Goal: Task Accomplishment & Management: Manage account settings

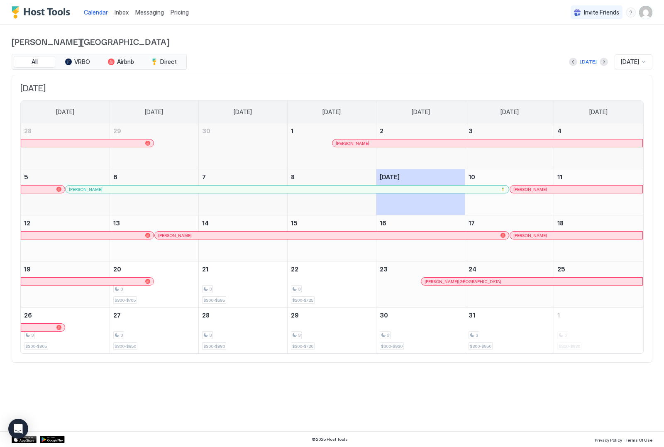
click at [648, 14] on img "User profile" at bounding box center [645, 12] width 13 height 13
click at [648, 14] on div at bounding box center [332, 223] width 664 height 447
click at [407, 47] on div at bounding box center [332, 223] width 664 height 447
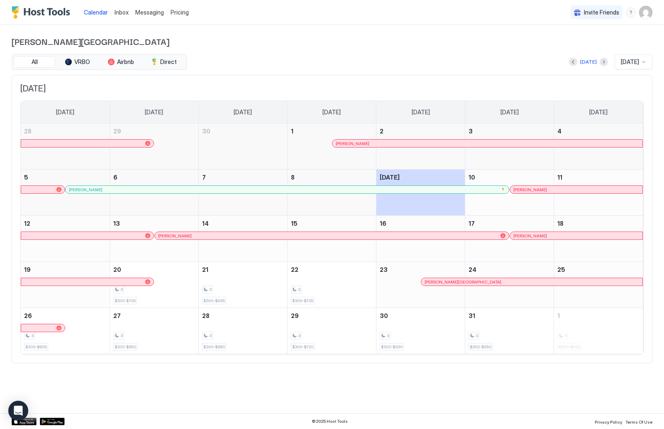
click at [651, 15] on img "User profile" at bounding box center [645, 12] width 13 height 13
click at [573, 49] on span "Settings" at bounding box center [571, 46] width 22 height 7
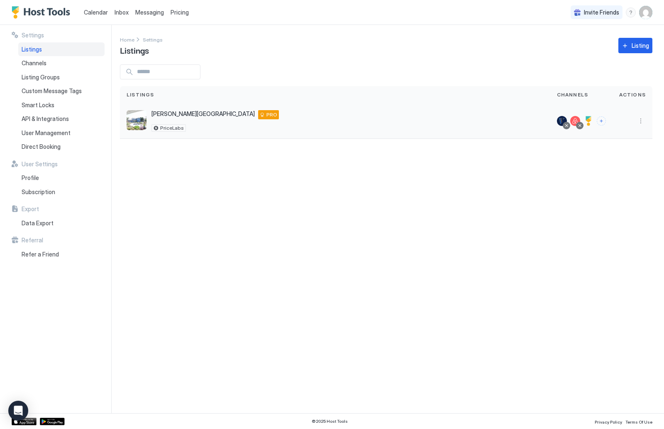
click at [577, 114] on div at bounding box center [582, 120] width 62 height 35
click at [579, 129] on div at bounding box center [582, 120] width 62 height 35
click at [638, 123] on button "More options" at bounding box center [641, 121] width 10 height 10
click at [510, 219] on div at bounding box center [332, 214] width 664 height 429
click at [169, 109] on div "Stinson Beach 1 Joaquin Patio, Stinson Beach, CA, 94970, US PRO PriceLabs" at bounding box center [335, 120] width 431 height 35
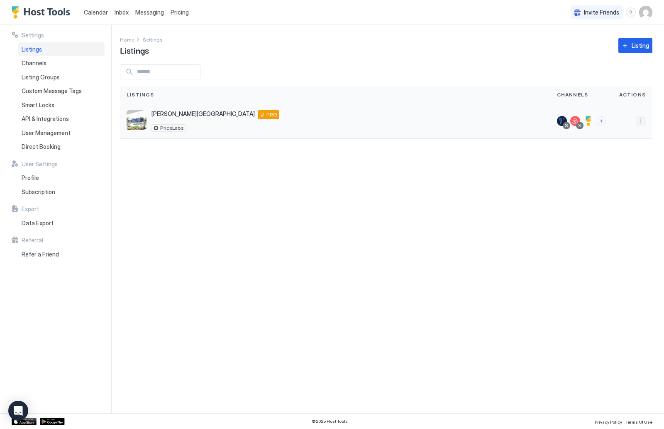
click at [639, 123] on button "More options" at bounding box center [641, 121] width 10 height 10
click at [620, 146] on div "Pricing" at bounding box center [619, 146] width 57 height 13
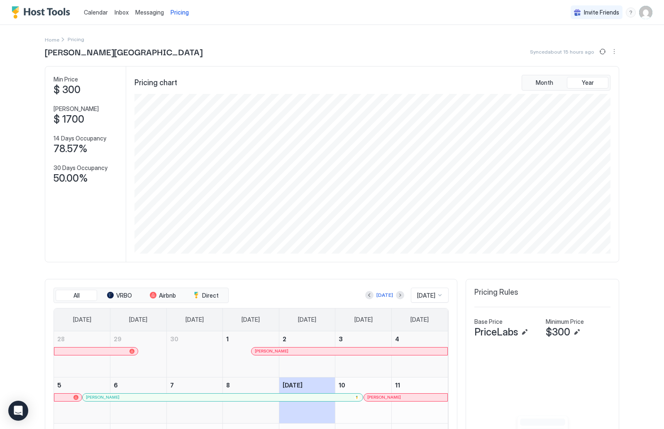
click at [96, 15] on span "Calendar" at bounding box center [96, 12] width 24 height 7
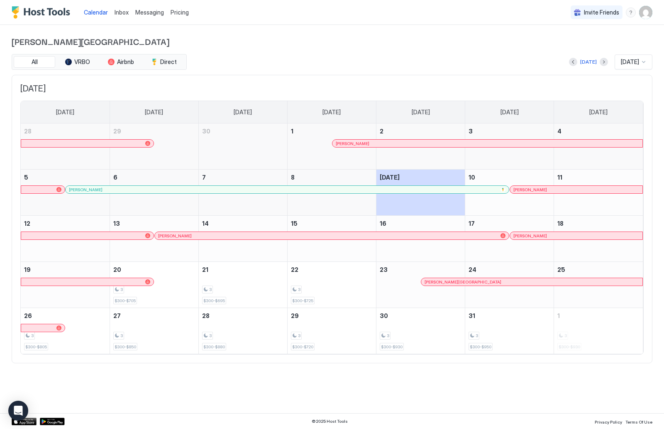
click at [647, 11] on img "User profile" at bounding box center [645, 12] width 13 height 13
click at [552, 48] on div "Settings" at bounding box center [566, 46] width 32 height 7
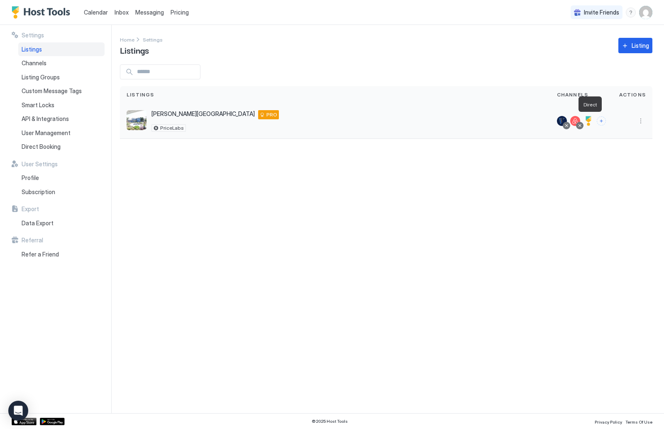
click at [593, 120] on div at bounding box center [589, 121] width 10 height 10
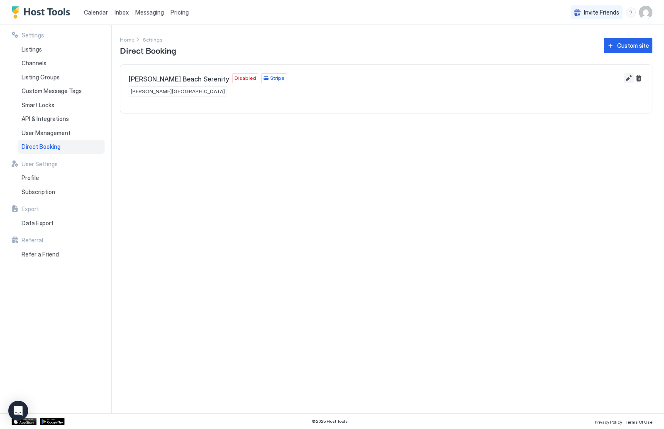
click at [628, 79] on button "Edit" at bounding box center [629, 78] width 10 height 10
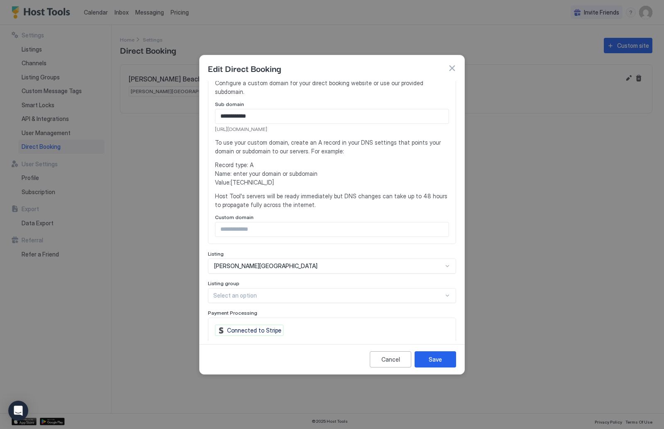
scroll to position [93, 0]
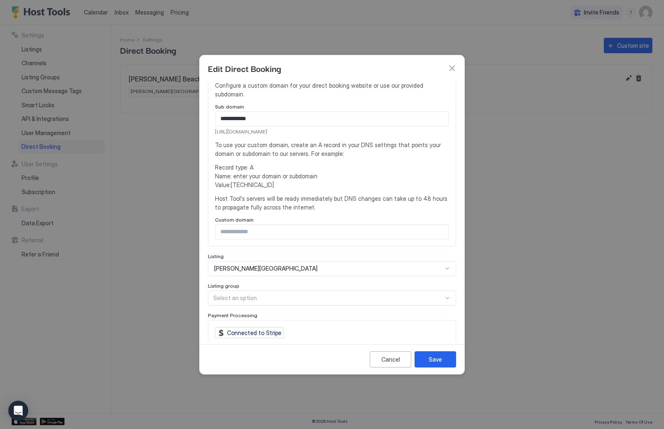
drag, startPoint x: 307, startPoint y: 122, endPoint x: 216, endPoint y: 125, distance: 91.4
click at [216, 128] on span "https://direct.hosttools.com/StinsonBeach" at bounding box center [332, 131] width 234 height 7
copy span "https://direct.hosttools.com/StinsonBeach"
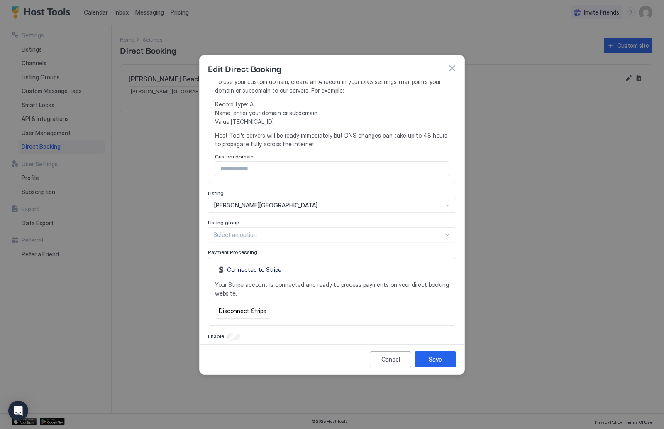
scroll to position [156, 0]
click at [443, 231] on div at bounding box center [328, 234] width 230 height 7
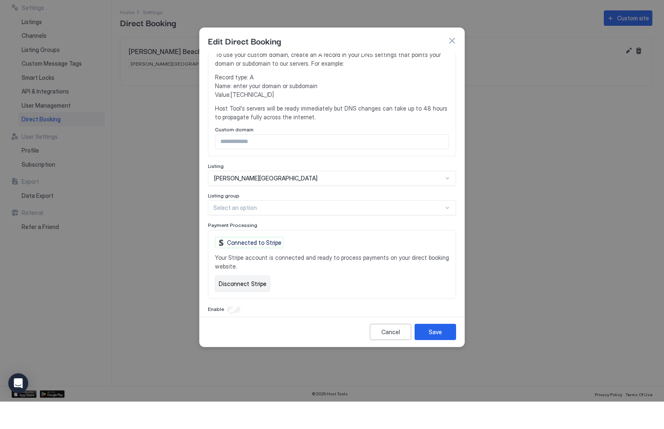
click at [232, 302] on div "**********" at bounding box center [332, 133] width 248 height 416
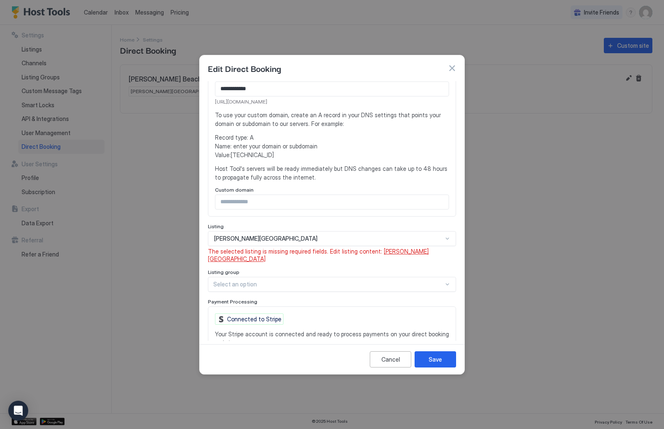
scroll to position [123, 0]
click at [399, 248] on span "[PERSON_NAME][GEOGRAPHIC_DATA]" at bounding box center [318, 255] width 221 height 15
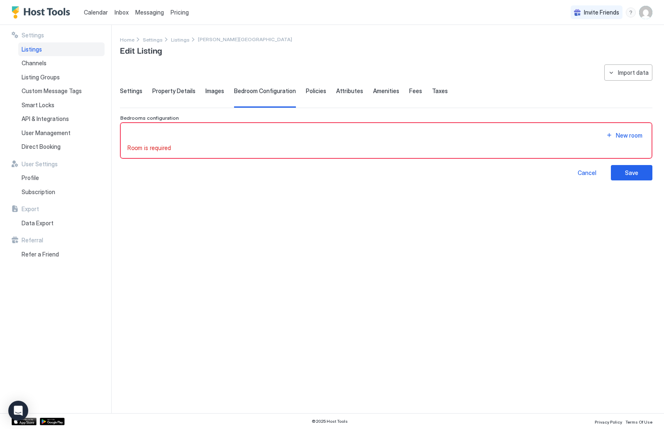
click at [127, 93] on span "Settings" at bounding box center [131, 90] width 22 height 7
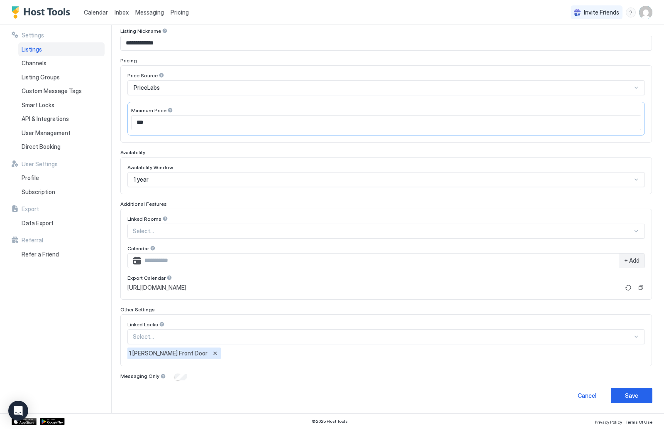
scroll to position [101, 0]
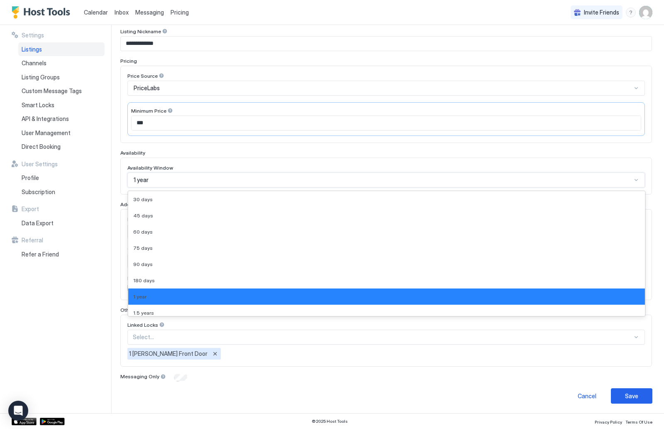
click at [412, 180] on div "1 year" at bounding box center [383, 179] width 498 height 7
click at [398, 281] on div "180 days" at bounding box center [386, 280] width 507 height 6
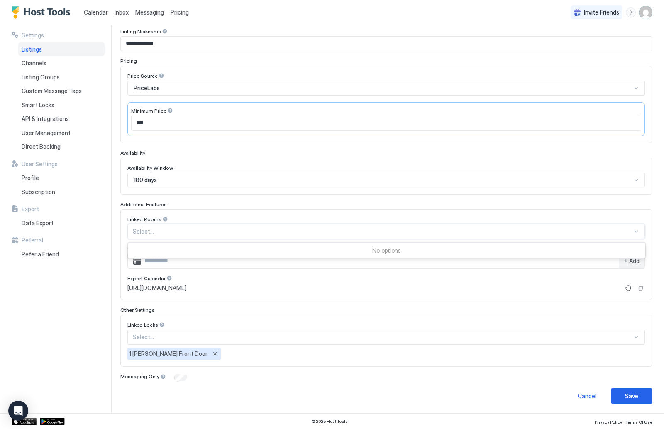
click at [471, 238] on div "Select..." at bounding box center [386, 231] width 518 height 15
click at [467, 213] on div "Linked Rooms Use Up and Down to choose options, press Enter to select the curre…" at bounding box center [386, 254] width 532 height 91
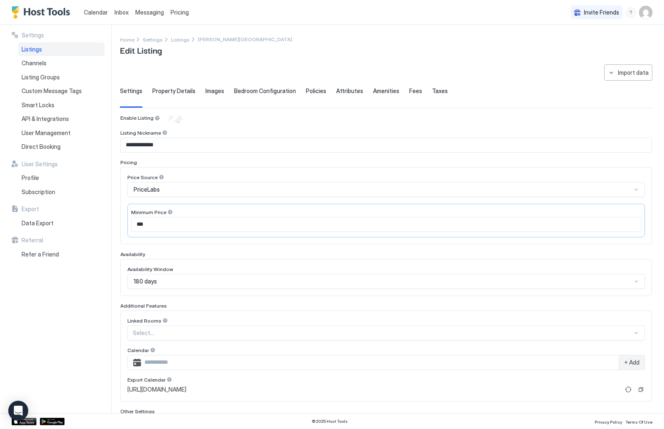
scroll to position [0, 0]
click at [157, 225] on input "***" at bounding box center [387, 224] width 510 height 14
type input "***"
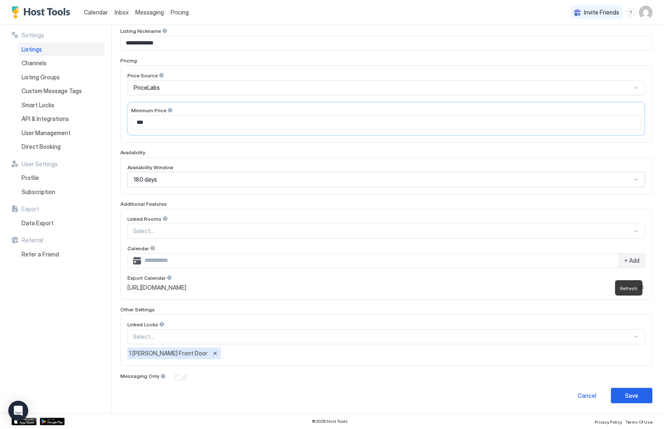
click at [630, 384] on div "**********" at bounding box center [386, 183] width 533 height 440
click at [630, 393] on div "Save" at bounding box center [631, 395] width 13 height 9
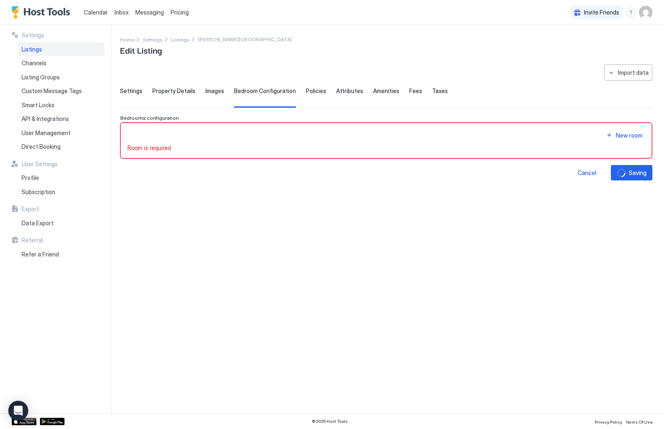
scroll to position [0, 0]
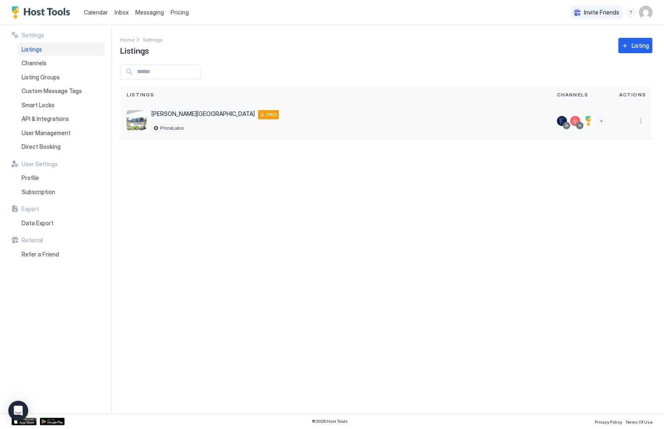
click at [242, 118] on div "Stinson Beach 1 Joaquin Patio, Stinson Beach, CA, 94970, US PRO PriceLabs" at bounding box center [335, 121] width 417 height 22
click at [590, 122] on div at bounding box center [589, 121] width 10 height 10
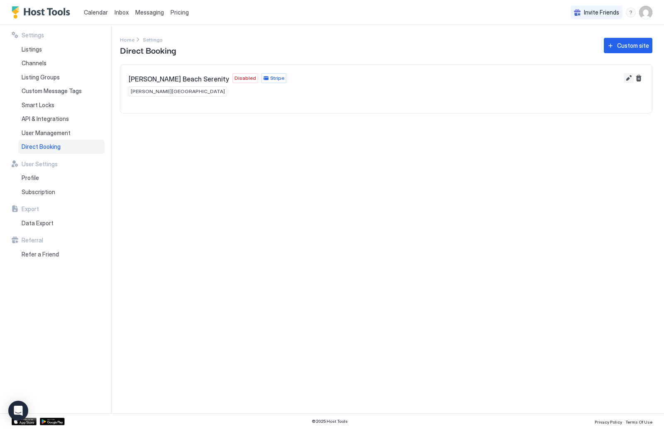
click at [630, 77] on button "Edit" at bounding box center [629, 78] width 10 height 10
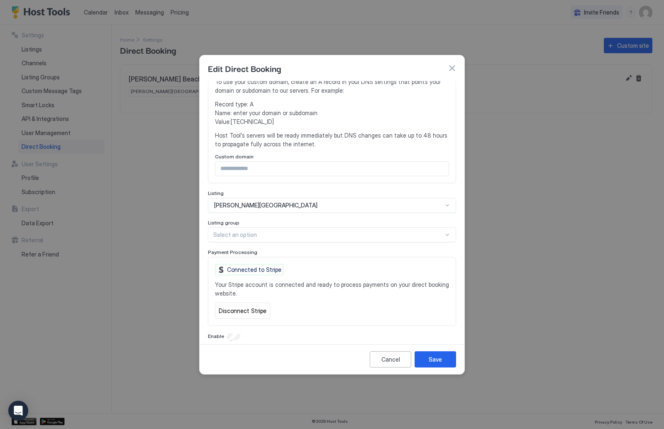
scroll to position [156, 0]
click at [229, 333] on div "Enable" at bounding box center [332, 337] width 248 height 8
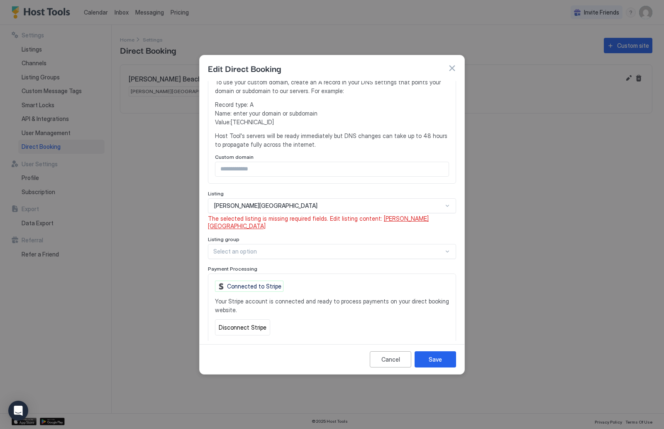
click at [402, 215] on span "[PERSON_NAME][GEOGRAPHIC_DATA]" at bounding box center [318, 222] width 221 height 15
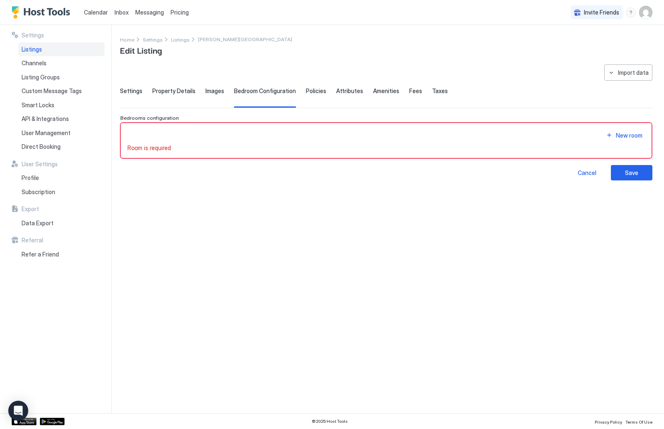
type input "***"
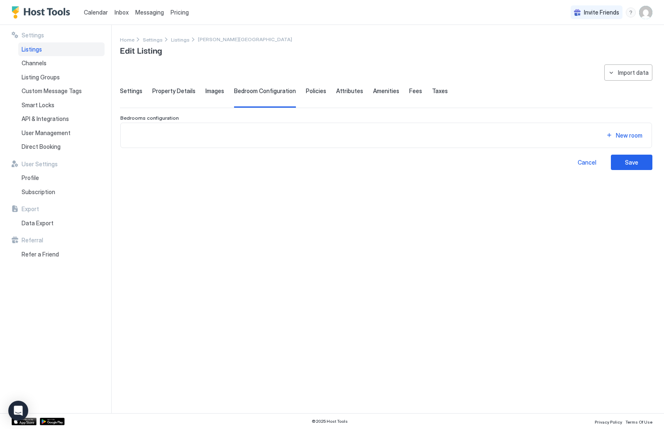
click at [174, 90] on span "Property Details" at bounding box center [173, 90] width 43 height 7
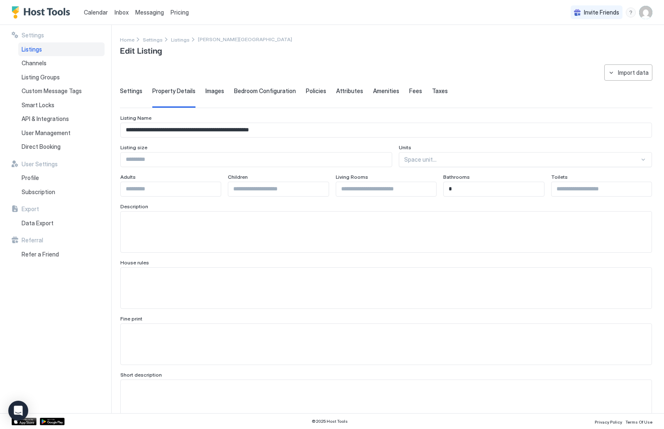
click at [202, 190] on input "Input Field" at bounding box center [171, 189] width 100 height 14
type input "*"
type input "***"
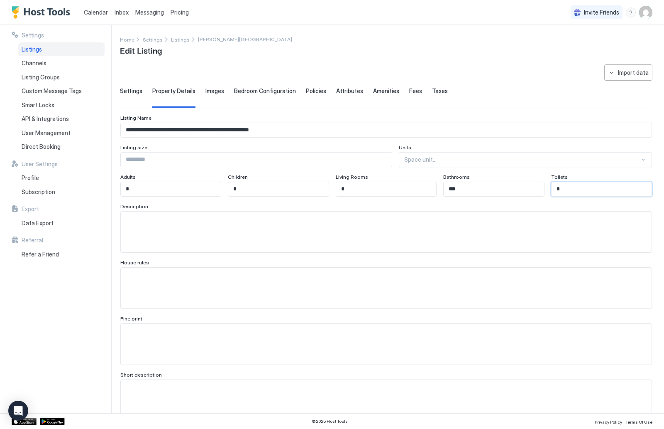
type input "*"
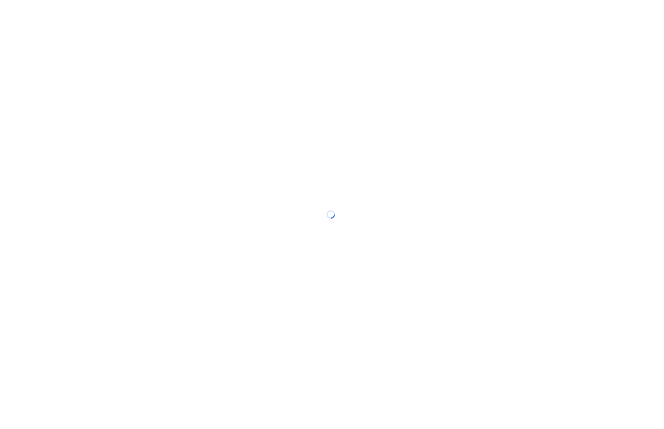
click at [222, 220] on div at bounding box center [332, 214] width 664 height 429
click at [195, 220] on div at bounding box center [332, 214] width 664 height 429
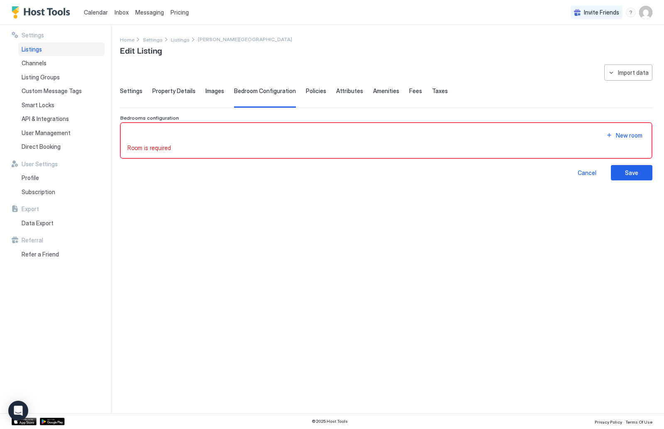
click at [165, 89] on span "Property Details" at bounding box center [173, 90] width 43 height 7
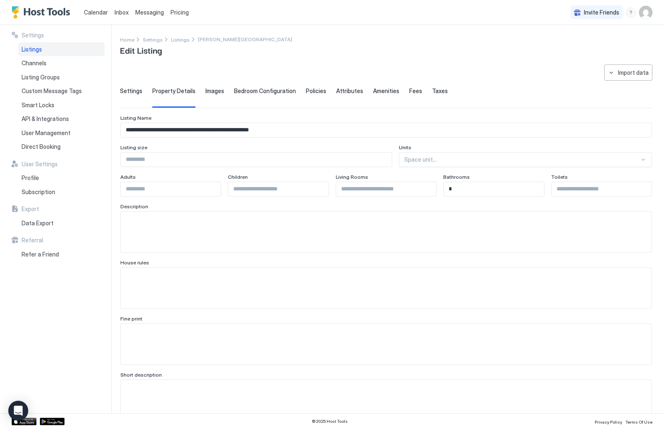
click at [169, 237] on textarea "Input Field" at bounding box center [386, 231] width 531 height 41
paste textarea "**********"
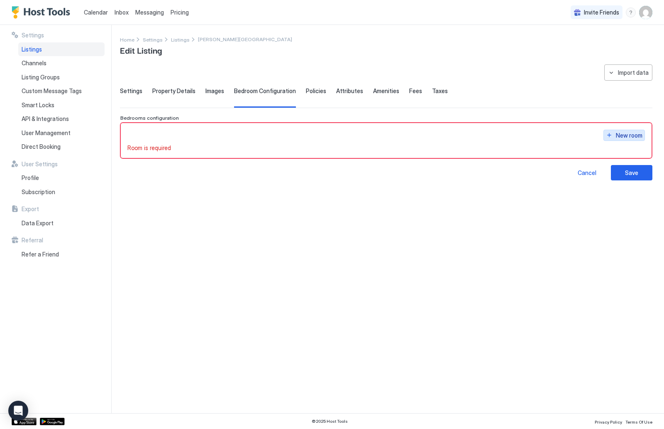
type textarea "**********"
click at [630, 131] on div "New room" at bounding box center [629, 135] width 27 height 9
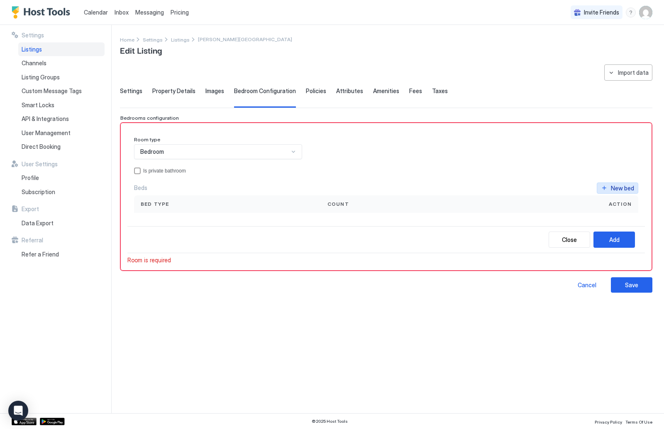
click at [605, 189] on button "New bed" at bounding box center [618, 187] width 42 height 11
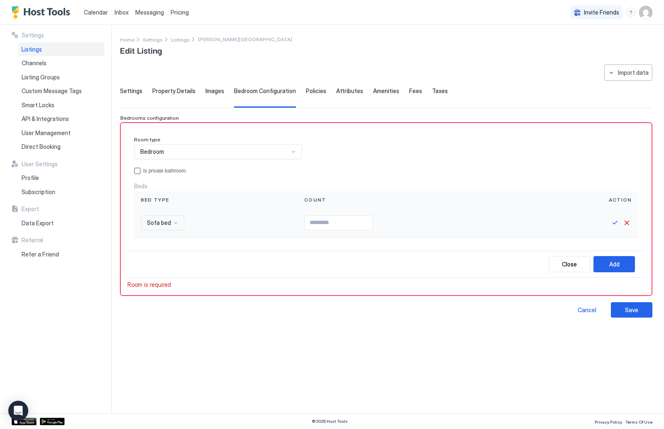
click at [157, 233] on div "Sofa bed" at bounding box center [216, 222] width 164 height 29
click at [157, 219] on span "Sofa bed" at bounding box center [159, 222] width 24 height 7
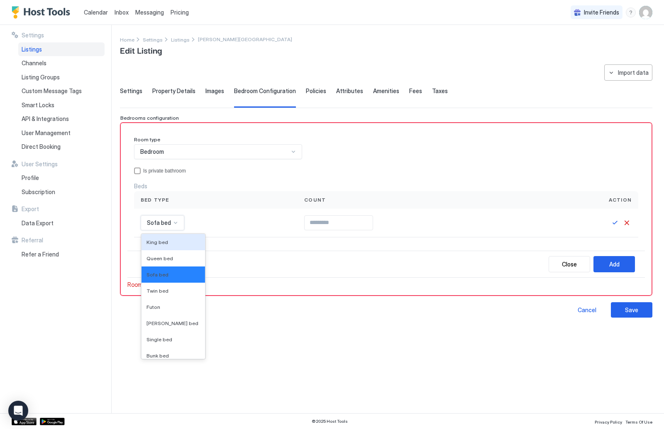
click at [164, 239] on span "King bed" at bounding box center [158, 242] width 22 height 6
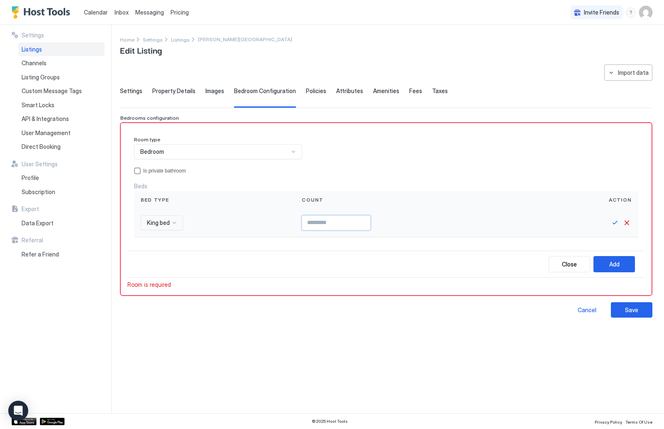
click at [346, 218] on input "Input Field" at bounding box center [336, 223] width 68 height 14
type input "*"
click at [623, 264] on button "Add" at bounding box center [615, 264] width 42 height 16
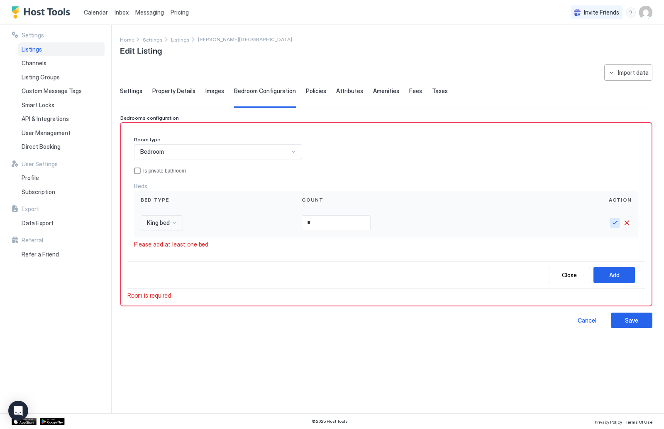
click at [616, 223] on button "Save" at bounding box center [615, 223] width 10 height 10
click at [298, 149] on div "Bedroom" at bounding box center [218, 151] width 168 height 15
click at [341, 144] on div "Room type Bedroom Is private bathroom Beds New bed Bed type Count Action King b…" at bounding box center [386, 191] width 505 height 111
click at [296, 152] on div at bounding box center [293, 151] width 7 height 7
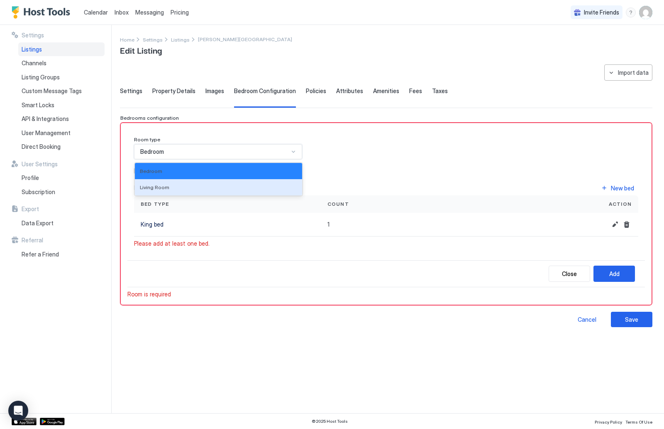
click at [284, 186] on div "Living Room" at bounding box center [218, 187] width 157 height 6
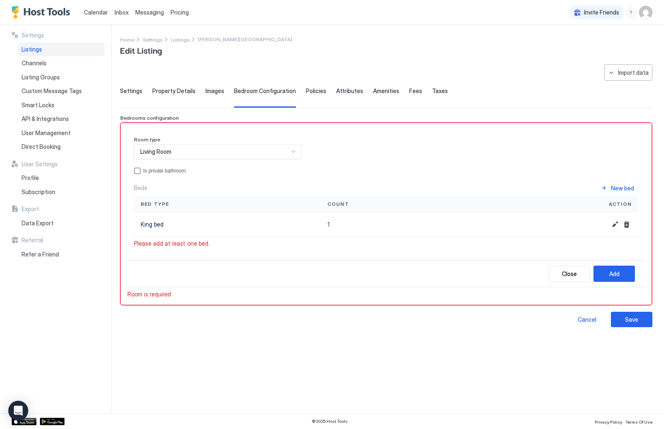
click at [297, 153] on div "Living Room" at bounding box center [218, 151] width 168 height 15
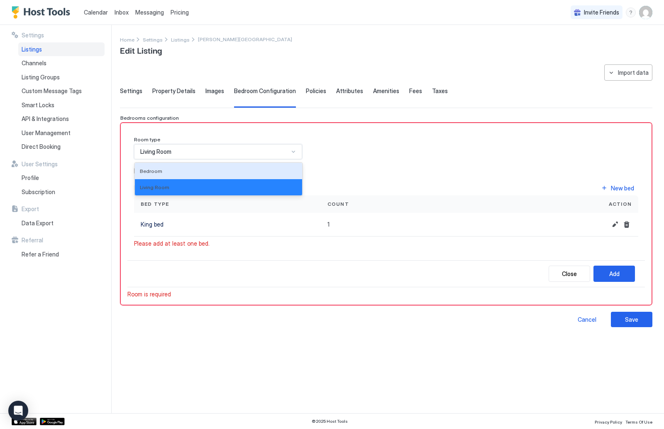
click at [279, 168] on div "Bedroom" at bounding box center [218, 171] width 157 height 6
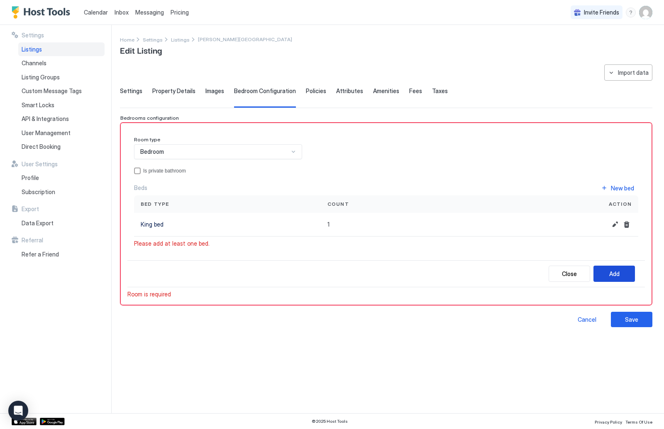
click at [619, 272] on div "Add" at bounding box center [615, 273] width 10 height 9
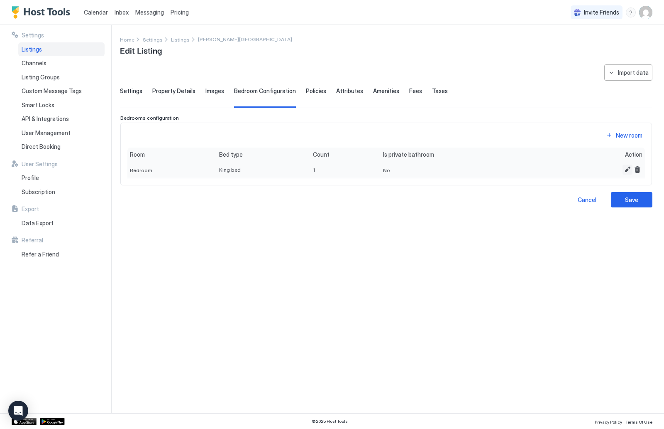
click at [627, 169] on button "Edit" at bounding box center [628, 169] width 10 height 10
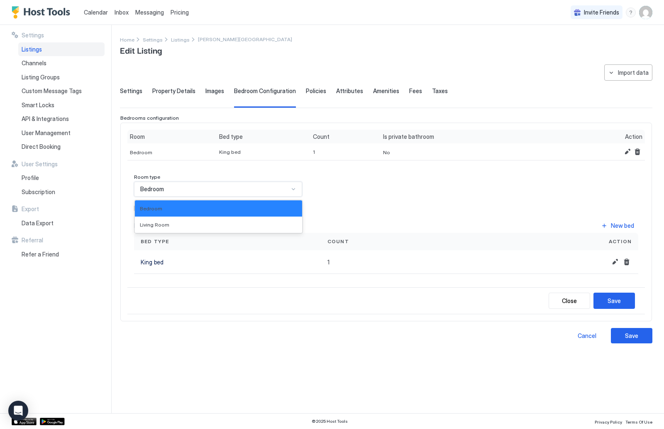
click at [296, 190] on div at bounding box center [293, 189] width 7 height 7
click at [281, 208] on div "Bedroom" at bounding box center [218, 208] width 157 height 6
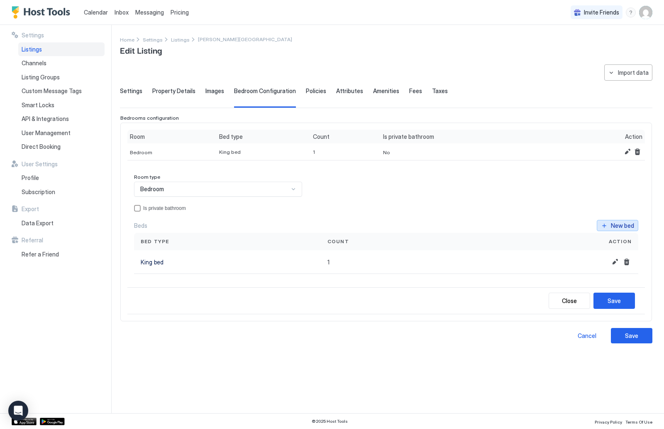
click at [614, 225] on div "New bed" at bounding box center [622, 225] width 23 height 9
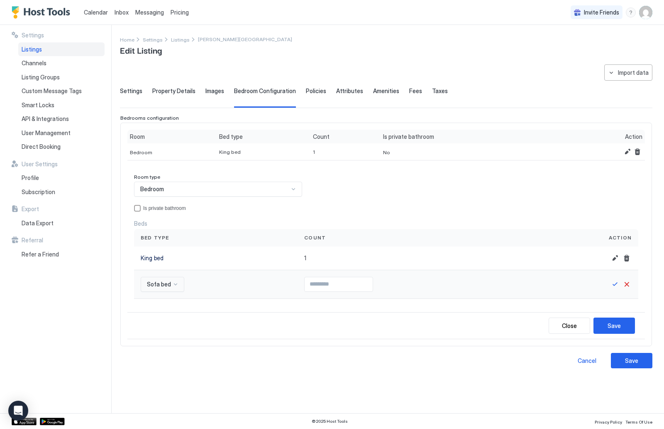
click at [176, 281] on div at bounding box center [175, 284] width 7 height 7
click at [169, 345] on div "Twin bed" at bounding box center [174, 345] width 54 height 6
click at [332, 284] on input "Input Field" at bounding box center [339, 284] width 68 height 14
type input "*"
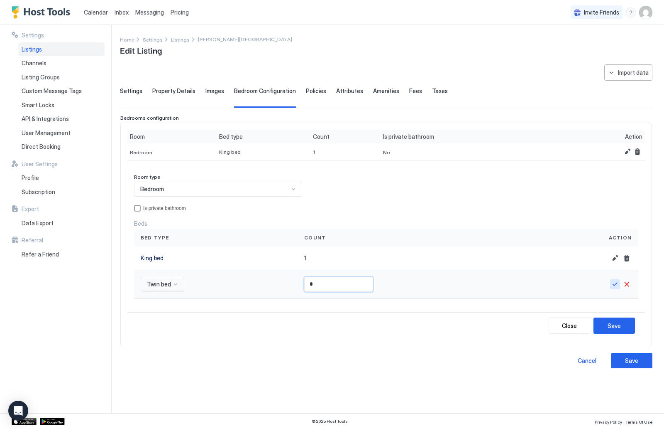
click at [618, 284] on button "Save" at bounding box center [615, 284] width 10 height 10
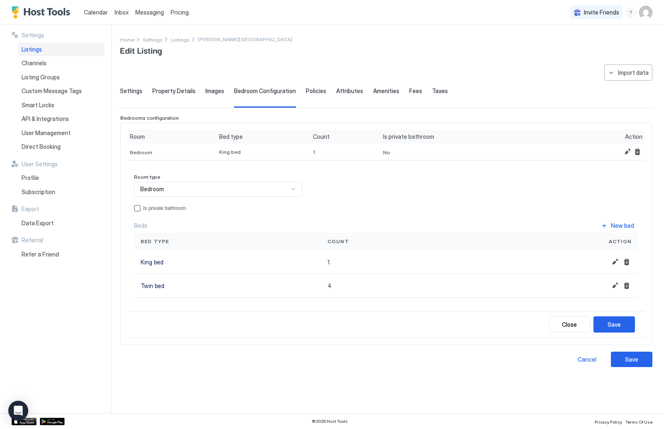
click at [218, 189] on div "Bedroom" at bounding box center [214, 188] width 149 height 7
click at [231, 182] on div "Bedroom" at bounding box center [218, 188] width 168 height 15
click at [608, 223] on button "New bed" at bounding box center [618, 225] width 42 height 11
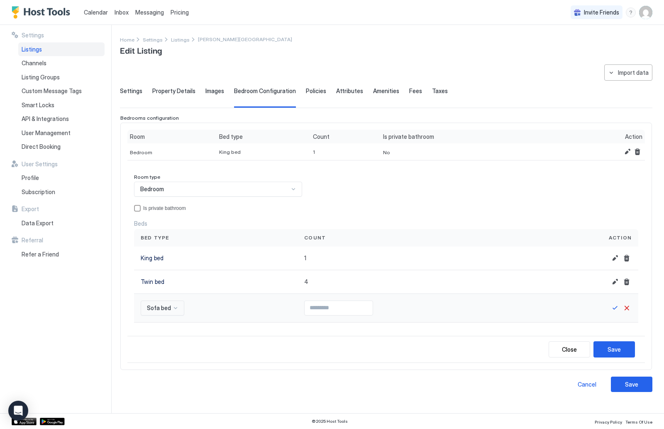
click at [176, 306] on div at bounding box center [175, 307] width 7 height 7
click at [171, 343] on span "Queen bed" at bounding box center [160, 343] width 27 height 6
click at [372, 310] on input "Input Field" at bounding box center [348, 308] width 68 height 14
type input "*"
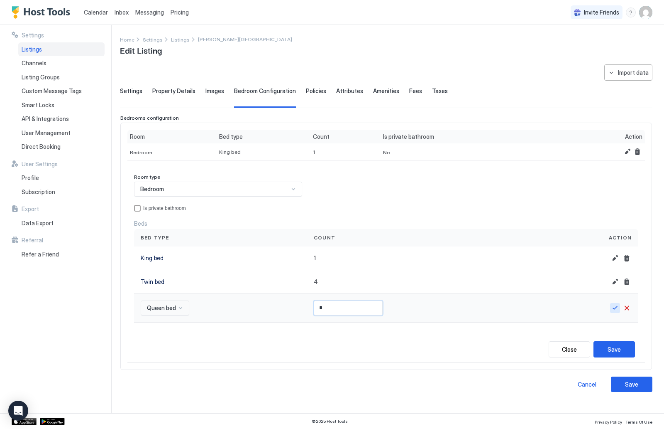
type input "*"
click at [617, 306] on button "Save" at bounding box center [615, 308] width 10 height 10
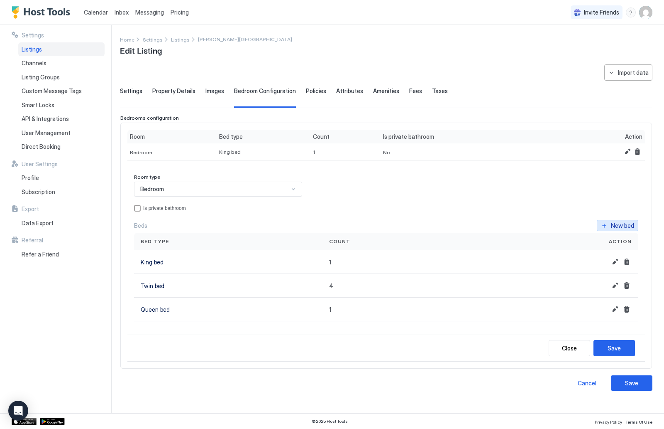
click at [630, 224] on div "New bed" at bounding box center [622, 225] width 23 height 9
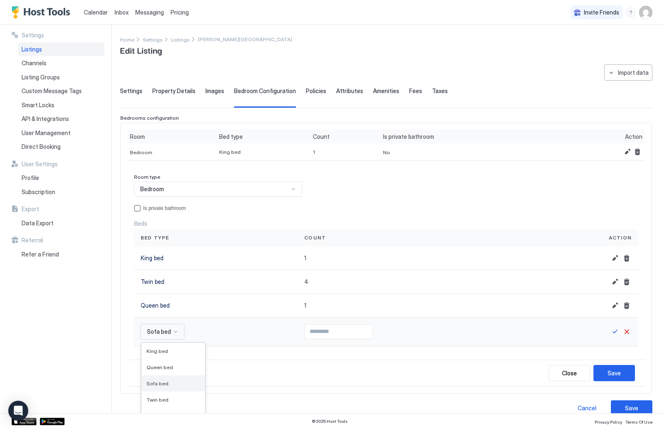
click at [159, 329] on div "Sofa bed selected, 3 of 16. 16 results available. Use Up and Down to choose opt…" at bounding box center [163, 331] width 44 height 15
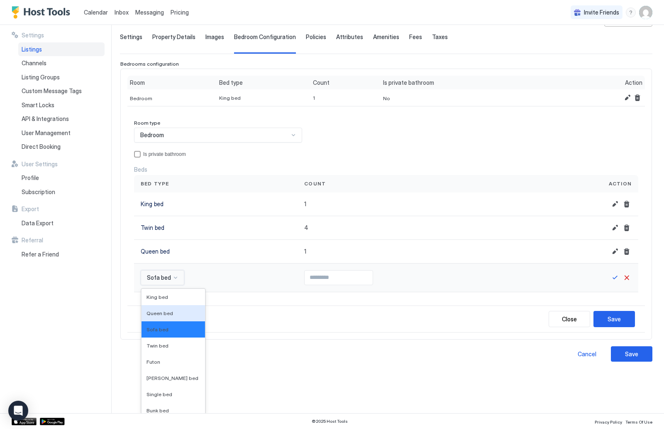
click at [159, 314] on span "Queen bed" at bounding box center [160, 313] width 27 height 6
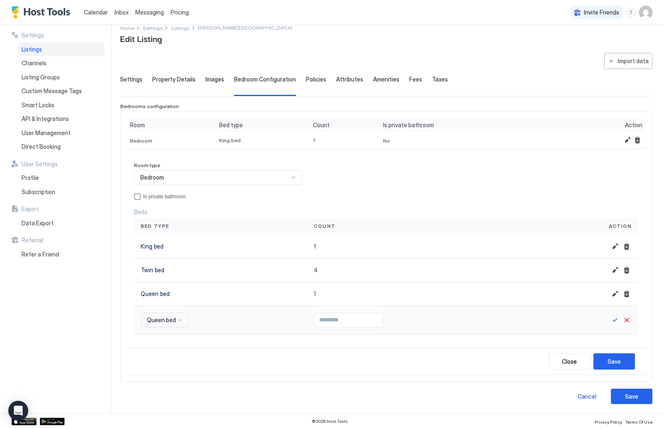
click at [329, 313] on input "Input Field" at bounding box center [348, 320] width 68 height 14
type input "*"
click at [615, 320] on button "Save" at bounding box center [615, 320] width 10 height 10
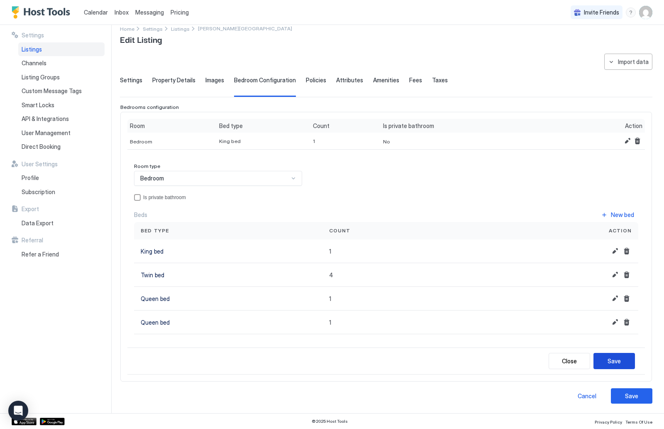
click at [617, 359] on div "Save" at bounding box center [614, 360] width 13 height 9
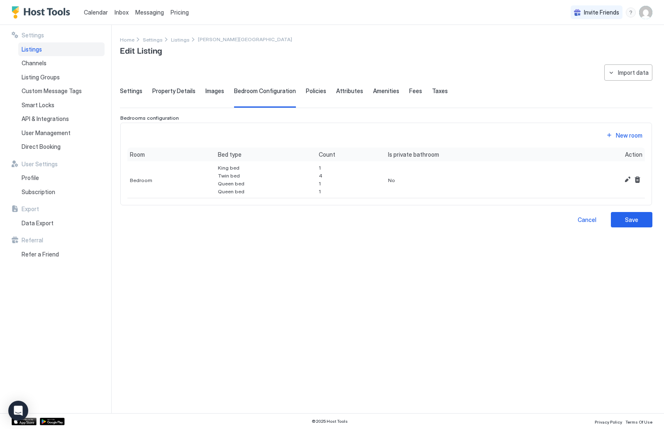
scroll to position [0, 0]
click at [626, 180] on button "Edit" at bounding box center [628, 179] width 10 height 10
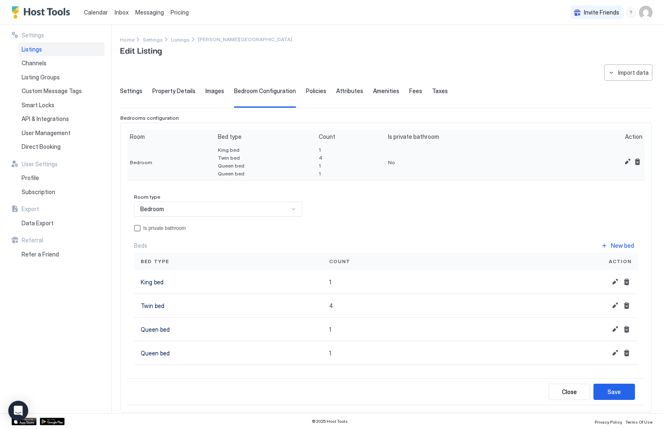
click at [397, 147] on div "No" at bounding box center [476, 161] width 180 height 37
click at [615, 281] on button "Edit" at bounding box center [615, 282] width 10 height 10
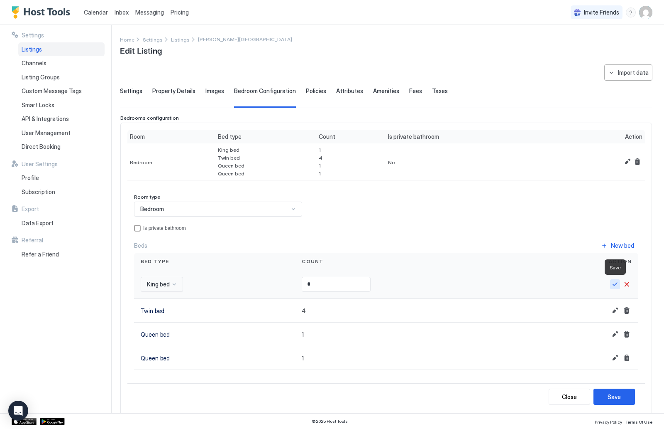
click at [617, 282] on button "Save" at bounding box center [615, 284] width 10 height 10
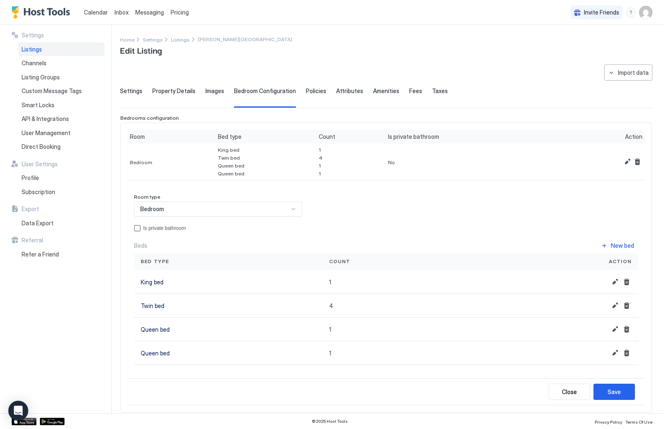
click at [291, 211] on div at bounding box center [293, 209] width 7 height 7
click at [355, 204] on div "Room type Bedroom Is private bathroom Beds New bed Bed type Count Action King b…" at bounding box center [386, 279] width 505 height 171
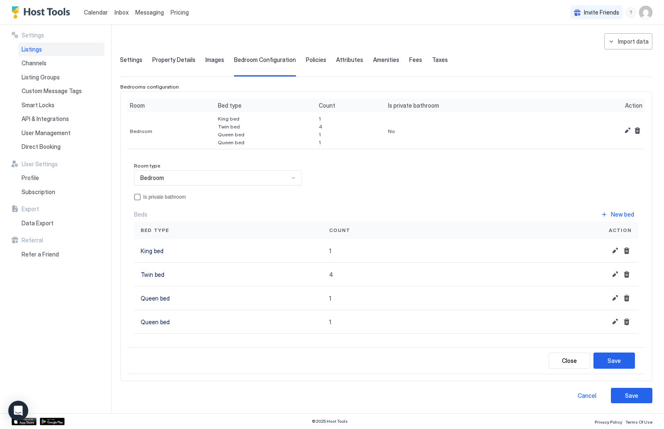
scroll to position [31, 0]
click at [617, 358] on div "Save" at bounding box center [614, 360] width 13 height 9
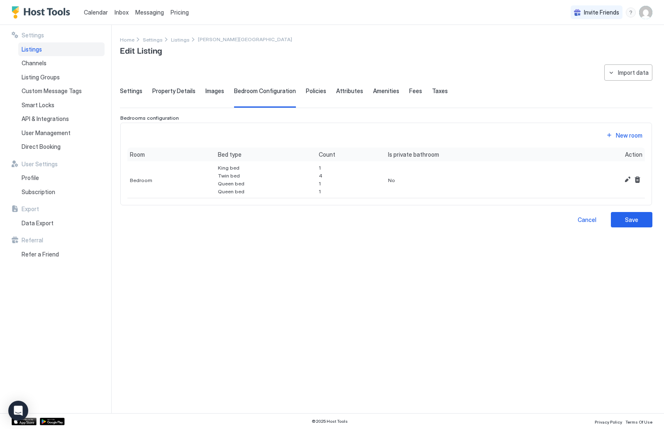
scroll to position [0, 0]
click at [184, 93] on span "Property Details" at bounding box center [173, 90] width 43 height 7
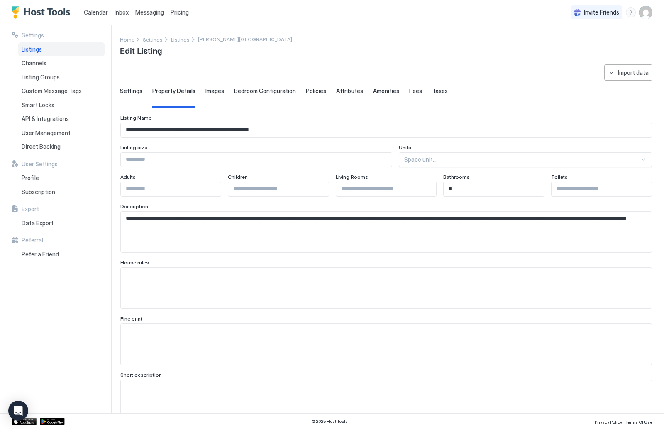
click at [265, 288] on textarea "Input Field" at bounding box center [386, 287] width 531 height 41
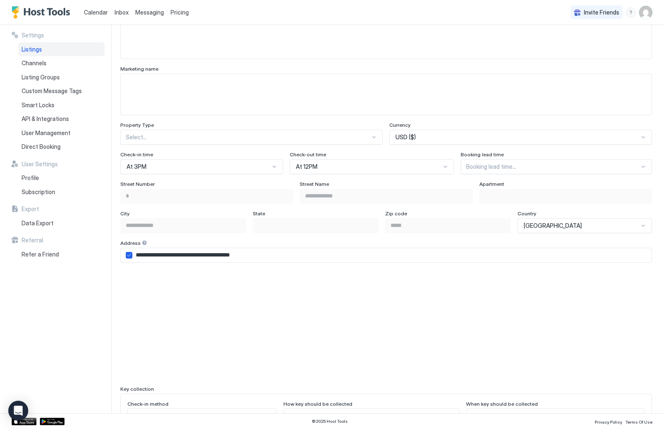
scroll to position [427, 0]
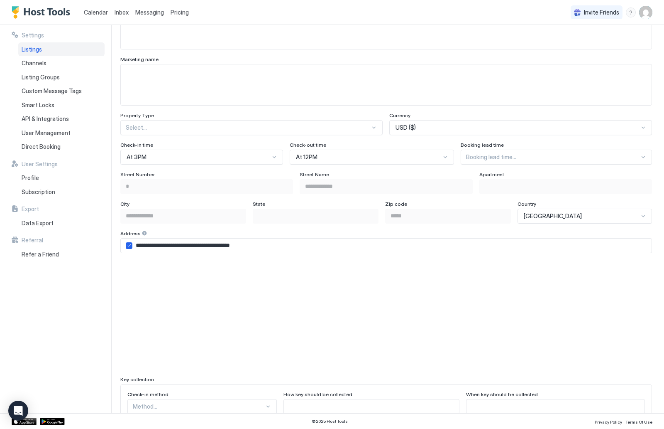
click at [368, 121] on div "Select..." at bounding box center [251, 127] width 262 height 15
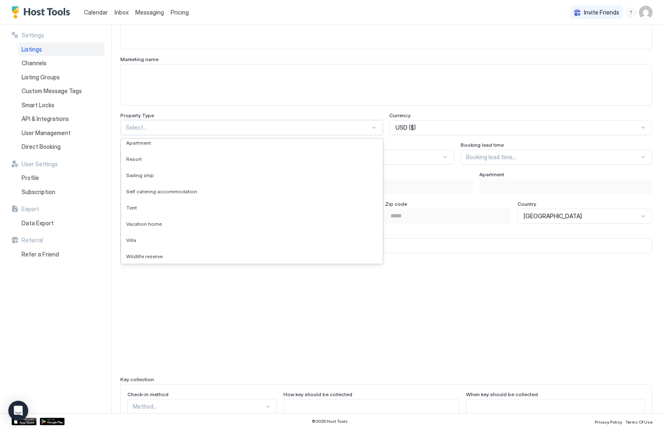
scroll to position [700, 0]
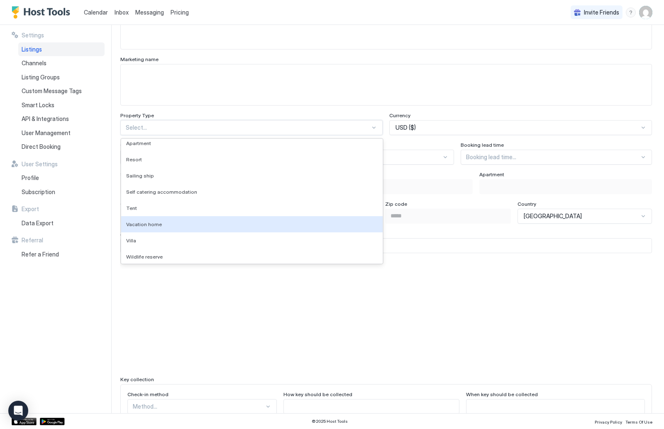
click at [228, 225] on div "Vacation home" at bounding box center [252, 224] width 252 height 6
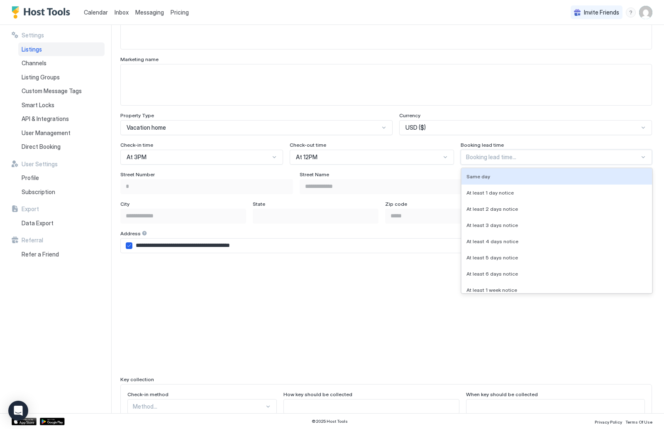
click at [585, 154] on div at bounding box center [553, 156] width 174 height 7
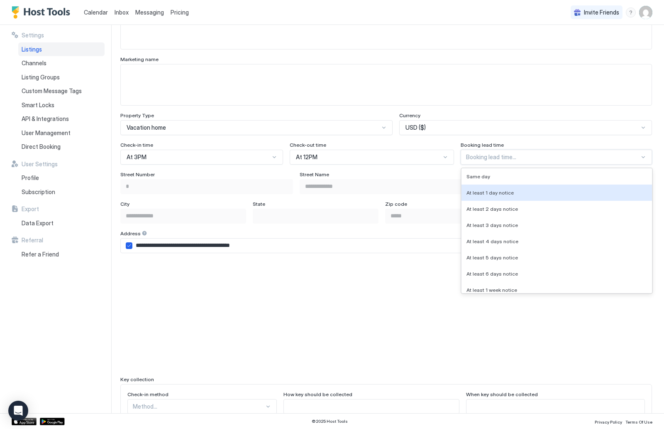
click at [583, 189] on div "At least 1 day notice" at bounding box center [557, 192] width 181 height 6
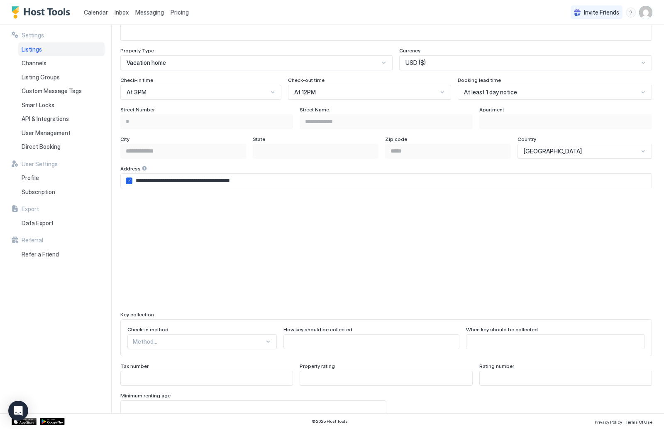
scroll to position [508, 0]
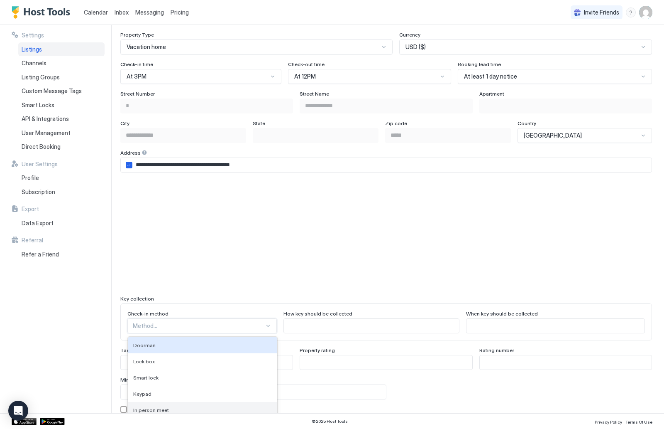
click at [263, 325] on div "Doorman, 1 of 9. 9 results available. Use Up and Down to choose options, press …" at bounding box center [201, 325] width 149 height 15
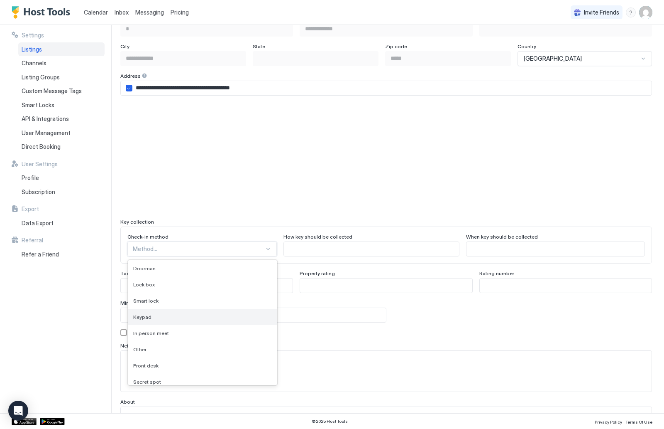
click at [258, 313] on div "Keypad" at bounding box center [202, 317] width 149 height 16
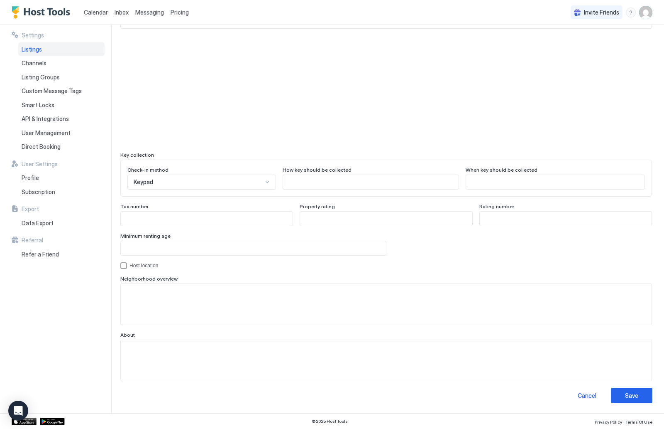
scroll to position [651, 0]
click at [370, 182] on input "Input Field" at bounding box center [371, 182] width 176 height 14
type input "*******"
type input "********"
click at [305, 186] on input "*******" at bounding box center [371, 182] width 176 height 14
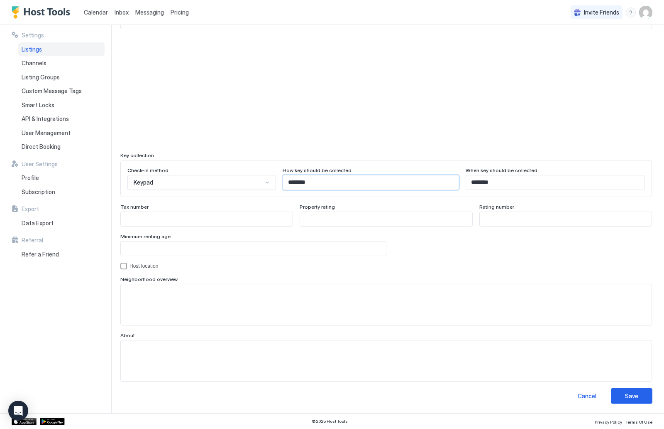
type input "********"
click at [292, 250] on input "Input Field" at bounding box center [253, 248] width 265 height 14
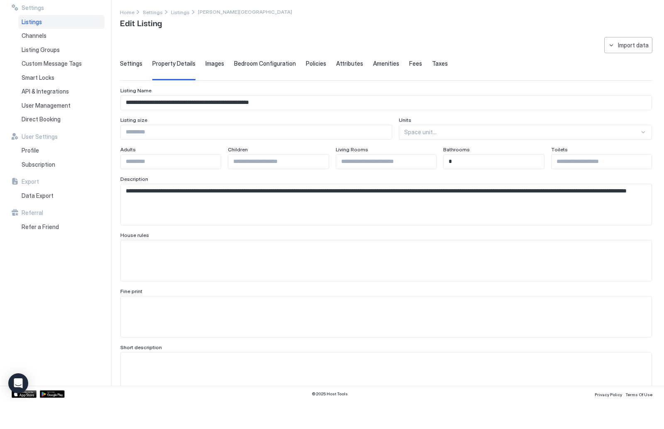
scroll to position [0, 0]
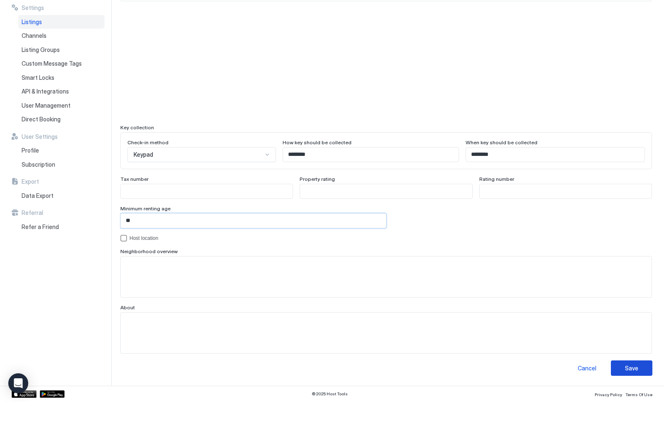
type input "**"
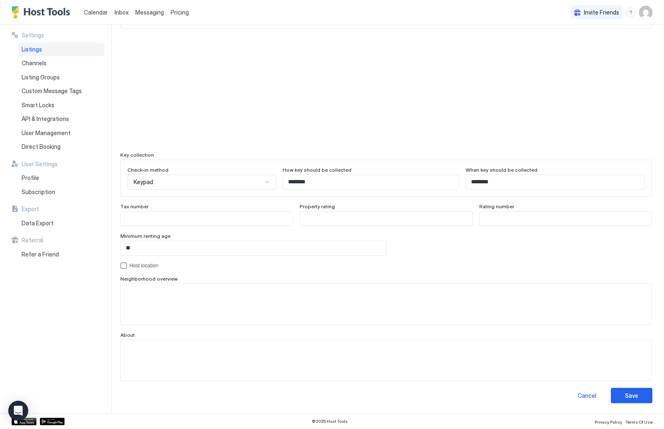
scroll to position [651, 0]
click at [637, 394] on div "Save" at bounding box center [631, 395] width 13 height 9
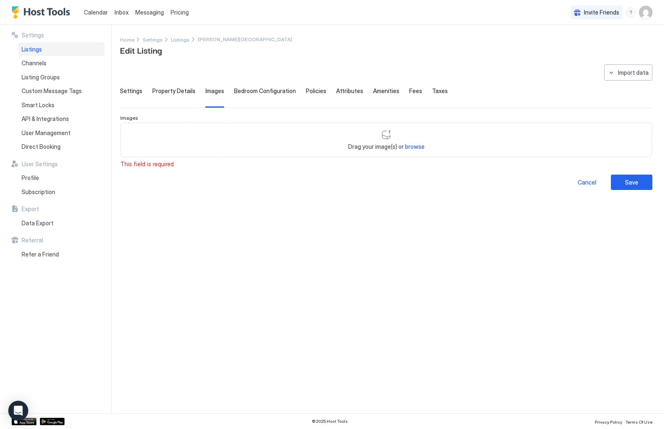
scroll to position [0, 0]
click at [254, 93] on span "Bedroom Configuration" at bounding box center [265, 90] width 62 height 7
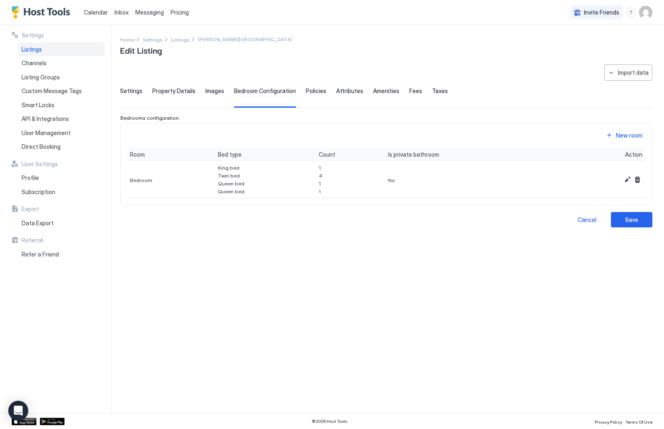
click at [310, 93] on span "Policies" at bounding box center [316, 90] width 20 height 7
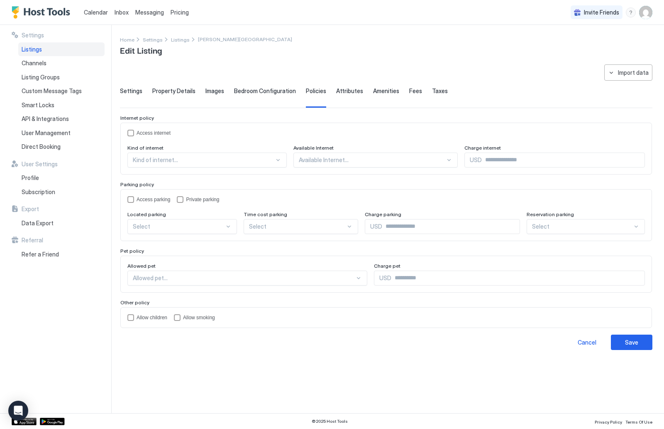
click at [175, 128] on div "Access internet Kind of internet Kind of internet... Available Internet Availab…" at bounding box center [386, 148] width 532 height 52
click at [169, 132] on div "Access internet" at bounding box center [391, 133] width 509 height 6
click at [197, 158] on div at bounding box center [204, 159] width 142 height 7
click at [197, 181] on div "WiFi" at bounding box center [207, 179] width 149 height 6
click at [355, 157] on div at bounding box center [358, 159] width 155 height 7
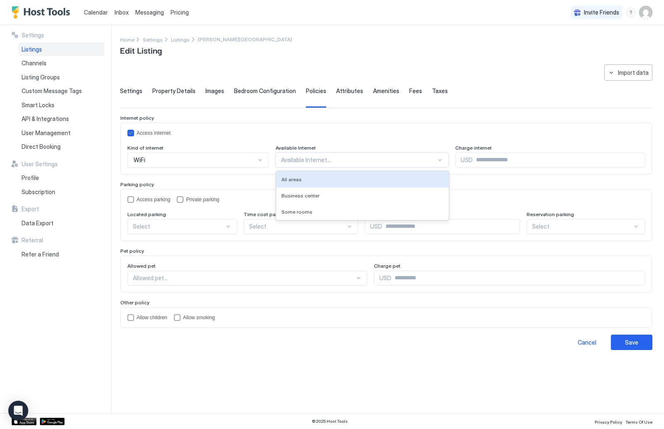
click at [353, 176] on div "All areas" at bounding box center [363, 179] width 162 height 6
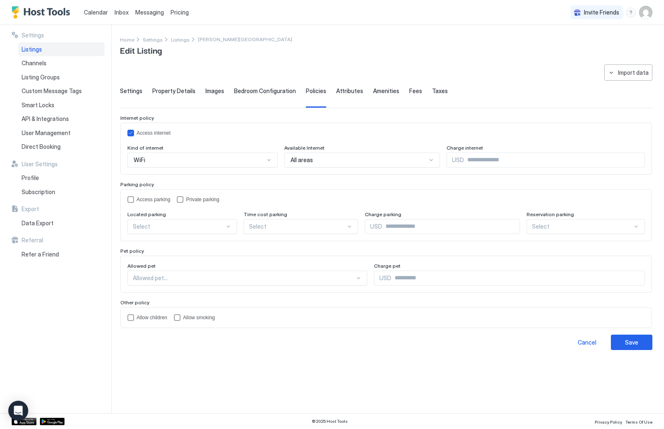
click at [483, 163] on input "Input Field" at bounding box center [554, 160] width 181 height 14
type input "*"
click at [129, 199] on div "accessParking" at bounding box center [130, 199] width 7 height 7
click at [195, 230] on div "Select" at bounding box center [182, 226] width 110 height 15
click at [196, 243] on div "On Site" at bounding box center [182, 246] width 99 height 6
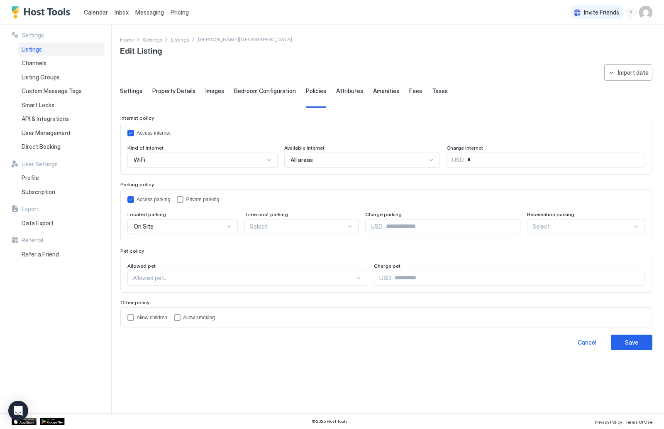
click at [301, 226] on div at bounding box center [298, 226] width 97 height 7
click at [306, 245] on div "Per Hour" at bounding box center [302, 246] width 104 height 6
click at [387, 224] on input "Input Field" at bounding box center [451, 226] width 137 height 14
type input "*"
click at [550, 226] on div at bounding box center [583, 226] width 100 height 7
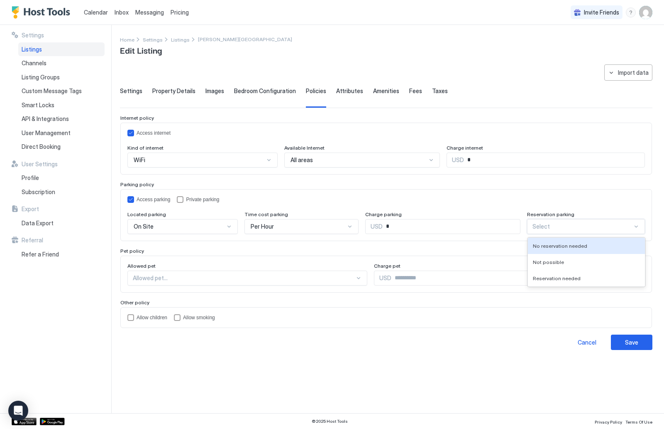
click at [551, 239] on div "No reservation needed" at bounding box center [587, 246] width 118 height 16
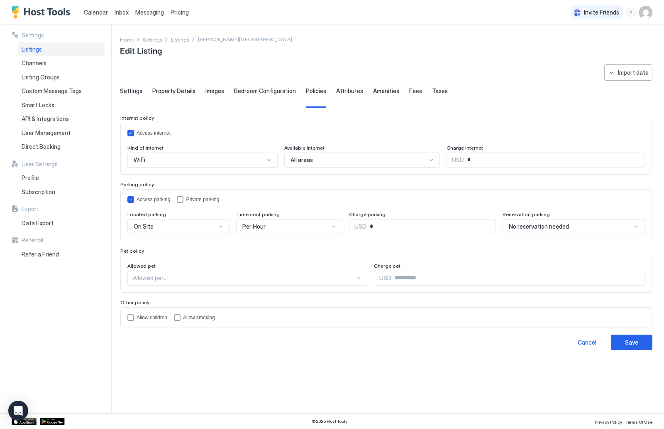
click at [313, 288] on div "Allowed pet Allowed pet... Charge pet USD" at bounding box center [386, 273] width 532 height 37
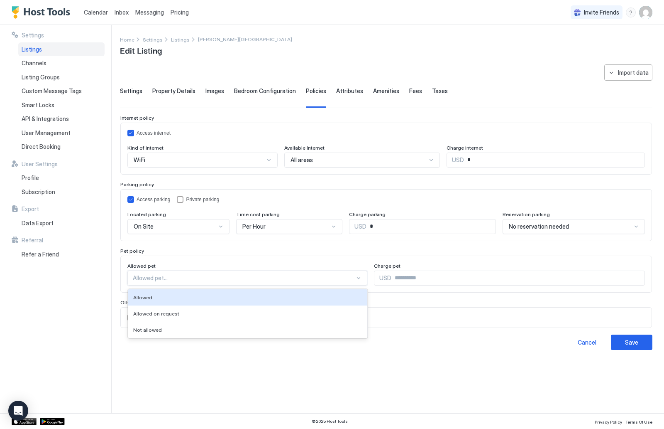
click at [314, 277] on div at bounding box center [244, 277] width 222 height 7
click at [311, 295] on div "Allowed" at bounding box center [247, 297] width 229 height 6
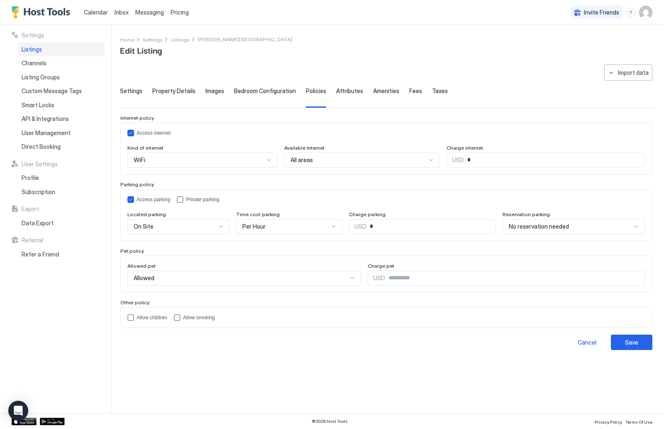
click at [311, 282] on div "Allowed" at bounding box center [244, 277] width 234 height 15
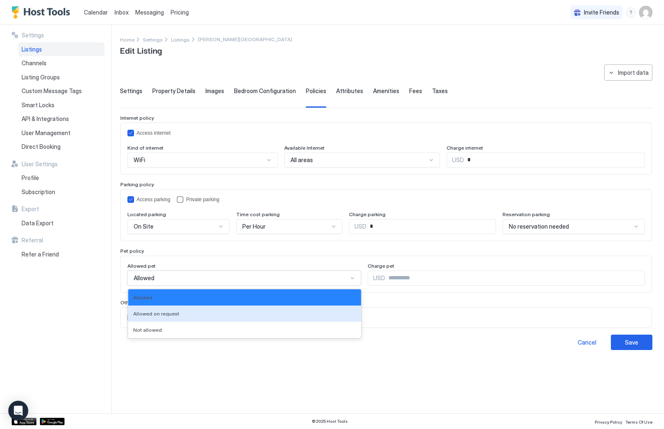
drag, startPoint x: 311, startPoint y: 308, endPoint x: 311, endPoint y: 312, distance: 4.6
click at [311, 312] on div "Allowed on request" at bounding box center [244, 313] width 233 height 16
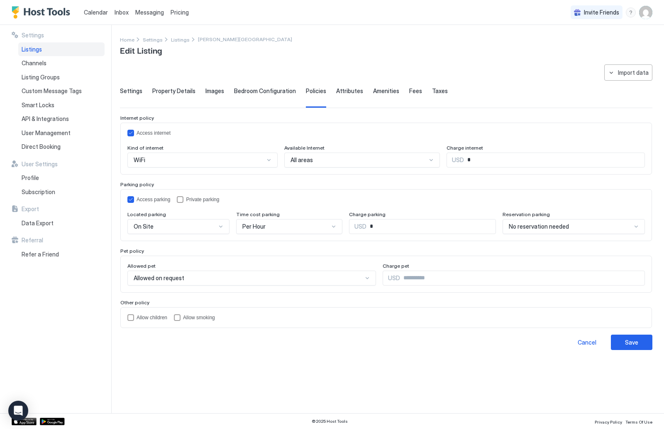
click at [311, 312] on div "Allow children Allow smoking" at bounding box center [386, 317] width 532 height 21
click at [462, 279] on input "Input Field" at bounding box center [522, 278] width 245 height 14
type input "*"
click at [128, 317] on div "childrenAllowed" at bounding box center [130, 317] width 7 height 7
click at [630, 342] on div "Save" at bounding box center [631, 342] width 13 height 9
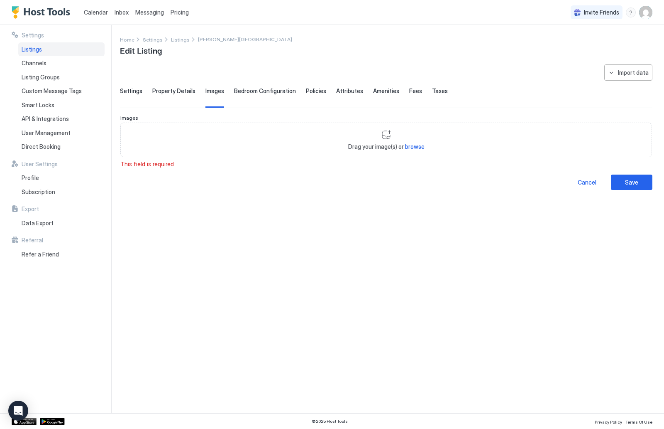
click at [418, 147] on span "browse" at bounding box center [415, 146] width 20 height 7
type input "**********"
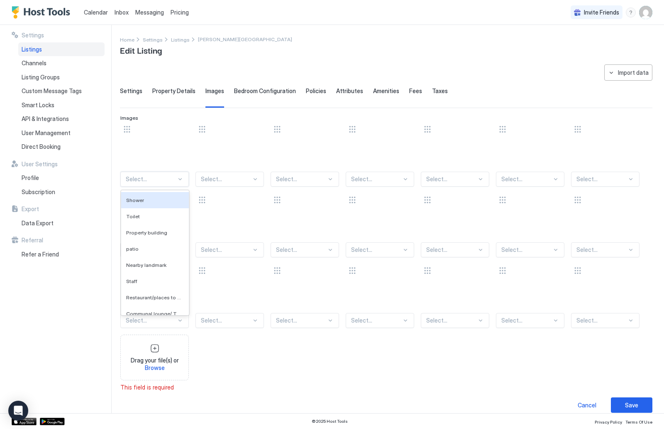
click at [159, 175] on div at bounding box center [151, 178] width 51 height 7
click at [154, 231] on span "Property building" at bounding box center [146, 232] width 41 height 6
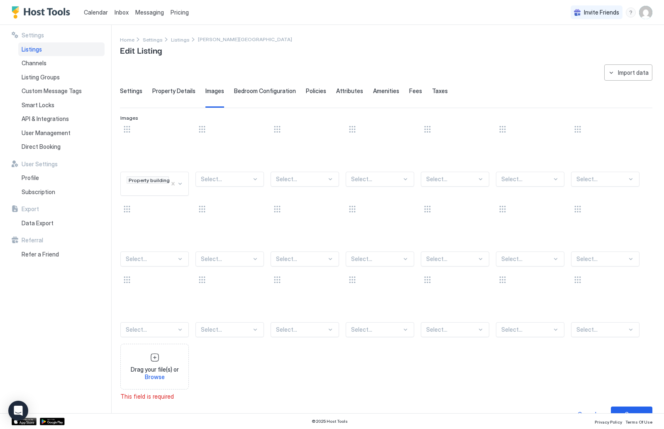
click at [225, 185] on div "Select..." at bounding box center [230, 178] width 69 height 15
drag, startPoint x: 228, startPoint y: 239, endPoint x: 228, endPoint y: 227, distance: 12.0
click at [228, 227] on div "Property building" at bounding box center [230, 232] width 68 height 16
click at [296, 181] on div at bounding box center [301, 178] width 51 height 7
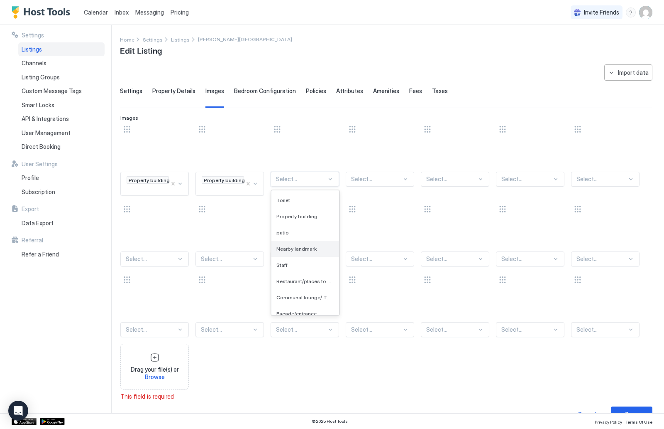
click at [307, 247] on span "Nearby landmark" at bounding box center [297, 248] width 40 height 6
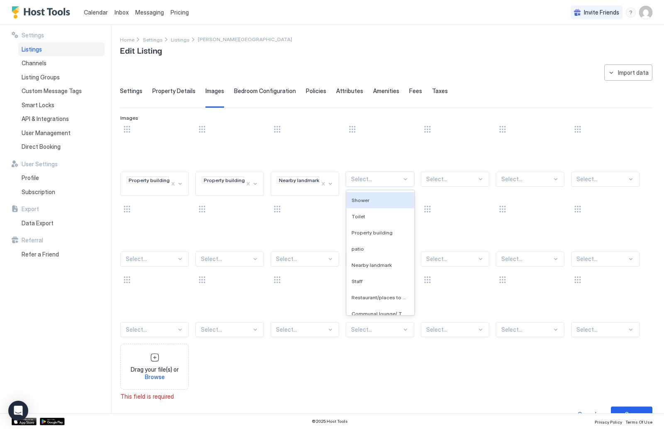
click at [400, 181] on div at bounding box center [376, 178] width 51 height 7
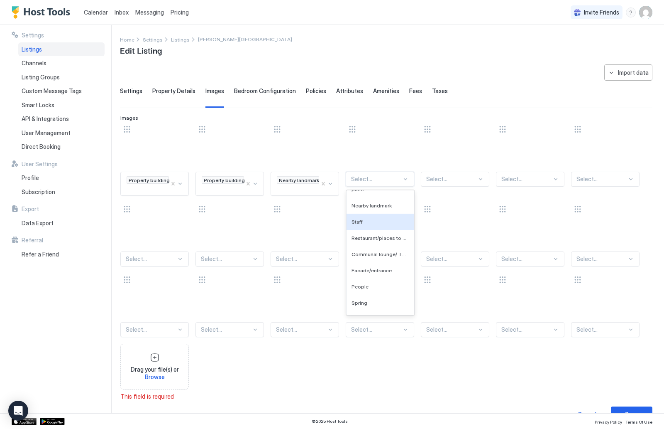
scroll to position [66, 0]
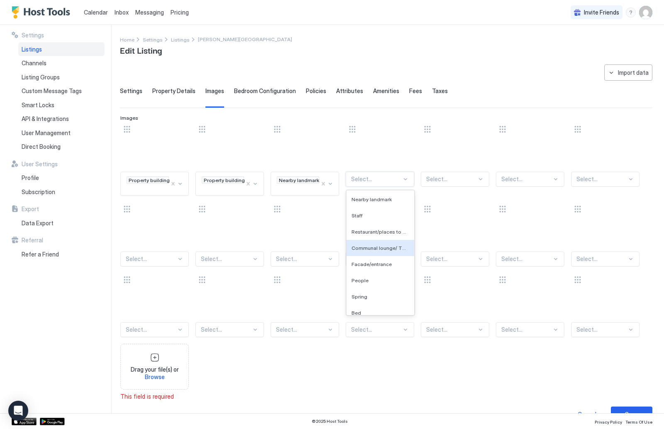
click at [394, 250] on span "Communal lounge/ TV room" at bounding box center [380, 248] width 56 height 6
click at [477, 179] on div at bounding box center [480, 178] width 7 height 7
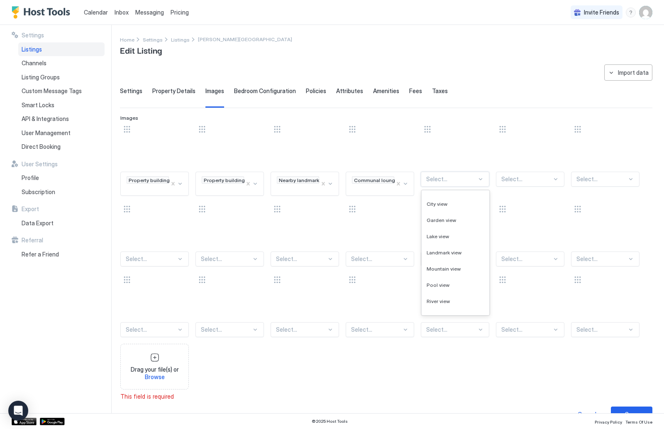
scroll to position [1487, 0]
click at [468, 222] on div "Garden view" at bounding box center [456, 219] width 68 height 16
click at [541, 179] on div at bounding box center [527, 178] width 51 height 7
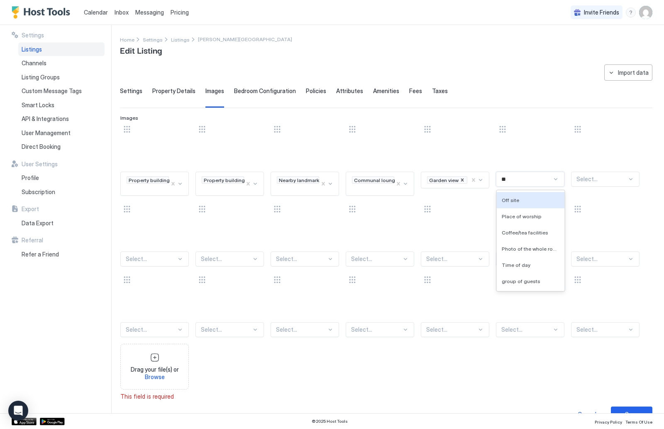
type input "*"
click at [535, 213] on div "Bedroom" at bounding box center [531, 216] width 58 height 6
type input "***"
click at [595, 187] on div "Property building Property building Nearby landmark Communal lounge/ TV room Ga…" at bounding box center [386, 255] width 532 height 267
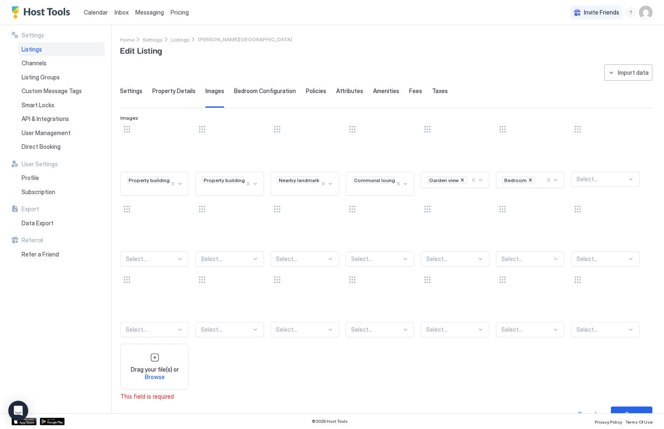
click at [595, 180] on div at bounding box center [602, 178] width 51 height 7
click at [593, 220] on div "Bedroom" at bounding box center [606, 216] width 68 height 16
type input "***"
click at [181, 264] on div "Property building Property building Nearby landmark Communal lounge/ TV room Ga…" at bounding box center [386, 255] width 532 height 267
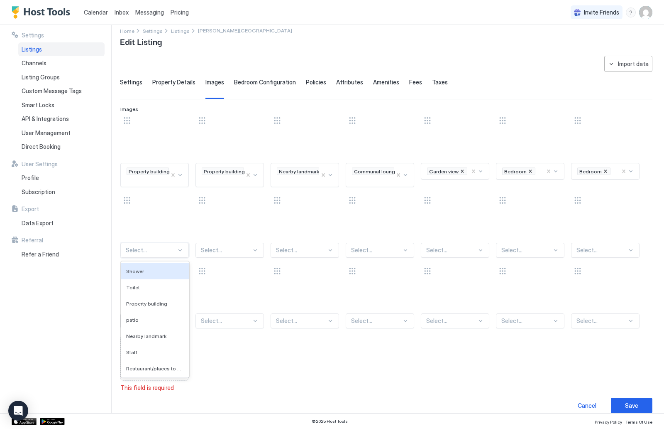
scroll to position [10, 0]
click at [175, 304] on div "Property building" at bounding box center [155, 302] width 58 height 6
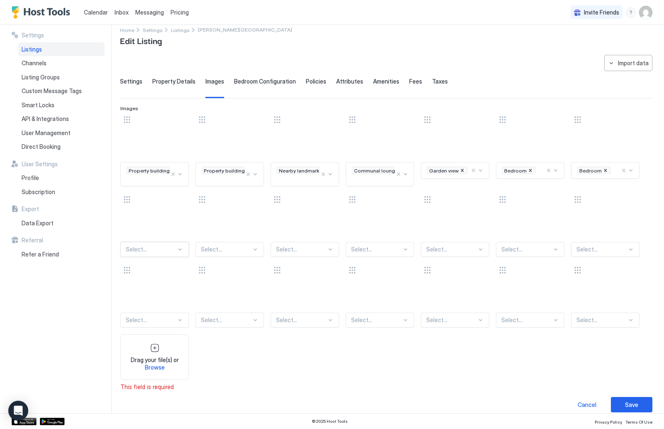
click at [186, 250] on div "Select..." at bounding box center [154, 249] width 69 height 15
click at [163, 305] on div "Property building" at bounding box center [155, 302] width 68 height 16
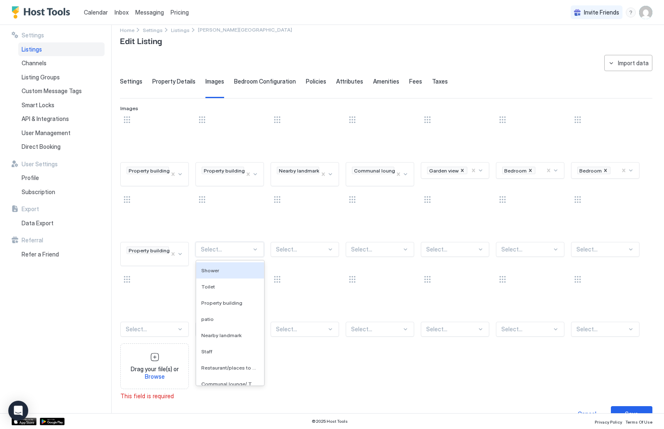
click at [247, 250] on div at bounding box center [226, 248] width 51 height 7
click at [250, 270] on div "Bedroom" at bounding box center [230, 270] width 58 height 6
type input "*****"
click at [294, 252] on div "Select..." at bounding box center [305, 249] width 69 height 15
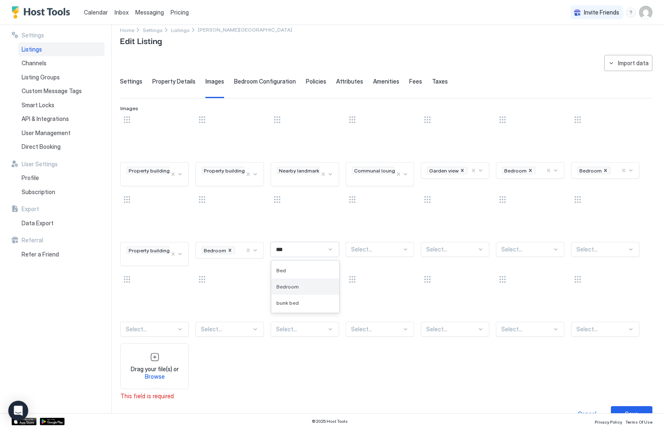
click at [296, 289] on div "Bedroom" at bounding box center [306, 286] width 68 height 16
type input "***"
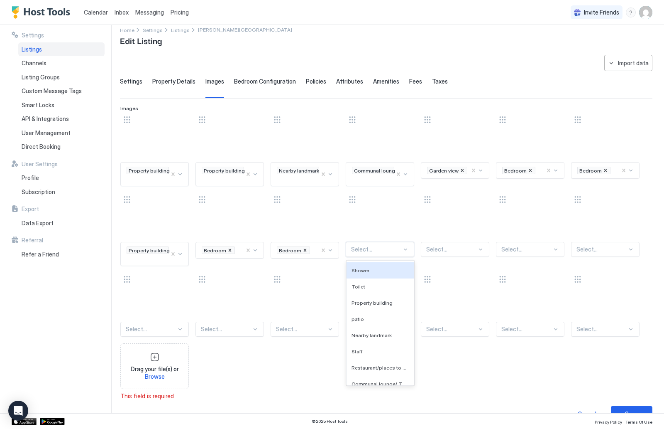
click at [391, 252] on div at bounding box center [376, 248] width 51 height 7
click at [390, 273] on div "Facade/entrance" at bounding box center [381, 270] width 68 height 16
type input "***"
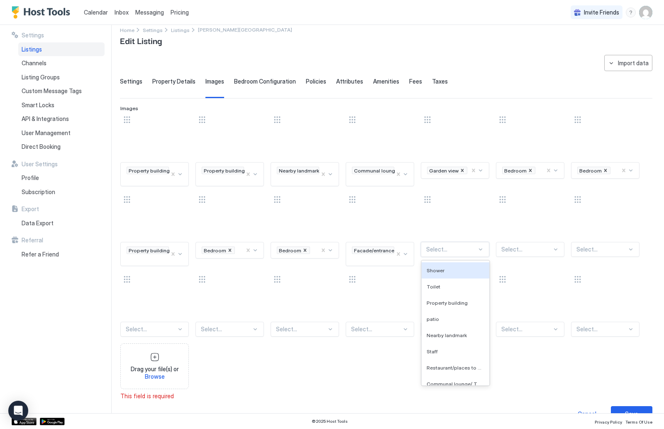
click at [456, 247] on div at bounding box center [451, 248] width 51 height 7
click at [463, 268] on div "Bedroom" at bounding box center [456, 270] width 58 height 6
type input "*****"
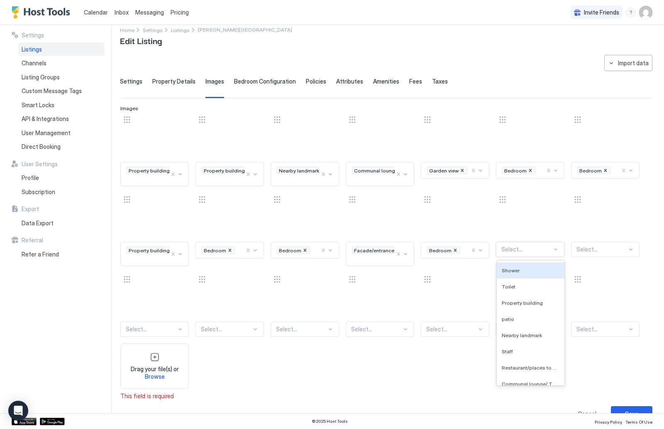
click at [525, 250] on div at bounding box center [527, 248] width 51 height 7
click at [531, 277] on div "Bedroom" at bounding box center [531, 270] width 68 height 16
type input "******"
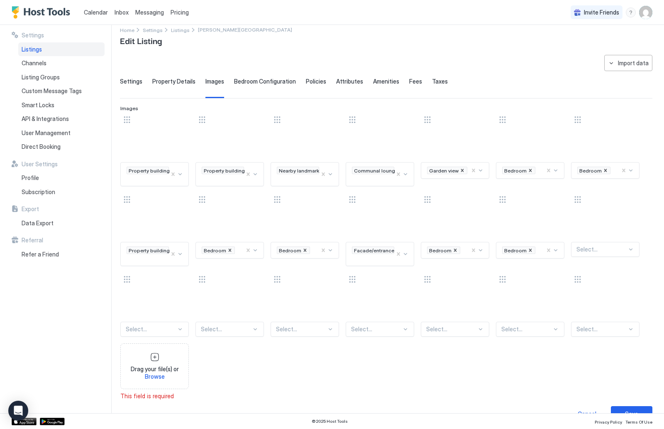
click at [635, 199] on div at bounding box center [633, 199] width 7 height 7
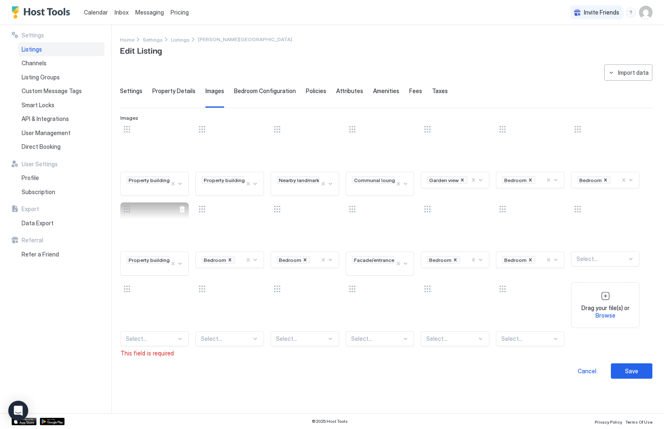
click at [184, 208] on div at bounding box center [182, 209] width 7 height 7
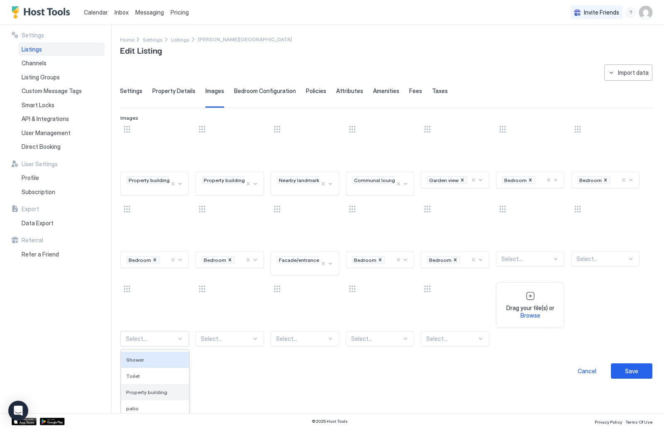
click at [162, 337] on div "Shower, 1 of 136. 136 results available. Use Up and Down to choose options, pre…" at bounding box center [154, 338] width 69 height 15
click at [159, 360] on div "Living room" at bounding box center [155, 359] width 58 height 6
type input "*****"
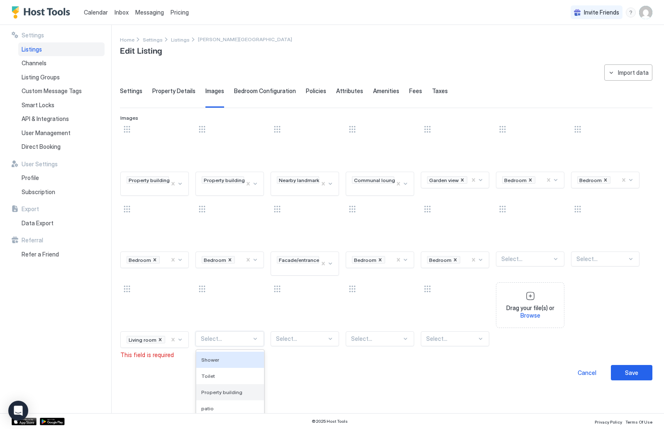
click at [224, 338] on div "Shower, 1 of 136. 136 results available. Use Up and Down to choose options, pre…" at bounding box center [230, 338] width 69 height 15
click at [221, 356] on span "Living room" at bounding box center [215, 359] width 28 height 6
type input "***"
click at [295, 338] on div "Select..." at bounding box center [305, 338] width 69 height 15
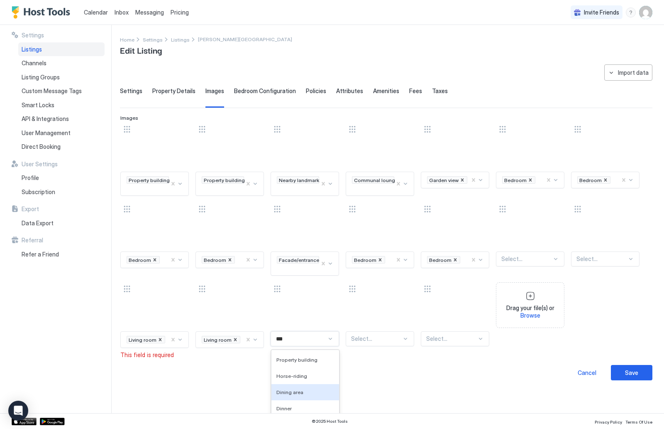
drag, startPoint x: 294, startPoint y: 382, endPoint x: 294, endPoint y: 391, distance: 8.3
click at [294, 391] on span "Dining area" at bounding box center [290, 392] width 27 height 6
type input "***"
click at [382, 339] on div "Select..." at bounding box center [380, 338] width 69 height 15
click at [473, 329] on div "**********" at bounding box center [386, 233] width 533 height 338
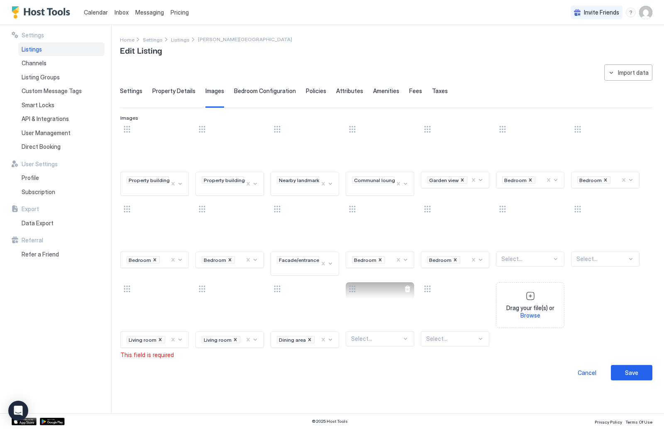
click at [408, 287] on div at bounding box center [407, 288] width 7 height 7
click at [403, 338] on div "Select..." at bounding box center [380, 338] width 69 height 15
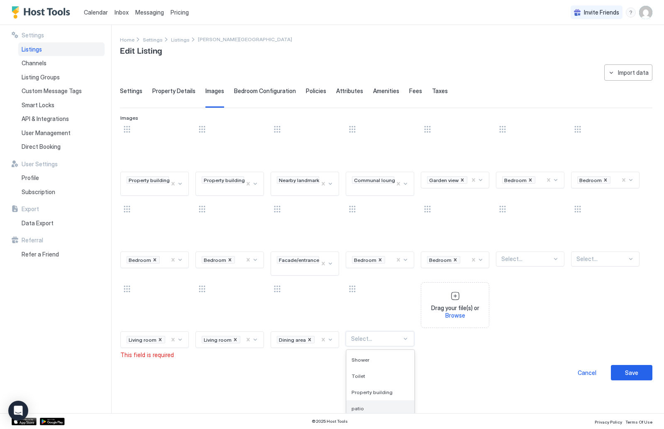
scroll to position [61, 0]
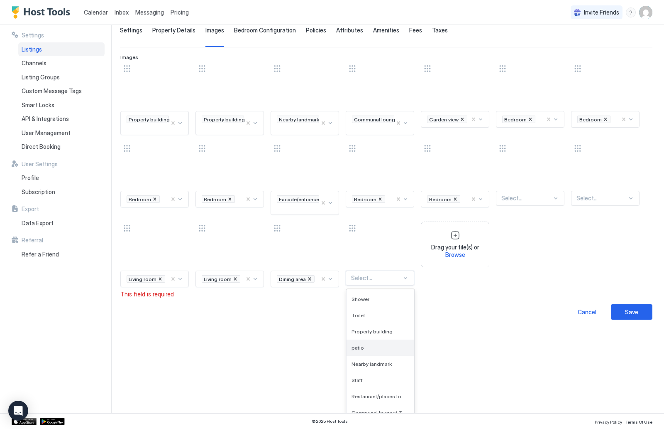
click at [401, 341] on div "patio" at bounding box center [381, 347] width 68 height 16
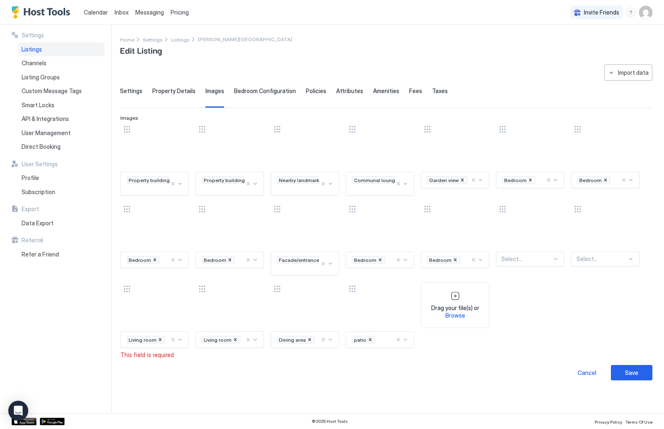
scroll to position [0, 0]
click at [632, 374] on div "Save" at bounding box center [631, 372] width 13 height 9
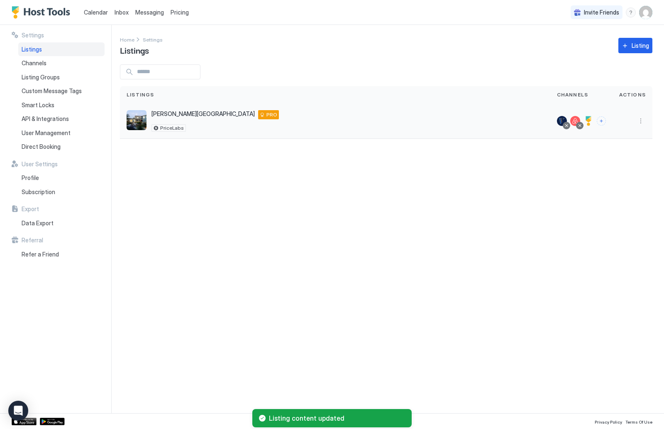
click at [592, 121] on div at bounding box center [589, 121] width 10 height 10
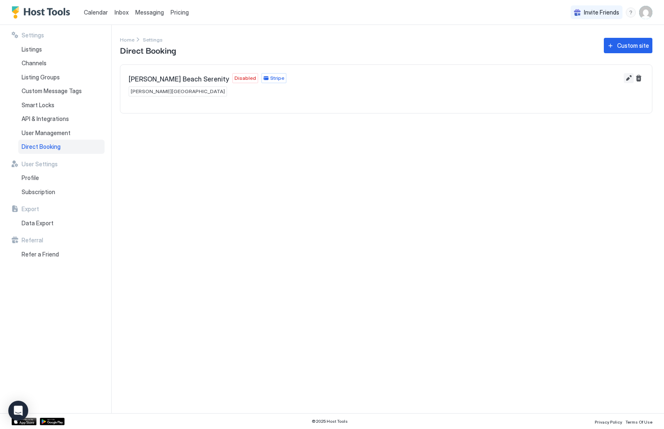
click at [629, 79] on button "Edit" at bounding box center [629, 78] width 10 height 10
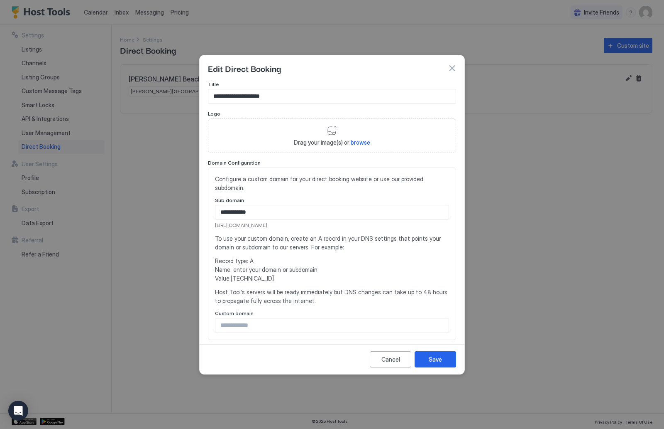
click at [357, 141] on span "browse" at bounding box center [361, 142] width 20 height 7
type input "**********"
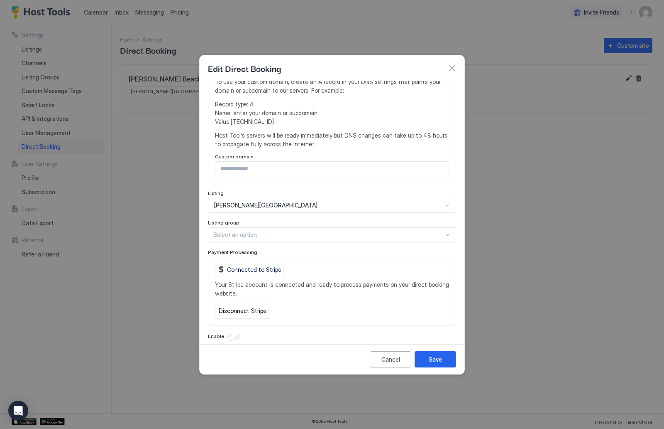
scroll to position [167, 0]
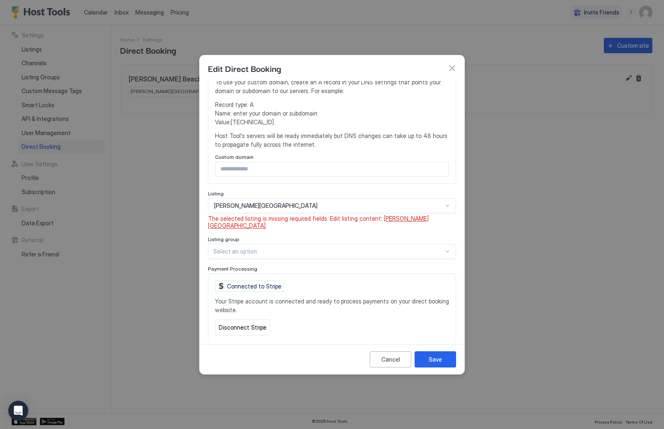
click at [402, 215] on span "[PERSON_NAME][GEOGRAPHIC_DATA]" at bounding box center [318, 222] width 221 height 15
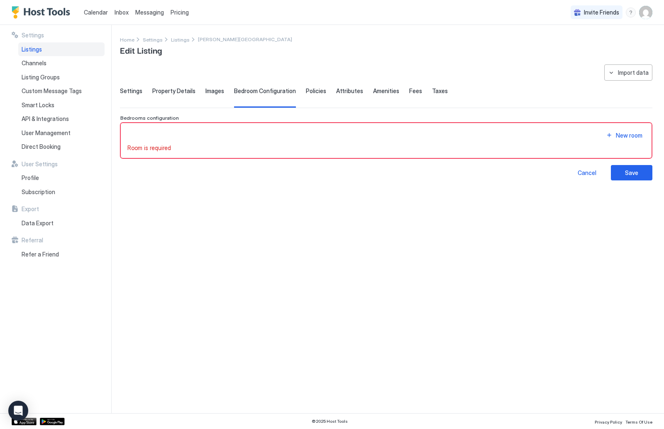
type input "*"
type textarea "**********"
type input "**********"
type input "********"
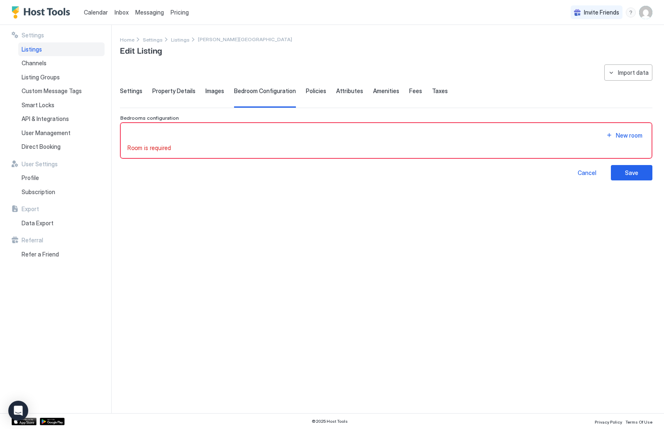
type input "**"
type input "*"
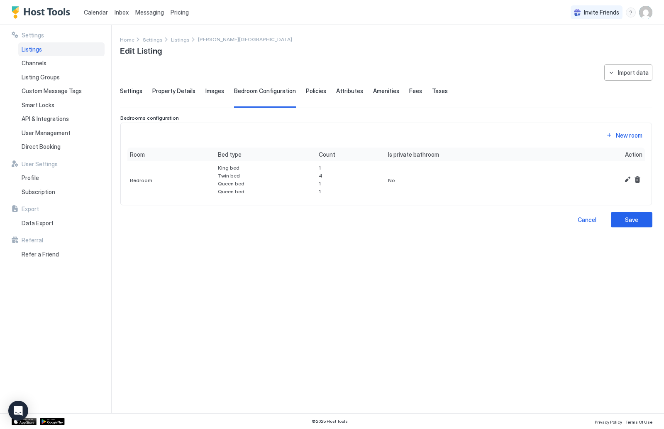
click at [307, 90] on span "Policies" at bounding box center [316, 90] width 20 height 7
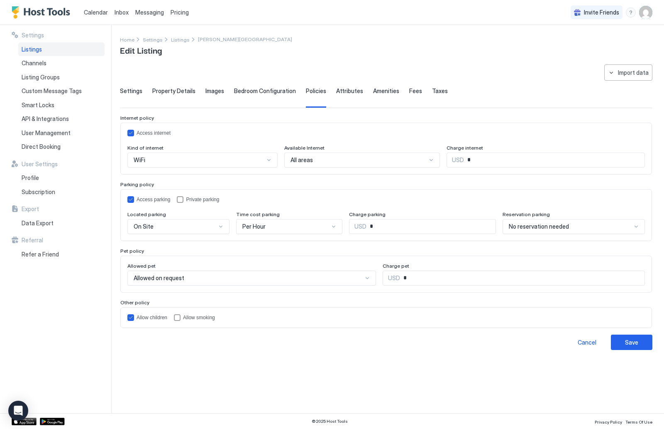
click at [345, 91] on span "Attributes" at bounding box center [349, 90] width 27 height 7
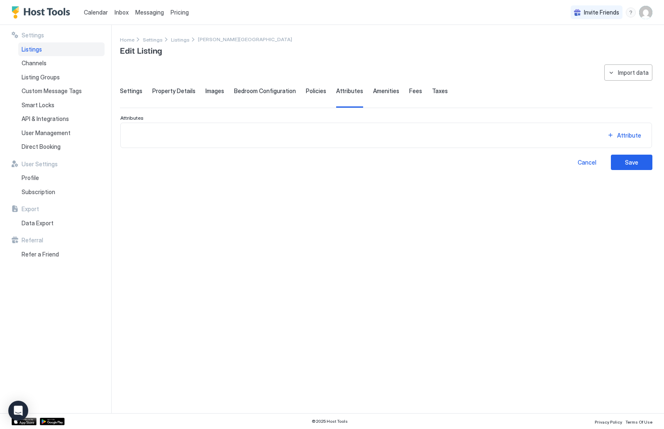
click at [382, 89] on span "Amenities" at bounding box center [386, 90] width 26 height 7
click at [409, 92] on span "Fees" at bounding box center [415, 90] width 13 height 7
click at [436, 92] on span "Taxes" at bounding box center [440, 90] width 16 height 7
click at [629, 134] on div "Tax" at bounding box center [630, 135] width 10 height 9
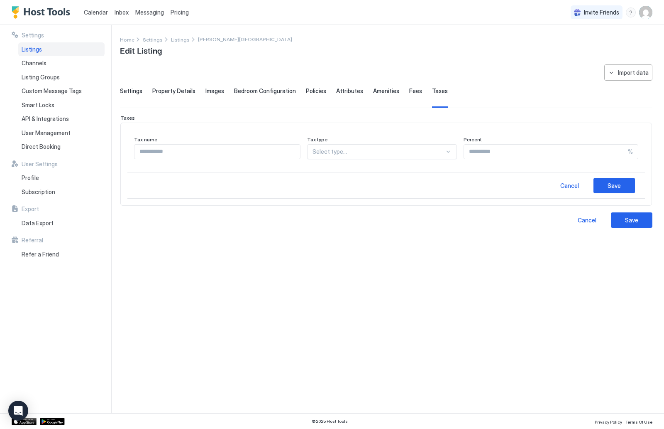
click at [409, 90] on span "Fees" at bounding box center [415, 90] width 13 height 7
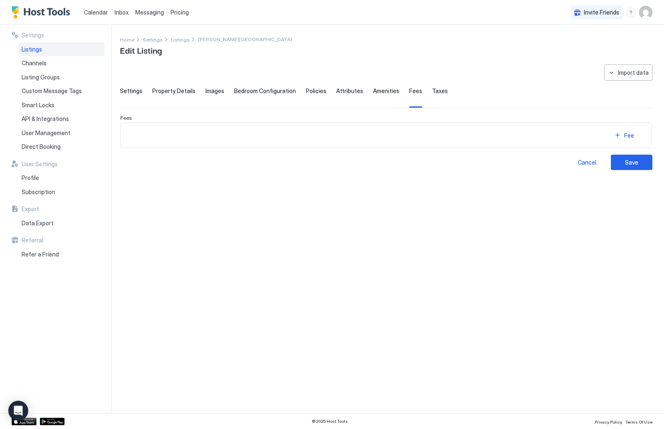
click at [432, 88] on span "Taxes" at bounding box center [440, 90] width 16 height 7
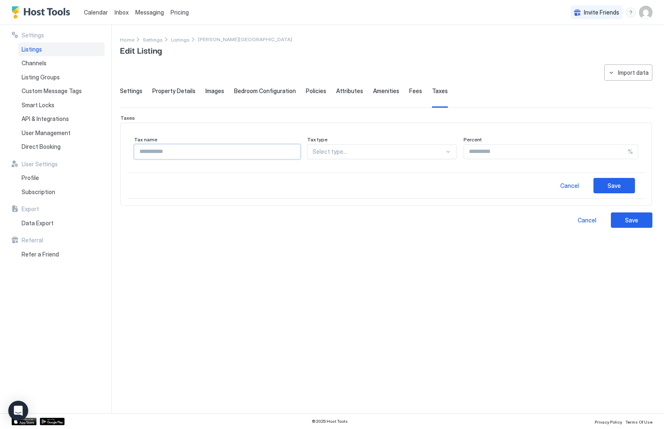
click at [200, 153] on input "Input Field" at bounding box center [218, 152] width 166 height 14
type input "**********"
click at [348, 158] on div "Select type..." at bounding box center [382, 151] width 150 height 15
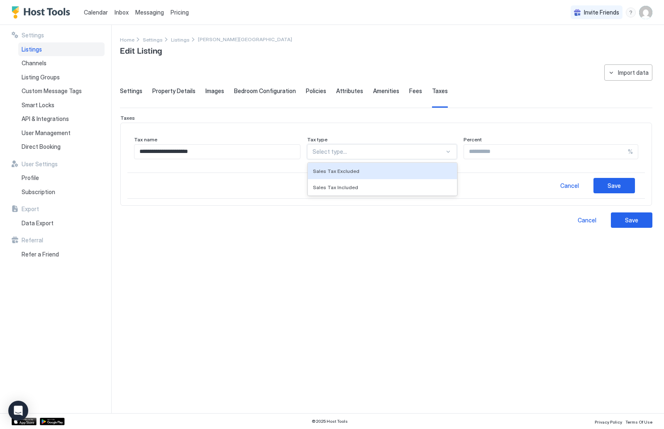
click at [355, 171] on span "Sales Tax Excluded" at bounding box center [336, 171] width 47 height 6
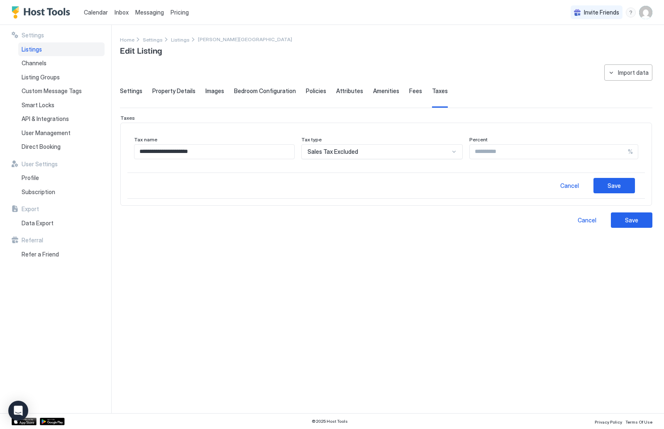
click at [495, 150] on input "Input Field" at bounding box center [549, 152] width 158 height 14
type input "**"
click at [602, 189] on button "Save" at bounding box center [615, 185] width 42 height 15
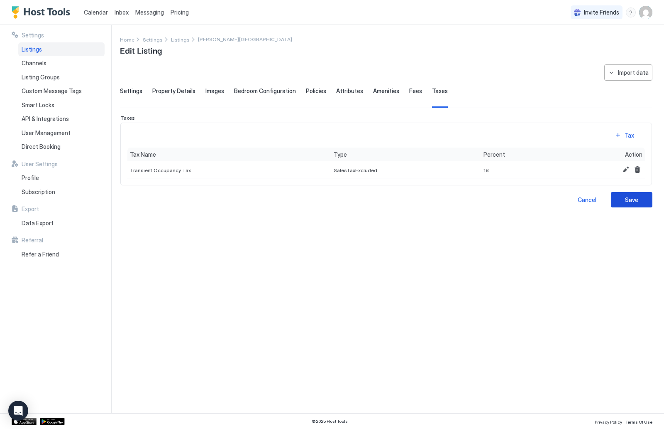
click at [636, 196] on div "Save" at bounding box center [631, 199] width 13 height 9
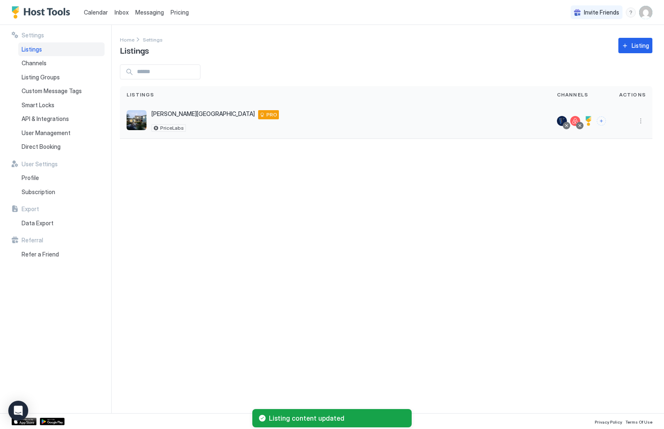
click at [591, 120] on div at bounding box center [589, 121] width 10 height 10
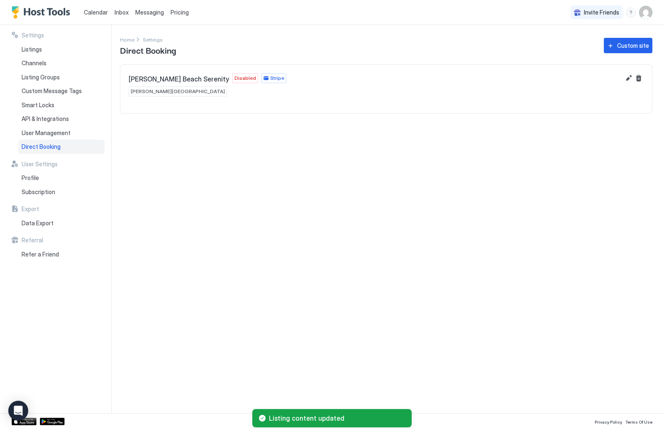
click at [235, 78] on span "Disabled" at bounding box center [246, 77] width 22 height 7
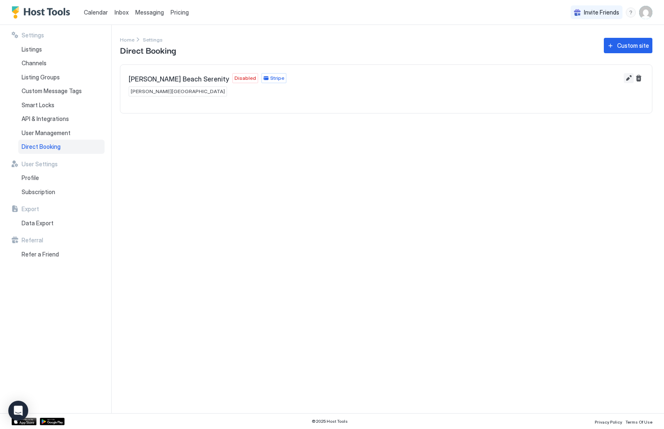
click at [630, 78] on button "Edit" at bounding box center [629, 78] width 10 height 10
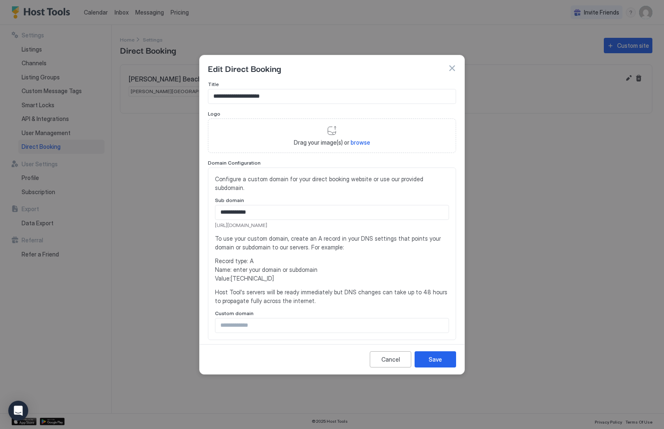
click at [363, 144] on span "browse" at bounding box center [361, 142] width 20 height 7
type input "**********"
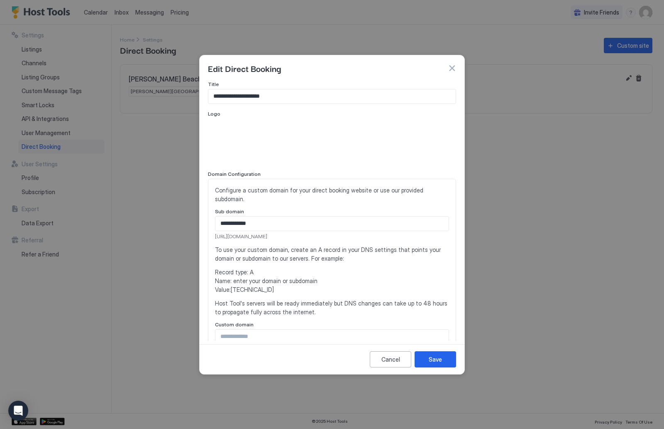
click at [434, 369] on div "Cancel Save" at bounding box center [332, 359] width 265 height 30
click at [434, 361] on div "Save" at bounding box center [435, 359] width 13 height 9
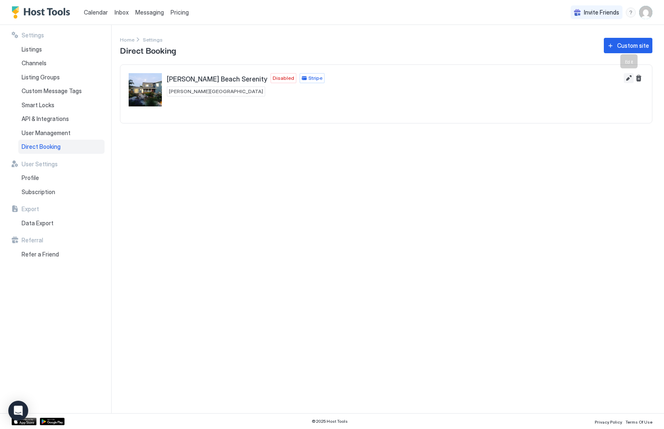
click at [628, 78] on button "Edit" at bounding box center [629, 78] width 10 height 10
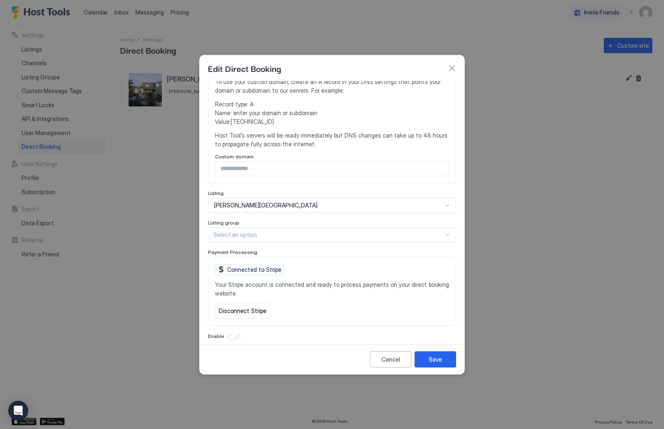
scroll to position [167, 0]
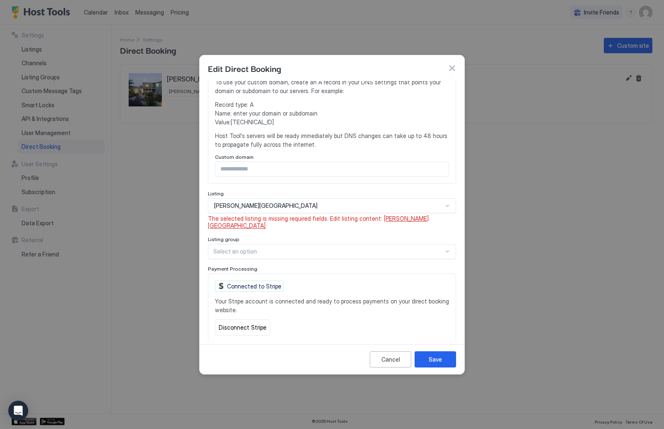
click at [398, 215] on span "[PERSON_NAME][GEOGRAPHIC_DATA]" at bounding box center [318, 222] width 221 height 15
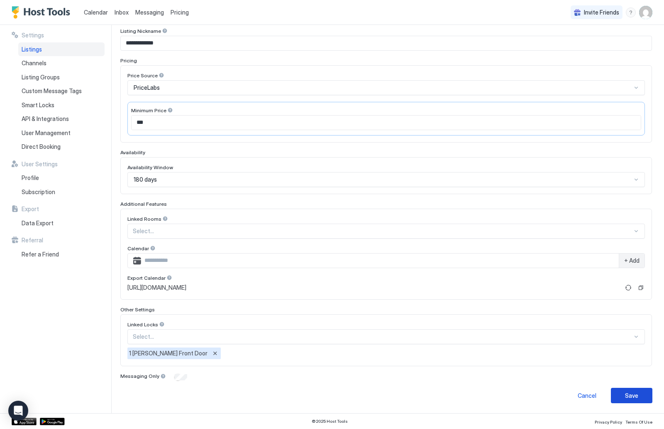
scroll to position [101, 0]
click at [636, 393] on div "Save" at bounding box center [631, 395] width 13 height 9
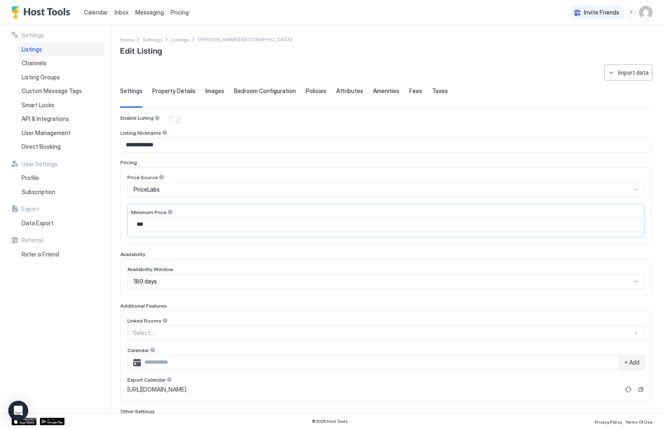
click at [168, 90] on span "Property Details" at bounding box center [173, 90] width 43 height 7
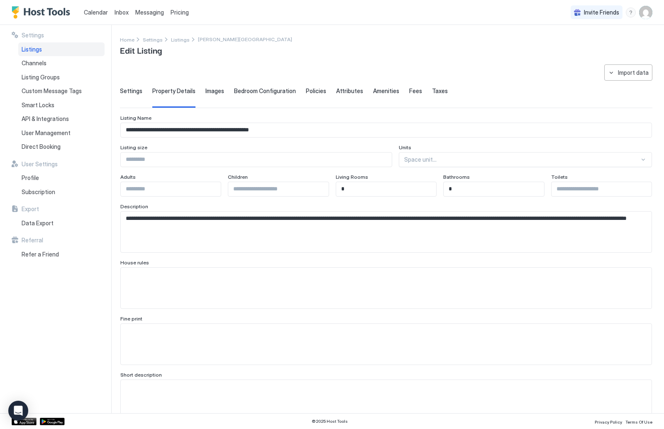
scroll to position [0, 0]
click at [206, 189] on input "Input Field" at bounding box center [171, 189] width 100 height 14
type input "*"
click at [580, 188] on input "Input Field" at bounding box center [602, 189] width 100 height 14
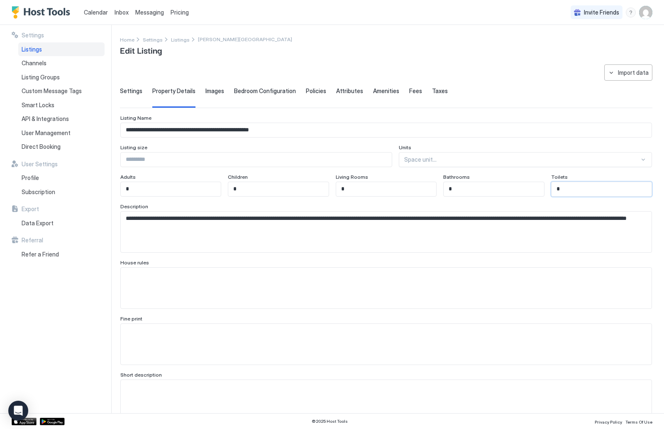
type input "*"
click at [412, 192] on input "*" at bounding box center [386, 189] width 100 height 14
type input "*"
click at [377, 159] on input "Input Field" at bounding box center [256, 159] width 271 height 14
type input "****"
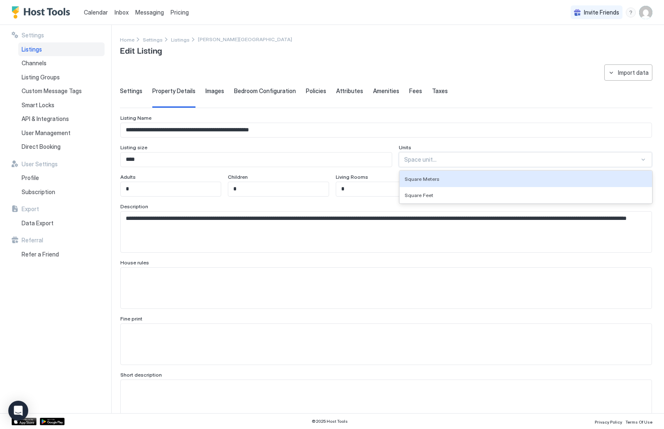
click at [644, 159] on div at bounding box center [643, 159] width 7 height 7
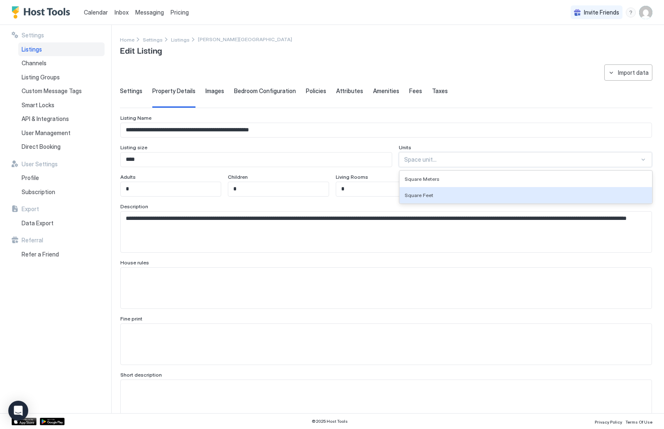
click at [622, 191] on div "Square Feet" at bounding box center [526, 195] width 252 height 16
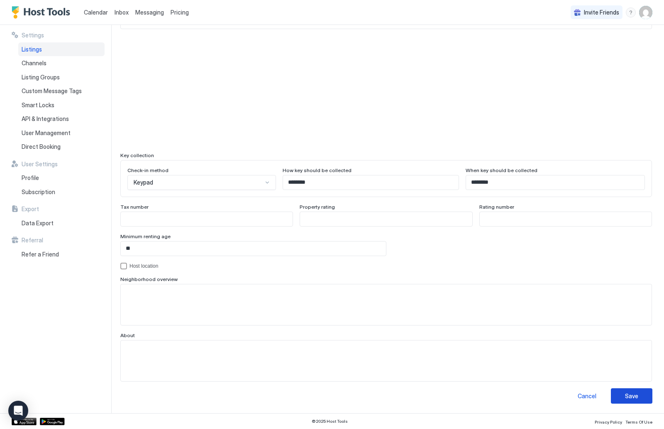
scroll to position [651, 0]
click at [639, 394] on button "Save" at bounding box center [632, 395] width 42 height 15
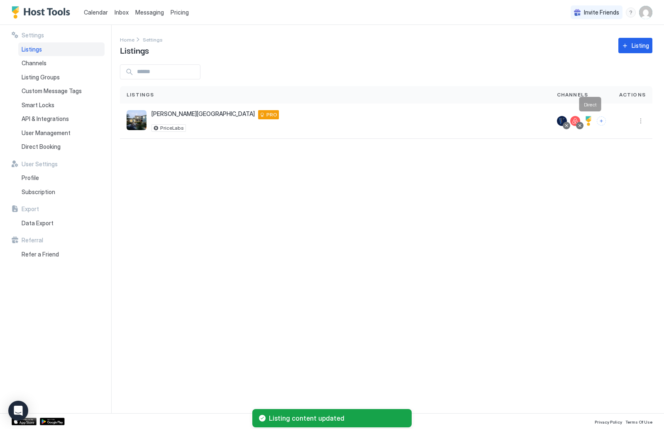
click at [592, 121] on div at bounding box center [589, 121] width 10 height 10
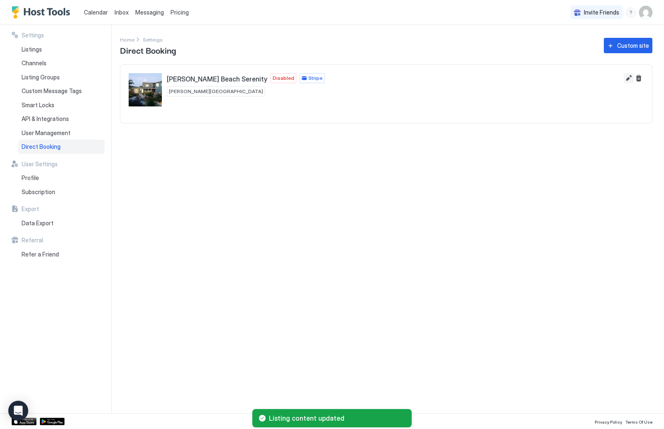
click at [627, 77] on button "Edit" at bounding box center [629, 78] width 10 height 10
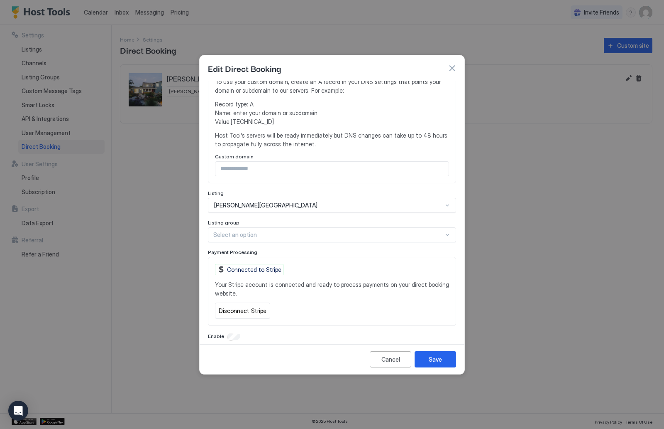
scroll to position [167, 0]
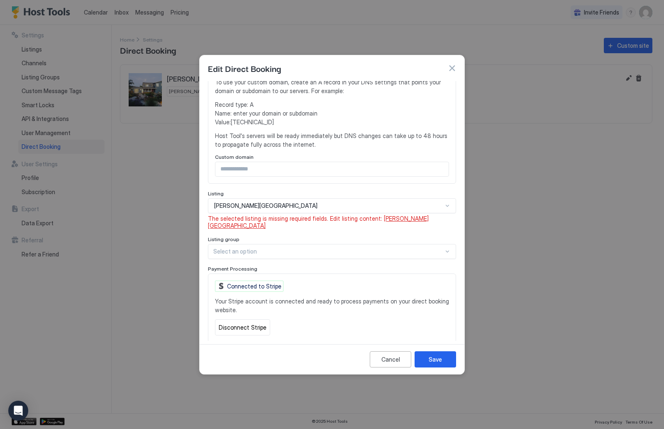
click at [394, 215] on span "[PERSON_NAME][GEOGRAPHIC_DATA]" at bounding box center [318, 222] width 221 height 15
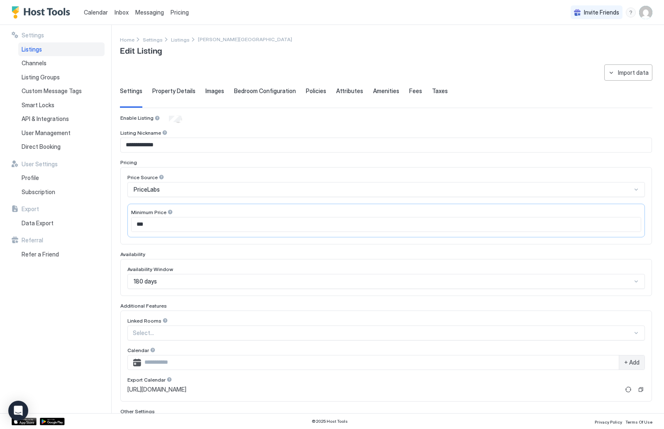
type input "****"
type input "*"
click at [174, 89] on span "Property Details" at bounding box center [173, 90] width 43 height 7
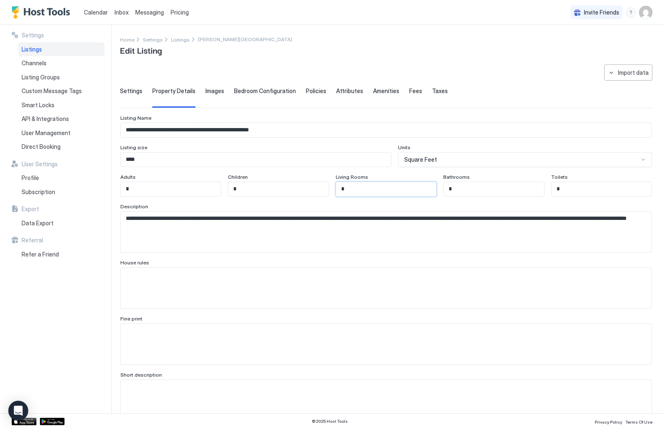
click at [415, 186] on input "*" at bounding box center [386, 189] width 100 height 14
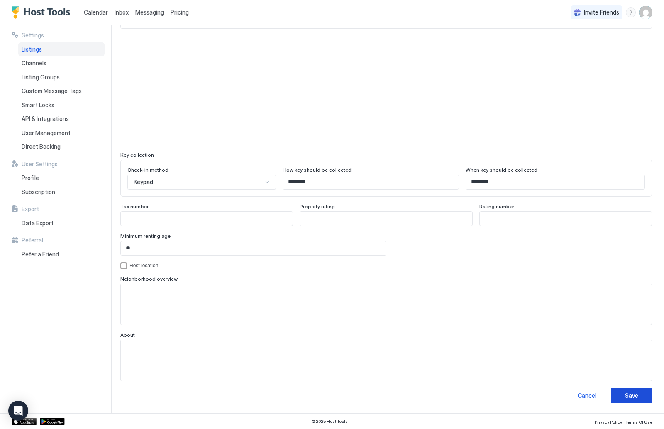
scroll to position [651, 0]
type input "*"
click at [635, 398] on div "Save" at bounding box center [631, 395] width 13 height 9
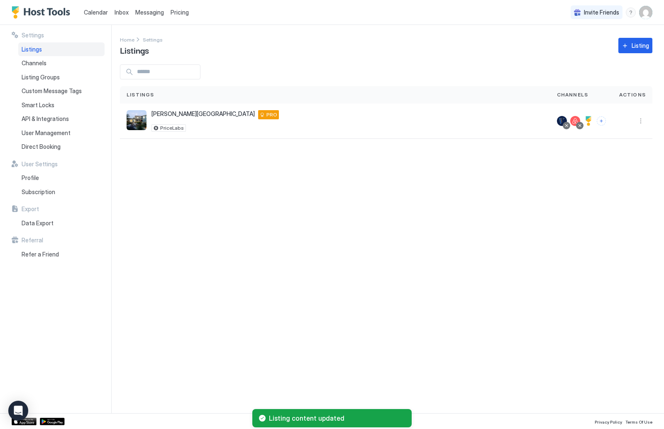
click at [593, 119] on div at bounding box center [589, 121] width 10 height 10
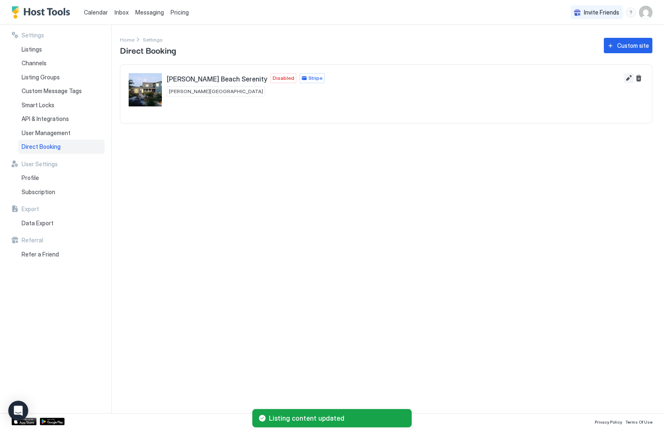
click at [631, 78] on button "Edit" at bounding box center [629, 78] width 10 height 10
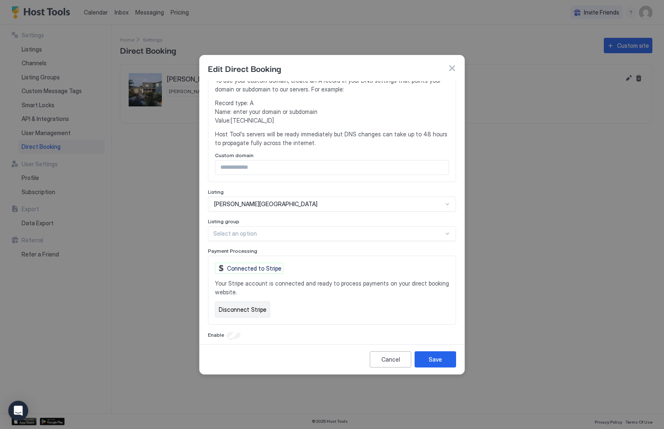
scroll to position [167, 0]
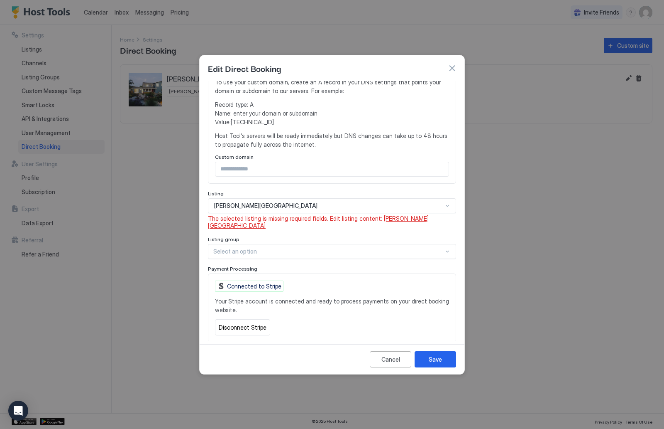
click at [396, 215] on span "[PERSON_NAME][GEOGRAPHIC_DATA]" at bounding box center [318, 222] width 221 height 15
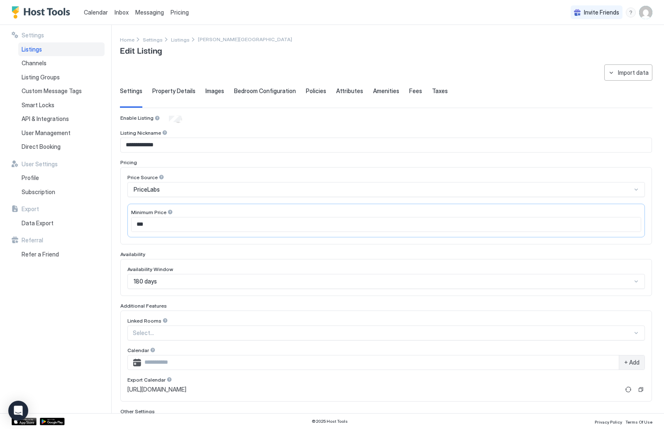
click at [438, 92] on span "Taxes" at bounding box center [440, 90] width 16 height 7
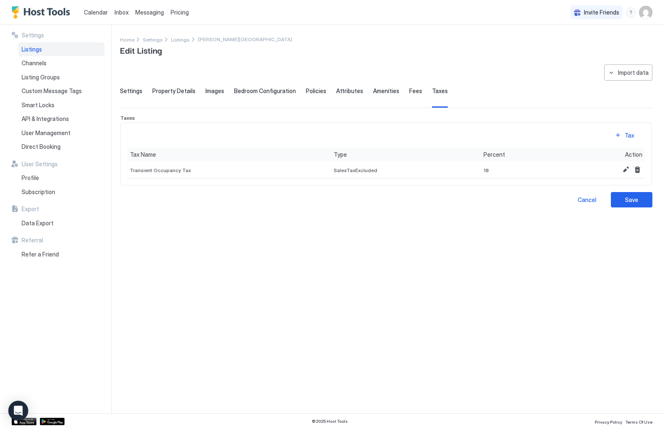
click at [398, 93] on div "Settings Property Details Images Bedroom Configuration Policies Attributes Amen…" at bounding box center [386, 97] width 533 height 20
click at [409, 93] on span "Fees" at bounding box center [415, 90] width 13 height 7
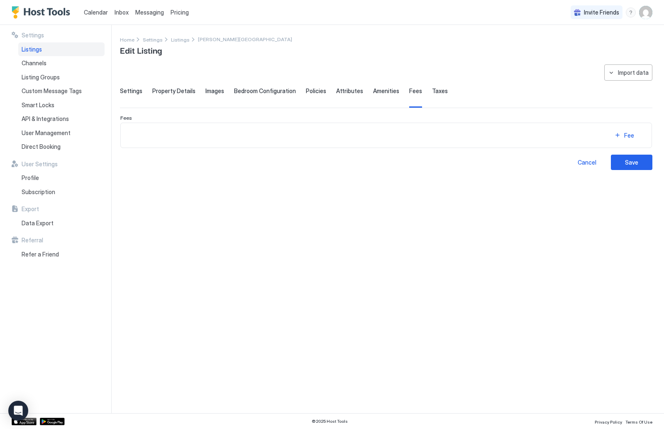
click at [380, 91] on span "Amenities" at bounding box center [386, 90] width 26 height 7
click at [619, 139] on button "Amenity" at bounding box center [625, 135] width 42 height 11
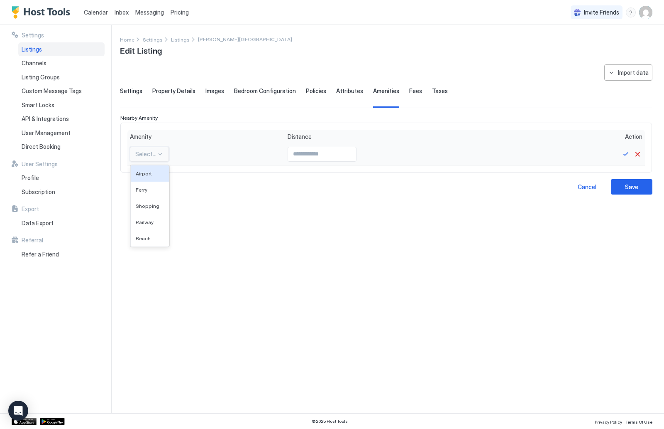
click at [155, 156] on div at bounding box center [145, 153] width 21 height 7
click at [151, 241] on div "Beach" at bounding box center [150, 238] width 38 height 16
click at [337, 157] on input "Input Field" at bounding box center [316, 154] width 68 height 14
type input "**"
click at [621, 154] on button "Save" at bounding box center [626, 154] width 10 height 10
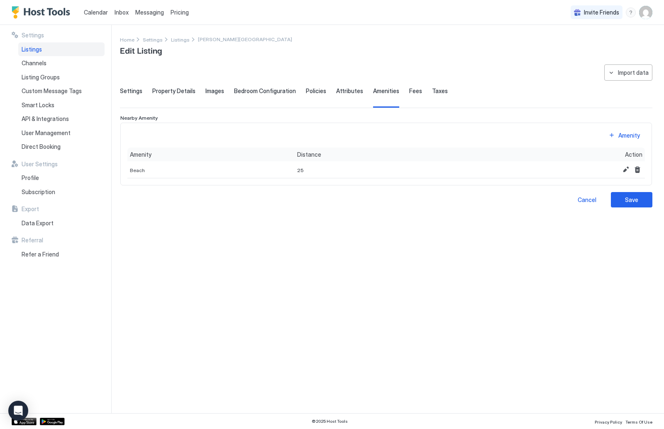
click at [620, 189] on div "**********" at bounding box center [386, 135] width 533 height 143
click at [340, 91] on span "Attributes" at bounding box center [349, 90] width 27 height 7
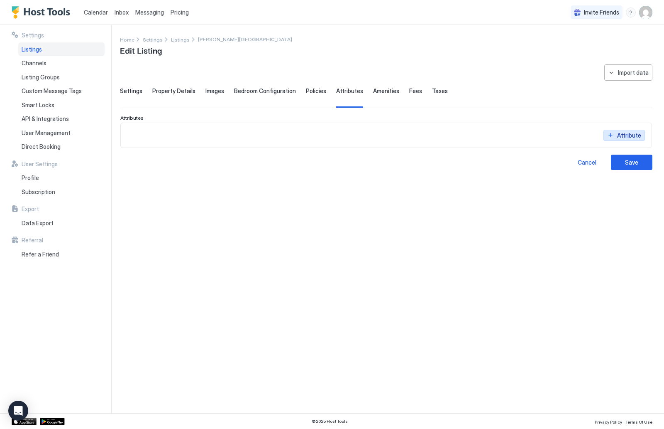
click at [614, 132] on button "Attribute" at bounding box center [625, 135] width 42 height 11
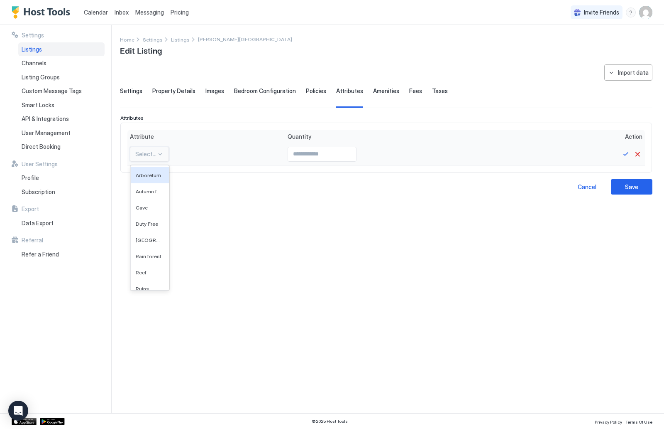
click at [147, 154] on div at bounding box center [145, 153] width 21 height 7
click at [157, 205] on div "Hot tub" at bounding box center [144, 207] width 27 height 16
type input "***"
click at [353, 153] on input "Input Field" at bounding box center [324, 154] width 68 height 14
type input "*"
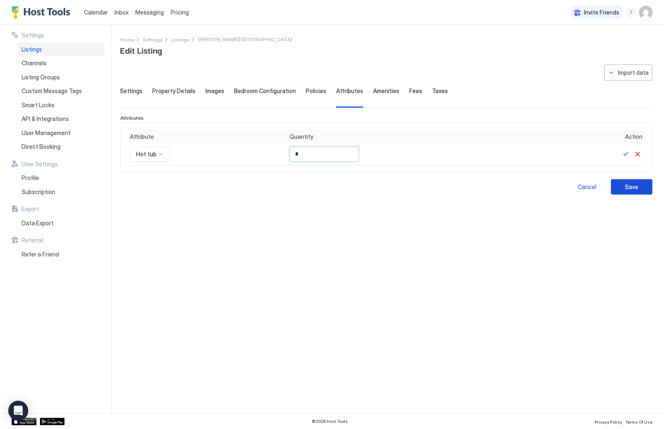
click at [647, 183] on button "Save" at bounding box center [632, 186] width 42 height 15
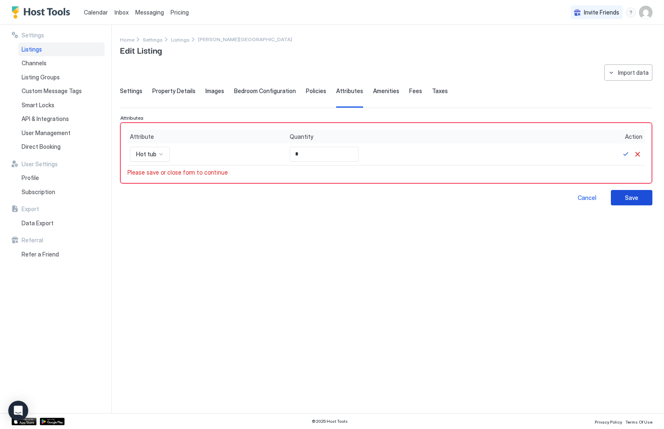
click at [639, 193] on button "Save" at bounding box center [632, 197] width 42 height 15
click at [629, 166] on div "Attribute Quantity Action Hot tub * Please save or close form to continue" at bounding box center [386, 153] width 518 height 47
click at [627, 157] on button "Save" at bounding box center [626, 154] width 10 height 10
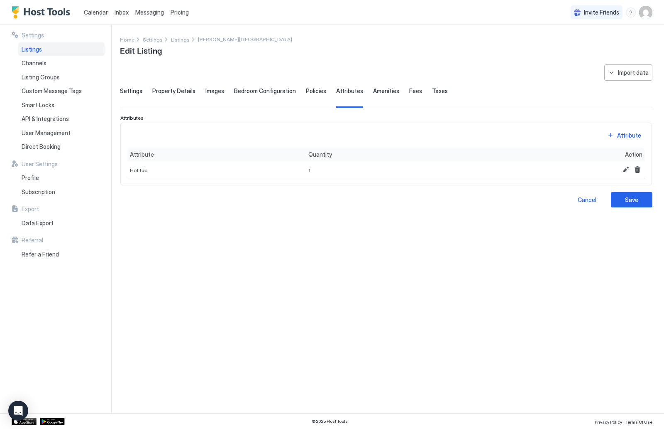
click at [306, 90] on span "Policies" at bounding box center [316, 90] width 20 height 7
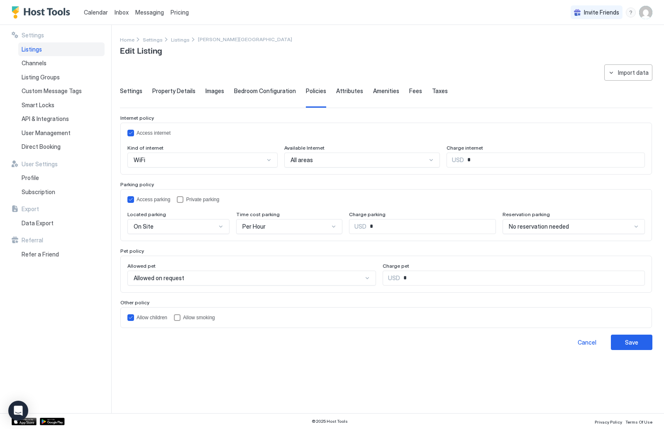
click at [271, 86] on div "**********" at bounding box center [386, 206] width 533 height 285
click at [270, 90] on span "Bedroom Configuration" at bounding box center [265, 90] width 62 height 7
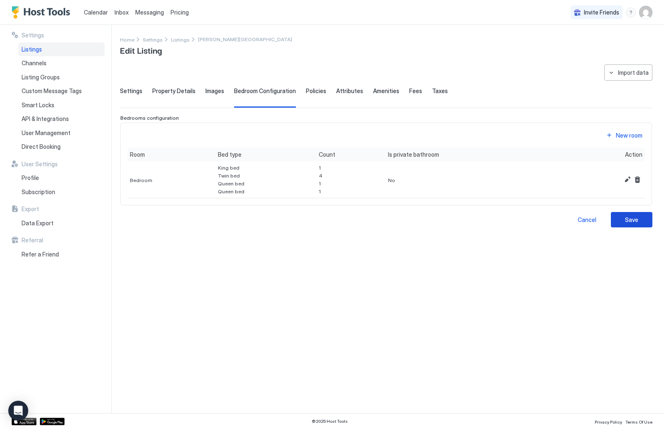
click at [635, 216] on div "Save" at bounding box center [631, 219] width 13 height 9
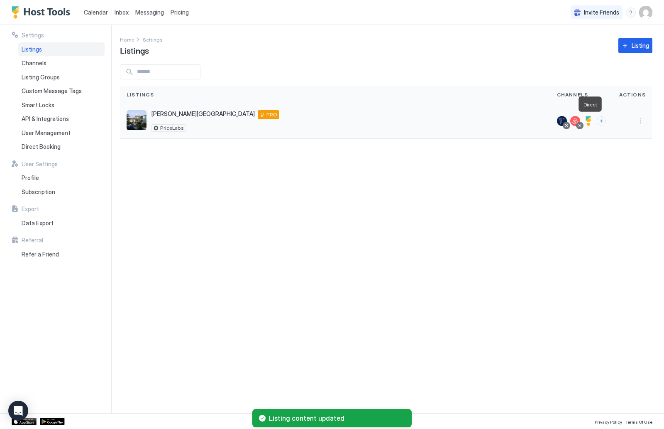
click at [592, 121] on div at bounding box center [589, 121] width 10 height 10
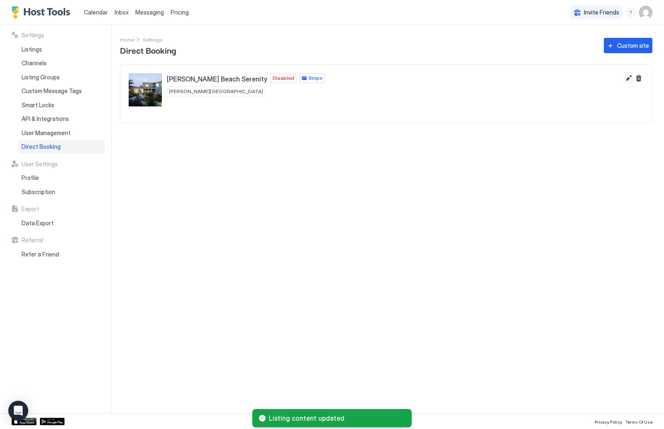
click at [632, 76] on button "Edit" at bounding box center [629, 78] width 10 height 10
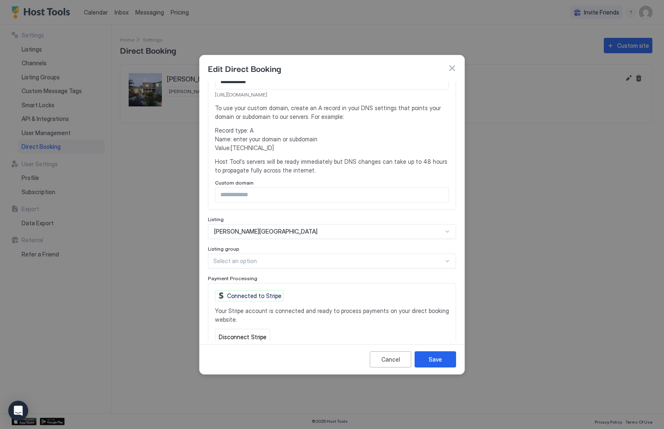
scroll to position [145, 0]
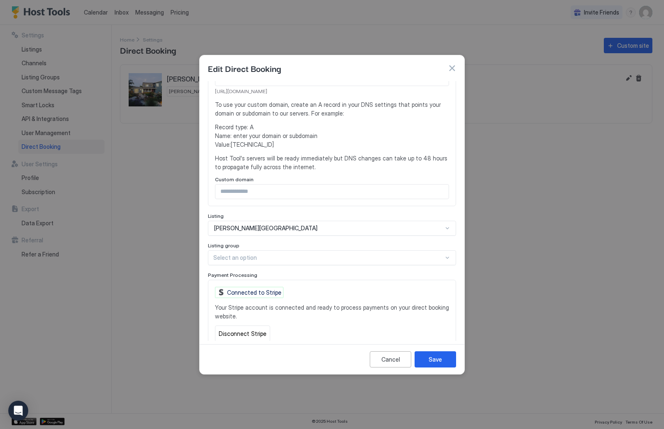
click at [306, 242] on div "Listing group" at bounding box center [332, 246] width 248 height 8
click at [365, 252] on div "Use Up and Down to choose options, press Enter to select the currently focused …" at bounding box center [332, 257] width 248 height 15
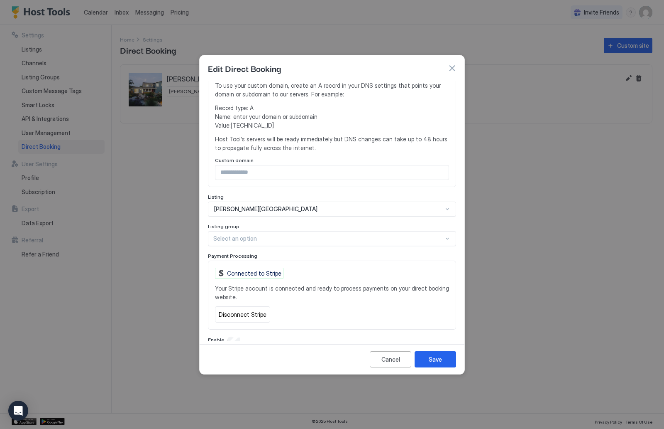
click at [357, 223] on div "Listing group" at bounding box center [332, 227] width 248 height 8
click at [447, 360] on button "Save" at bounding box center [436, 359] width 42 height 16
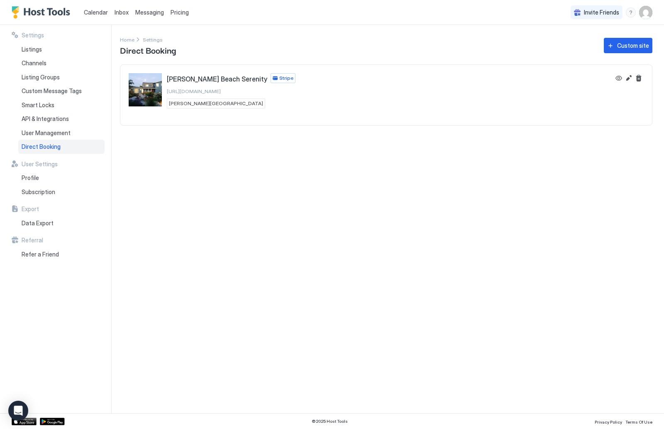
drag, startPoint x: 263, startPoint y: 91, endPoint x: 165, endPoint y: 93, distance: 98.4
click at [165, 93] on div "Stinson Beach Serenity Stripe https://direct.hosttools.com/stinsonbeach Stinson…" at bounding box center [370, 90] width 482 height 35
copy span "[URL][DOMAIN_NAME]"
click at [262, 101] on div "Stinson Beach Serenity Stripe https://direct.hosttools.com/stinsonbeach Stinson…" at bounding box center [231, 90] width 129 height 35
click at [221, 91] on span "[URL][DOMAIN_NAME]" at bounding box center [194, 91] width 54 height 6
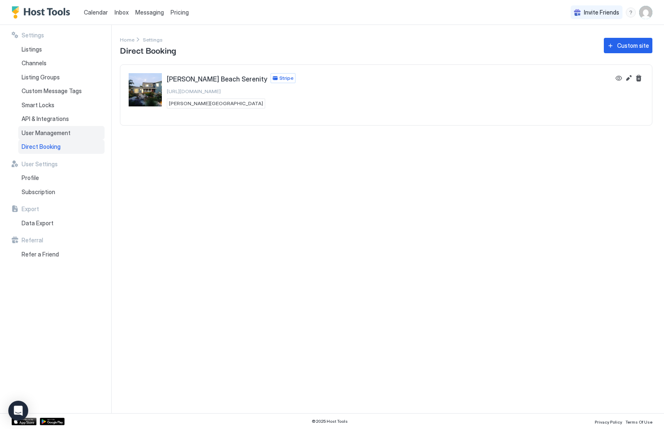
click at [63, 130] on span "User Management" at bounding box center [46, 132] width 49 height 7
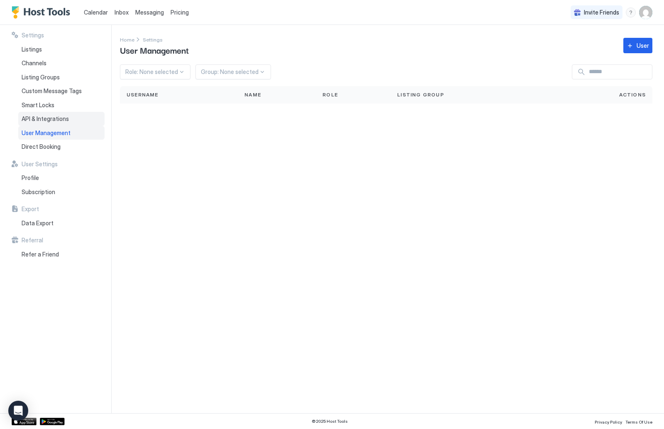
click at [62, 118] on span "API & Integrations" at bounding box center [45, 118] width 47 height 7
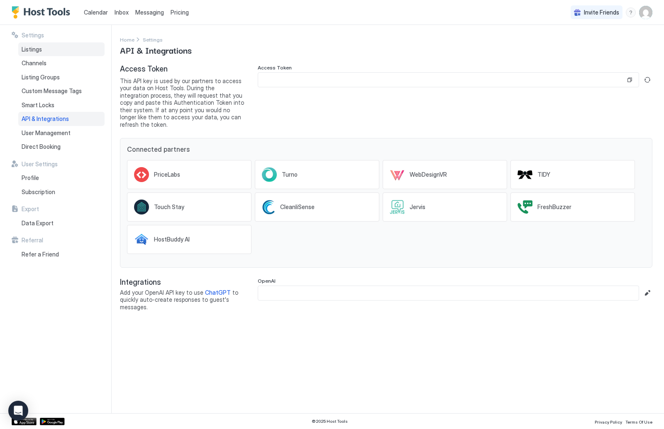
click at [31, 52] on div "Listings" at bounding box center [61, 49] width 86 height 14
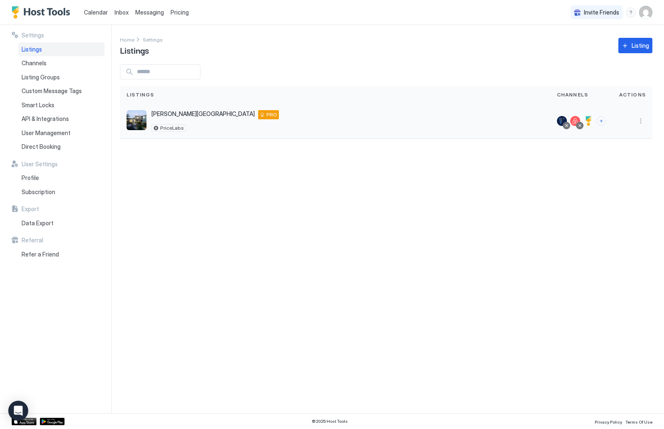
click at [579, 122] on div at bounding box center [579, 125] width 7 height 7
click at [644, 122] on button "More options" at bounding box center [641, 121] width 10 height 10
click at [633, 161] on span "Listing Settings" at bounding box center [622, 159] width 37 height 6
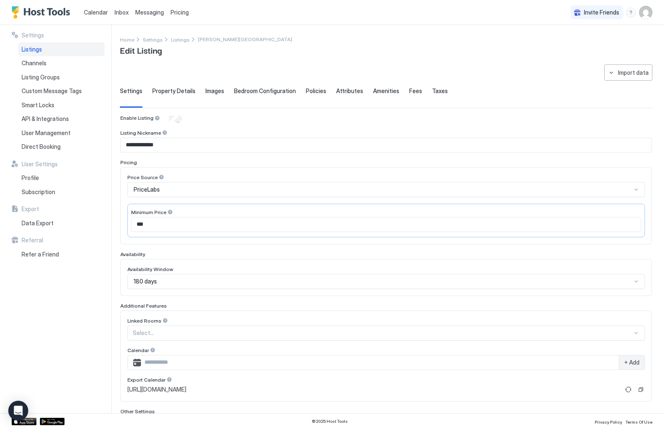
click at [179, 91] on span "Property Details" at bounding box center [173, 90] width 43 height 7
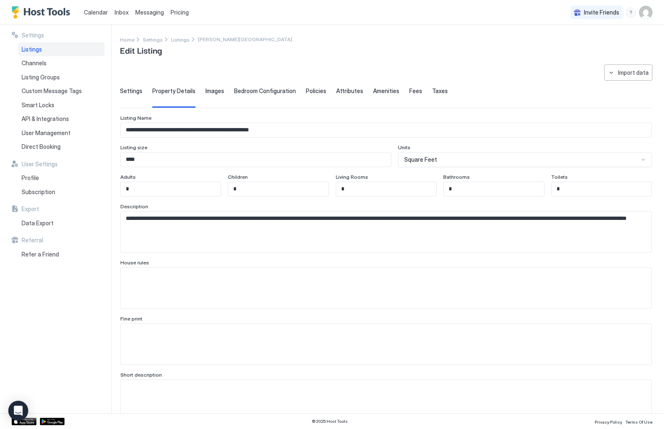
click at [210, 90] on span "Images" at bounding box center [215, 90] width 19 height 7
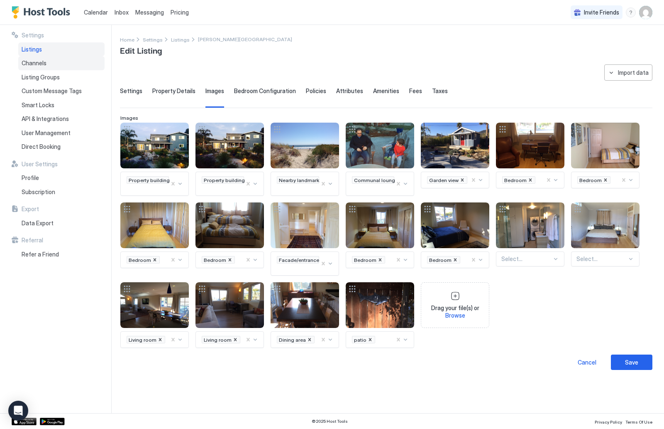
click at [36, 68] on div "Channels" at bounding box center [61, 63] width 86 height 14
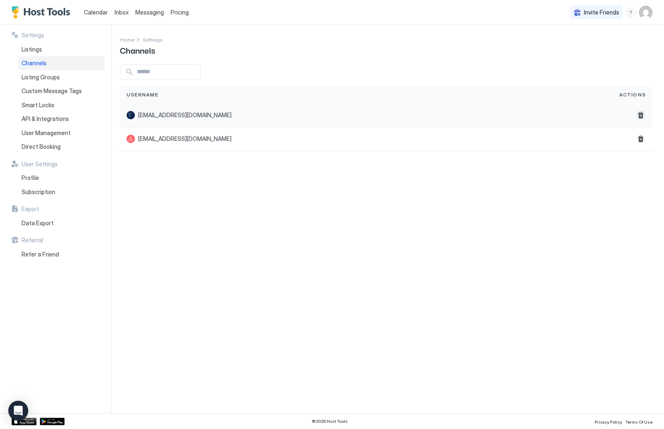
click at [640, 118] on button "Delete" at bounding box center [641, 115] width 10 height 10
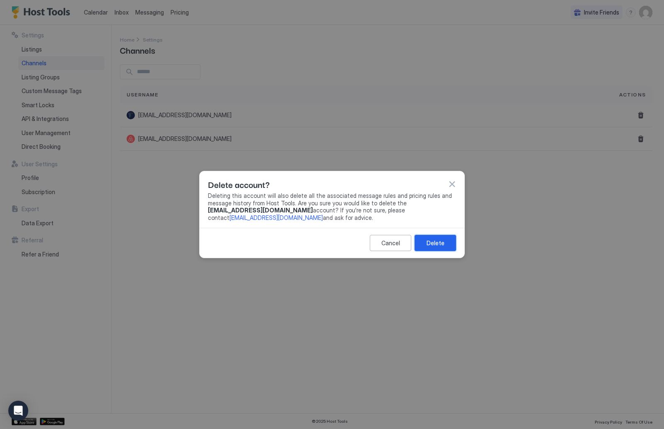
click at [440, 241] on div "Delete" at bounding box center [436, 242] width 18 height 9
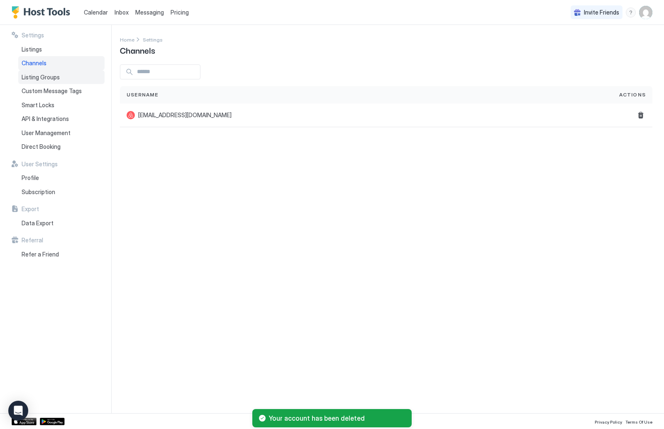
click at [72, 80] on div "Listing Groups" at bounding box center [61, 77] width 86 height 14
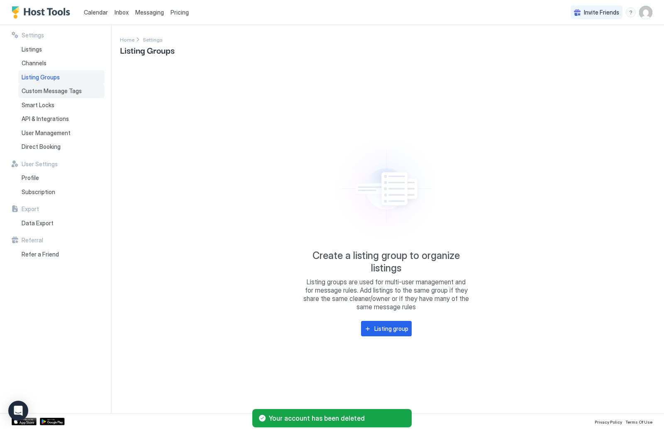
click at [73, 87] on span "Custom Message Tags" at bounding box center [52, 90] width 60 height 7
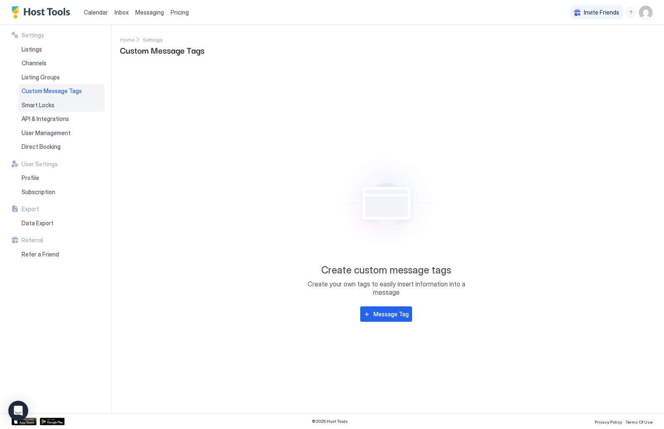
click at [73, 101] on div "Smart Locks" at bounding box center [61, 105] width 86 height 14
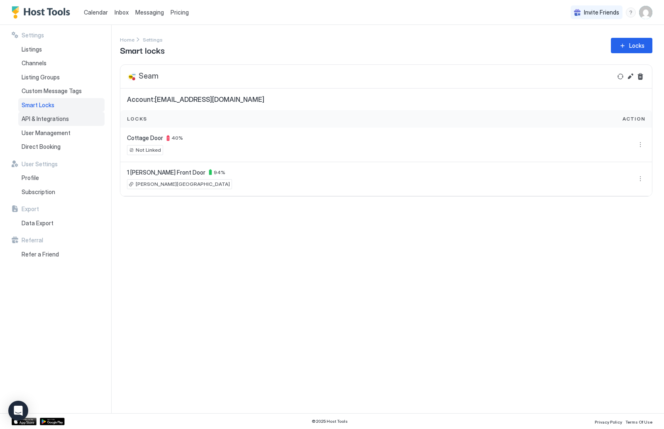
click at [73, 117] on div "API & Integrations" at bounding box center [61, 119] width 86 height 14
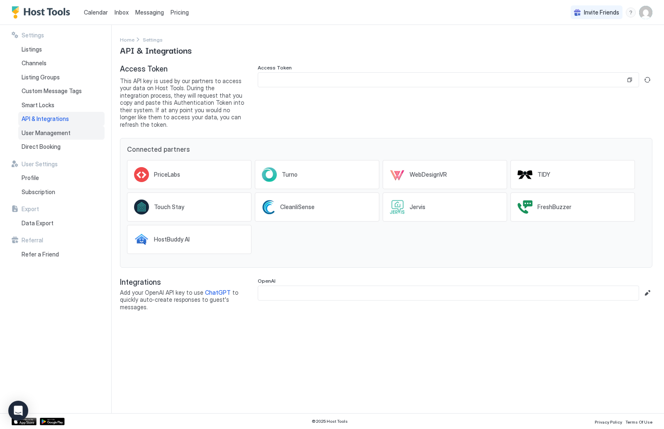
click at [70, 132] on div "User Management" at bounding box center [61, 133] width 86 height 14
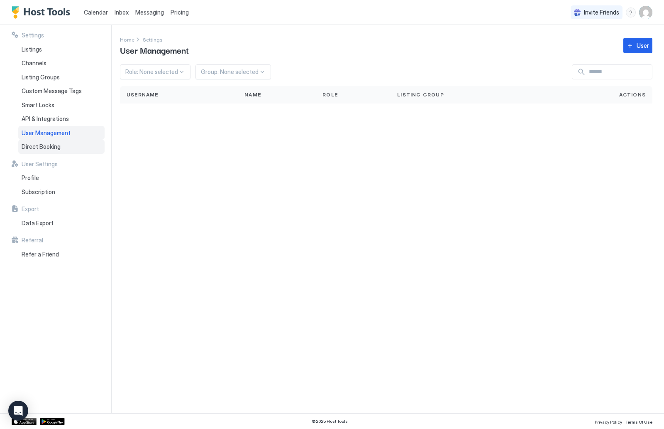
click at [69, 142] on div "Direct Booking" at bounding box center [61, 147] width 86 height 14
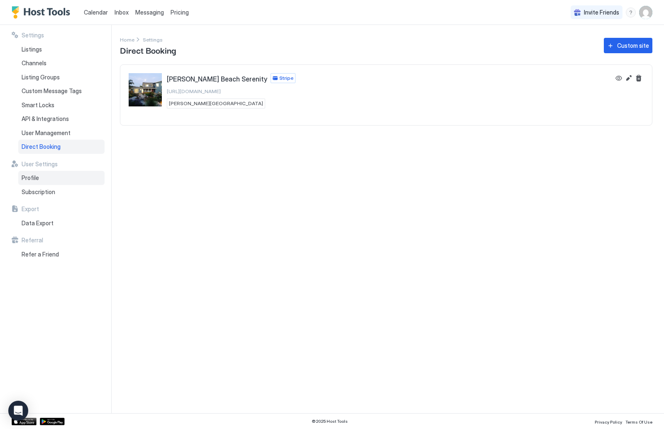
click at [60, 174] on div "Profile" at bounding box center [61, 178] width 86 height 14
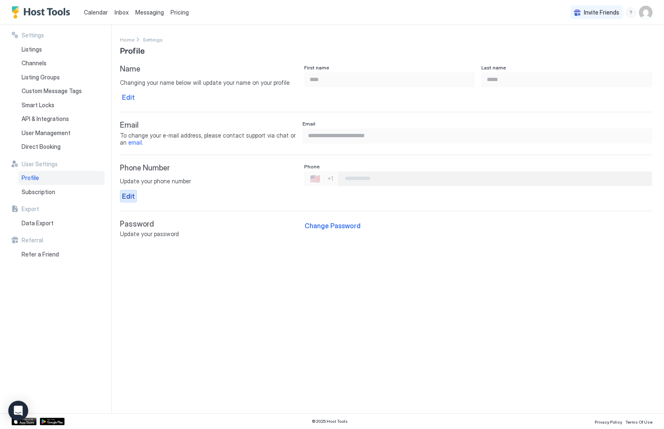
click at [125, 192] on div "Edit" at bounding box center [128, 196] width 13 height 10
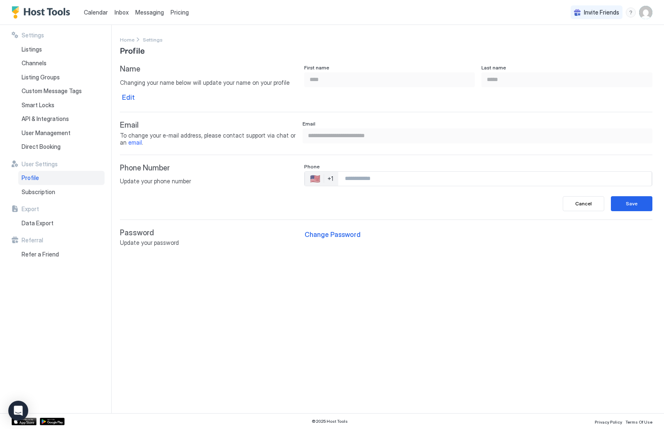
click at [370, 178] on input "Phone Number input" at bounding box center [495, 178] width 314 height 15
type input "**********"
click at [635, 202] on div "Save" at bounding box center [632, 203] width 12 height 7
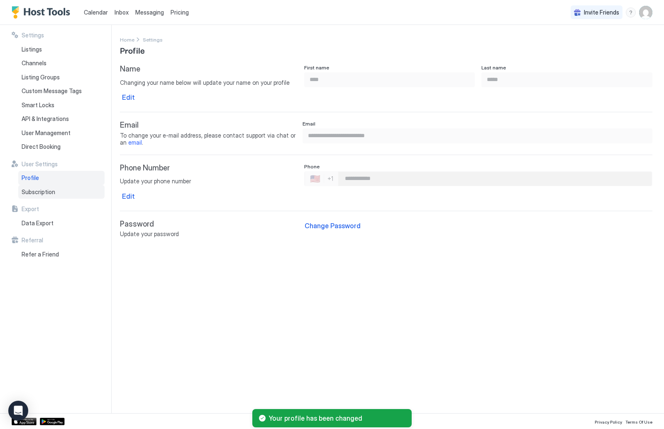
click at [71, 190] on div "Subscription" at bounding box center [61, 192] width 86 height 14
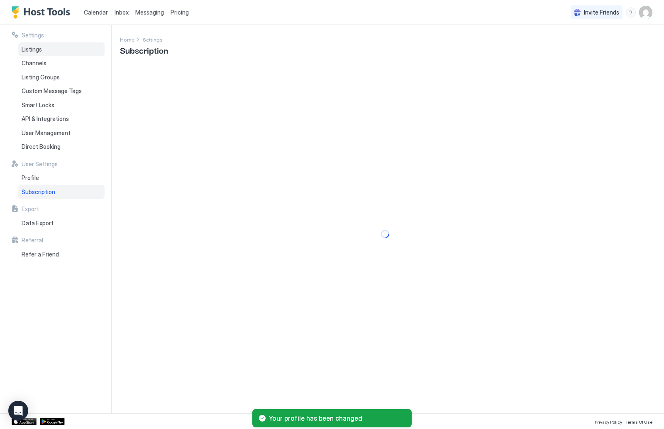
click at [65, 50] on div "Listings" at bounding box center [61, 49] width 86 height 14
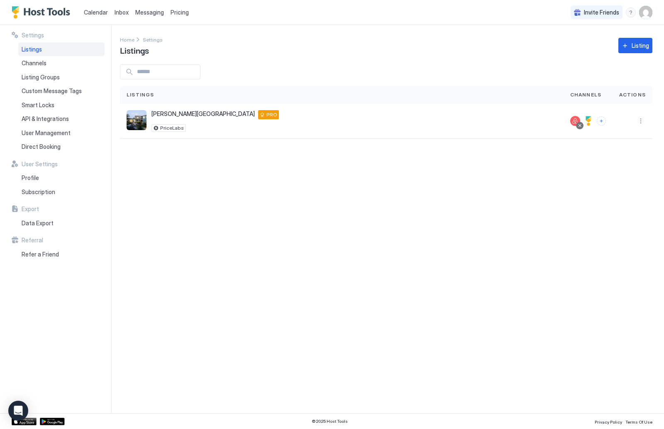
click at [89, 14] on span "Calendar" at bounding box center [96, 12] width 24 height 7
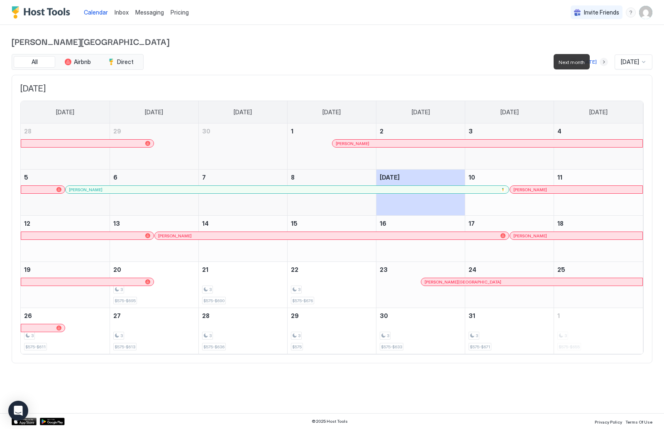
click at [600, 63] on button "Next month" at bounding box center [604, 62] width 8 height 8
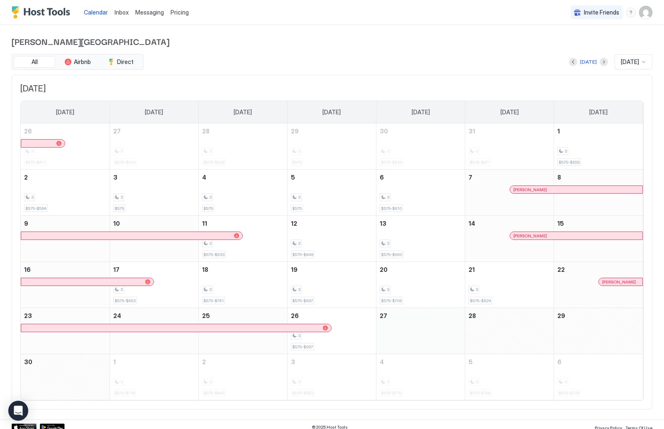
click at [437, 320] on div "November 27, 2025" at bounding box center [421, 331] width 88 height 46
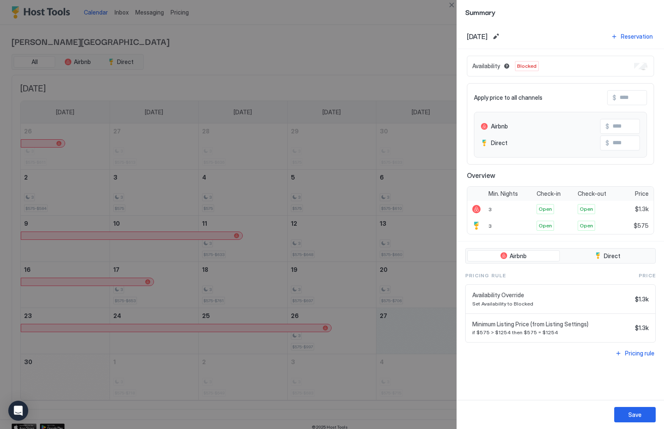
click at [439, 377] on div at bounding box center [332, 214] width 664 height 429
click at [644, 412] on button "Save" at bounding box center [636, 414] width 42 height 15
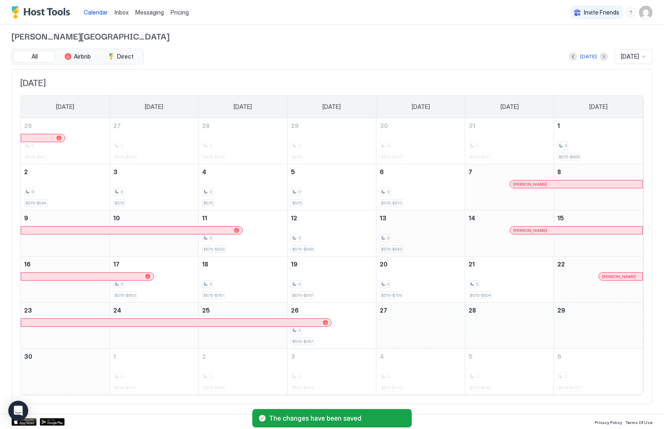
scroll to position [5, 0]
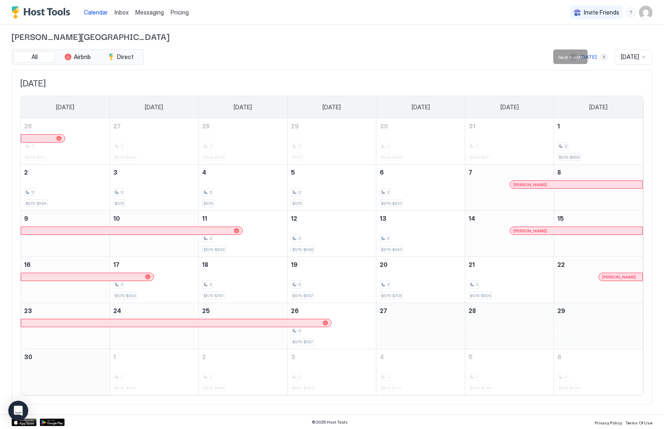
click at [600, 58] on button "Next month" at bounding box center [604, 57] width 8 height 8
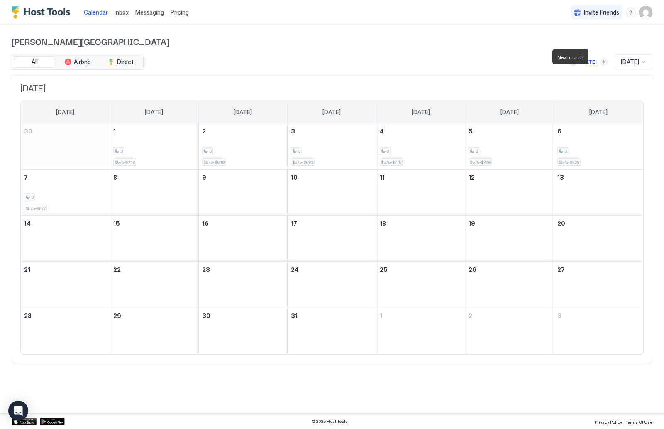
scroll to position [0, 0]
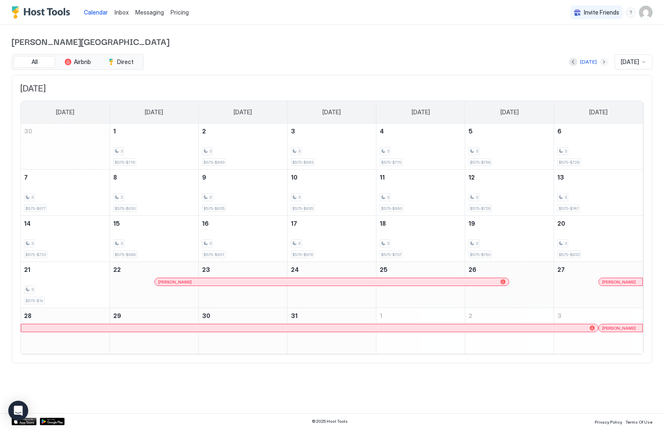
click at [600, 58] on button "Next month" at bounding box center [604, 62] width 8 height 8
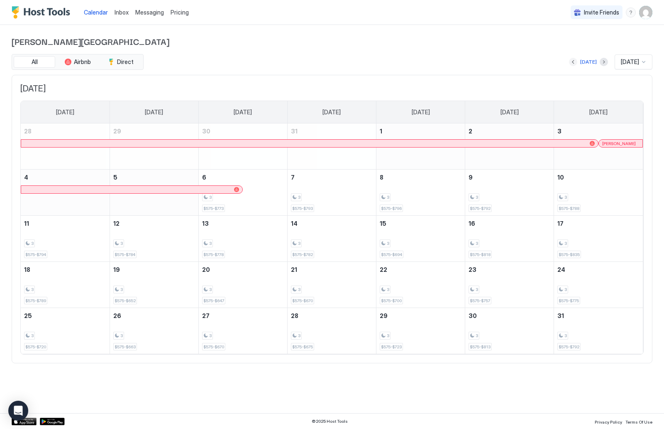
click at [571, 63] on button "Previous month" at bounding box center [573, 62] width 8 height 8
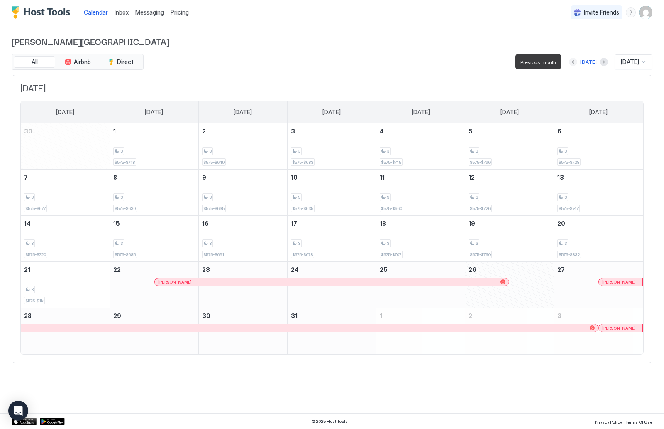
click at [571, 63] on button "Previous month" at bounding box center [573, 62] width 8 height 8
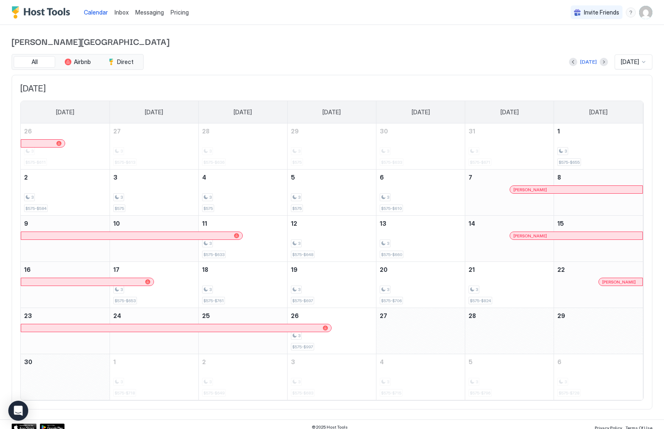
click at [649, 10] on img "User profile" at bounding box center [645, 12] width 13 height 13
click at [577, 47] on span "Settings" at bounding box center [571, 46] width 22 height 7
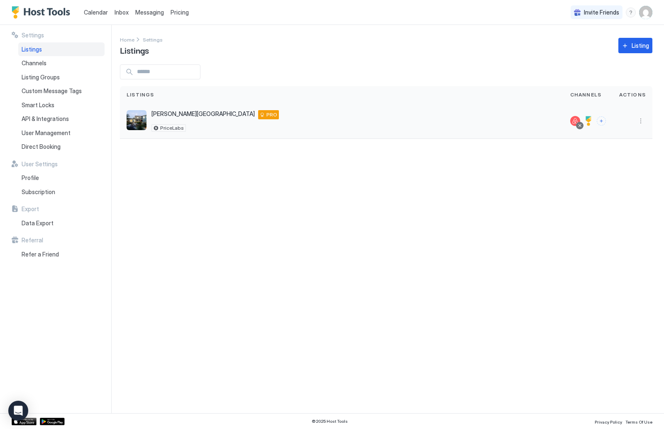
click at [640, 120] on button "More options" at bounding box center [641, 121] width 10 height 10
click at [598, 161] on div "Listing Settings" at bounding box center [618, 159] width 46 height 6
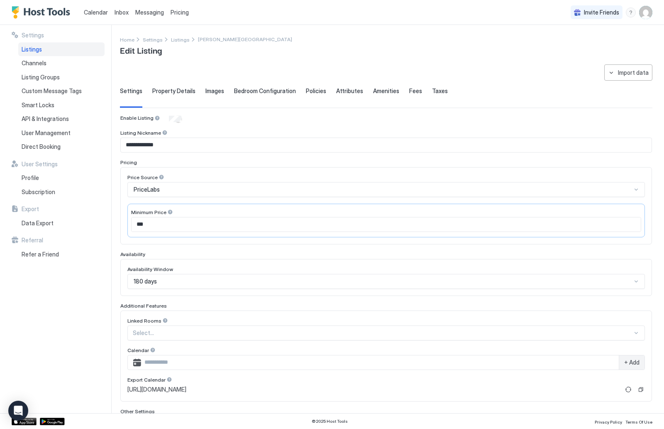
click at [100, 15] on span "Calendar" at bounding box center [96, 12] width 24 height 7
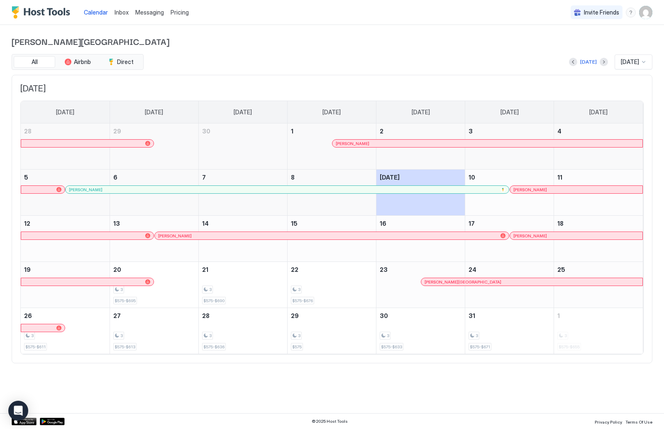
click at [647, 11] on img "User profile" at bounding box center [645, 12] width 13 height 13
click at [556, 51] on div "Settings" at bounding box center [599, 46] width 105 height 15
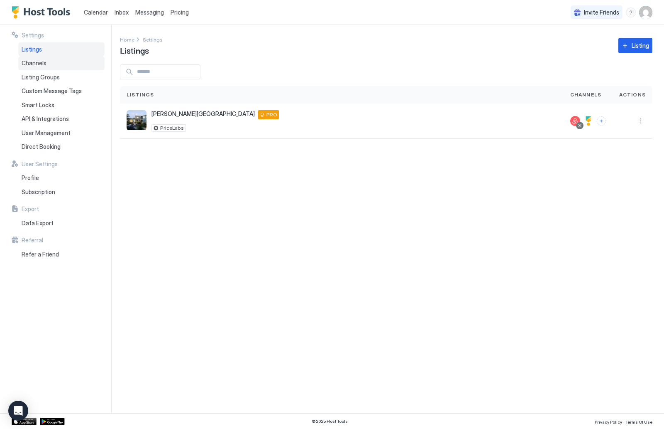
click at [68, 63] on div "Channels" at bounding box center [61, 63] width 86 height 14
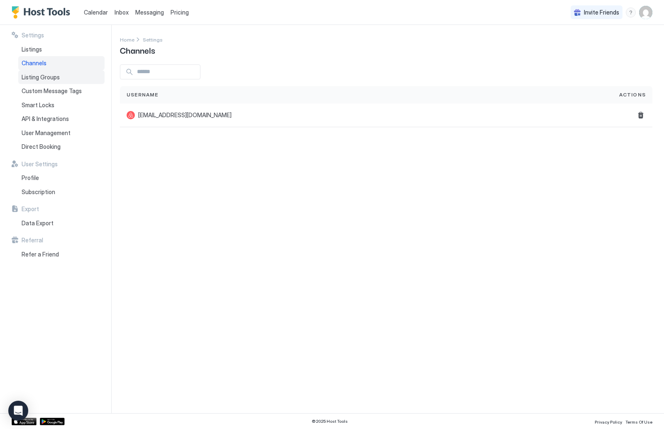
click at [68, 70] on div "Listing Groups" at bounding box center [61, 77] width 86 height 14
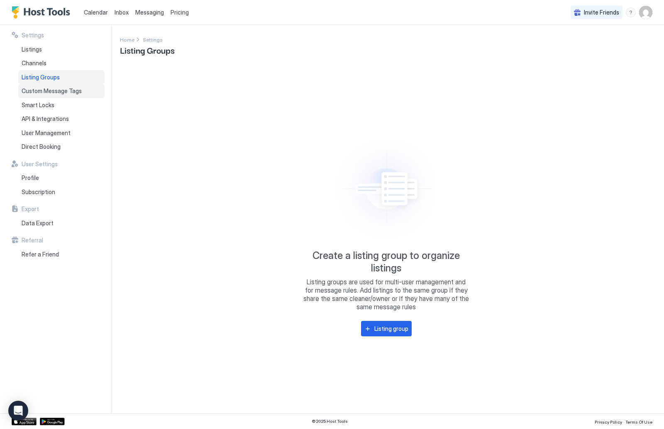
click at [68, 88] on span "Custom Message Tags" at bounding box center [52, 90] width 60 height 7
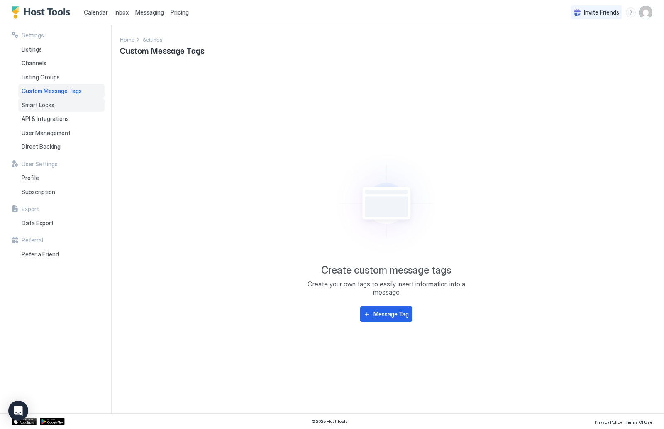
click at [67, 99] on div "Smart Locks" at bounding box center [61, 105] width 86 height 14
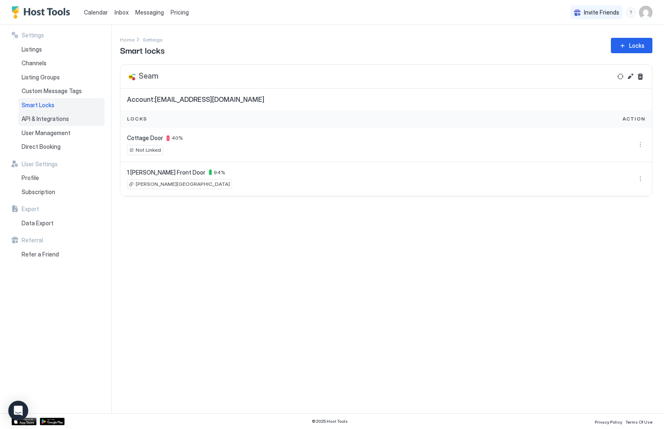
click at [67, 112] on div "API & Integrations" at bounding box center [61, 119] width 86 height 14
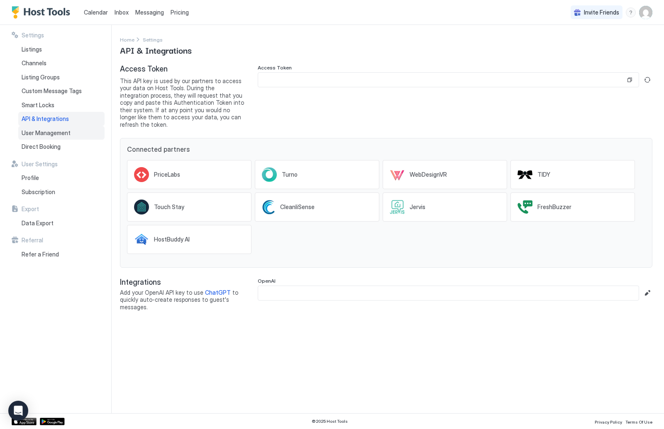
click at [65, 132] on span "User Management" at bounding box center [46, 132] width 49 height 7
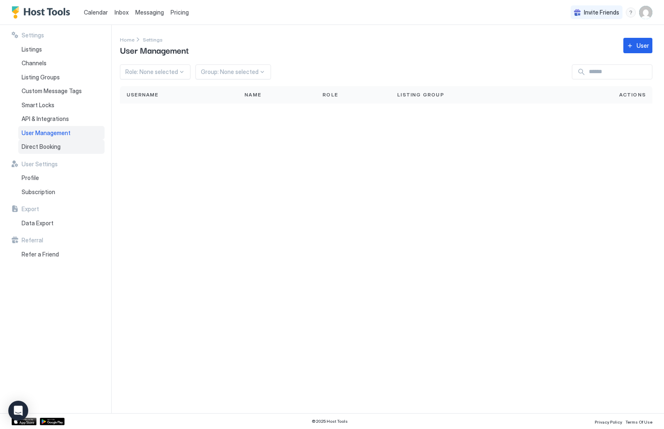
click at [65, 144] on div "Direct Booking" at bounding box center [61, 147] width 86 height 14
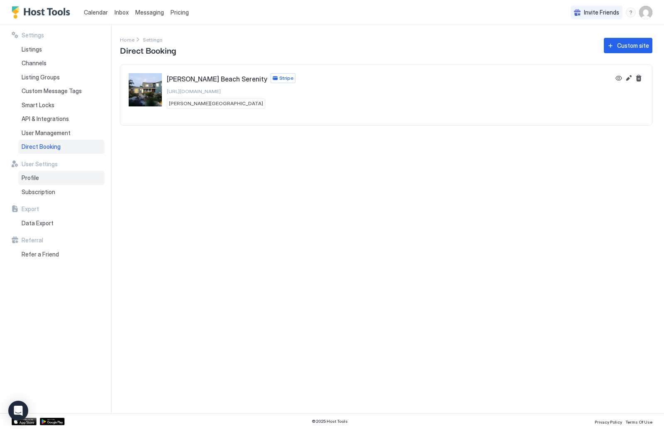
click at [61, 180] on div "Profile" at bounding box center [61, 178] width 86 height 14
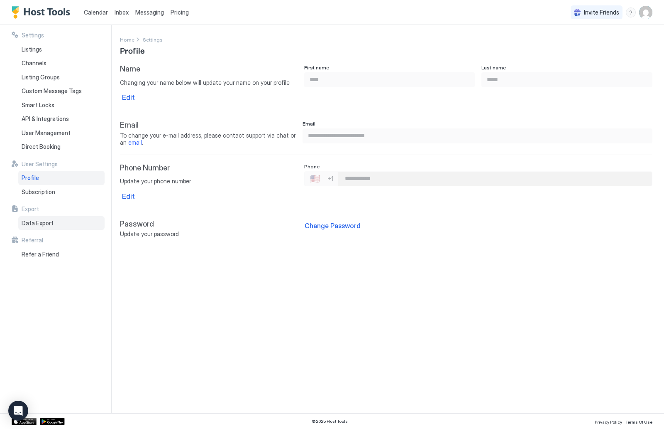
click at [56, 218] on div "Data Export" at bounding box center [61, 223] width 86 height 14
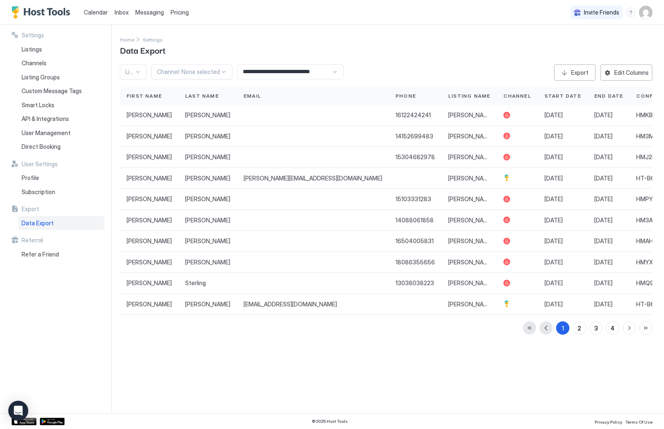
click at [35, 37] on span "Settings" at bounding box center [33, 35] width 22 height 7
click at [35, 49] on span "Listings" at bounding box center [32, 49] width 20 height 7
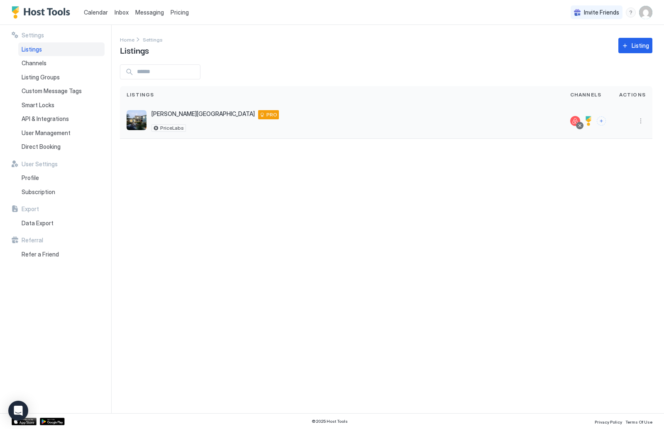
click at [173, 112] on span "[PERSON_NAME][GEOGRAPHIC_DATA]" at bounding box center [203, 113] width 103 height 7
click at [645, 120] on button "More options" at bounding box center [641, 121] width 10 height 10
click at [618, 186] on span "Airbnb Settings" at bounding box center [621, 186] width 37 height 6
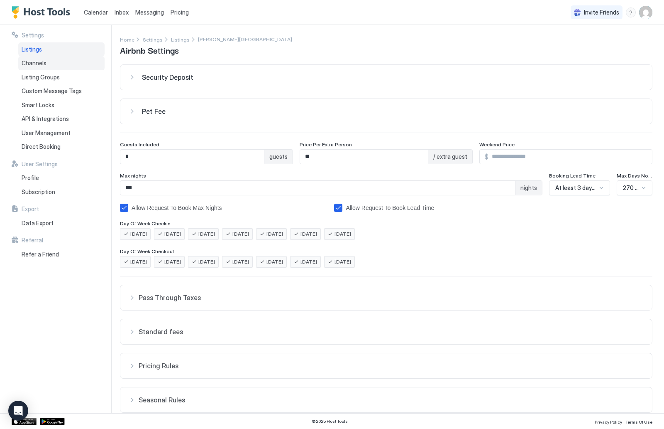
click at [76, 63] on div "Channels" at bounding box center [61, 63] width 86 height 14
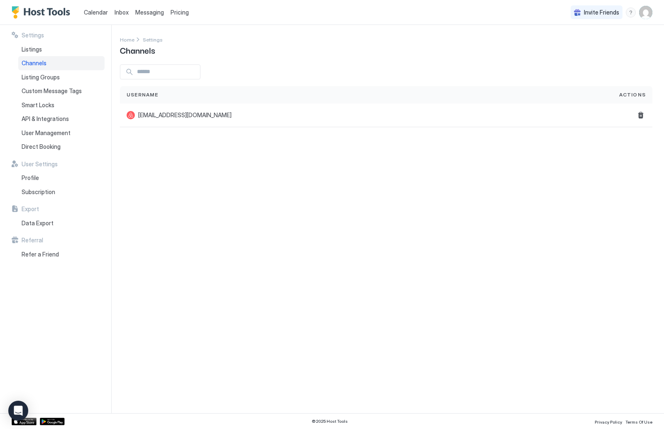
click at [33, 9] on img "Host Tools Logo" at bounding box center [43, 12] width 62 height 12
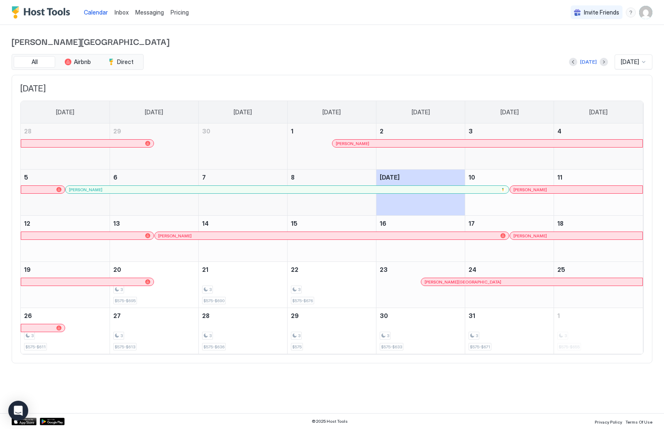
click at [29, 13] on img "Host Tools Logo" at bounding box center [43, 12] width 62 height 12
click at [17, 10] on img "Host Tools Logo" at bounding box center [43, 12] width 62 height 12
click at [654, 14] on div "Calendar Inbox Messaging Pricing Invite Friends PB" at bounding box center [332, 12] width 664 height 25
click at [647, 14] on img "User profile" at bounding box center [645, 12] width 13 height 13
click at [578, 49] on div "Settings" at bounding box center [599, 46] width 105 height 15
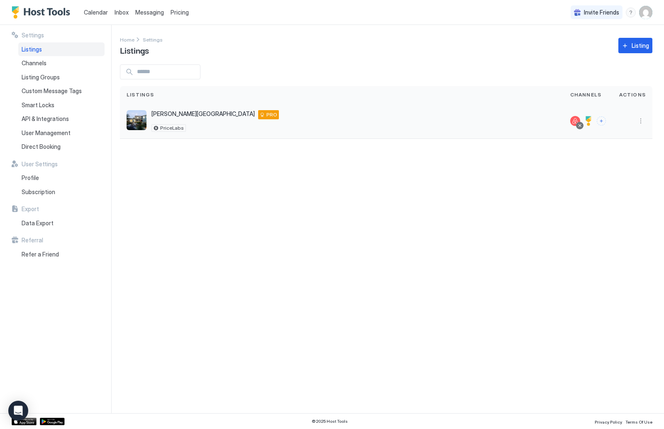
click at [645, 127] on div at bounding box center [633, 120] width 40 height 35
click at [641, 120] on button "More options" at bounding box center [641, 121] width 10 height 10
click at [322, 323] on div at bounding box center [332, 214] width 664 height 429
click at [43, 143] on span "Direct Booking" at bounding box center [41, 146] width 39 height 7
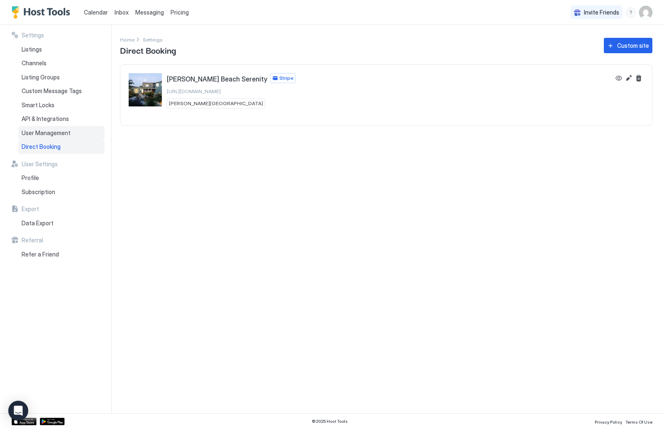
click at [42, 133] on span "User Management" at bounding box center [46, 132] width 49 height 7
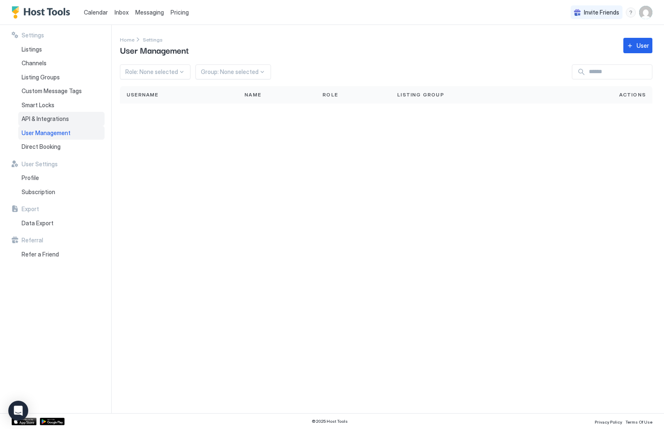
click at [44, 122] on div "API & Integrations" at bounding box center [61, 119] width 86 height 14
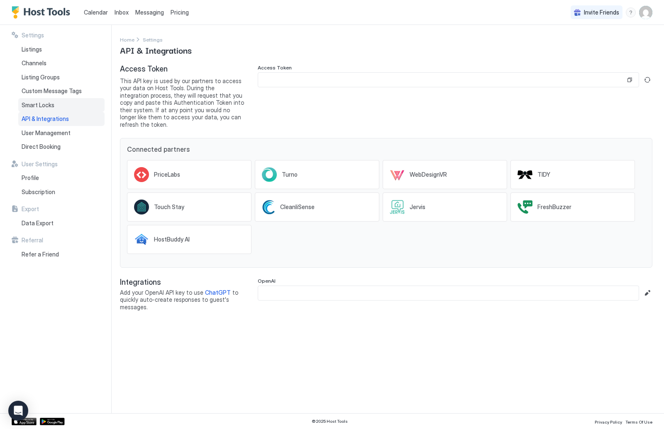
click at [42, 106] on span "Smart Locks" at bounding box center [38, 104] width 33 height 7
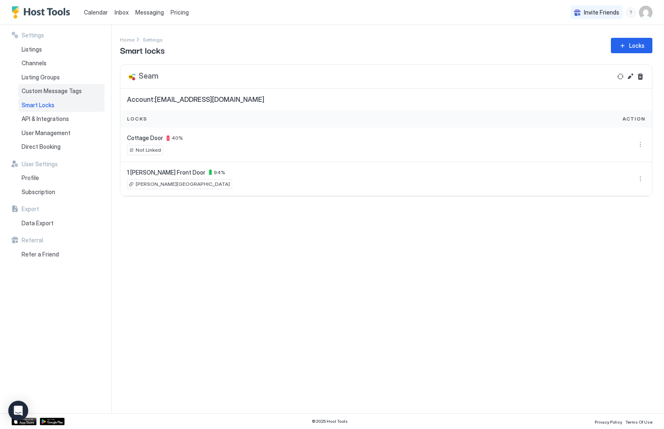
click at [48, 87] on span "Custom Message Tags" at bounding box center [52, 90] width 60 height 7
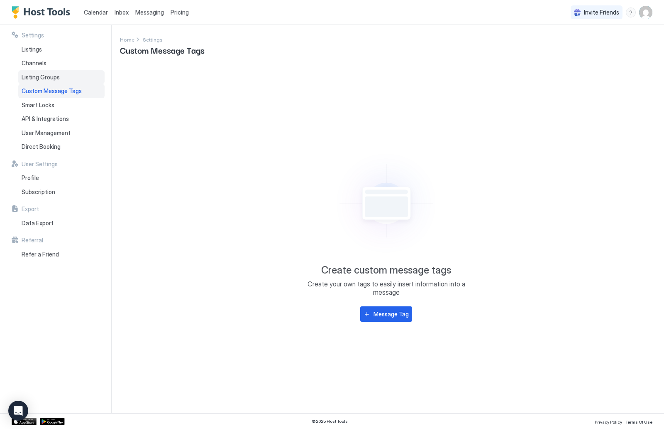
click at [47, 77] on span "Listing Groups" at bounding box center [41, 76] width 38 height 7
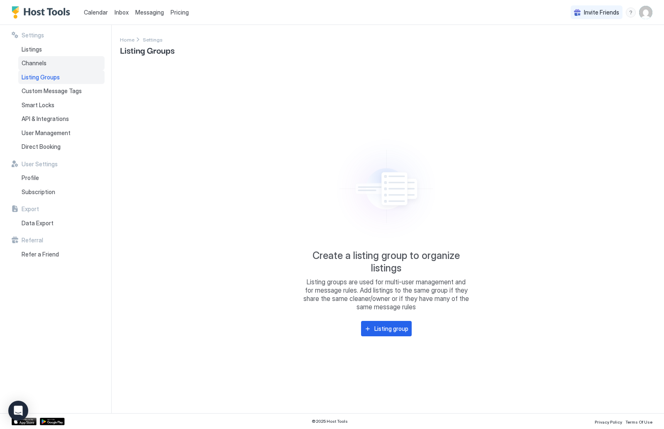
click at [43, 62] on span "Channels" at bounding box center [34, 62] width 25 height 7
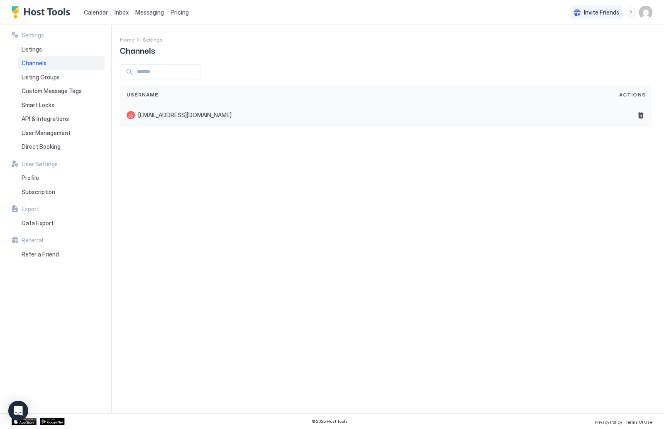
click at [159, 115] on span "[EMAIL_ADDRESS][DOMAIN_NAME]" at bounding box center [184, 114] width 93 height 7
click at [134, 114] on div at bounding box center [131, 115] width 8 height 8
click at [49, 49] on div "Listings" at bounding box center [61, 49] width 86 height 14
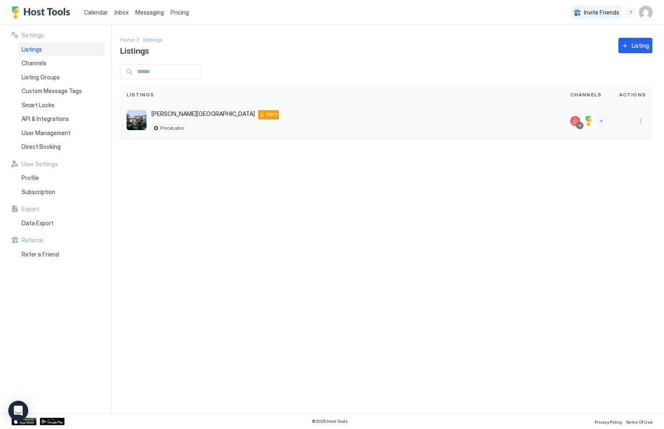
click at [135, 122] on img "listing image" at bounding box center [137, 120] width 20 height 20
click at [604, 120] on button "Connect channels" at bounding box center [601, 120] width 9 height 9
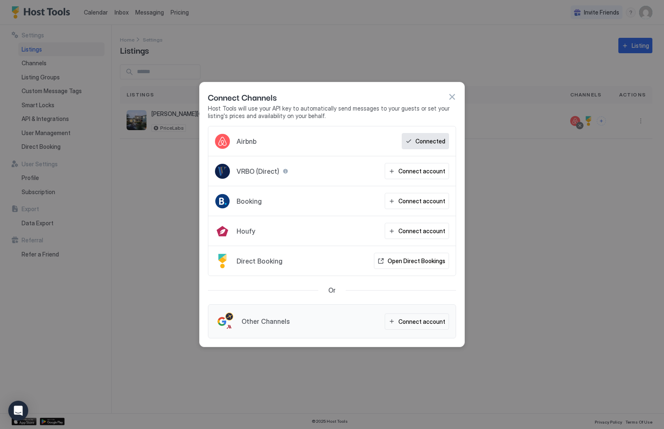
click at [562, 255] on div at bounding box center [332, 214] width 664 height 429
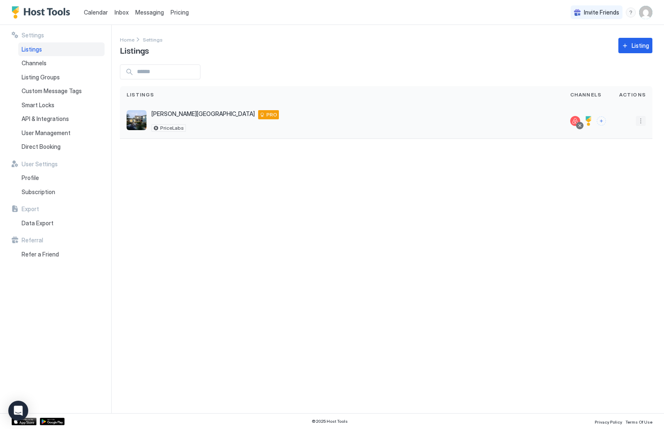
click at [639, 118] on button "More options" at bounding box center [641, 121] width 10 height 10
click at [637, 157] on span "Listing Settings" at bounding box center [622, 159] width 37 height 6
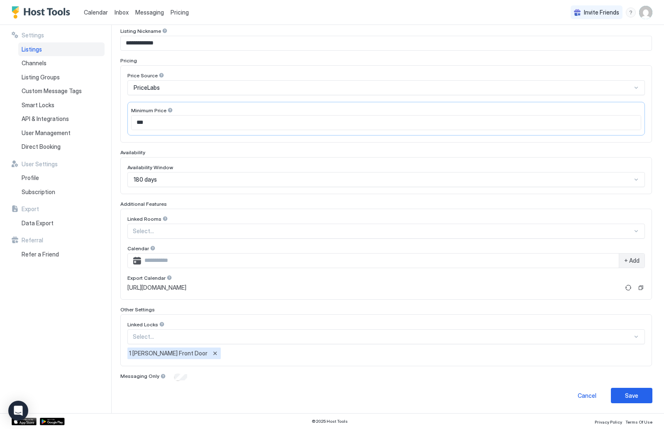
scroll to position [101, 0]
click at [52, 144] on span "Direct Booking" at bounding box center [41, 146] width 39 height 7
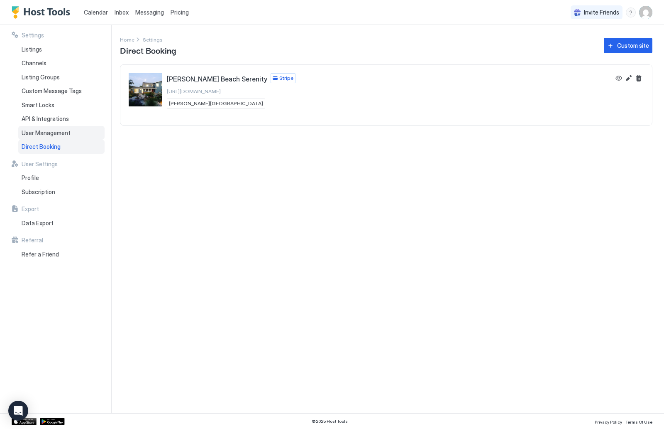
click at [46, 134] on span "User Management" at bounding box center [46, 132] width 49 height 7
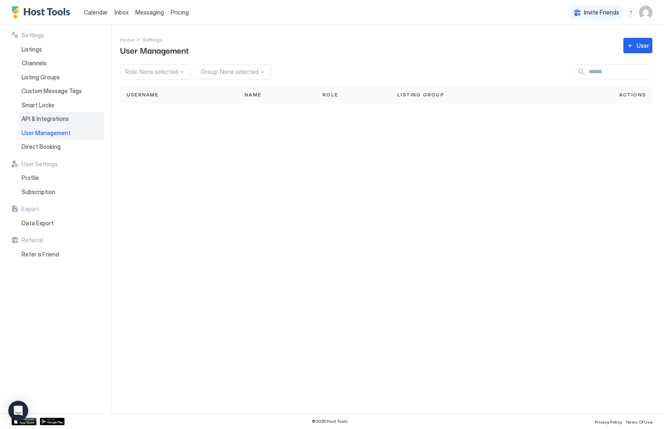
click at [41, 119] on span "API & Integrations" at bounding box center [45, 118] width 47 height 7
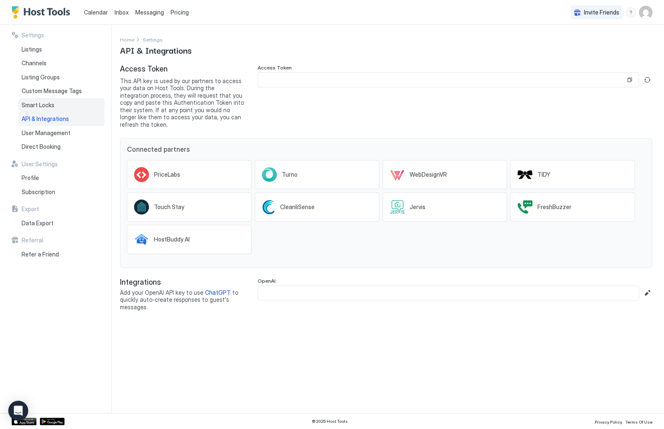
click at [36, 107] on div "Smart Locks" at bounding box center [61, 105] width 86 height 14
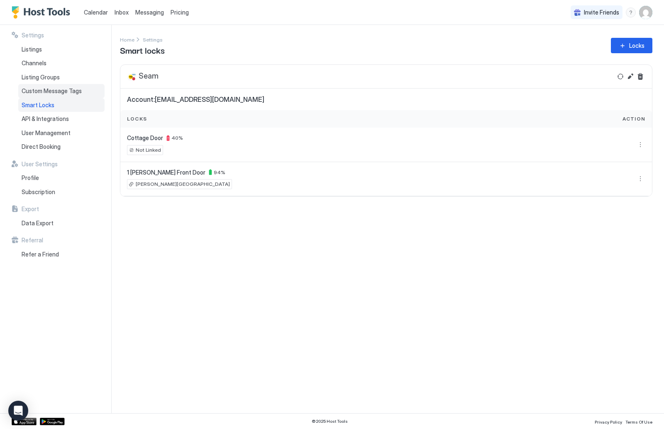
click at [36, 93] on span "Custom Message Tags" at bounding box center [52, 90] width 60 height 7
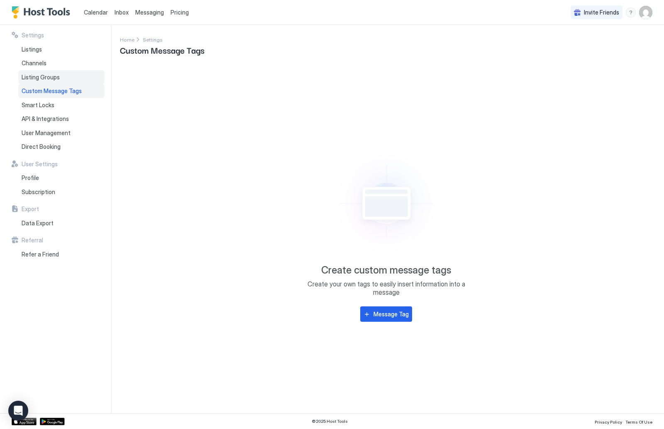
click at [36, 76] on span "Listing Groups" at bounding box center [41, 76] width 38 height 7
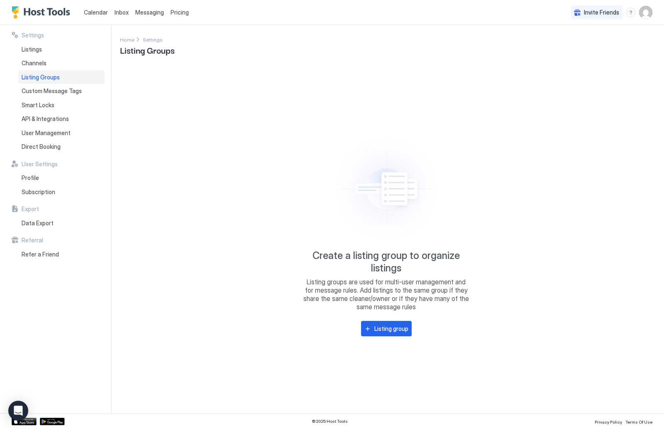
click at [36, 70] on div "Listing Groups" at bounding box center [61, 77] width 86 height 14
click at [35, 64] on span "Channels" at bounding box center [34, 62] width 25 height 7
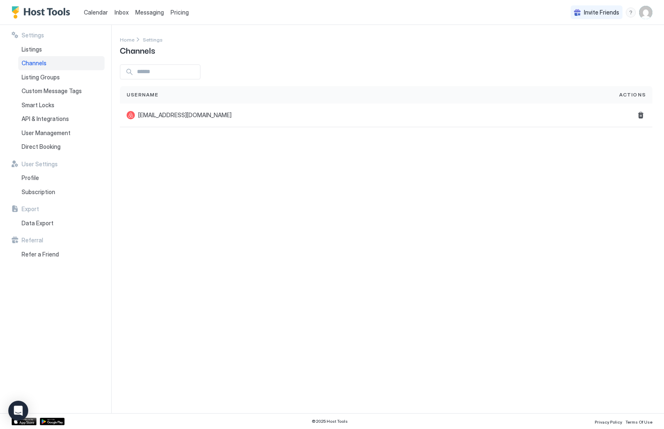
click at [110, 10] on div "Calendar" at bounding box center [96, 12] width 31 height 15
click at [130, 10] on div "Inbox" at bounding box center [121, 12] width 21 height 15
click at [125, 10] on span "Inbox" at bounding box center [122, 12] width 14 height 7
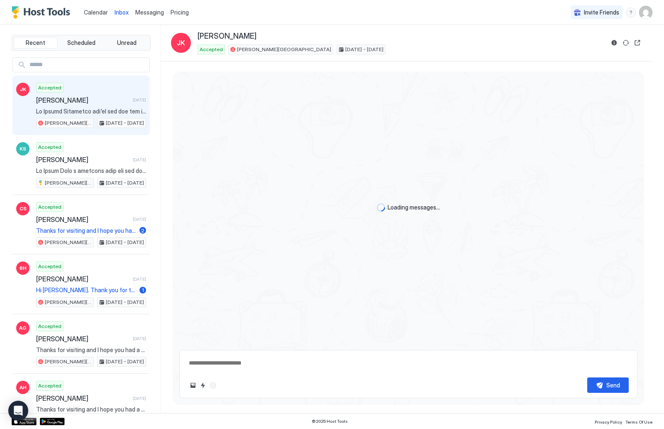
click at [139, 11] on span "Messaging" at bounding box center [149, 12] width 29 height 7
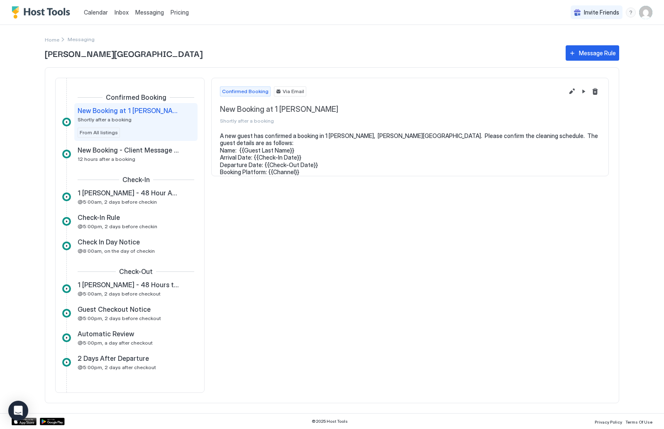
click at [187, 17] on div "Pricing" at bounding box center [179, 12] width 25 height 14
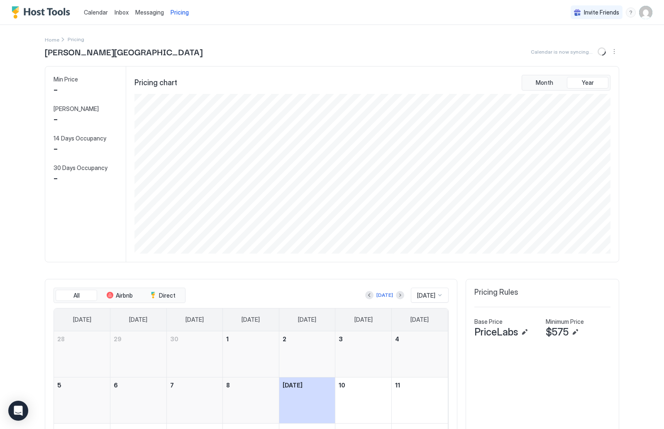
scroll to position [159, 478]
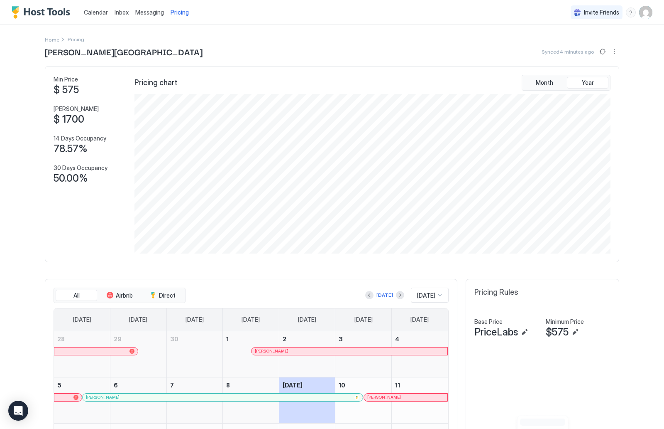
click at [90, 12] on span "Calendar" at bounding box center [96, 12] width 24 height 7
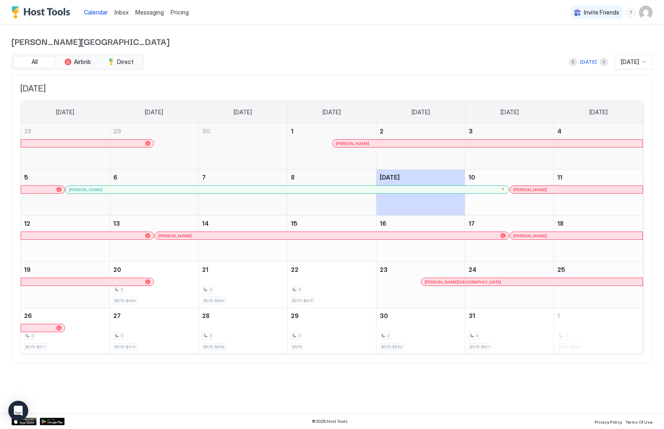
click at [632, 13] on div "menu" at bounding box center [631, 12] width 10 height 10
click at [570, 26] on span "Help Center" at bounding box center [560, 24] width 32 height 7
click at [647, 14] on img "User profile" at bounding box center [645, 12] width 13 height 13
click at [598, 28] on ul "PB Paul Brody Active Settings Logout" at bounding box center [599, 44] width 106 height 50
click at [590, 43] on div "Settings" at bounding box center [599, 46] width 105 height 15
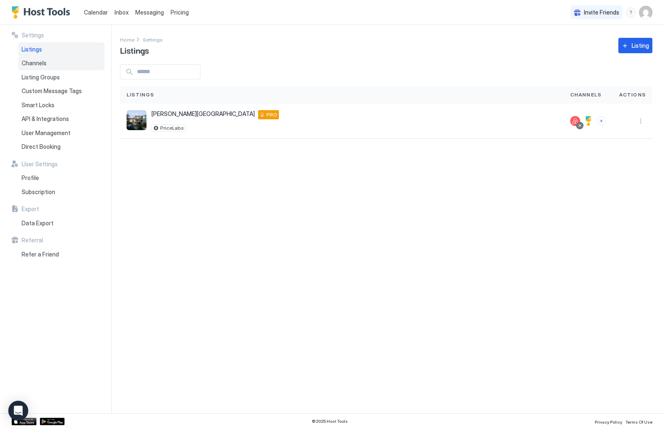
click at [58, 66] on div "Channels" at bounding box center [61, 63] width 86 height 14
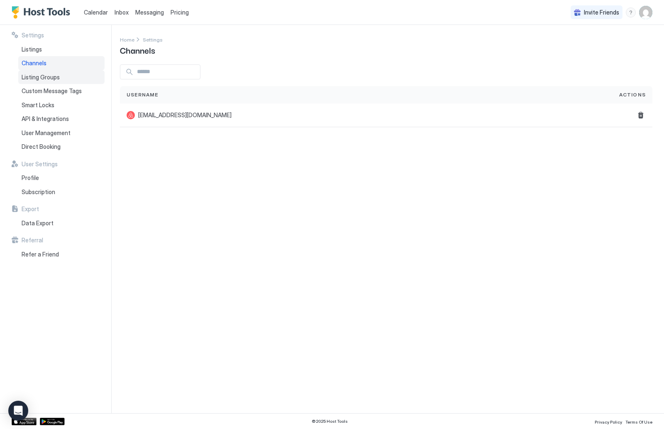
click at [58, 71] on div "Listing Groups" at bounding box center [61, 77] width 86 height 14
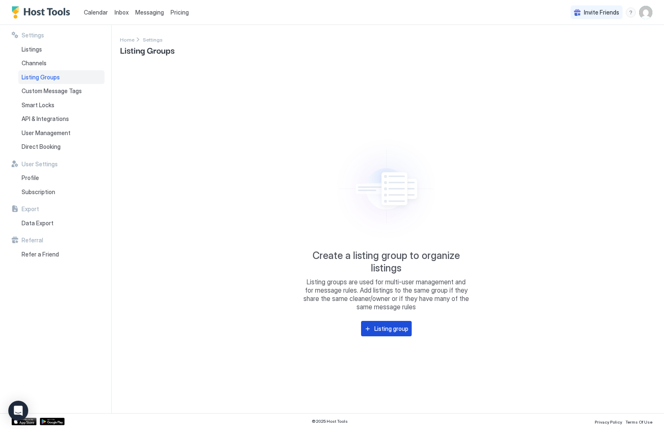
click at [393, 328] on div "Listing group" at bounding box center [392, 328] width 34 height 9
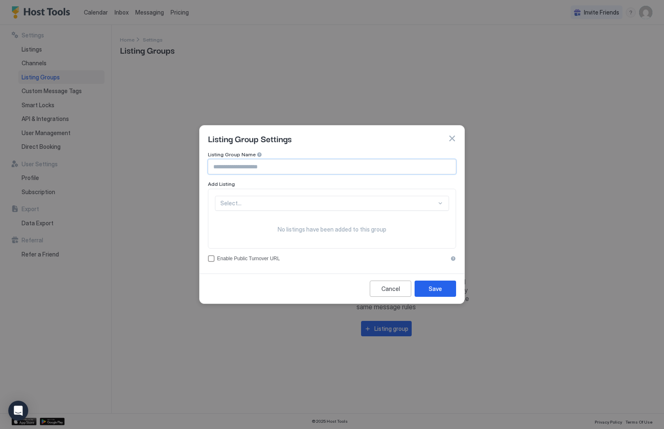
click at [313, 167] on input "Input Field" at bounding box center [331, 166] width 247 height 14
type input "**********"
click at [315, 135] on div "Listing Group Settings" at bounding box center [332, 138] width 248 height 12
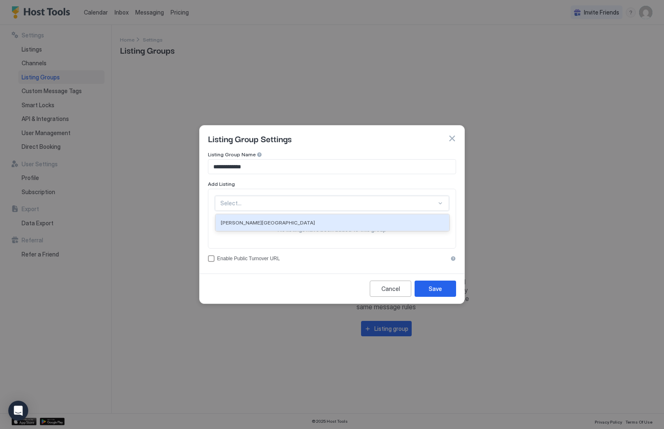
click at [331, 205] on div at bounding box center [328, 202] width 216 height 7
click at [331, 225] on div "[PERSON_NAME][GEOGRAPHIC_DATA]" at bounding box center [332, 222] width 223 height 6
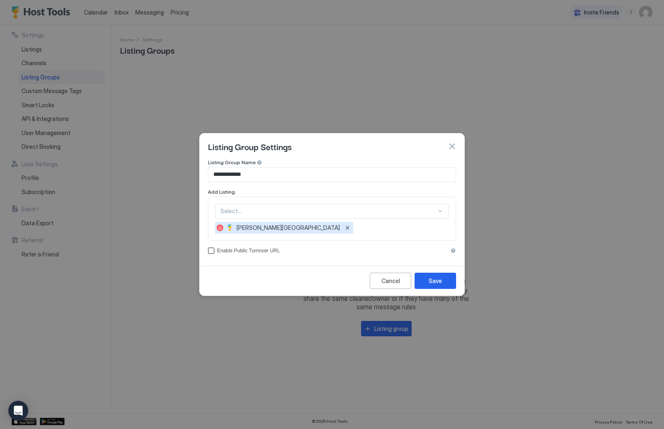
click at [275, 250] on div "Enable Public Turnover URL" at bounding box center [332, 250] width 231 height 6
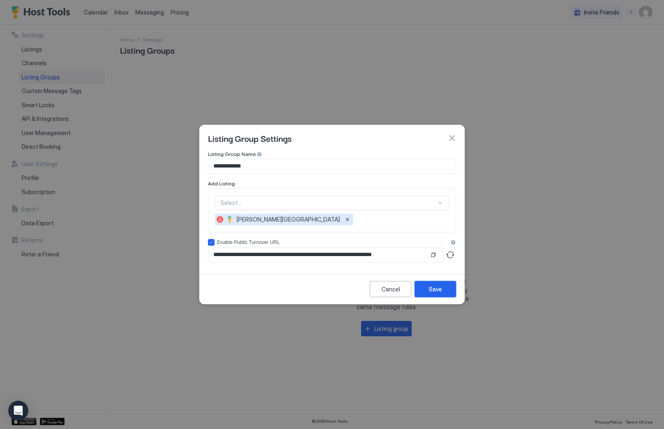
click at [440, 284] on button "Save" at bounding box center [436, 289] width 42 height 16
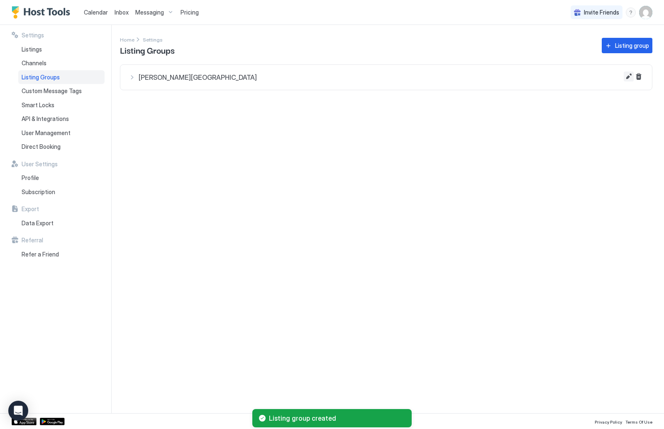
click at [629, 77] on button "Edit" at bounding box center [629, 76] width 10 height 10
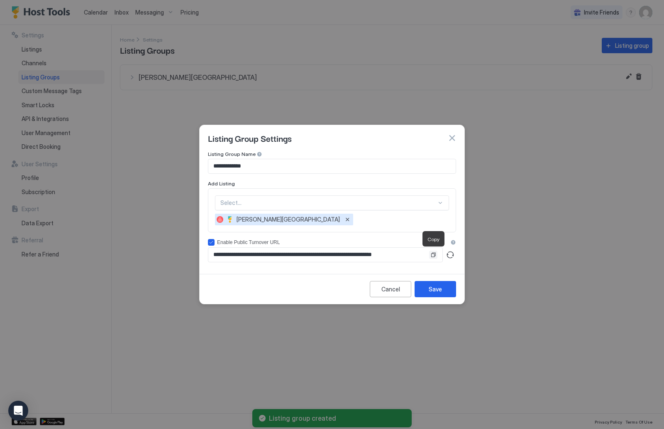
click at [435, 257] on button "Copy" at bounding box center [433, 254] width 8 height 8
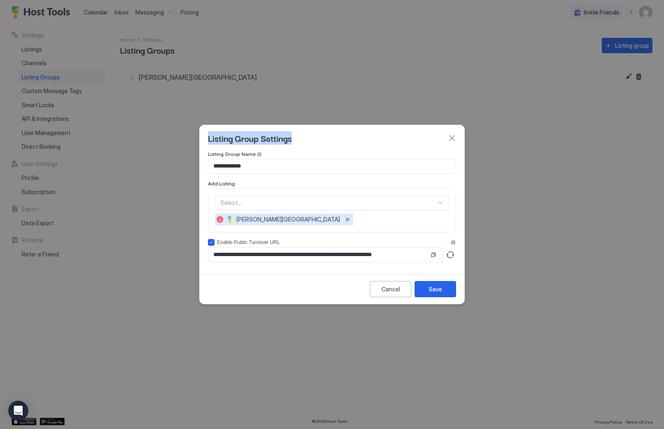
drag, startPoint x: 452, startPoint y: 137, endPoint x: 514, endPoint y: 174, distance: 71.6
click at [514, 174] on div "**********" at bounding box center [332, 214] width 664 height 429
click at [481, 284] on div at bounding box center [332, 214] width 664 height 429
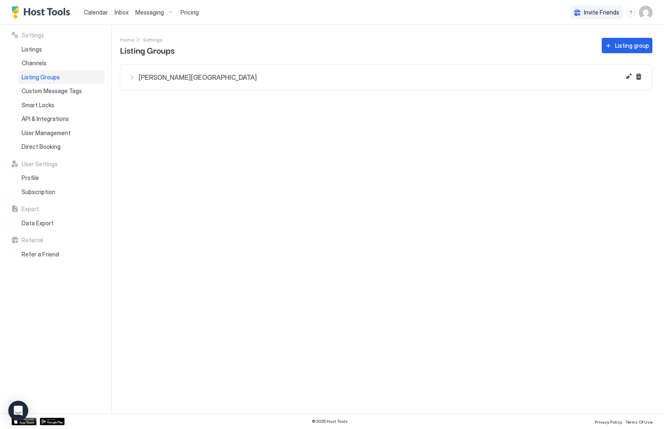
click at [133, 79] on div "[PERSON_NAME][GEOGRAPHIC_DATA]" at bounding box center [386, 77] width 515 height 8
drag, startPoint x: 415, startPoint y: 3, endPoint x: 123, endPoint y: 190, distance: 346.0
click at [145, 16] on div "Messaging" at bounding box center [154, 12] width 45 height 14
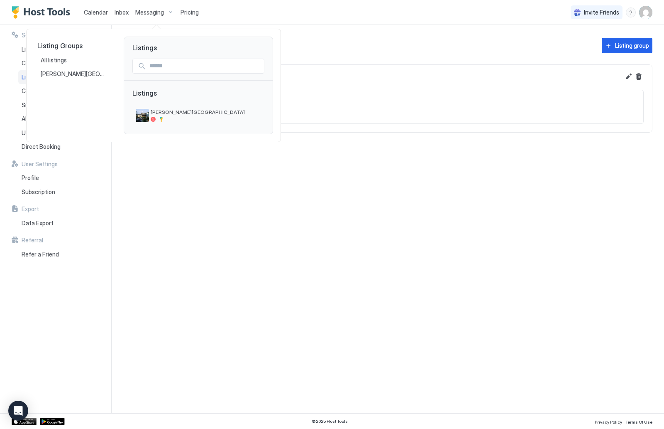
click at [145, 12] on div at bounding box center [332, 214] width 664 height 429
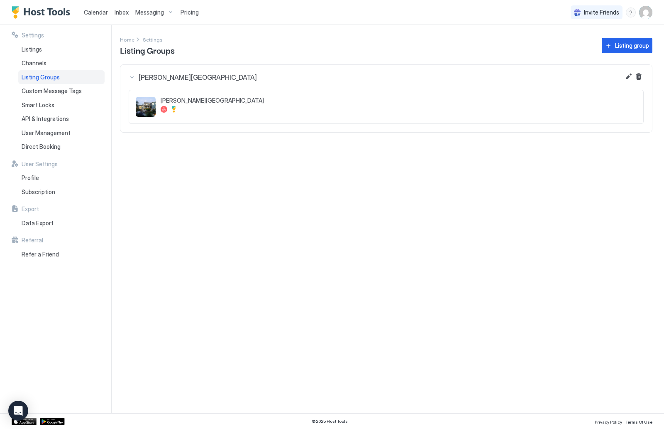
drag, startPoint x: 155, startPoint y: 1, endPoint x: 0, endPoint y: 0, distance: 155.3
click at [147, 10] on span "Messaging" at bounding box center [149, 12] width 29 height 7
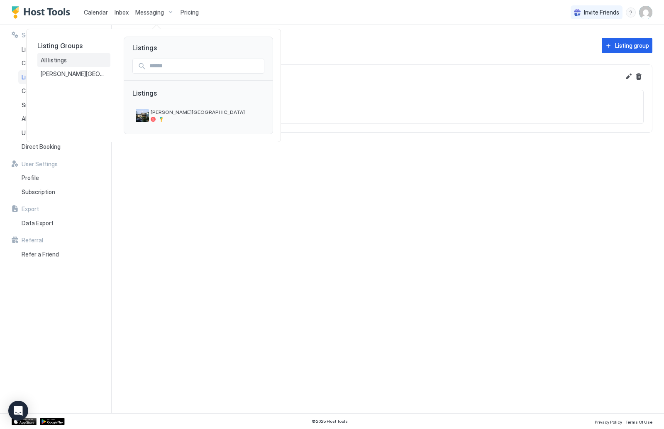
click at [56, 61] on span "All listings" at bounding box center [54, 59] width 27 height 7
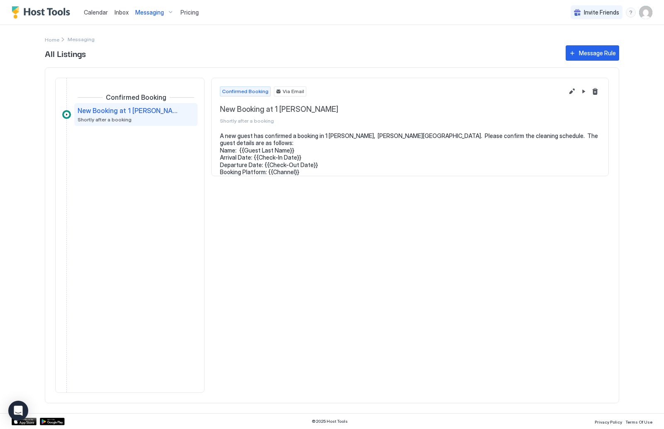
click at [109, 111] on span "New Booking at 1 Joaquin Patio" at bounding box center [129, 110] width 103 height 8
click at [53, 41] on span "Home" at bounding box center [52, 40] width 15 height 6
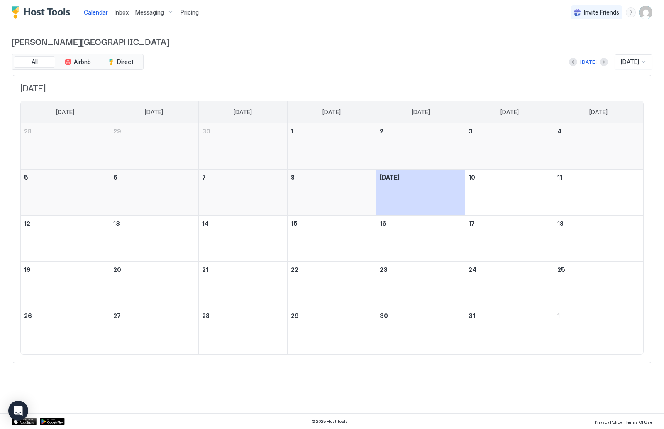
click at [154, 14] on span "Messaging" at bounding box center [149, 12] width 29 height 7
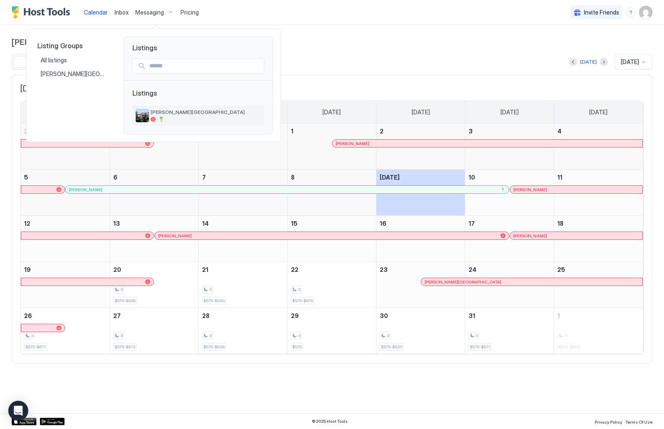
click at [164, 111] on span "[PERSON_NAME][GEOGRAPHIC_DATA]" at bounding box center [206, 112] width 110 height 6
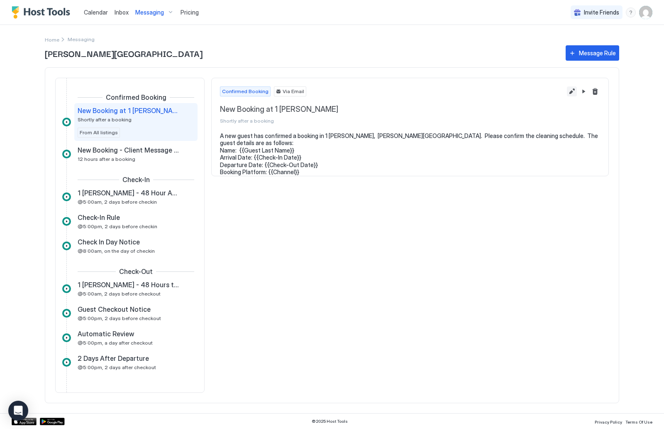
click at [573, 91] on button "Edit message rule" at bounding box center [572, 91] width 10 height 10
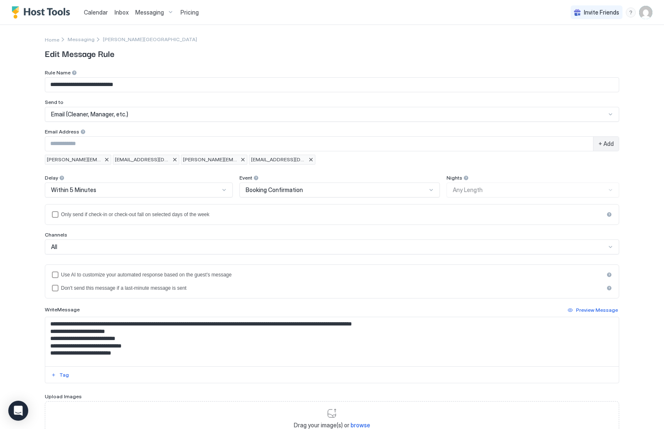
click at [386, 114] on div "Email (Cleaner, Manager, etc.)" at bounding box center [328, 113] width 555 height 7
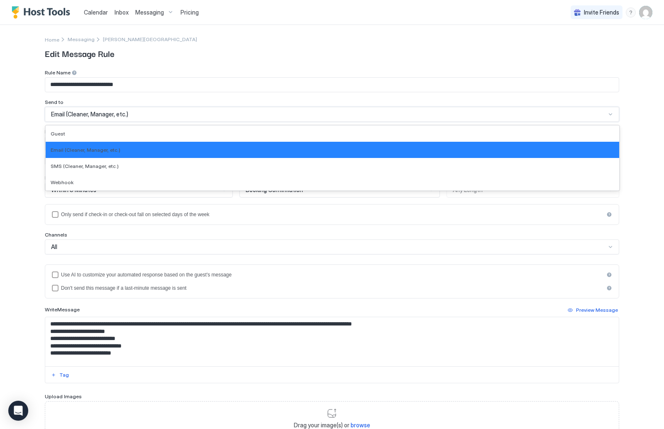
click at [388, 53] on span "Edit Message Rule" at bounding box center [332, 53] width 575 height 12
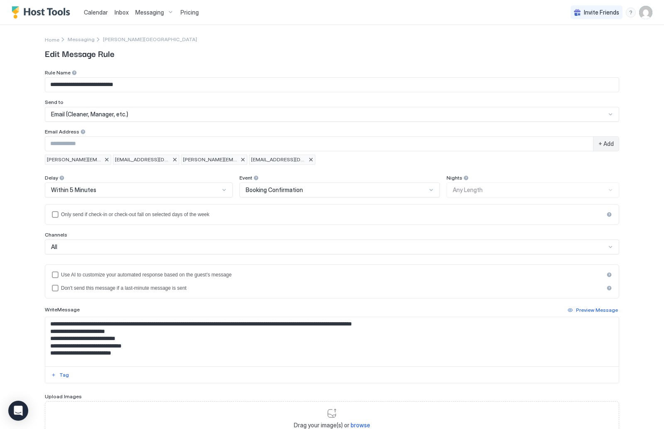
drag, startPoint x: 377, startPoint y: 5, endPoint x: 23, endPoint y: 306, distance: 464.3
click at [23, 306] on html "**********" at bounding box center [332, 214] width 664 height 429
drag, startPoint x: 523, startPoint y: 118, endPoint x: 22, endPoint y: 234, distance: 514.3
click at [144, 144] on input "Input Field" at bounding box center [319, 144] width 548 height 14
paste input "**********"
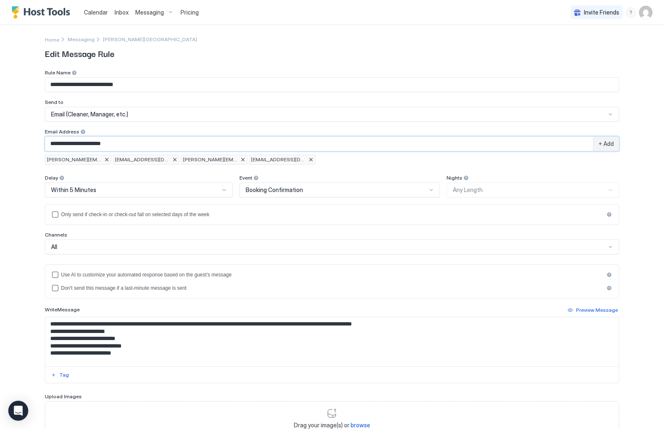
type input "**********"
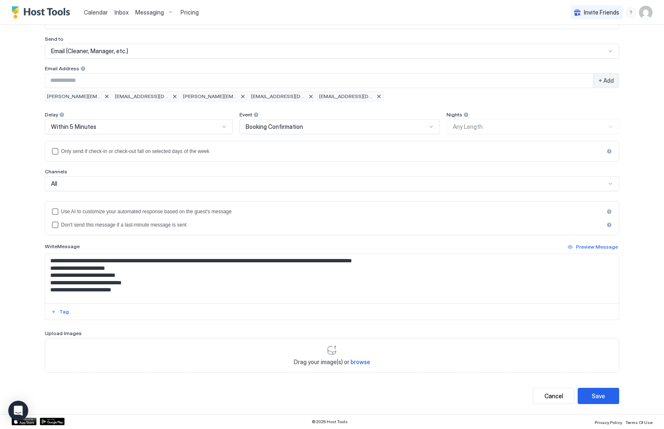
scroll to position [63, 0]
click at [613, 398] on button "Save" at bounding box center [599, 396] width 42 height 16
click at [341, 100] on span "Info@mansolutionsllc.com" at bounding box center [347, 96] width 56 height 7
type input "**********"
click at [377, 97] on div at bounding box center [379, 96] width 5 height 5
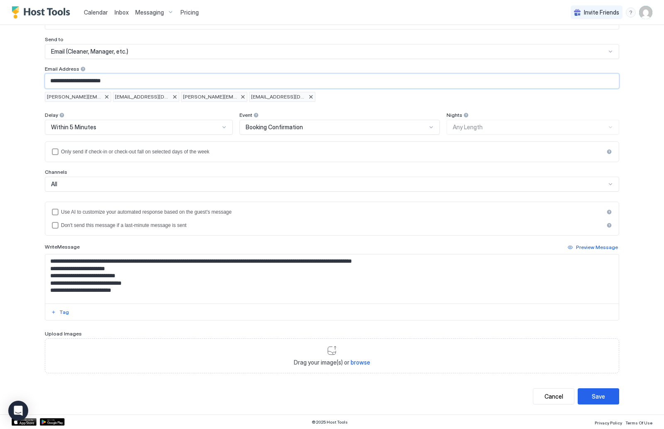
click at [361, 85] on input "**********" at bounding box center [332, 81] width 574 height 14
click at [605, 396] on div "Save" at bounding box center [598, 396] width 13 height 9
click at [377, 97] on div at bounding box center [379, 96] width 5 height 5
click at [356, 74] on input "Input Field" at bounding box center [319, 81] width 548 height 14
paste input "**********"
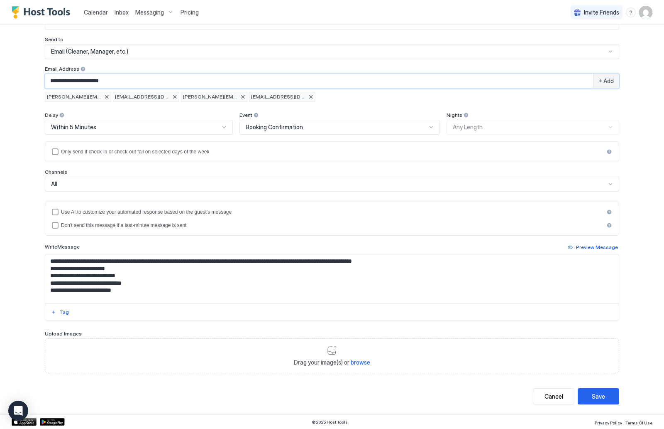
type input "**********"
click at [609, 393] on button "Save" at bounding box center [599, 396] width 42 height 16
click at [595, 402] on div "**********" at bounding box center [332, 214] width 664 height 429
click at [595, 394] on div "Save" at bounding box center [598, 396] width 13 height 9
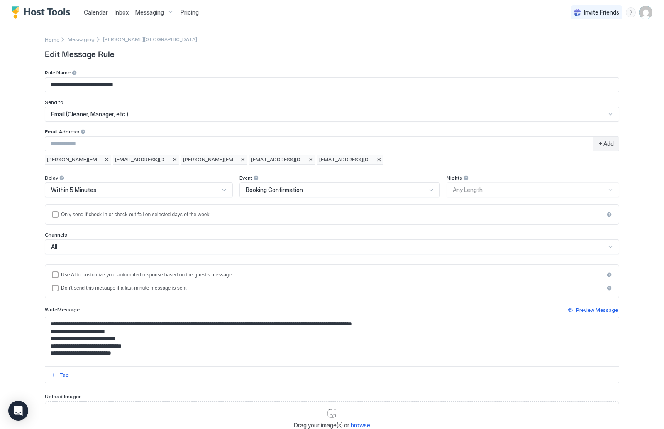
scroll to position [0, 0]
click at [160, 15] on span "Messaging" at bounding box center [149, 12] width 29 height 7
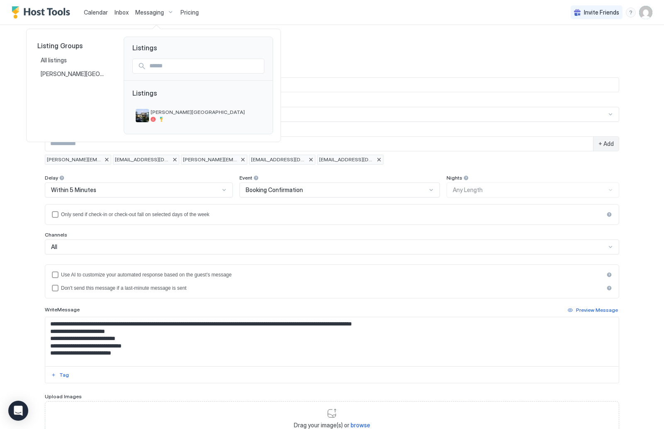
click at [160, 14] on div at bounding box center [332, 214] width 664 height 429
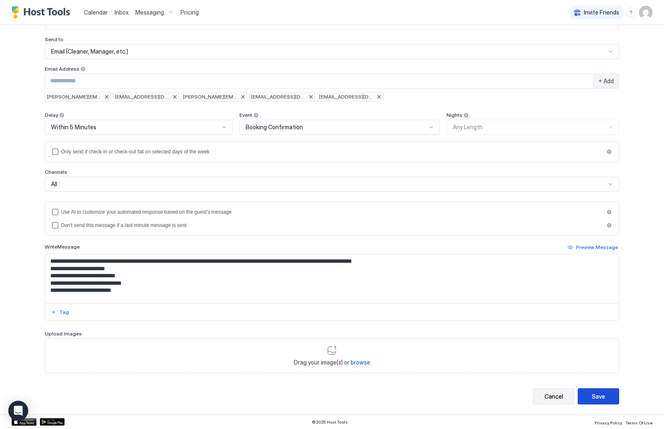
scroll to position [63, 0]
click at [546, 399] on div "Cancel" at bounding box center [554, 396] width 19 height 9
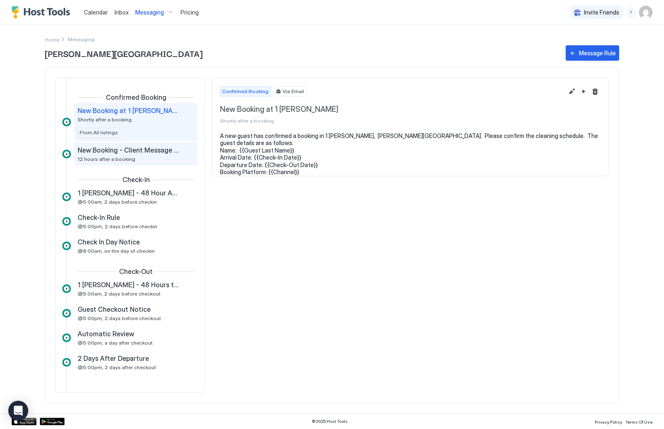
click at [156, 148] on span "New Booking - Client Message with Manual" at bounding box center [129, 150] width 103 height 8
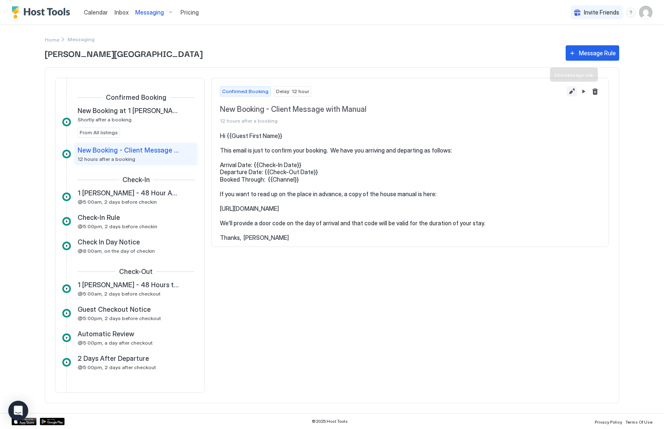
click at [573, 88] on button "Edit message rule" at bounding box center [572, 91] width 10 height 10
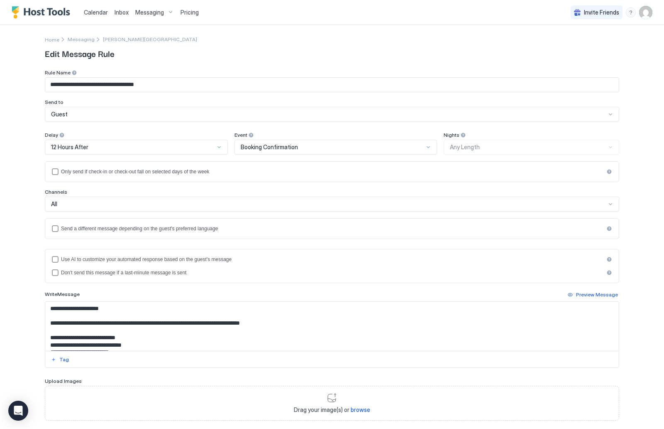
click at [152, 11] on span "Messaging" at bounding box center [149, 12] width 29 height 7
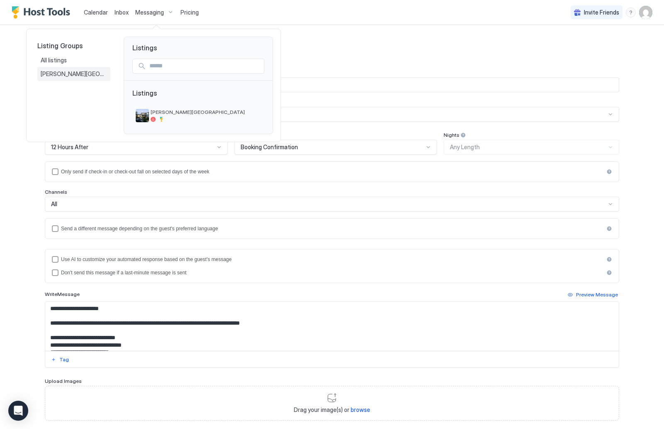
click at [74, 71] on span "[PERSON_NAME][GEOGRAPHIC_DATA]" at bounding box center [74, 73] width 66 height 7
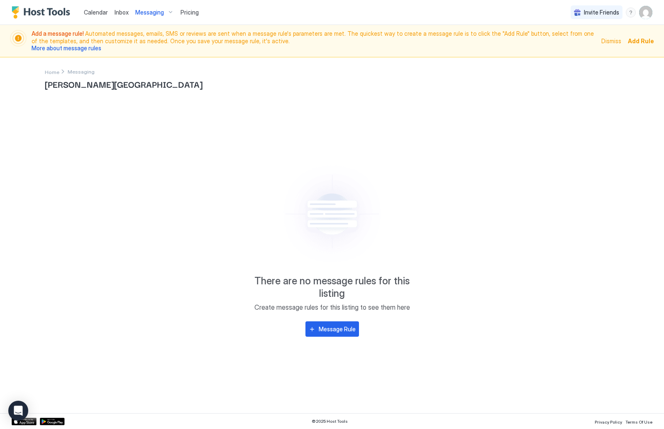
click at [149, 12] on span "Messaging" at bounding box center [149, 12] width 29 height 7
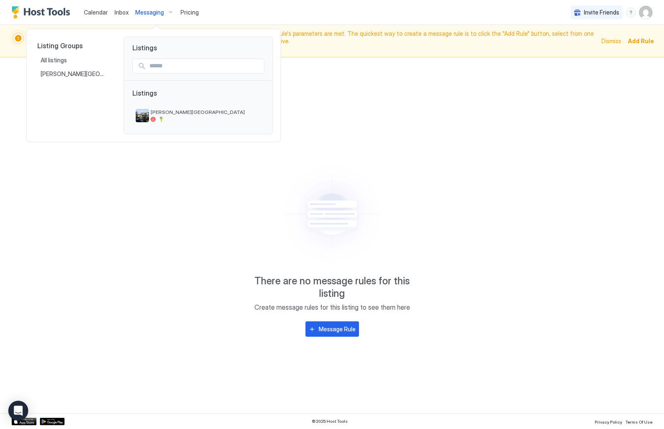
drag, startPoint x: 121, startPoint y: 165, endPoint x: 124, endPoint y: 159, distance: 6.5
click at [121, 165] on div at bounding box center [332, 214] width 664 height 429
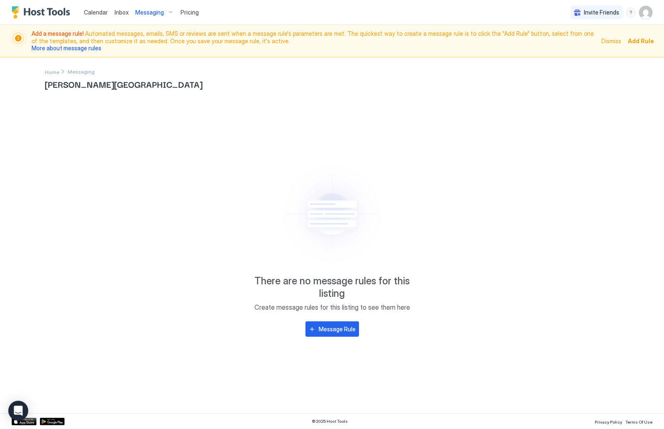
click at [88, 83] on span "[PERSON_NAME][GEOGRAPHIC_DATA]" at bounding box center [332, 84] width 575 height 12
click at [391, 308] on span "Create message rules for this listing to see them here" at bounding box center [333, 307] width 156 height 8
click at [154, 14] on span "Messaging" at bounding box center [149, 12] width 29 height 7
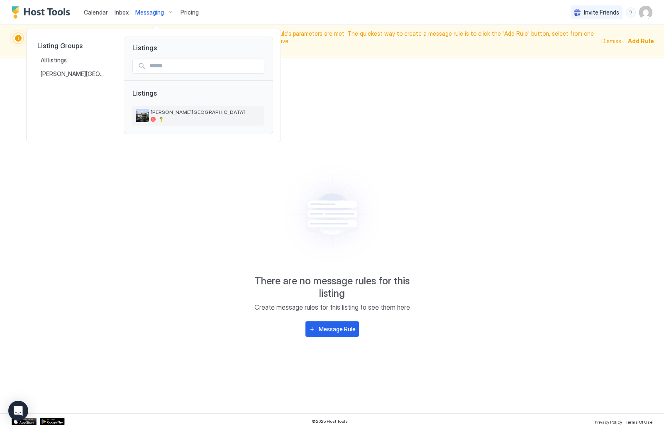
click at [143, 117] on img "listing image" at bounding box center [142, 115] width 13 height 13
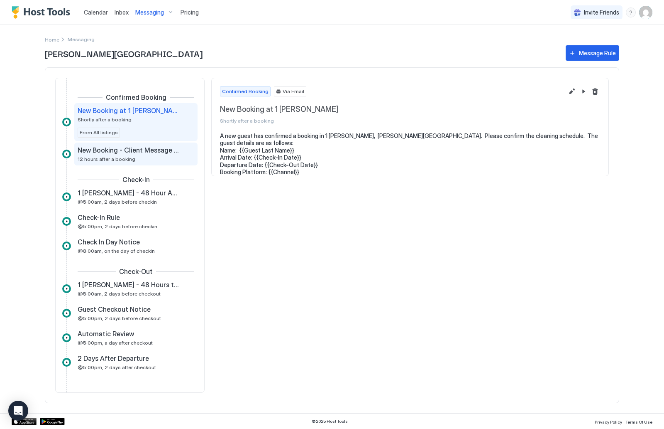
click at [138, 153] on span "New Booking - Client Message with Manual" at bounding box center [129, 150] width 103 height 8
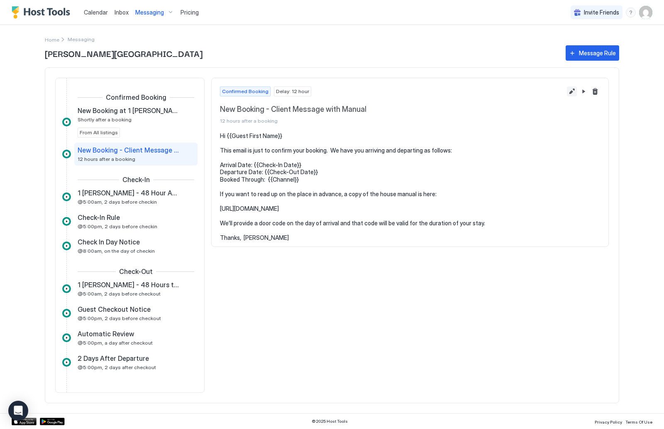
click at [574, 91] on button "Edit message rule" at bounding box center [572, 91] width 10 height 10
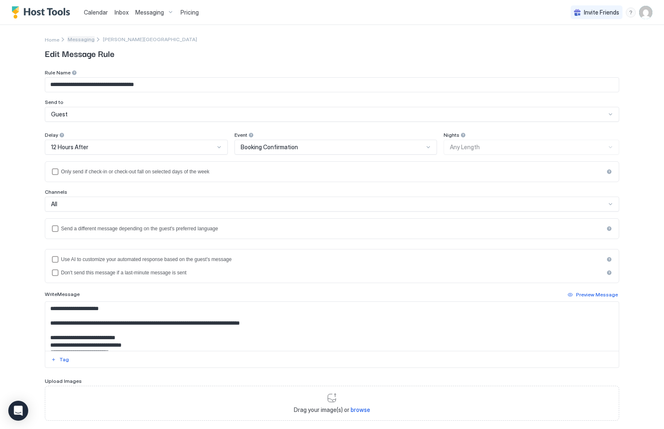
click at [82, 38] on span "Messaging" at bounding box center [81, 39] width 27 height 6
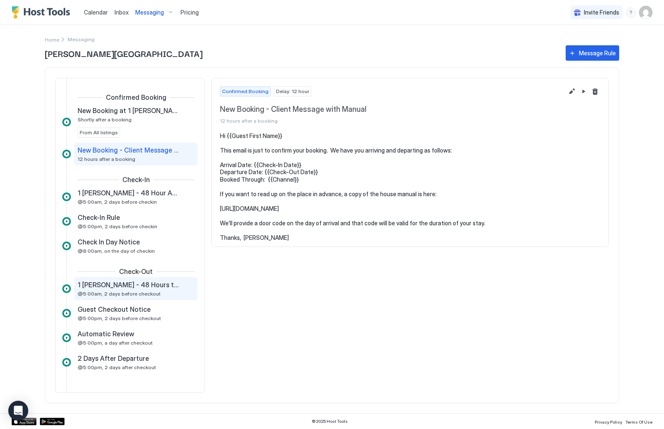
click at [121, 297] on div "1 Joaquin Patio - 48 Hours to Check Out - Cleaning @5:00am, 2 days before check…" at bounding box center [135, 288] width 123 height 23
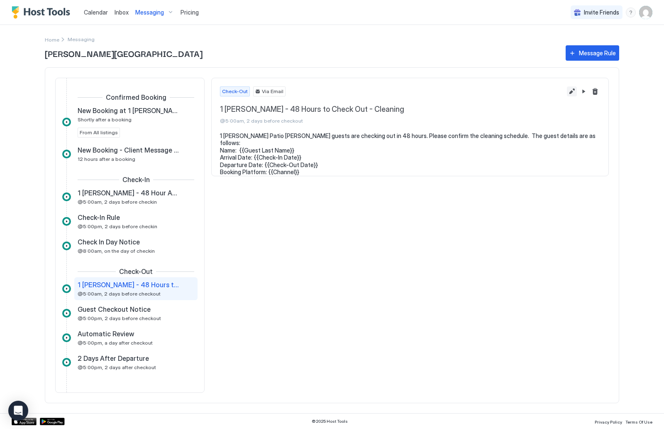
click at [572, 91] on button "Edit message rule" at bounding box center [572, 91] width 10 height 10
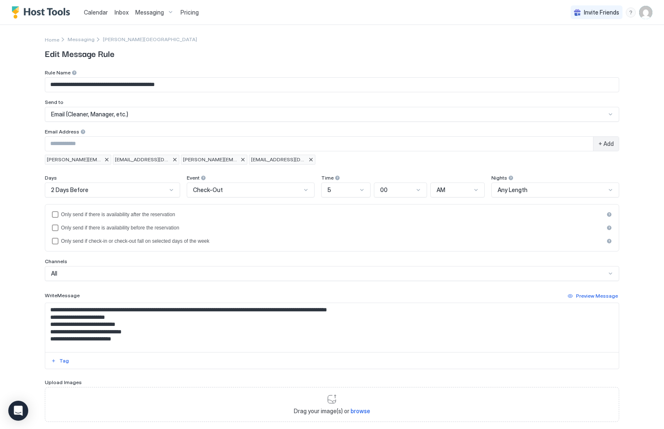
click at [611, 113] on div at bounding box center [611, 114] width 7 height 7
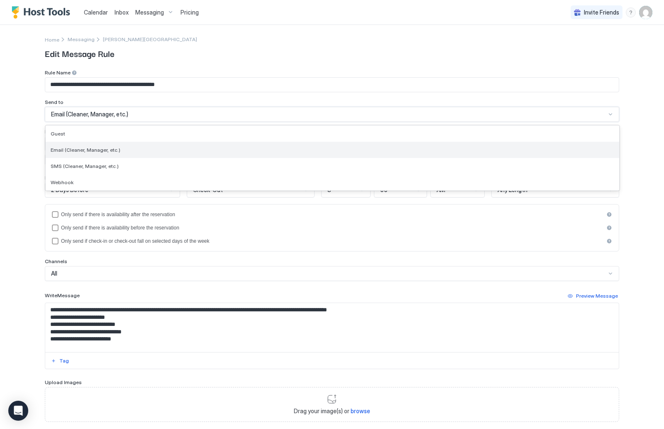
click at [350, 150] on div "Email (Cleaner, Manager, etc.)" at bounding box center [333, 150] width 564 height 6
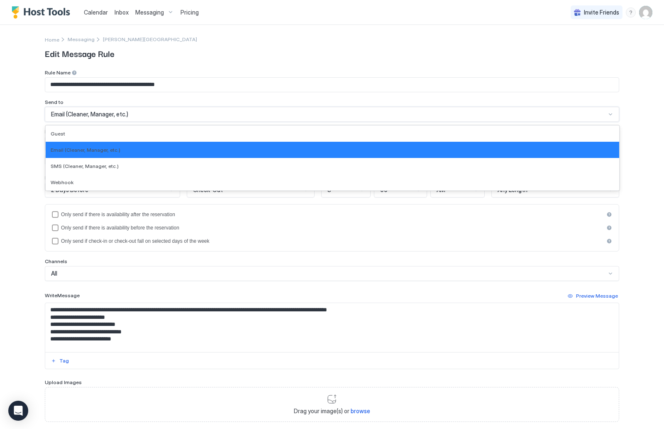
click at [612, 117] on div at bounding box center [611, 114] width 7 height 7
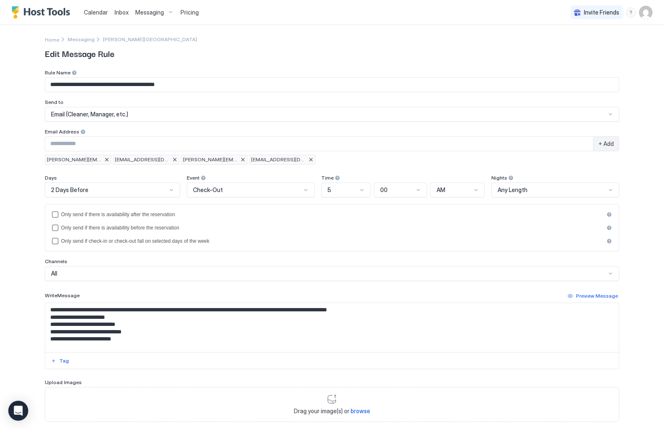
click at [638, 133] on div "**********" at bounding box center [332, 214] width 664 height 429
click at [204, 150] on input "Input Field" at bounding box center [319, 144] width 548 height 14
paste input "**********"
type input "**********"
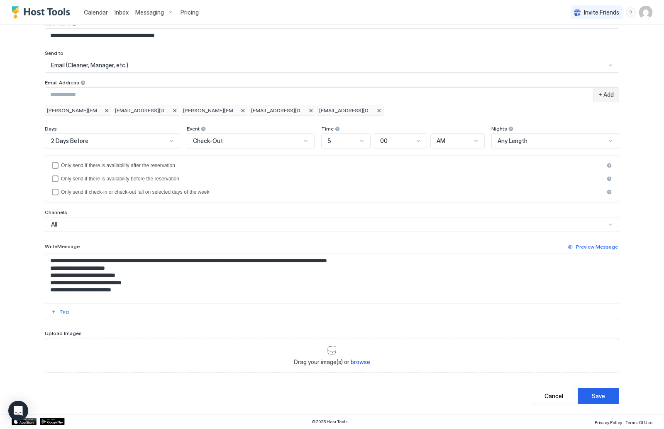
scroll to position [49, 0]
click at [602, 393] on div "Save" at bounding box center [598, 396] width 13 height 9
click at [115, 97] on input "Input Field" at bounding box center [319, 95] width 548 height 14
paste input "**********"
type input "**********"
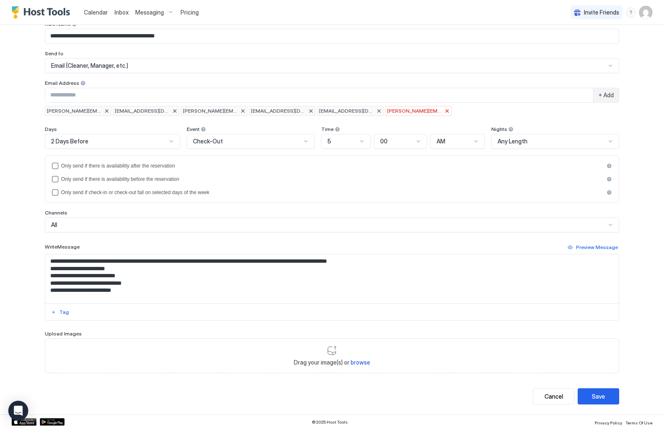
click at [445, 112] on div at bounding box center [447, 110] width 5 height 5
click at [605, 399] on button "Save" at bounding box center [599, 396] width 42 height 16
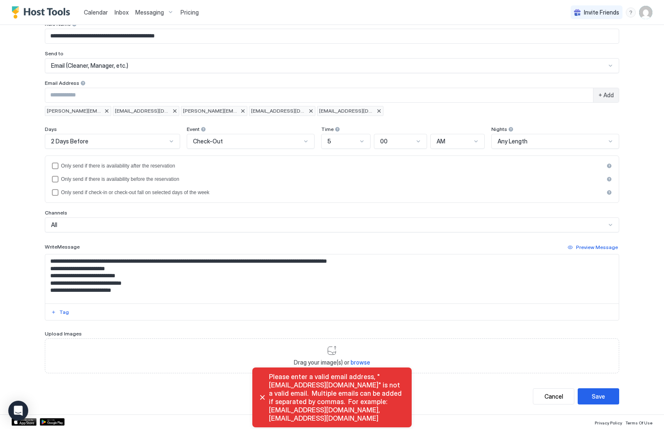
click at [369, 98] on input "Input Field" at bounding box center [319, 95] width 548 height 14
type input "**********"
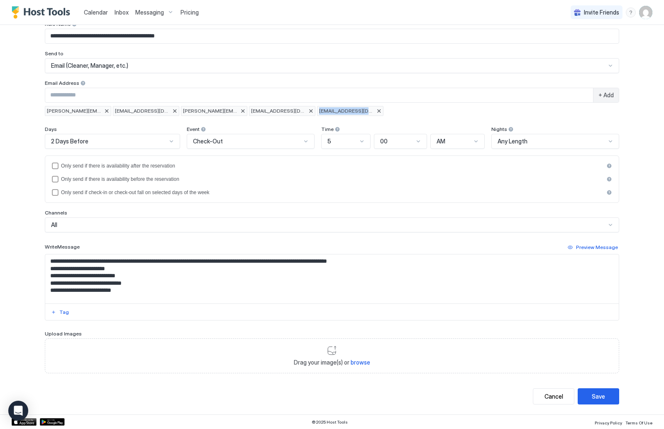
drag, startPoint x: 277, startPoint y: 114, endPoint x: 383, endPoint y: 114, distance: 106.3
click at [383, 114] on div "Rosemary.brody@gmail.com Pbrody@alumni.princeton.edu Jeremy@goodandcleaninc.com…" at bounding box center [332, 111] width 575 height 10
click at [386, 114] on div "Rosemary.brody@gmail.com Pbrody@alumni.princeton.edu Jeremy@goodandcleaninc.com…" at bounding box center [332, 111] width 575 height 10
click at [607, 91] on span "+ Add" at bounding box center [606, 94] width 15 height 7
click at [602, 100] on div "+ Add" at bounding box center [606, 95] width 26 height 14
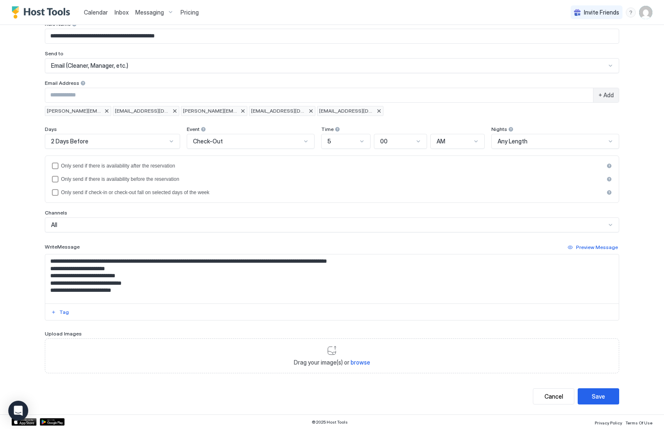
click at [539, 93] on input "Input Field" at bounding box center [319, 95] width 548 height 14
type input "**********"
click at [600, 397] on div "Save" at bounding box center [598, 396] width 13 height 9
click at [555, 394] on div "Cancel" at bounding box center [554, 396] width 19 height 9
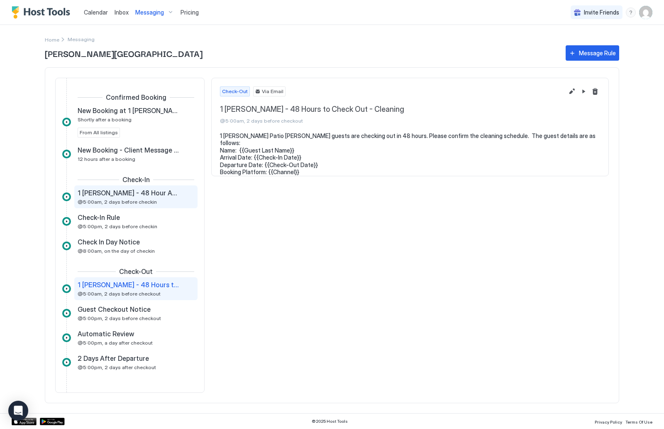
click at [96, 195] on span "1 [PERSON_NAME] - 48 Hour Advance Warning on Cleaning" at bounding box center [129, 193] width 103 height 8
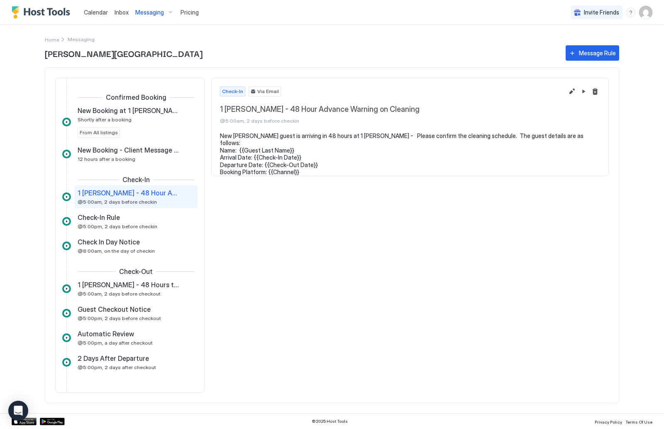
click at [604, 42] on div "Home Messaging" at bounding box center [332, 34] width 575 height 19
click at [604, 53] on div "Message Rule" at bounding box center [597, 53] width 37 height 9
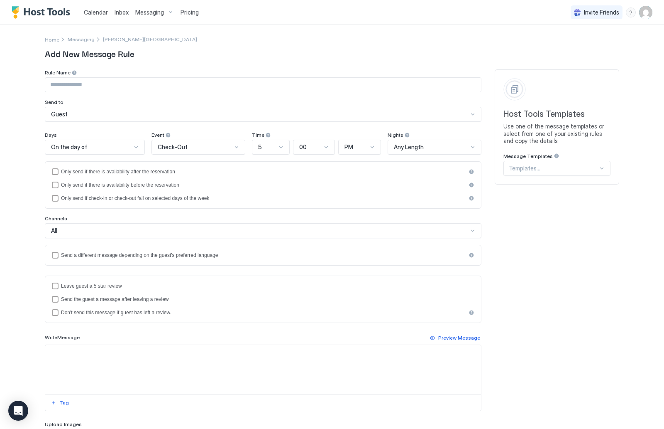
click at [156, 84] on input "Input Field" at bounding box center [263, 85] width 436 height 14
type input "*********"
click at [145, 111] on div "Guest" at bounding box center [259, 113] width 417 height 7
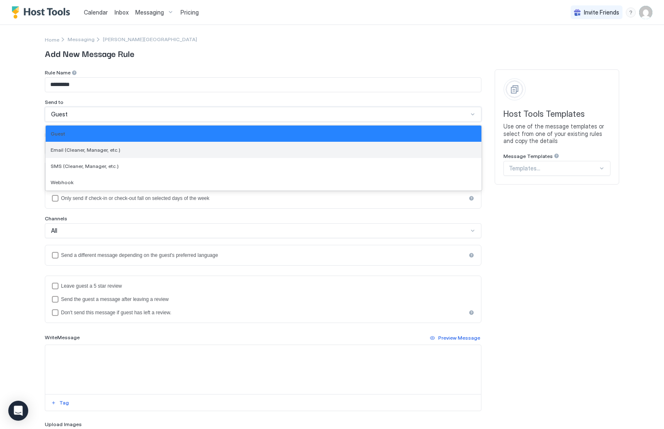
click at [142, 154] on div "Email (Cleaner, Manager, etc.)" at bounding box center [264, 150] width 436 height 16
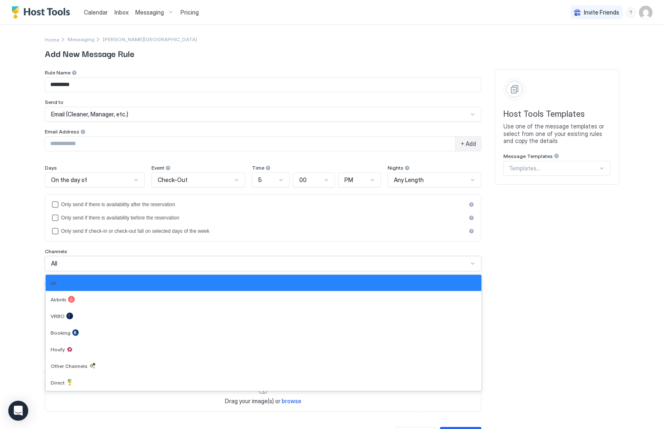
click at [140, 256] on div "All" at bounding box center [263, 263] width 437 height 15
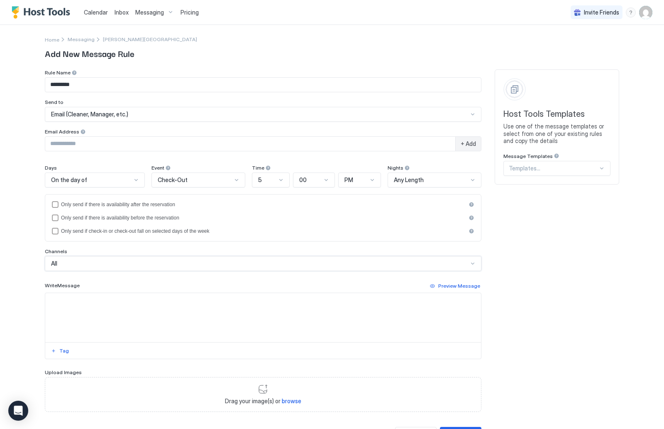
click at [140, 256] on div "All" at bounding box center [263, 263] width 437 height 15
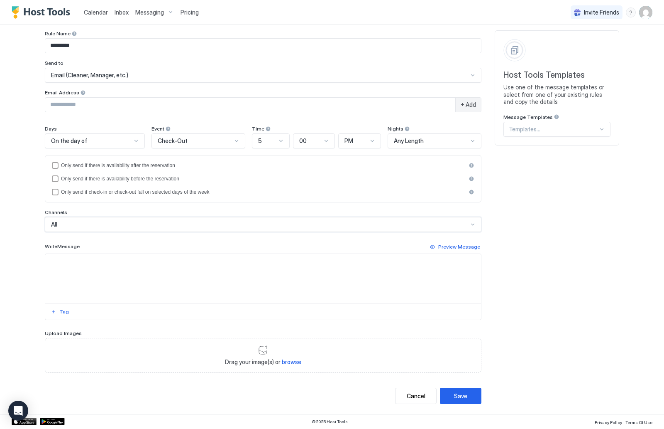
scroll to position [39, 0]
click at [124, 105] on input "Input Field" at bounding box center [250, 105] width 410 height 14
paste input "**********"
type input "**********"
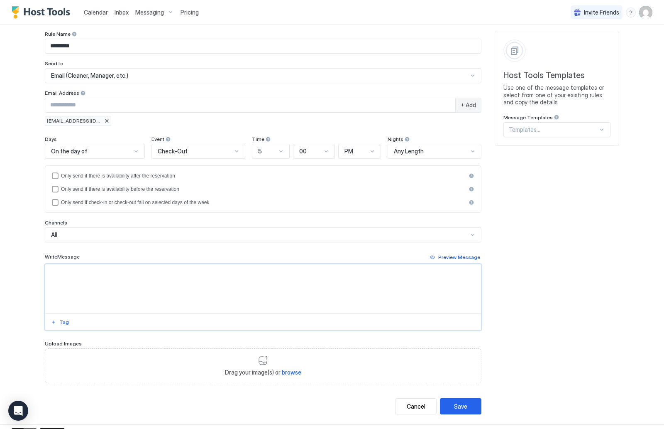
click at [333, 284] on textarea "Input Field" at bounding box center [263, 288] width 436 height 49
type textarea "**********"
click at [466, 399] on button "Save" at bounding box center [461, 406] width 42 height 16
drag, startPoint x: 141, startPoint y: 425, endPoint x: 23, endPoint y: 113, distance: 333.8
click at [23, 113] on html "**********" at bounding box center [332, 214] width 664 height 429
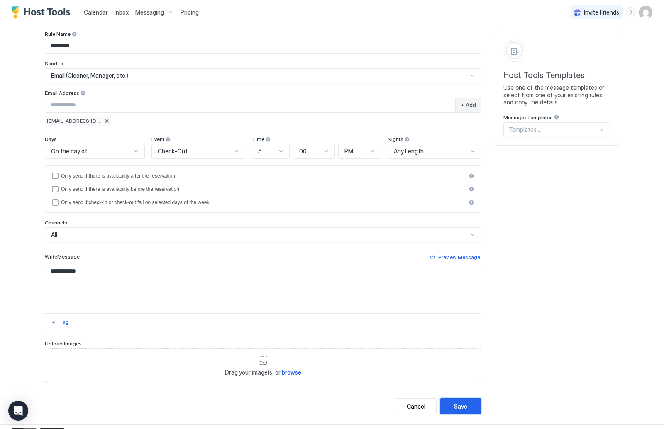
click at [443, 403] on button "Save" at bounding box center [461, 406] width 42 height 16
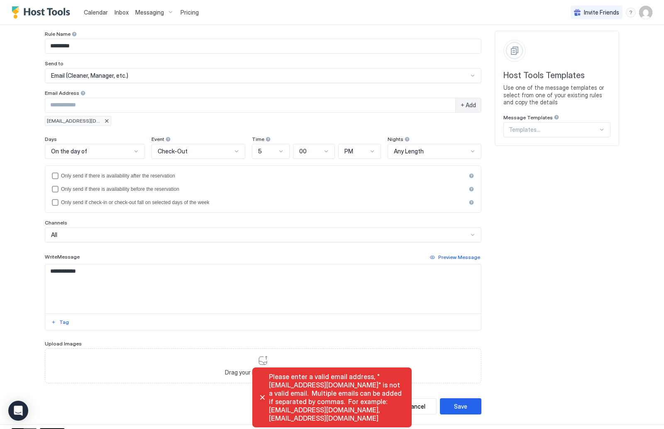
click at [178, 100] on input "Input Field" at bounding box center [250, 105] width 410 height 14
paste input "**********"
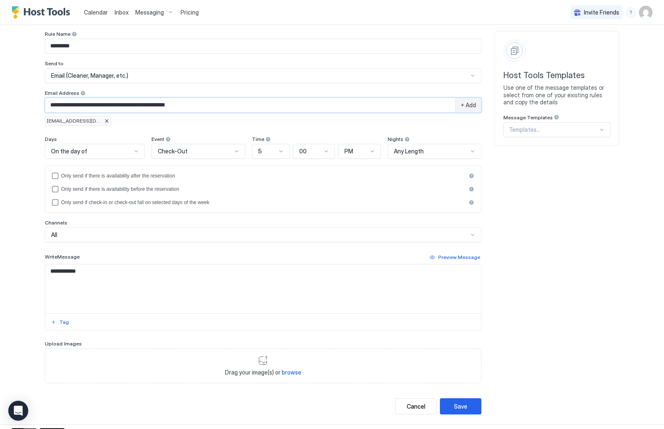
type input "**********"
click at [468, 104] on span "+ Add" at bounding box center [468, 104] width 15 height 7
click at [174, 121] on div at bounding box center [174, 120] width 5 height 5
click at [176, 110] on input "Input Field" at bounding box center [250, 105] width 410 height 14
type input "**********"
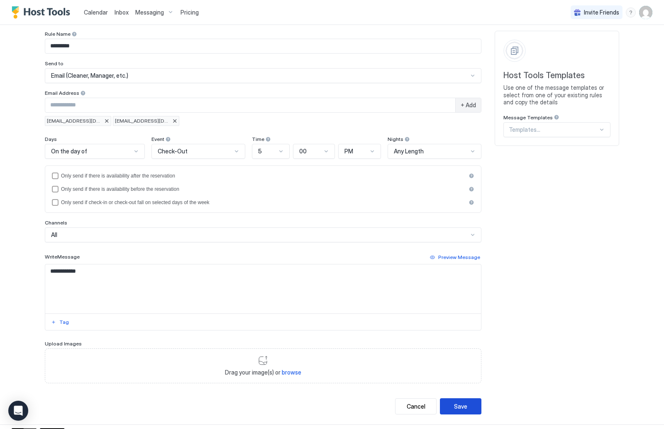
click at [449, 405] on button "Save" at bounding box center [461, 406] width 42 height 16
click at [413, 407] on div "Cancel" at bounding box center [416, 406] width 19 height 9
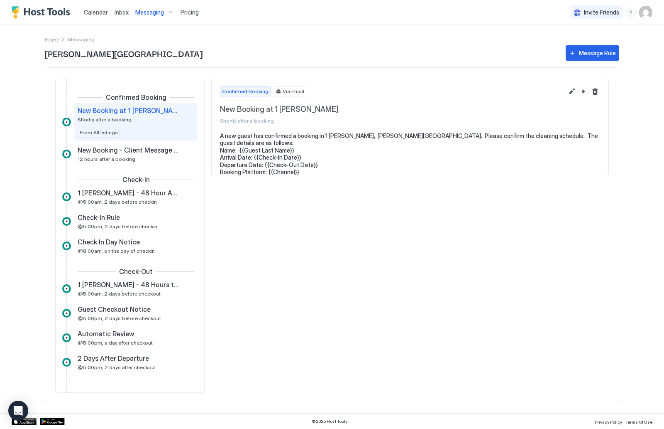
drag, startPoint x: 413, startPoint y: 407, endPoint x: 30, endPoint y: 176, distance: 447.5
click at [150, 365] on div "2 Days After Departure @5:00pm, 2 days after checkout" at bounding box center [130, 362] width 105 height 16
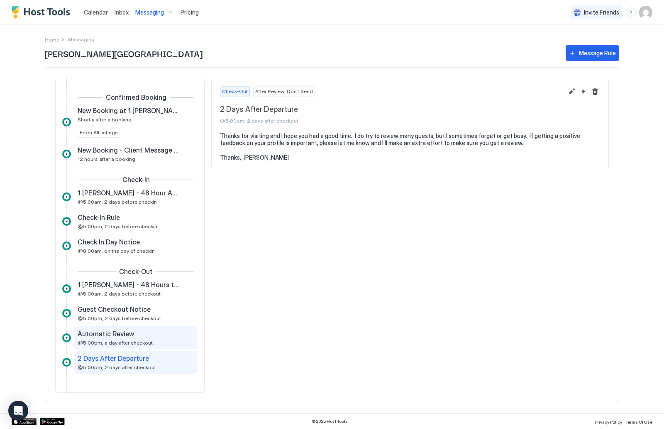
click at [148, 344] on div "Automatic Review @5:00pm, a day after checkout" at bounding box center [130, 337] width 105 height 16
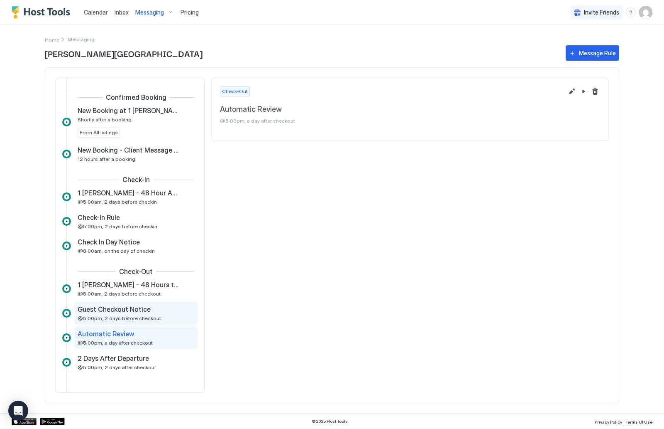
click at [149, 317] on span "@5:00pm, 2 days before checkout" at bounding box center [119, 318] width 83 height 6
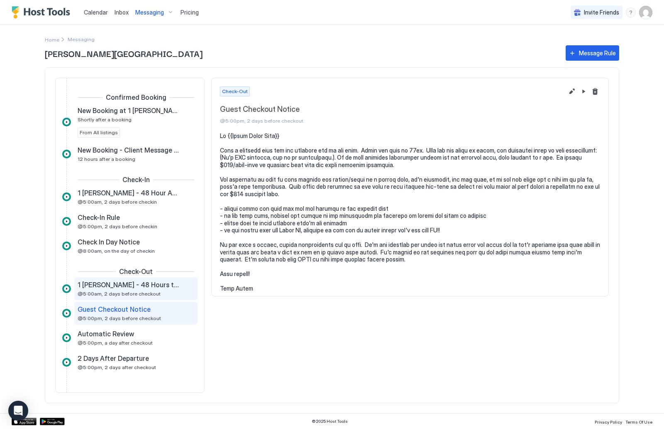
click at [147, 289] on div "1 Joaquin Patio - 48 Hours to Check Out - Cleaning @5:00am, 2 days before check…" at bounding box center [130, 288] width 105 height 16
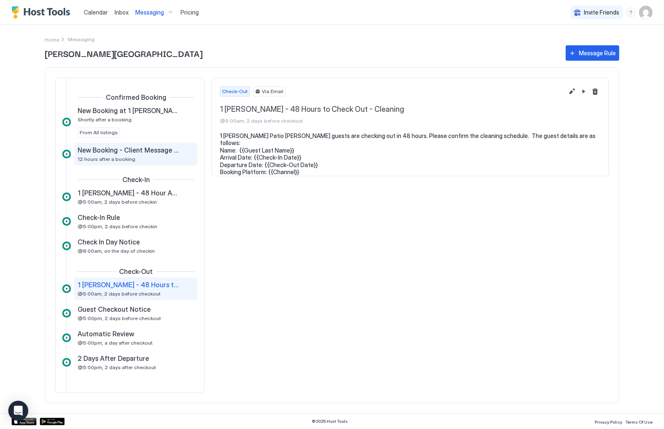
click at [141, 146] on span "New Booking - Client Message with Manual" at bounding box center [129, 150] width 103 height 8
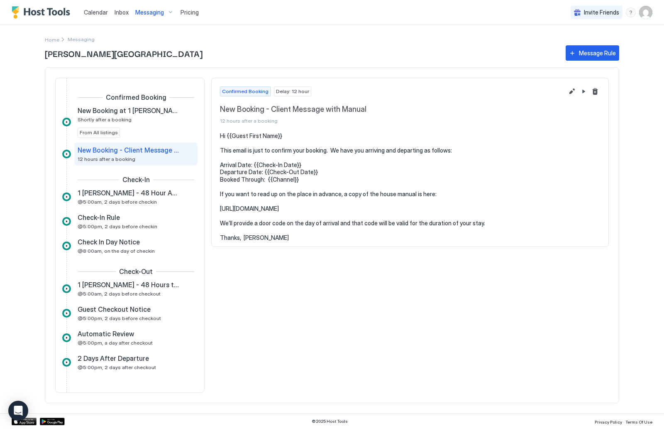
drag, startPoint x: 141, startPoint y: 146, endPoint x: 39, endPoint y: 241, distance: 139.3
click at [39, 241] on html "Calendar Inbox Messaging Pricing Invite Friends PB Home Messaging Stinson Beach…" at bounding box center [332, 214] width 664 height 429
click at [120, 125] on div "New Booking at 1 Joaquin Patio Shortly after a booking From All listings" at bounding box center [136, 121] width 117 height 31
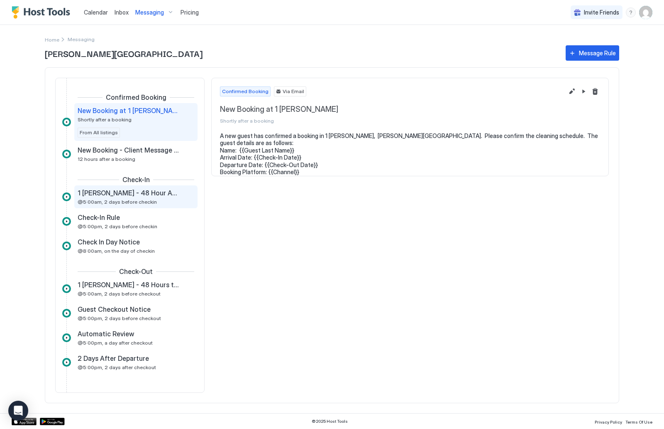
click at [124, 202] on span "@5:00am, 2 days before checkin" at bounding box center [117, 201] width 79 height 6
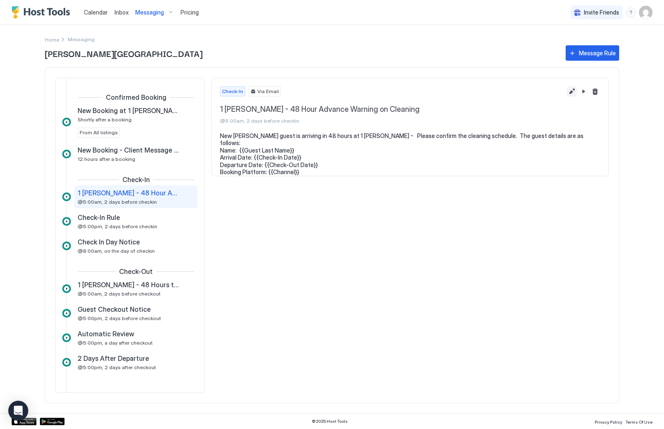
click at [573, 93] on button "Edit message rule" at bounding box center [572, 91] width 10 height 10
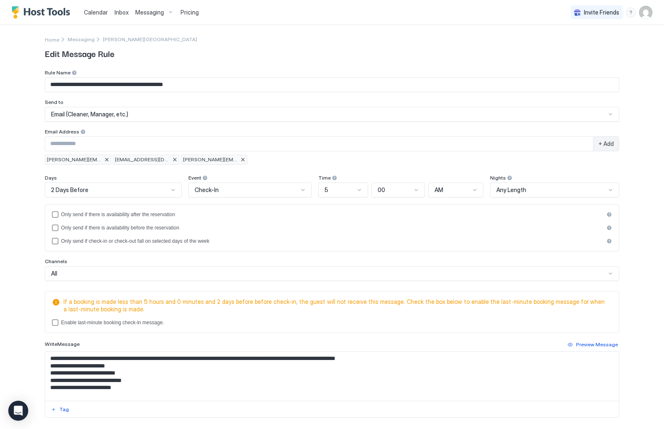
click at [304, 147] on input "Input Field" at bounding box center [319, 144] width 548 height 14
paste input "**********"
type input "**********"
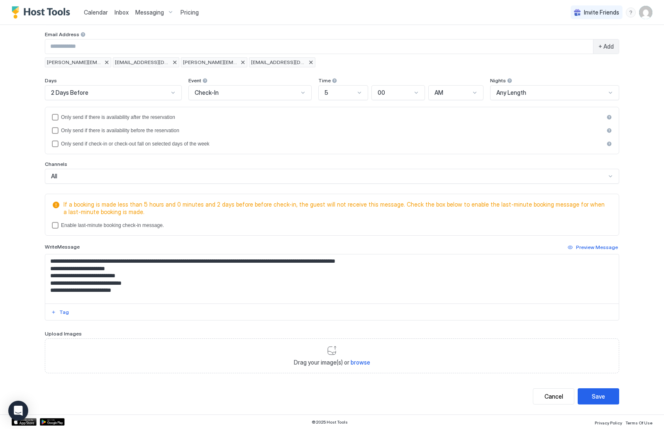
scroll to position [97, 0]
click at [603, 392] on div "Save" at bounding box center [598, 396] width 13 height 9
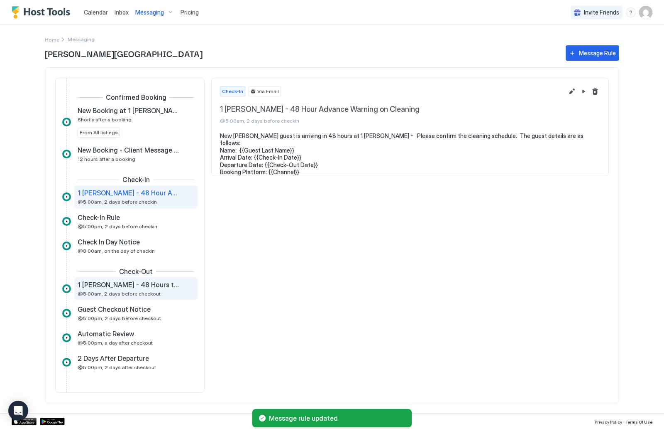
click at [174, 293] on div "1 Joaquin Patio - 48 Hours to Check Out - Cleaning @5:00am, 2 days before check…" at bounding box center [130, 288] width 105 height 16
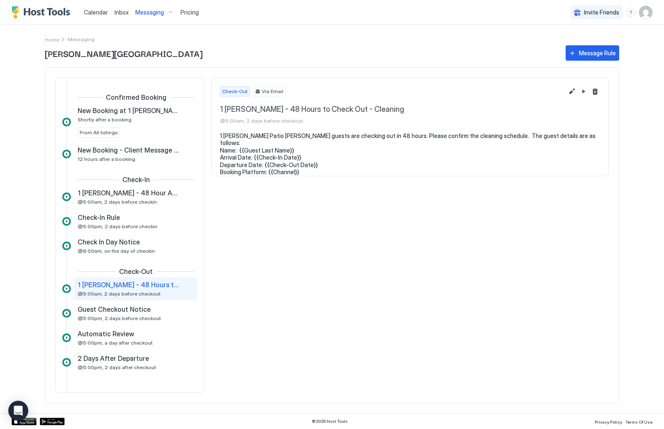
click at [164, 281] on span "1 Joaquin Patio - 48 Hours to Check Out - Cleaning" at bounding box center [129, 284] width 103 height 8
click at [573, 91] on button "Edit message rule" at bounding box center [572, 91] width 10 height 10
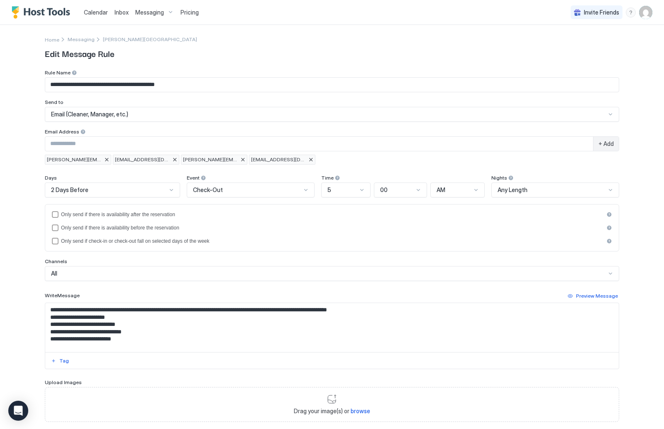
click at [417, 143] on input "Input Field" at bounding box center [319, 144] width 548 height 14
paste input "**********"
type input "**********"
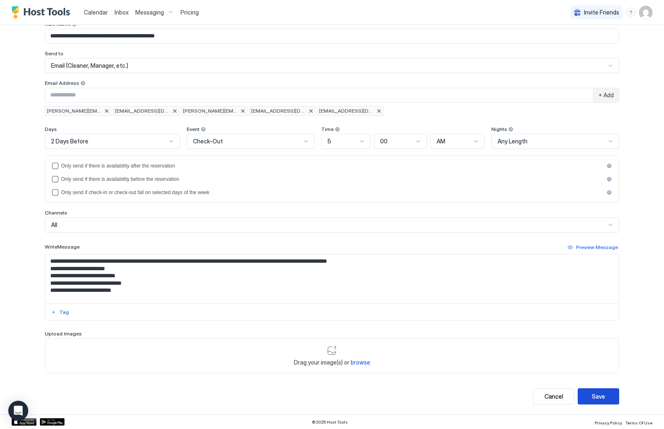
click at [602, 390] on button "Save" at bounding box center [599, 396] width 42 height 16
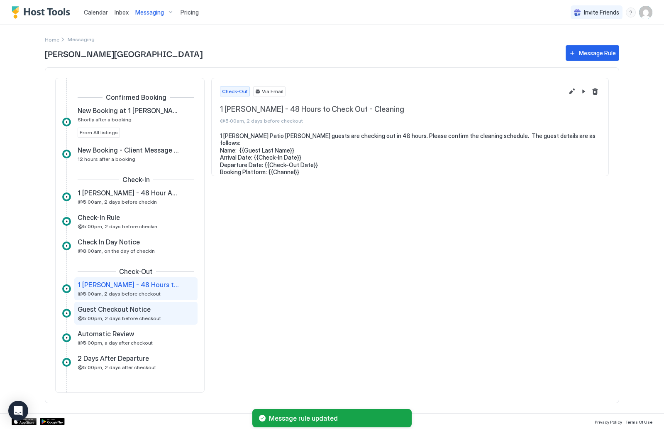
click at [156, 315] on div "Guest Checkout Notice @5:00pm, 2 days before checkout" at bounding box center [130, 313] width 105 height 16
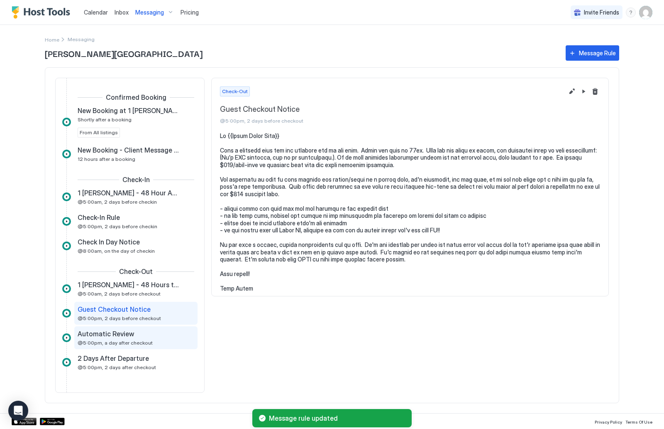
click at [149, 345] on div "Automatic Review @5:00pm, a day after checkout" at bounding box center [130, 337] width 105 height 16
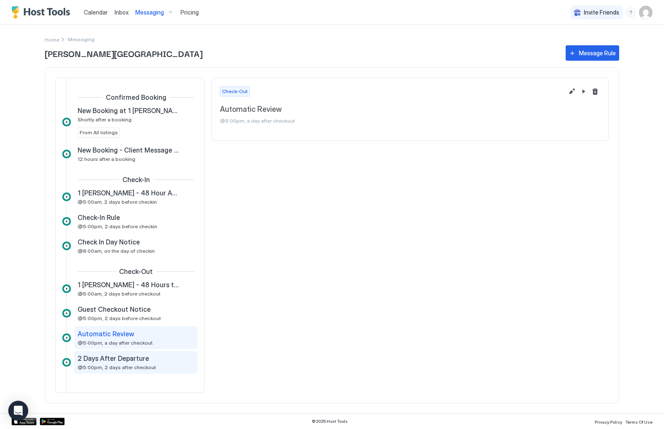
click at [149, 362] on div "2 Days After Departure" at bounding box center [130, 358] width 105 height 8
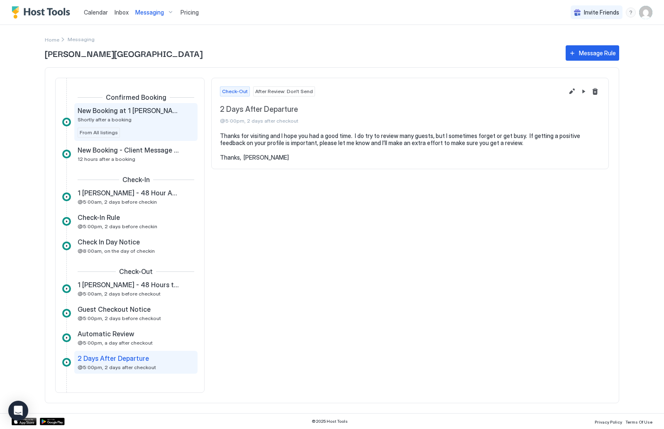
click at [140, 116] on div "New Booking at 1 Joaquin Patio Shortly after a booking" at bounding box center [130, 114] width 105 height 16
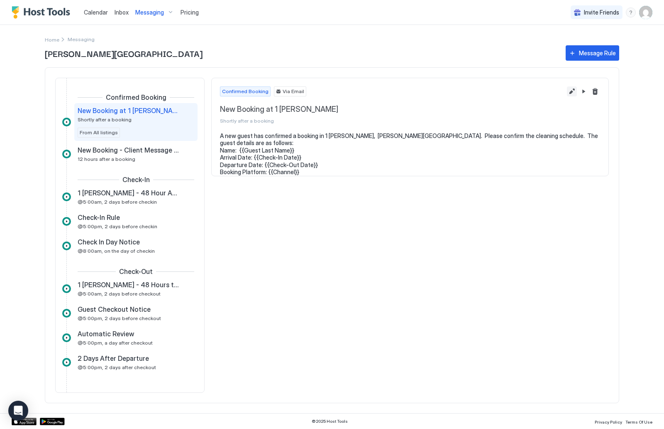
click at [570, 89] on button "Edit message rule" at bounding box center [572, 91] width 10 height 10
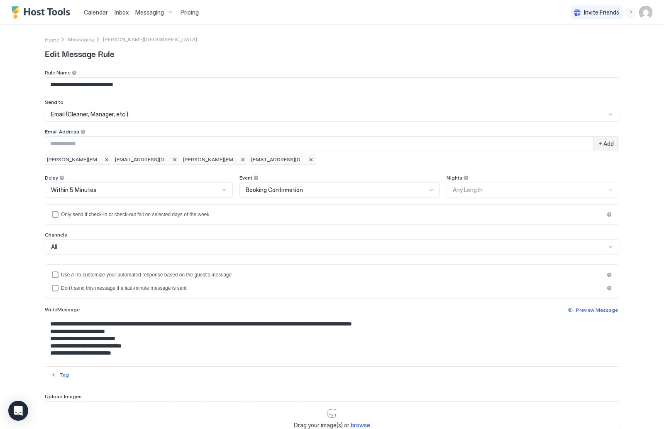
click at [420, 142] on input "Input Field" at bounding box center [319, 144] width 548 height 14
paste input "**********"
type input "**********"
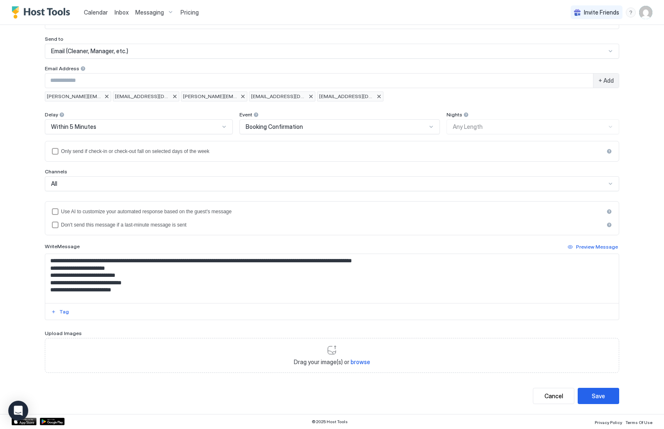
scroll to position [63, 0]
click at [608, 399] on button "Save" at bounding box center [599, 396] width 42 height 16
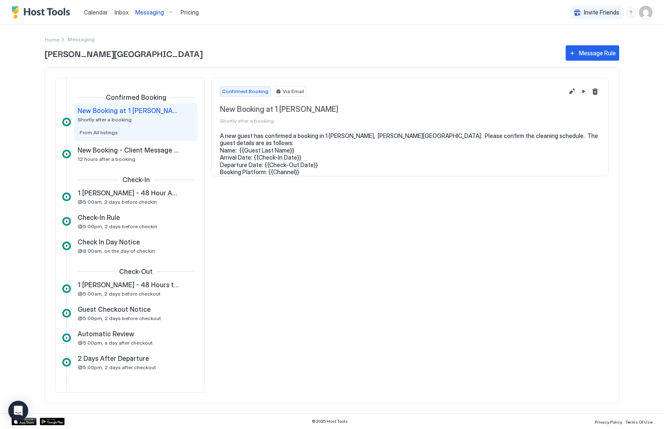
drag, startPoint x: 566, startPoint y: 223, endPoint x: 33, endPoint y: 261, distance: 534.1
click at [33, 261] on html "Calendar Inbox Messaging Pricing Invite Friends PB Home Messaging Stinson Beach…" at bounding box center [332, 214] width 664 height 429
drag, startPoint x: 270, startPoint y: 216, endPoint x: 30, endPoint y: 165, distance: 245.2
click at [30, 165] on html "Calendar Inbox Messaging Pricing Invite Friends PB Home Messaging Stinson Beach…" at bounding box center [332, 214] width 664 height 429
click at [126, 360] on span "2 Days After Departure" at bounding box center [113, 358] width 71 height 8
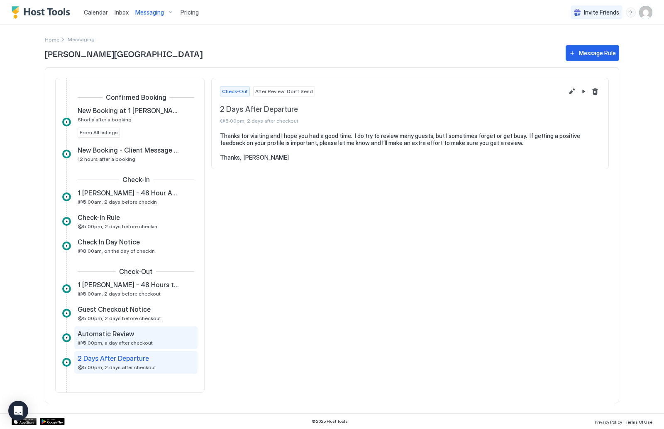
click at [126, 338] on div "Automatic Review @5:00pm, a day after checkout" at bounding box center [130, 337] width 105 height 16
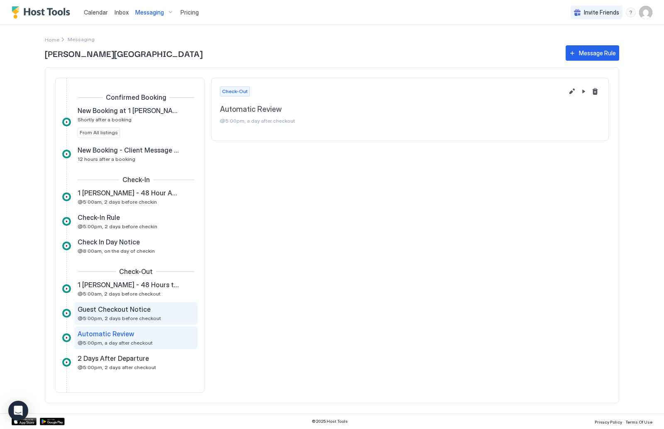
click at [127, 314] on div "Guest Checkout Notice @5:00pm, 2 days before checkout" at bounding box center [130, 313] width 105 height 16
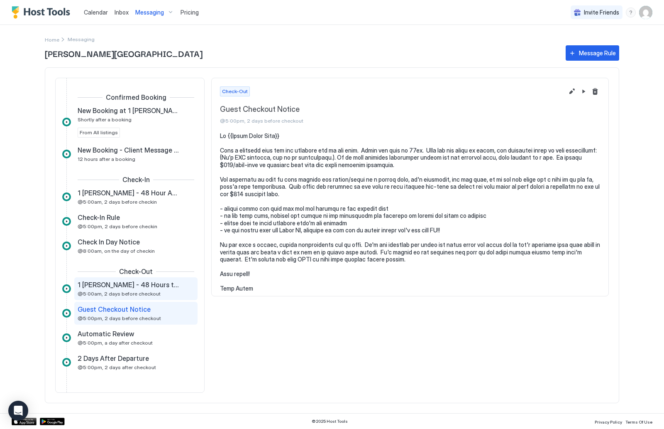
click at [127, 297] on div "1 Joaquin Patio - 48 Hours to Check Out - Cleaning @5:00am, 2 days before check…" at bounding box center [135, 288] width 123 height 23
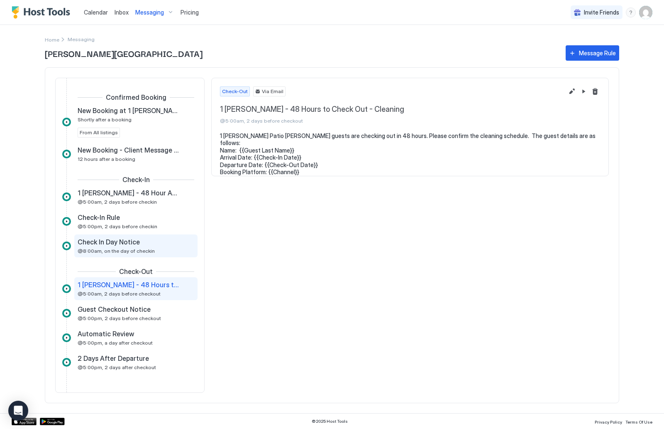
click at [122, 251] on span "@8:00am, on the day of checkin" at bounding box center [116, 250] width 77 height 6
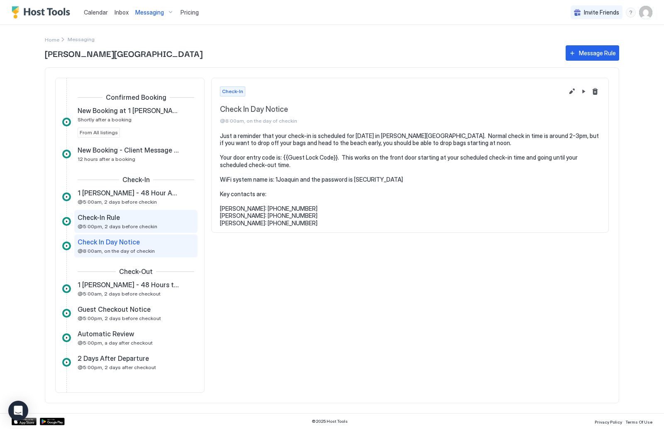
click at [122, 214] on div "Check-In Rule" at bounding box center [130, 217] width 105 height 8
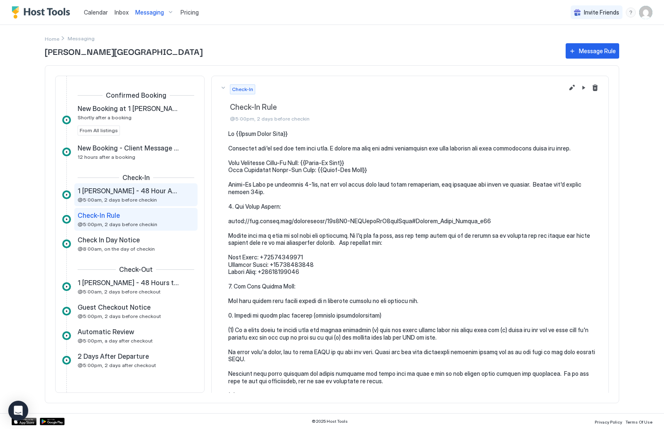
click at [122, 200] on span "@5:00am, 2 days before checkin" at bounding box center [117, 199] width 79 height 6
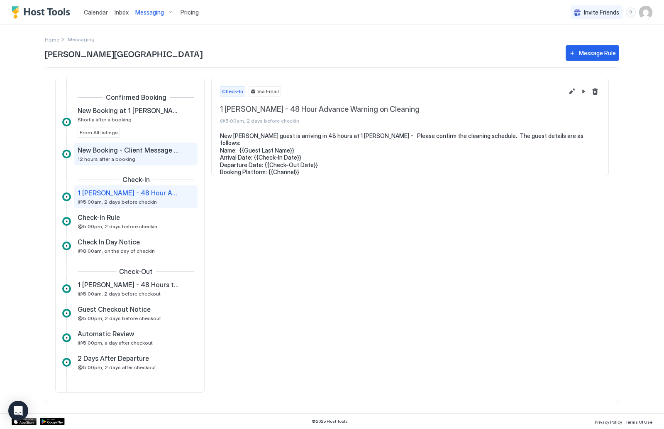
click at [122, 143] on div "New Booking - Client Message with Manual 12 hours after a booking" at bounding box center [135, 153] width 123 height 23
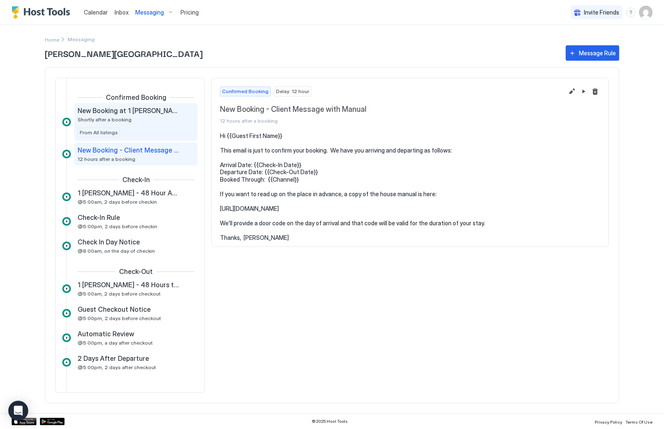
click at [122, 120] on span "Shortly after a booking" at bounding box center [105, 119] width 54 height 6
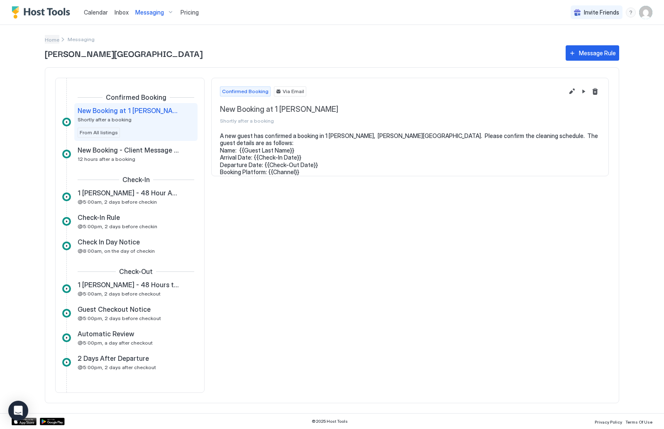
click at [54, 40] on span "Home" at bounding box center [52, 40] width 15 height 6
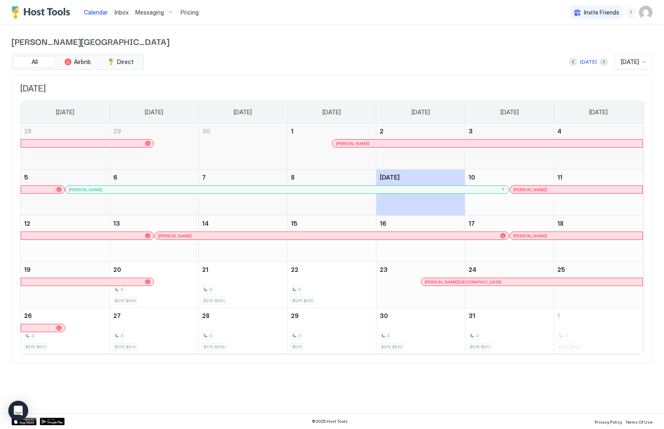
drag, startPoint x: 425, startPoint y: 62, endPoint x: 83, endPoint y: 95, distance: 343.4
click at [83, 95] on html "Calendar Inbox Messaging Pricing Invite Friends PB Stinson Beach All Airbnb Dir…" at bounding box center [332, 214] width 664 height 429
click at [305, 328] on div "3 $575" at bounding box center [332, 330] width 82 height 39
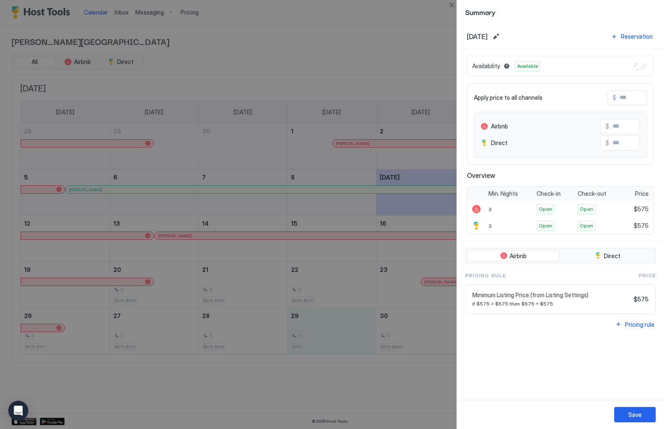
click at [402, 18] on div at bounding box center [332, 214] width 664 height 429
click at [448, 4] on button "Close" at bounding box center [452, 5] width 10 height 10
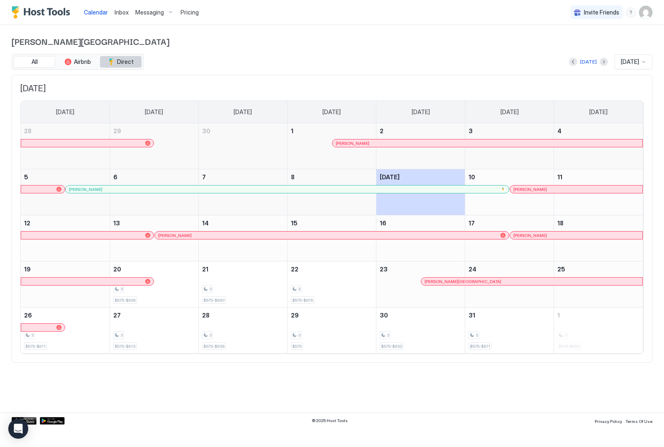
click at [118, 65] on button "Direct" at bounding box center [121, 62] width 42 height 12
click at [34, 63] on span "All" at bounding box center [35, 61] width 6 height 7
click at [641, 13] on img "User profile" at bounding box center [645, 12] width 13 height 13
click at [577, 45] on span "Settings" at bounding box center [571, 46] width 22 height 7
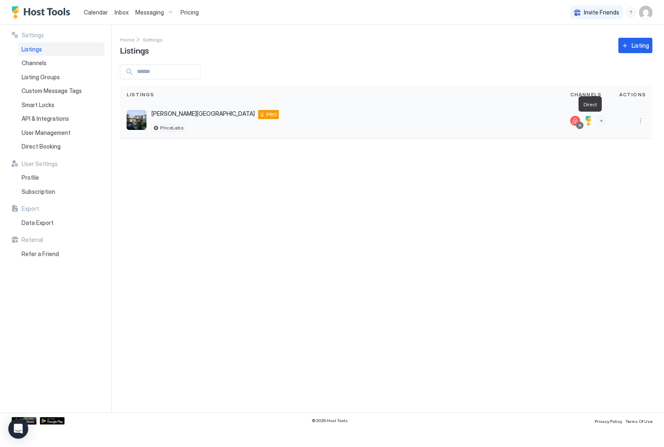
click at [591, 120] on div at bounding box center [589, 121] width 10 height 10
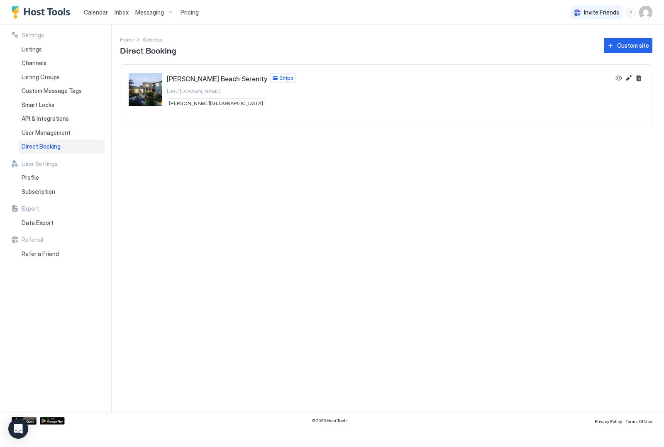
drag, startPoint x: 261, startPoint y: 91, endPoint x: 179, endPoint y: 90, distance: 81.8
click at [179, 90] on div "Stinson Beach Serenity Stripe https://direct.hosttools.com/stinsonbeach Stinson…" at bounding box center [231, 90] width 129 height 35
click at [179, 90] on span "[URL][DOMAIN_NAME]" at bounding box center [194, 91] width 54 height 6
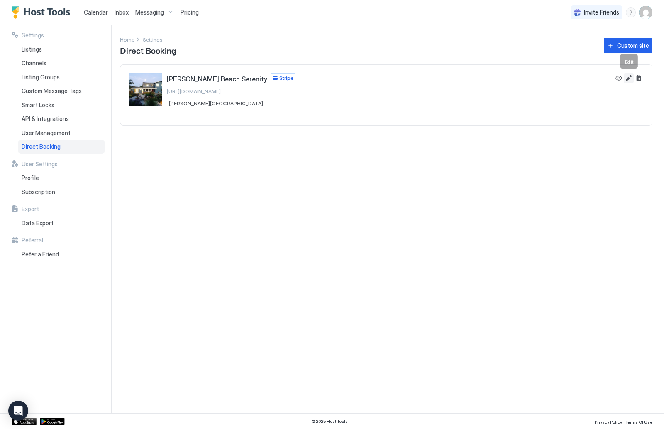
click at [629, 78] on button "Edit" at bounding box center [629, 78] width 10 height 10
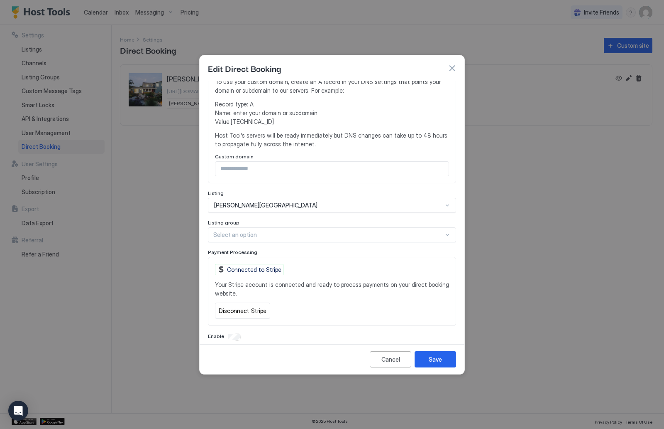
scroll to position [167, 0]
click at [392, 364] on button "Cancel" at bounding box center [391, 359] width 42 height 16
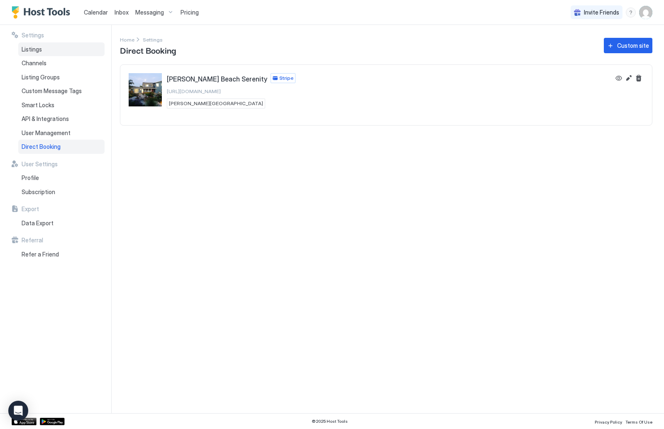
click at [42, 53] on div "Listings" at bounding box center [61, 49] width 86 height 14
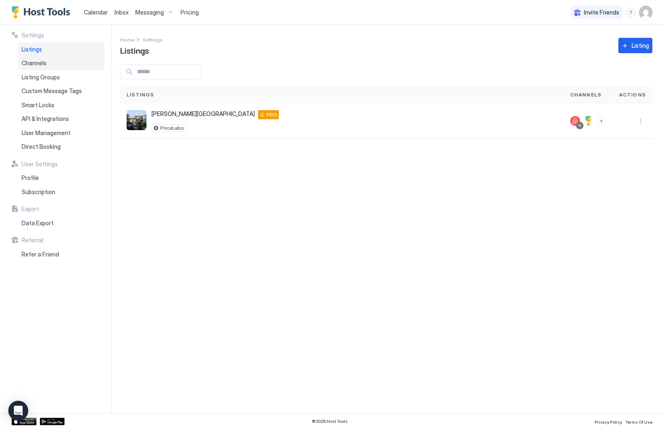
click at [42, 65] on span "Channels" at bounding box center [34, 62] width 25 height 7
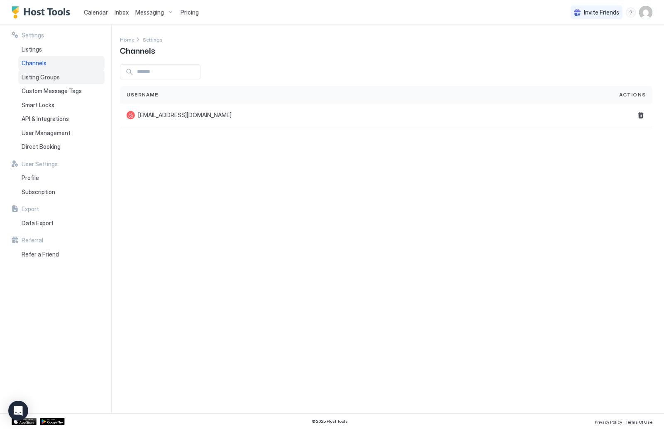
click at [41, 77] on span "Listing Groups" at bounding box center [41, 76] width 38 height 7
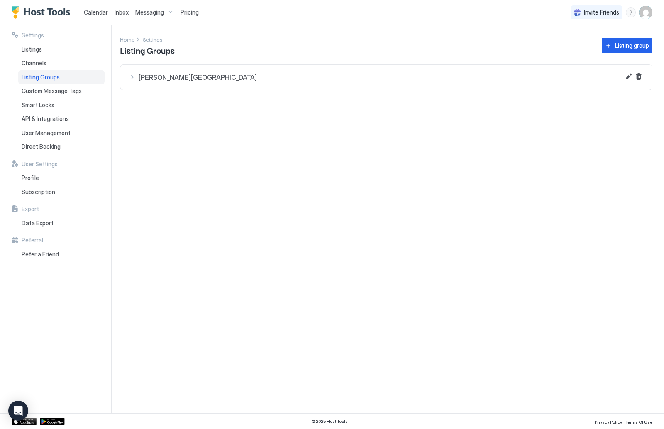
click at [131, 77] on div "[PERSON_NAME][GEOGRAPHIC_DATA]" at bounding box center [386, 77] width 515 height 8
click at [57, 93] on span "Custom Message Tags" at bounding box center [52, 90] width 60 height 7
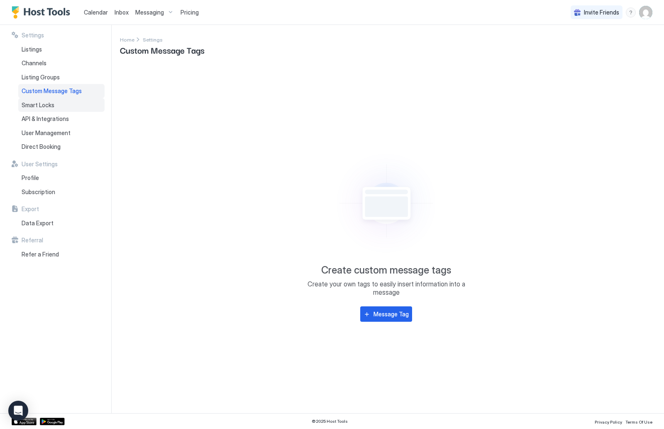
click at [57, 101] on div "Smart Locks" at bounding box center [61, 105] width 86 height 14
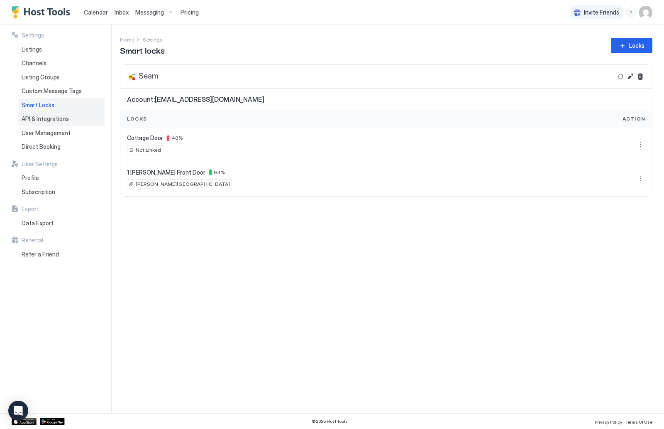
click at [60, 116] on span "API & Integrations" at bounding box center [45, 118] width 47 height 7
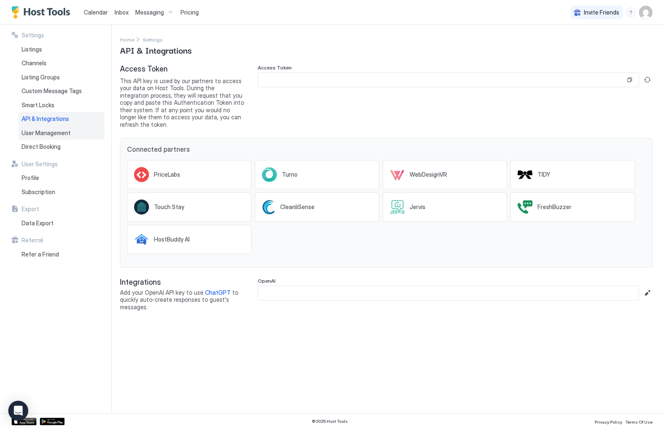
click at [61, 129] on span "User Management" at bounding box center [46, 132] width 49 height 7
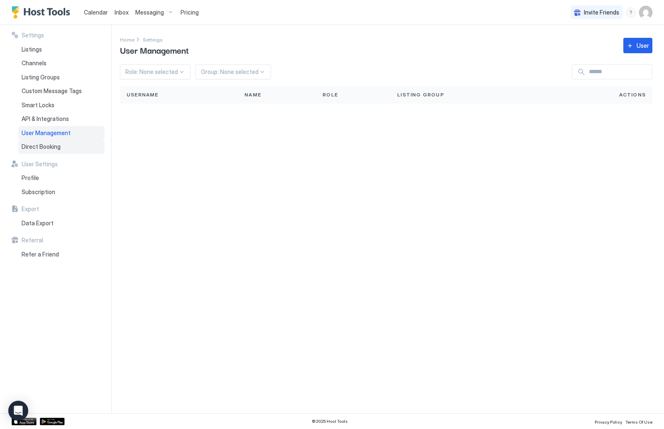
click at [60, 144] on div "Direct Booking" at bounding box center [61, 147] width 86 height 14
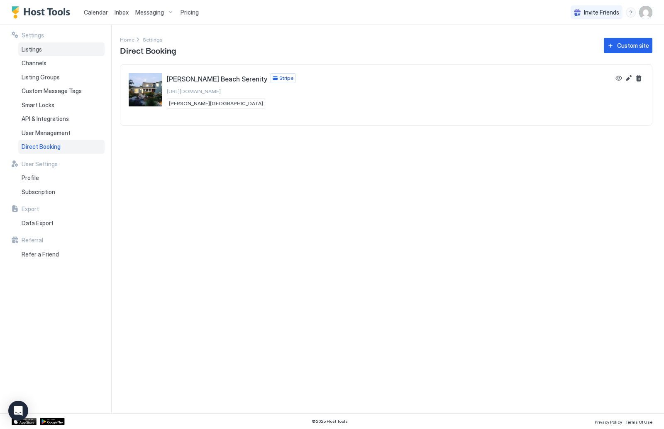
click at [70, 52] on div "Listings" at bounding box center [61, 49] width 86 height 14
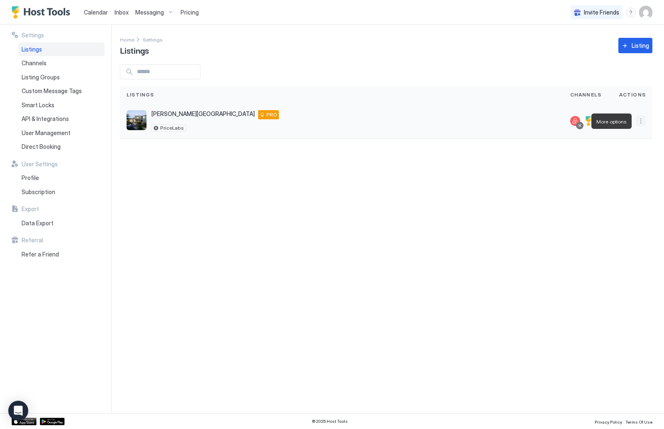
click at [642, 123] on button "More options" at bounding box center [641, 121] width 10 height 10
click at [632, 159] on span "Listing Settings" at bounding box center [622, 159] width 37 height 6
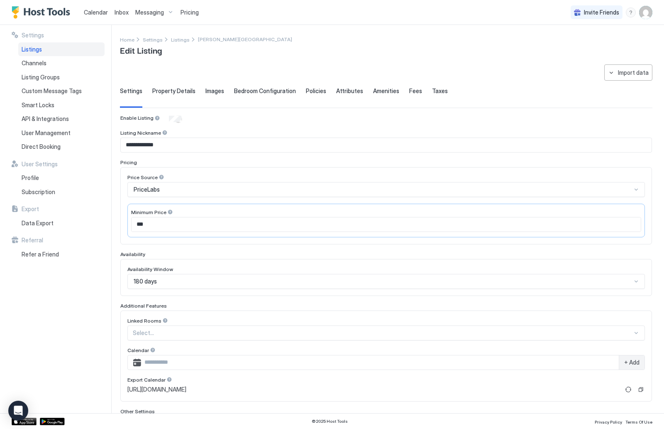
scroll to position [0, 0]
click at [168, 93] on span "Property Details" at bounding box center [173, 90] width 43 height 7
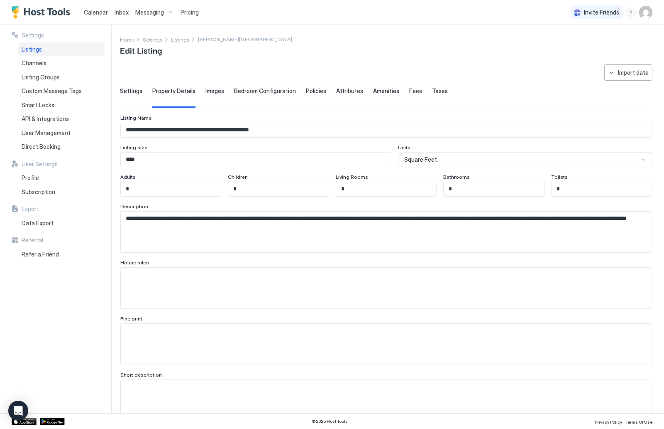
scroll to position [0, 0]
click at [206, 93] on span "Images" at bounding box center [215, 90] width 19 height 7
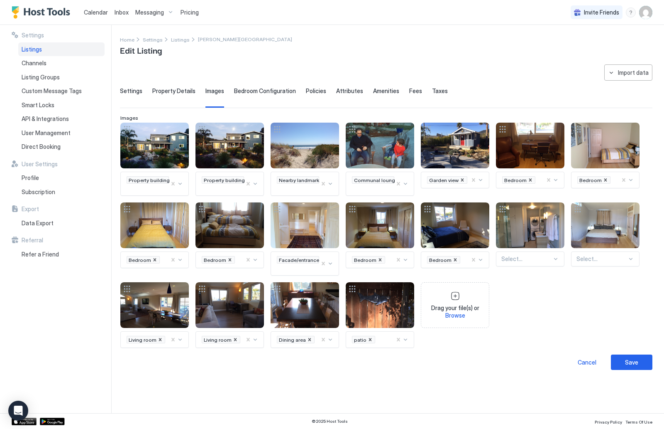
click at [245, 92] on span "Bedroom Configuration" at bounding box center [265, 90] width 62 height 7
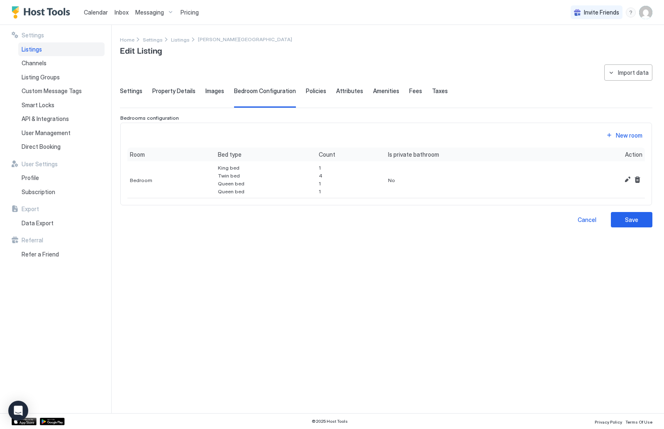
click at [310, 91] on span "Policies" at bounding box center [316, 90] width 20 height 7
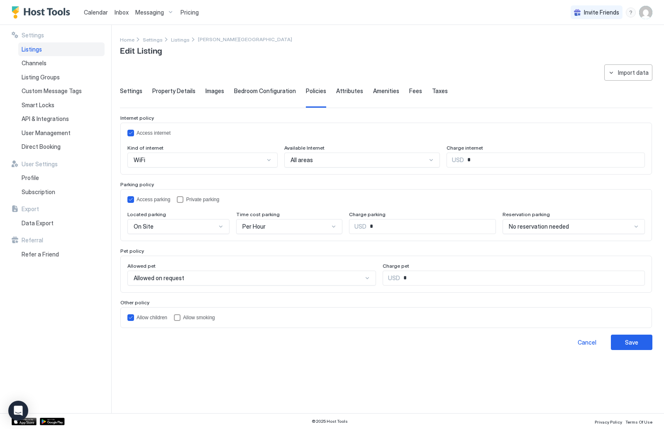
click at [347, 88] on span "Attributes" at bounding box center [349, 90] width 27 height 7
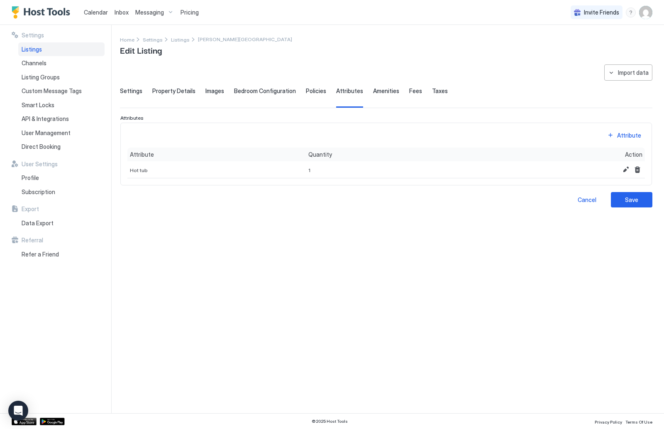
click at [379, 94] on div "Amenities" at bounding box center [386, 97] width 26 height 20
click at [409, 93] on span "Fees" at bounding box center [415, 90] width 13 height 7
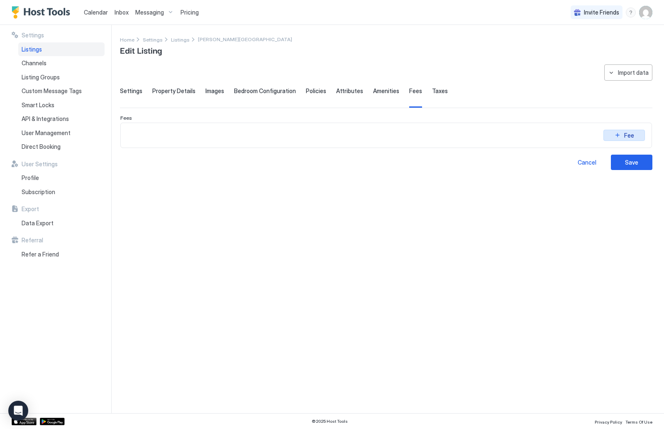
click at [621, 133] on button "Fee" at bounding box center [625, 135] width 42 height 11
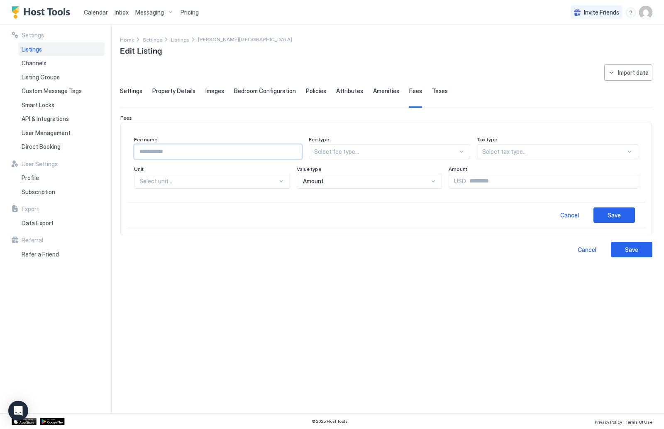
click at [302, 150] on input "Input Field" at bounding box center [218, 152] width 167 height 14
click at [291, 257] on div "**********" at bounding box center [386, 233] width 533 height 338
click at [458, 152] on div at bounding box center [386, 151] width 144 height 7
click at [501, 148] on div at bounding box center [555, 151] width 144 height 7
click at [439, 127] on div "Fee name Fee type Select fee type... Tax type Select tax type... Unit Select un…" at bounding box center [386, 178] width 532 height 113
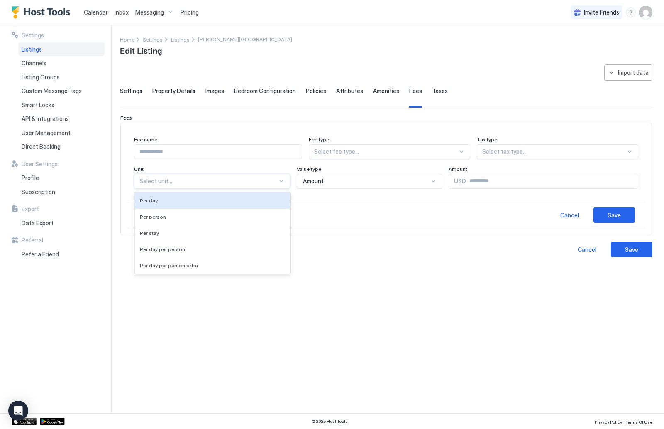
click at [237, 181] on div at bounding box center [209, 180] width 138 height 7
click at [323, 196] on div "Fee name Fee type Select fee type... Tax type Select tax type... Unit Per day, …" at bounding box center [386, 166] width 518 height 72
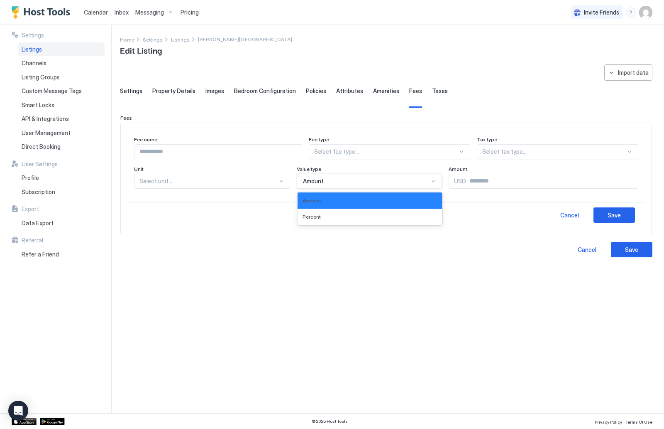
click at [323, 179] on div "Amount" at bounding box center [366, 180] width 126 height 7
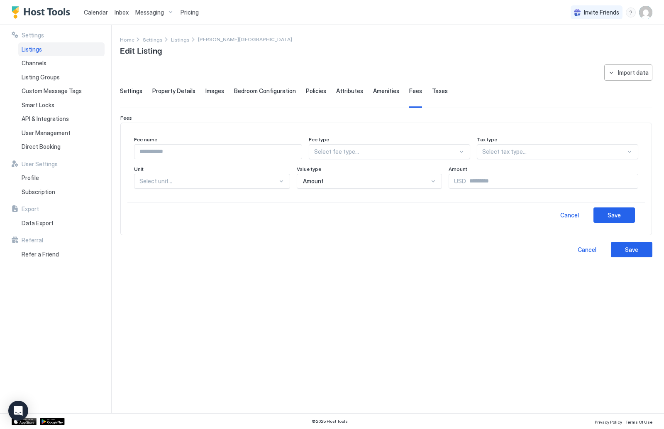
click at [261, 249] on div "Cancel Save" at bounding box center [386, 249] width 533 height 15
click at [134, 93] on span "Settings" at bounding box center [131, 90] width 22 height 7
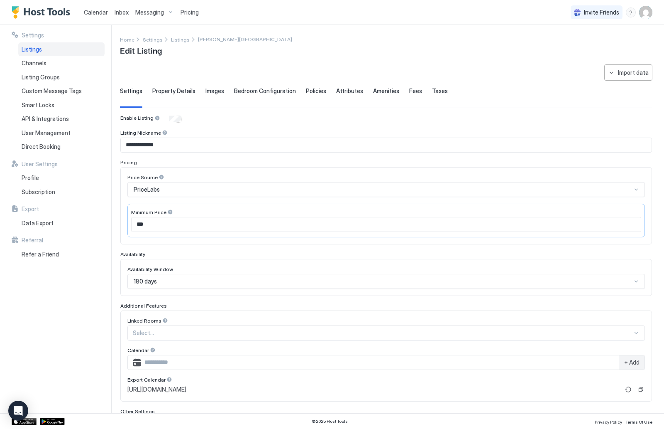
click at [179, 90] on span "Property Details" at bounding box center [173, 90] width 43 height 7
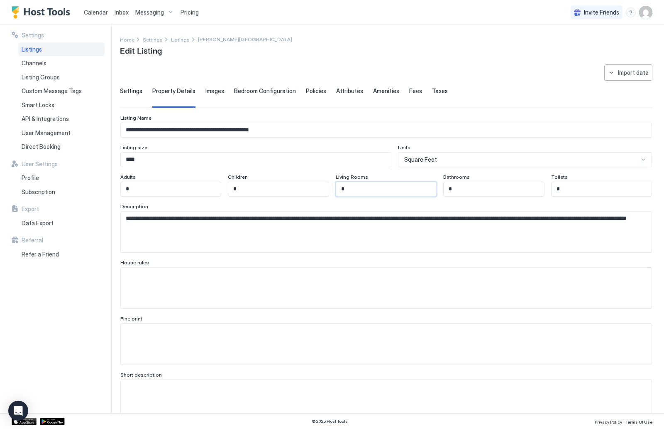
click at [401, 190] on input "*" at bounding box center [386, 189] width 100 height 14
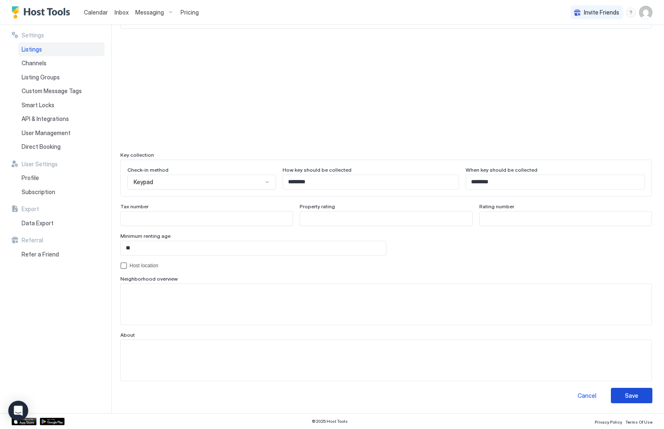
type input "*"
click at [642, 392] on button "Save" at bounding box center [632, 394] width 42 height 15
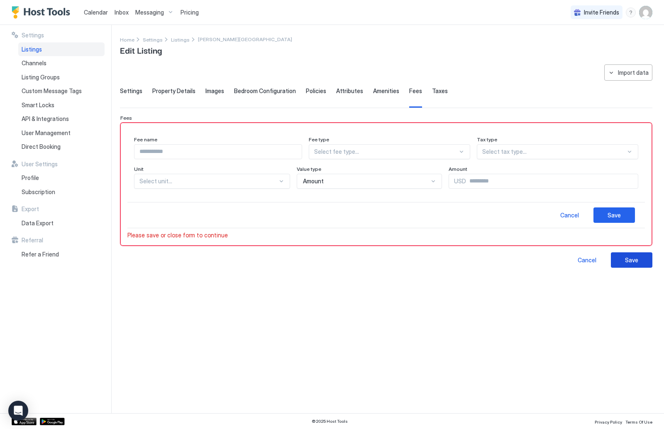
scroll to position [0, 0]
click at [573, 215] on div "Cancel" at bounding box center [570, 215] width 19 height 9
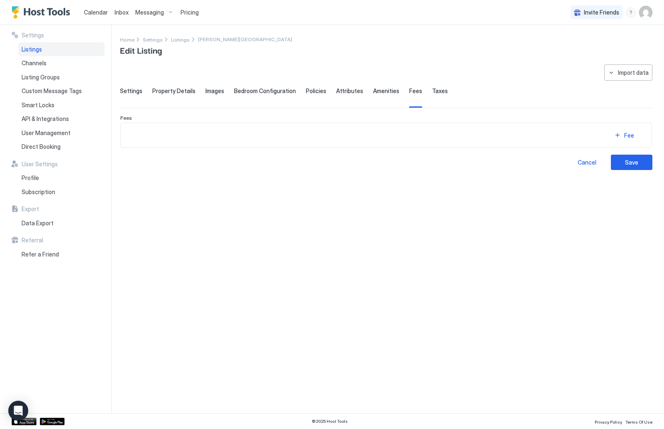
click at [171, 89] on span "Property Details" at bounding box center [173, 90] width 43 height 7
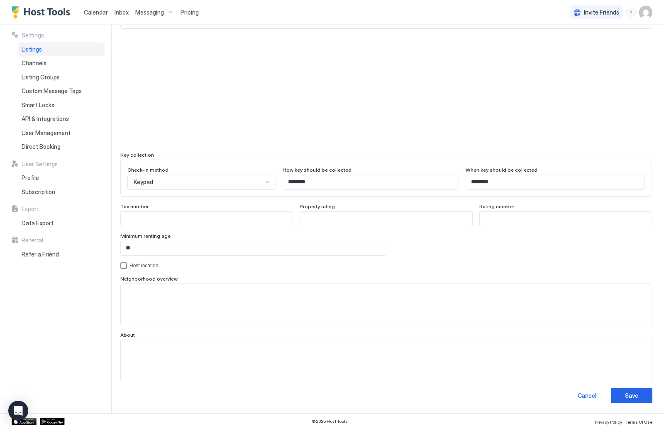
scroll to position [651, 0]
click at [639, 396] on button "Save" at bounding box center [632, 395] width 42 height 15
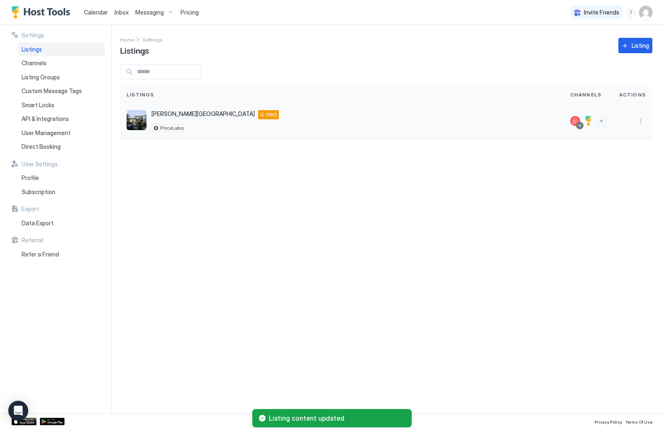
click at [278, 108] on div "Stinson Beach 1 Joaquin Patio, Stinson Beach, CA, 94970, US PRO PriceLabs" at bounding box center [342, 120] width 444 height 35
click at [643, 120] on button "More options" at bounding box center [641, 121] width 10 height 10
click at [635, 159] on span "Listing Settings" at bounding box center [622, 159] width 37 height 6
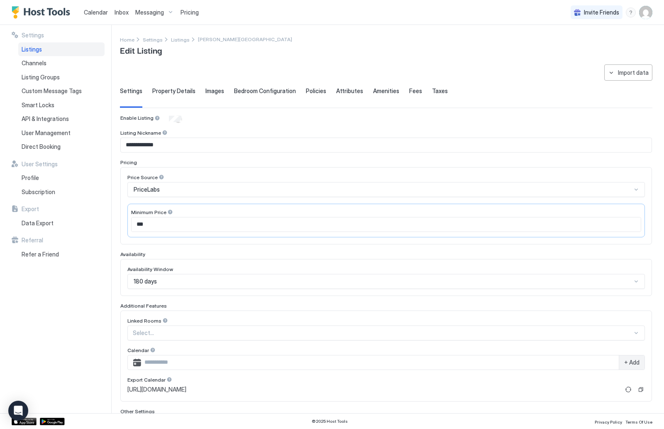
click at [164, 88] on span "Property Details" at bounding box center [173, 90] width 43 height 7
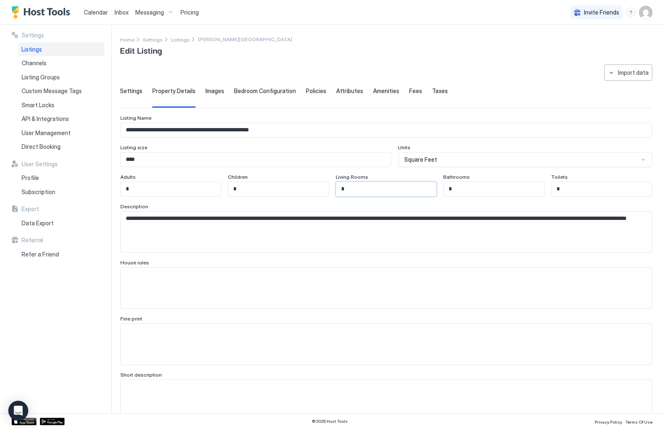
click at [365, 189] on input "*" at bounding box center [386, 189] width 100 height 14
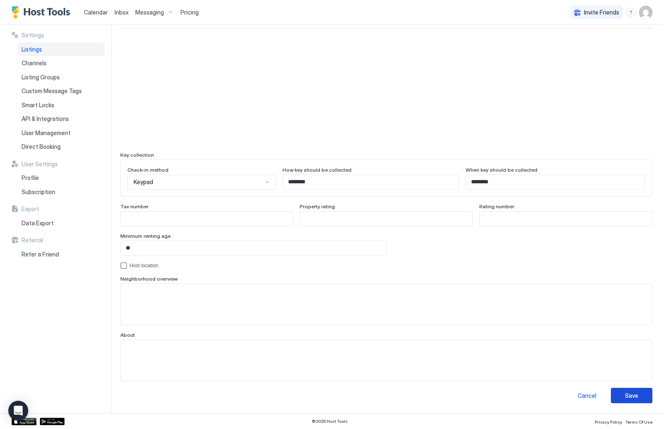
type input "*"
click at [626, 394] on div "Save" at bounding box center [631, 395] width 13 height 9
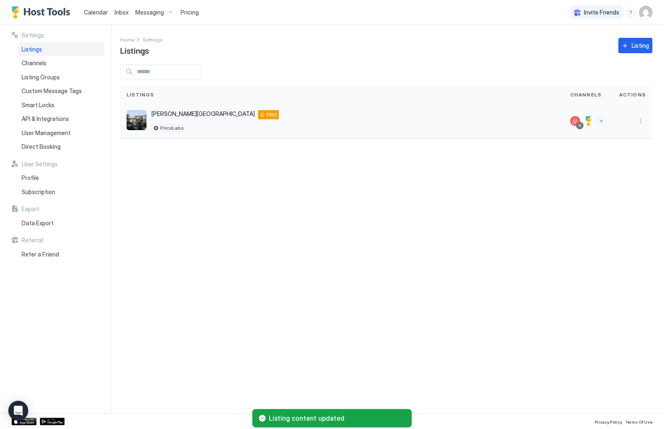
click at [648, 120] on div at bounding box center [633, 120] width 40 height 35
click at [644, 120] on button "More options" at bounding box center [641, 121] width 10 height 10
click at [620, 160] on span "Listing Settings" at bounding box center [622, 159] width 37 height 6
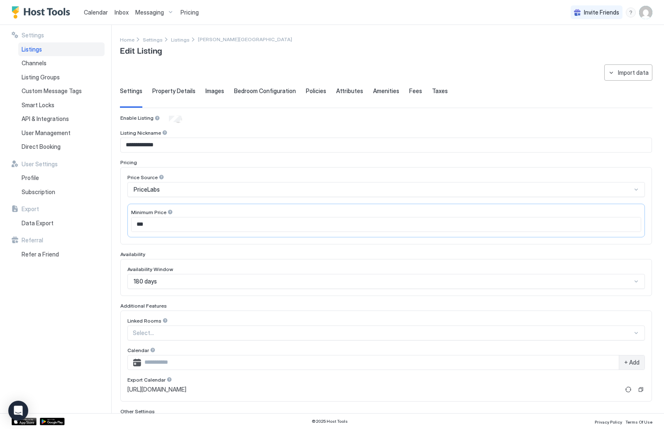
click at [170, 93] on span "Property Details" at bounding box center [173, 90] width 43 height 7
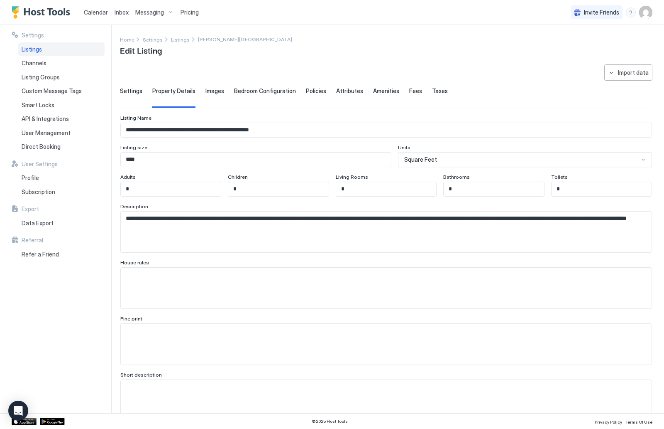
click at [209, 93] on span "Images" at bounding box center [215, 90] width 19 height 7
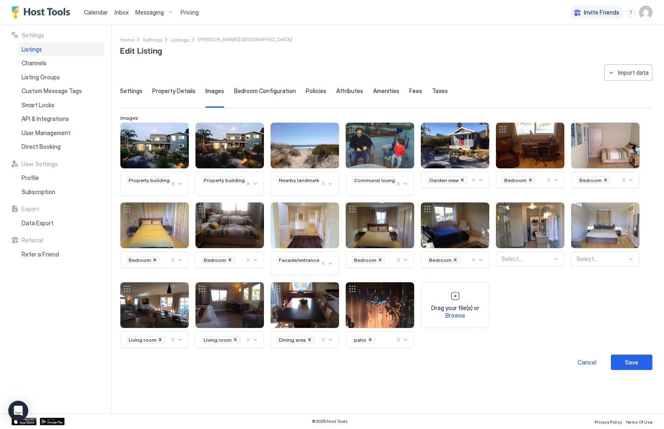
click at [249, 91] on span "Bedroom Configuration" at bounding box center [265, 90] width 62 height 7
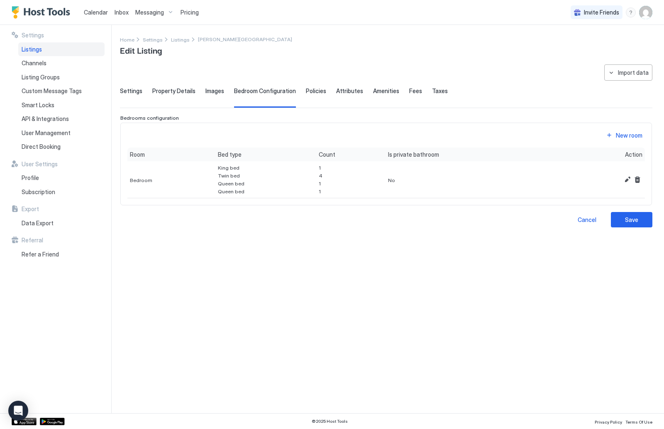
click at [306, 93] on span "Policies" at bounding box center [316, 90] width 20 height 7
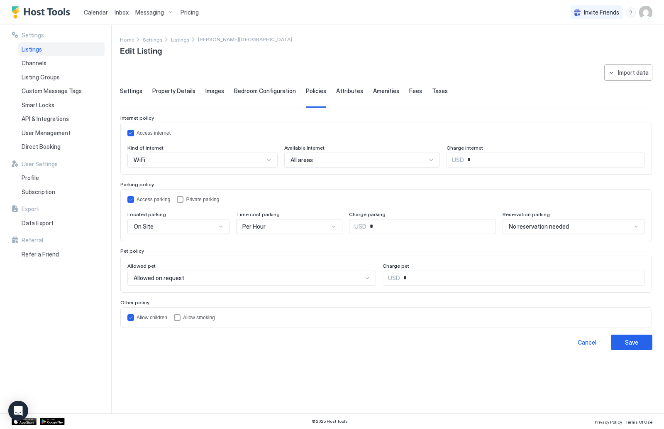
click at [348, 90] on span "Attributes" at bounding box center [349, 90] width 27 height 7
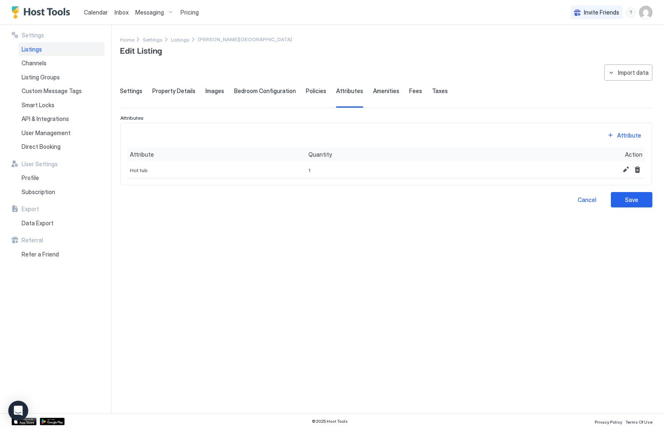
click at [373, 93] on span "Amenities" at bounding box center [386, 90] width 26 height 7
click at [412, 93] on span "Fees" at bounding box center [415, 90] width 13 height 7
click at [444, 92] on div "Settings Property Details Images Bedroom Configuration Policies Attributes Amen…" at bounding box center [386, 97] width 533 height 20
click at [435, 92] on span "Taxes" at bounding box center [440, 90] width 16 height 7
click at [614, 74] on button "Import data" at bounding box center [629, 72] width 48 height 16
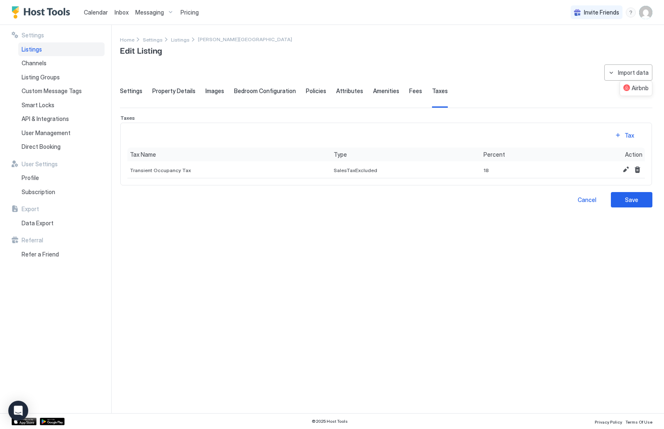
click at [563, 63] on div at bounding box center [332, 214] width 664 height 429
click at [636, 78] on button "Import data" at bounding box center [629, 72] width 48 height 16
click at [636, 90] on div "Airbnb" at bounding box center [636, 87] width 25 height 7
type input "**********"
type input "*"
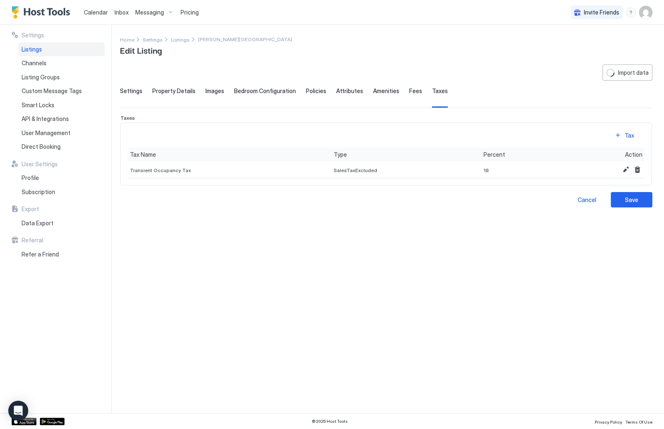
type textarea "**********"
type input "**********"
type textarea "**********"
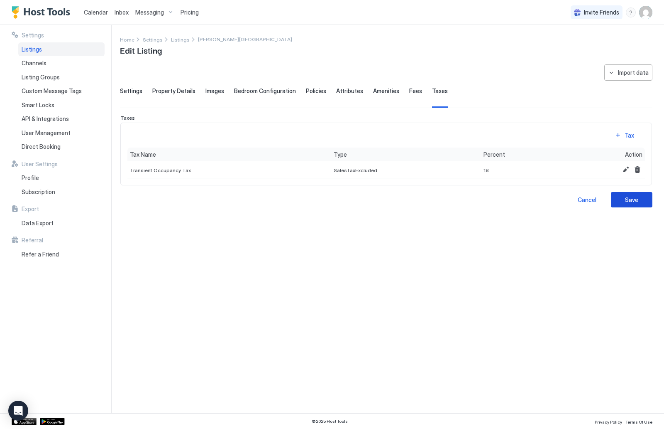
click at [641, 200] on button "Save" at bounding box center [632, 199] width 42 height 15
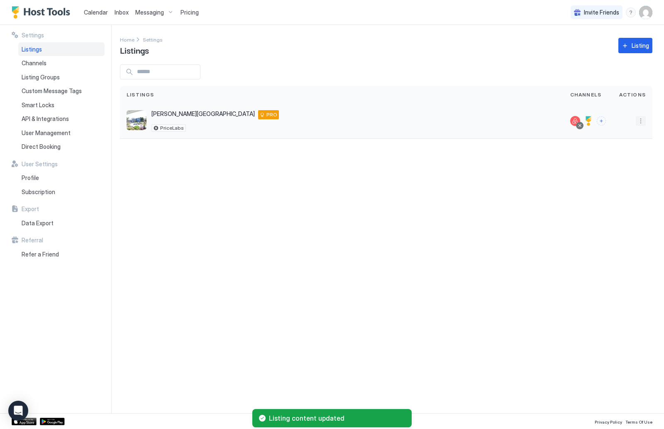
click at [641, 121] on button "More options" at bounding box center [641, 121] width 10 height 10
click at [625, 158] on span "Listing Settings" at bounding box center [622, 159] width 37 height 6
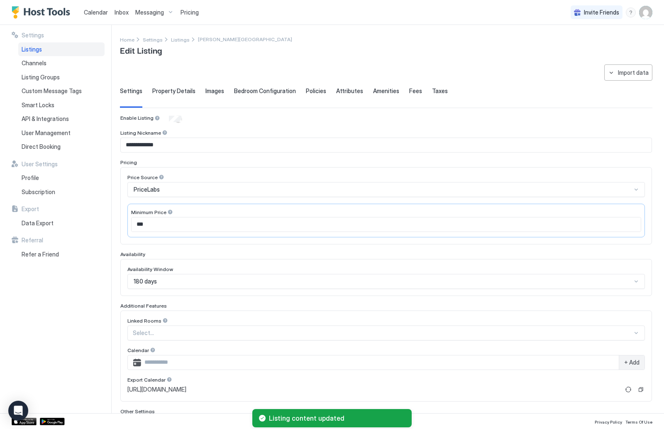
click at [176, 93] on span "Property Details" at bounding box center [173, 90] width 43 height 7
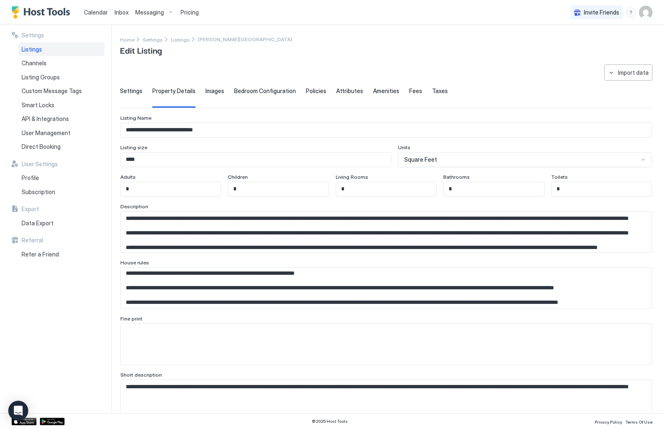
click at [218, 90] on span "Images" at bounding box center [215, 90] width 19 height 7
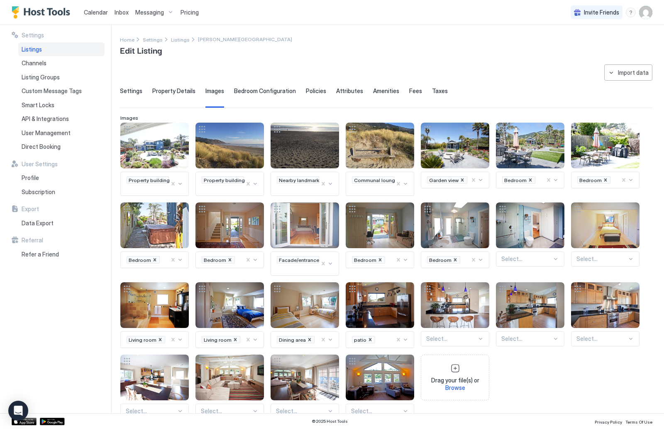
click at [261, 93] on span "Bedroom Configuration" at bounding box center [265, 90] width 62 height 7
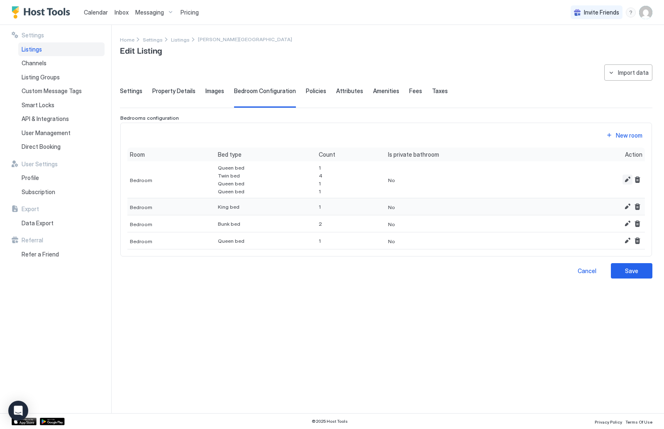
click at [627, 180] on button "Edit" at bounding box center [628, 179] width 10 height 10
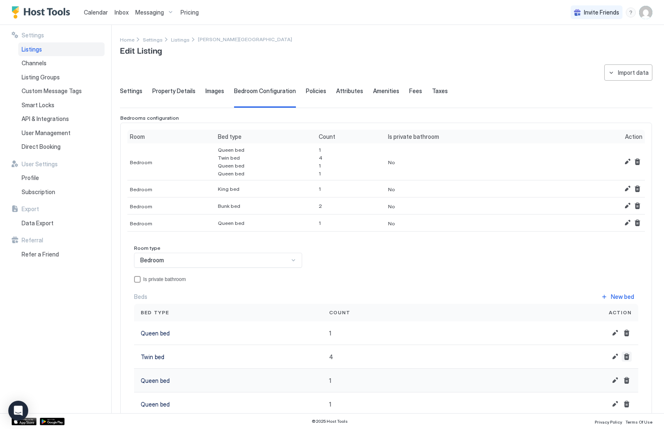
click at [626, 359] on button "Delete" at bounding box center [627, 356] width 10 height 10
click at [627, 356] on button "Delete" at bounding box center [627, 356] width 10 height 10
click at [627, 354] on button "Delete" at bounding box center [627, 356] width 10 height 10
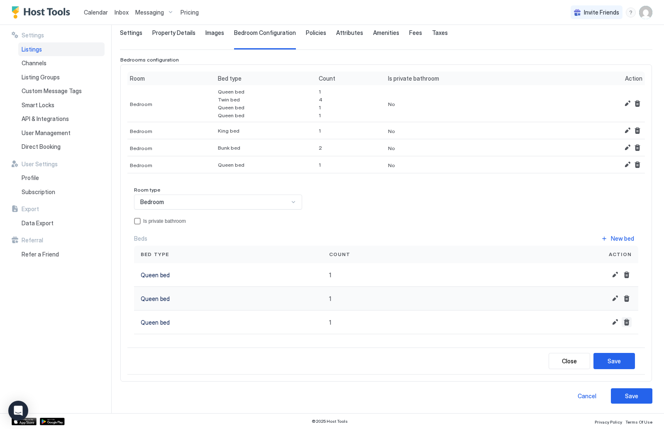
click at [625, 324] on button "Delete" at bounding box center [627, 322] width 10 height 10
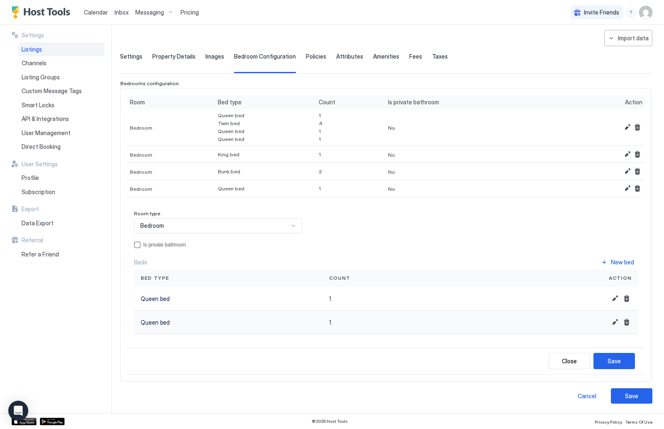
click at [629, 323] on button "Delete" at bounding box center [627, 322] width 10 height 10
click at [628, 295] on button "Delete" at bounding box center [627, 298] width 10 height 10
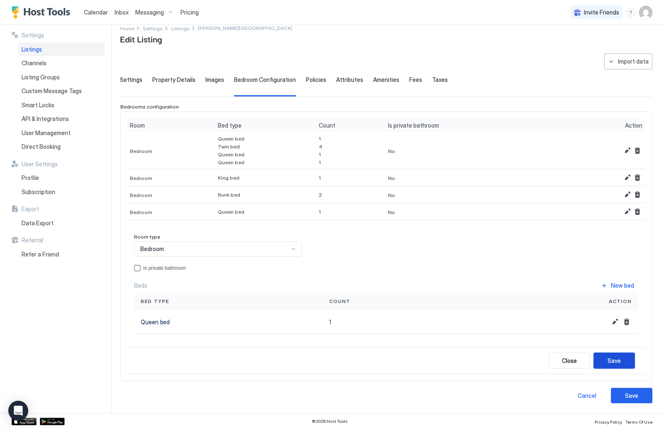
click at [618, 360] on div "Save" at bounding box center [614, 360] width 13 height 9
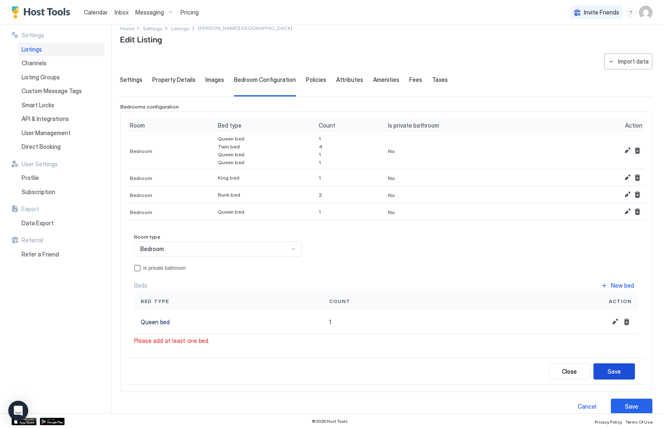
click at [622, 372] on button "Save" at bounding box center [615, 371] width 42 height 16
click at [626, 152] on button "Edit" at bounding box center [628, 150] width 10 height 10
click at [626, 131] on div "Action" at bounding box center [606, 125] width 80 height 14
click at [627, 146] on button "Edit" at bounding box center [628, 150] width 10 height 10
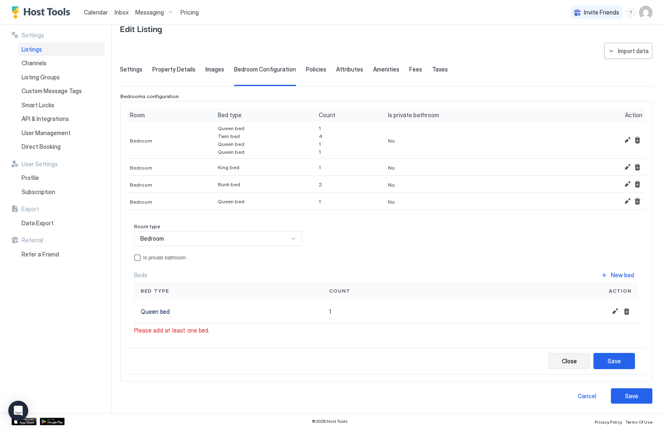
scroll to position [21, 0]
click at [577, 361] on button "Close" at bounding box center [570, 361] width 42 height 16
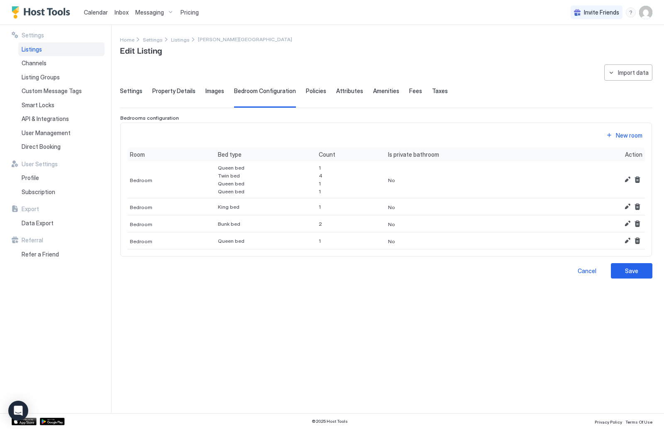
scroll to position [0, 0]
click at [630, 178] on button "Edit" at bounding box center [628, 179] width 10 height 10
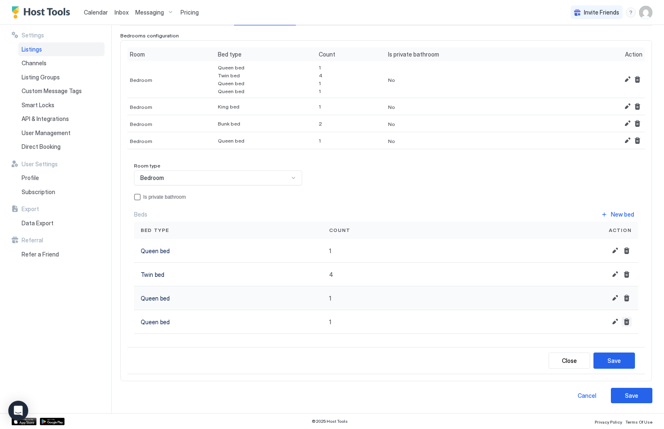
click at [630, 321] on button "Delete" at bounding box center [627, 321] width 10 height 10
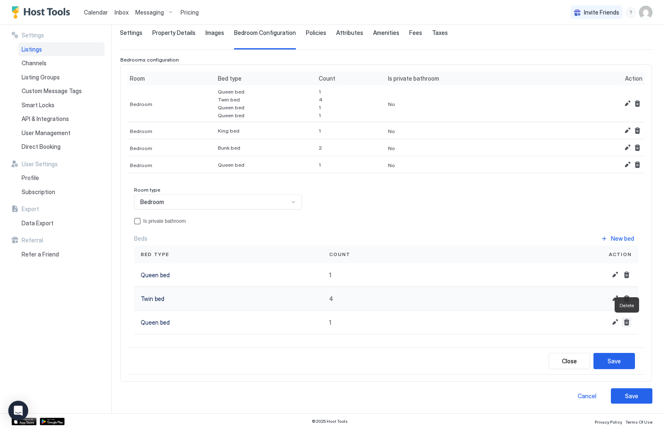
click at [628, 321] on button "Delete" at bounding box center [627, 322] width 10 height 10
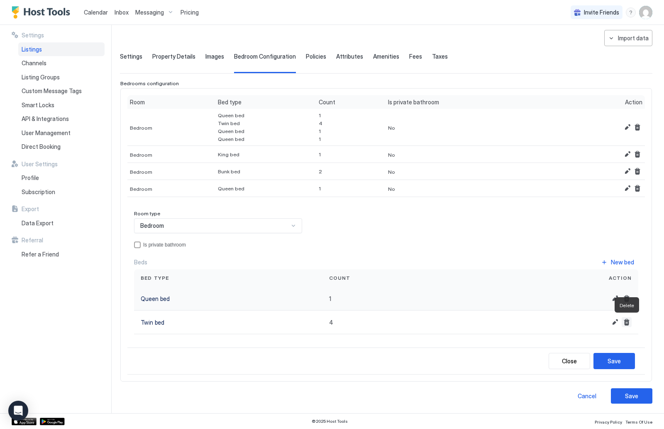
click at [628, 321] on button "Delete" at bounding box center [627, 322] width 10 height 10
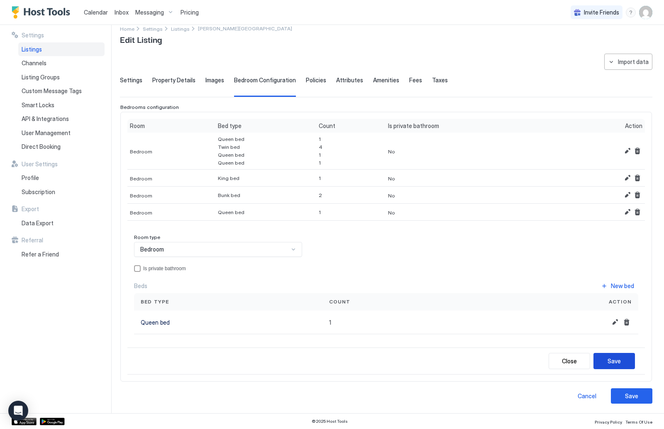
click at [615, 361] on div "Save" at bounding box center [614, 360] width 13 height 9
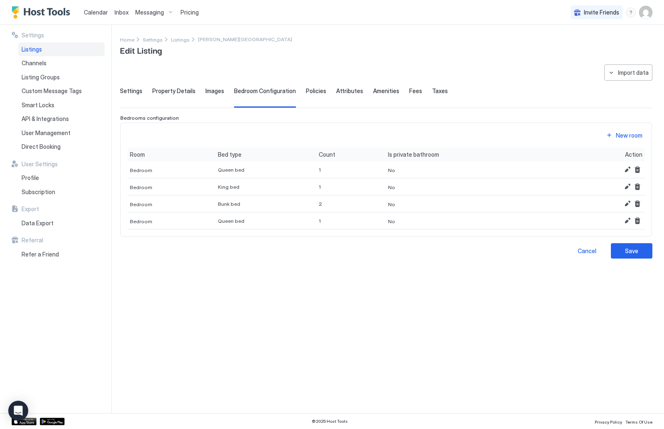
scroll to position [0, 0]
click at [639, 250] on button "Save" at bounding box center [632, 250] width 42 height 15
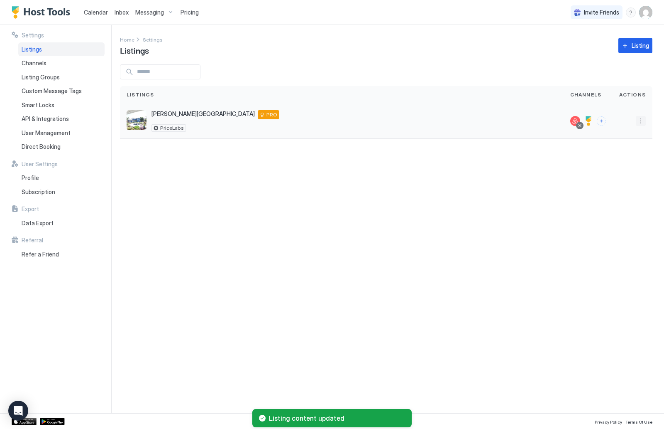
click at [639, 118] on button "More options" at bounding box center [641, 121] width 10 height 10
click at [622, 157] on span "Listing Settings" at bounding box center [622, 159] width 37 height 6
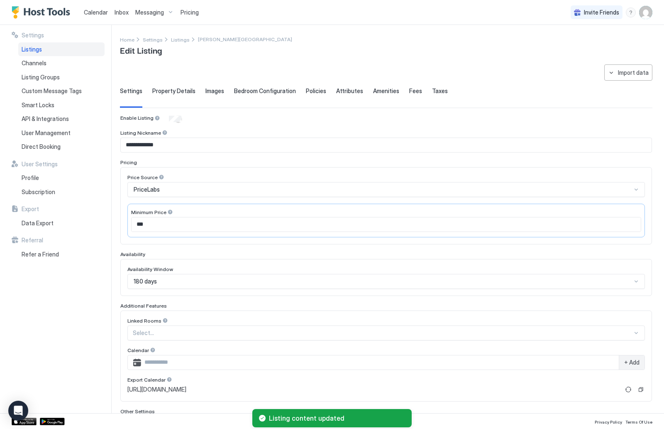
click at [277, 88] on span "Bedroom Configuration" at bounding box center [265, 90] width 62 height 7
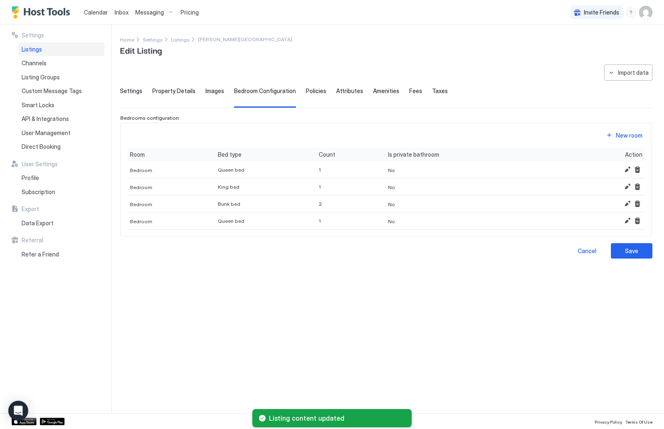
click at [314, 86] on div "**********" at bounding box center [386, 161] width 533 height 194
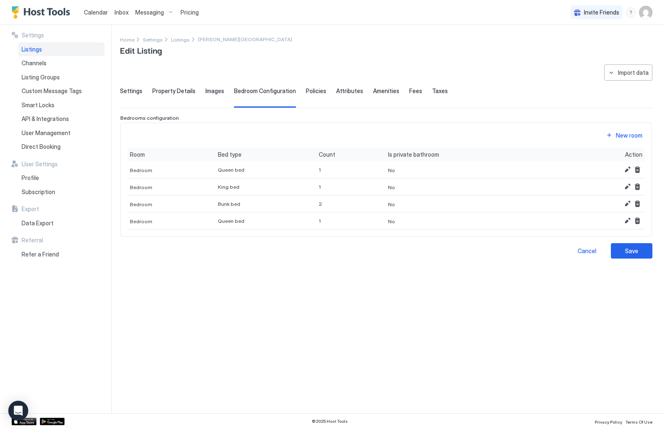
click at [316, 92] on span "Policies" at bounding box center [316, 90] width 20 height 7
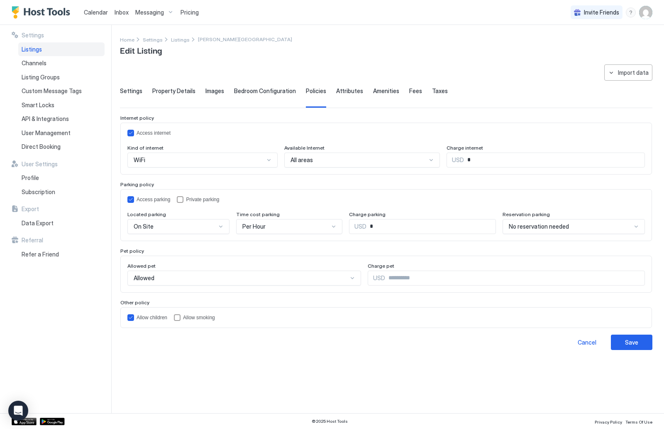
click at [341, 95] on div "Attributes" at bounding box center [349, 97] width 27 height 20
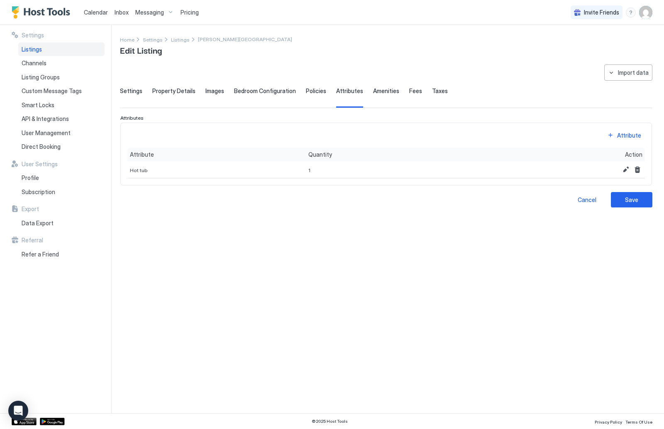
click at [376, 96] on div "Amenities" at bounding box center [386, 97] width 26 height 20
click at [410, 90] on span "Fees" at bounding box center [415, 90] width 13 height 7
click at [433, 91] on span "Taxes" at bounding box center [440, 90] width 16 height 7
click at [633, 202] on div "Save" at bounding box center [631, 199] width 13 height 9
click at [628, 198] on div "Save" at bounding box center [631, 199] width 13 height 9
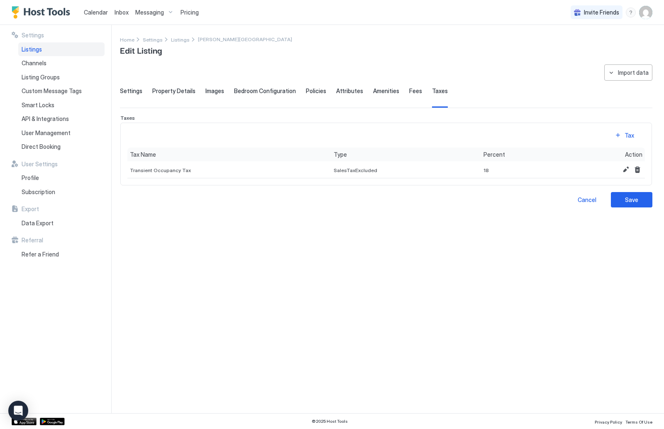
click at [99, 11] on span "Calendar" at bounding box center [96, 12] width 24 height 7
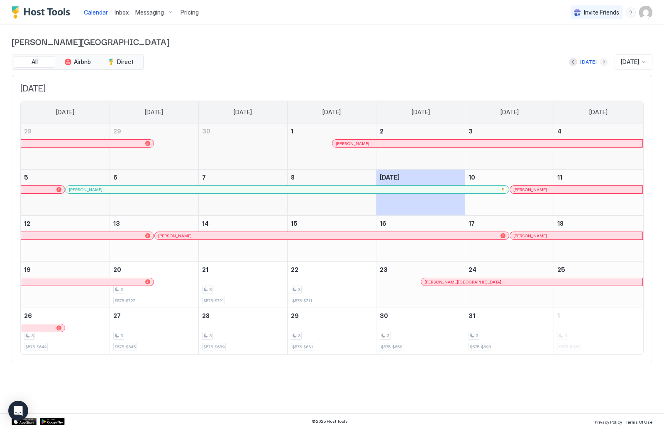
click at [600, 65] on button "Next month" at bounding box center [604, 62] width 8 height 8
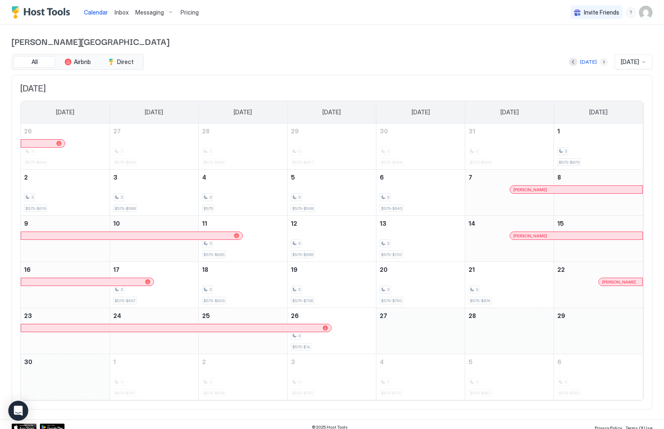
click at [600, 62] on button "Next month" at bounding box center [604, 62] width 8 height 8
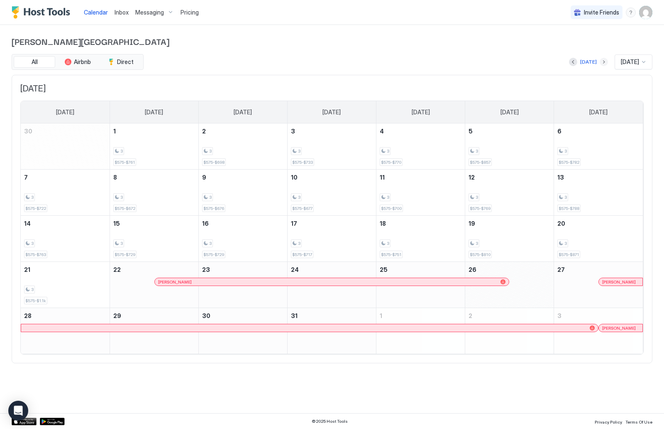
click at [600, 62] on button "Next month" at bounding box center [604, 62] width 8 height 8
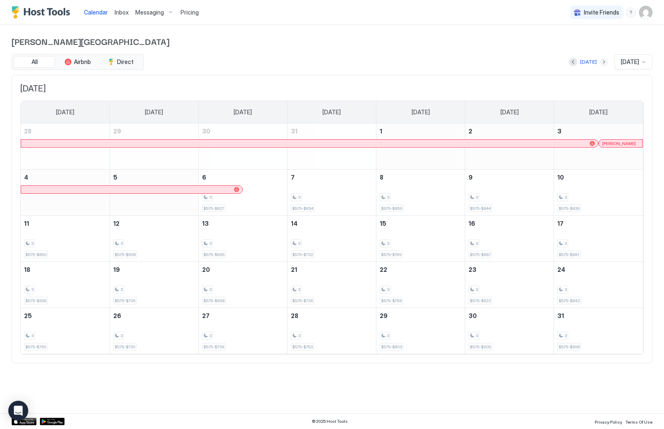
click at [600, 64] on button "Next month" at bounding box center [604, 62] width 8 height 8
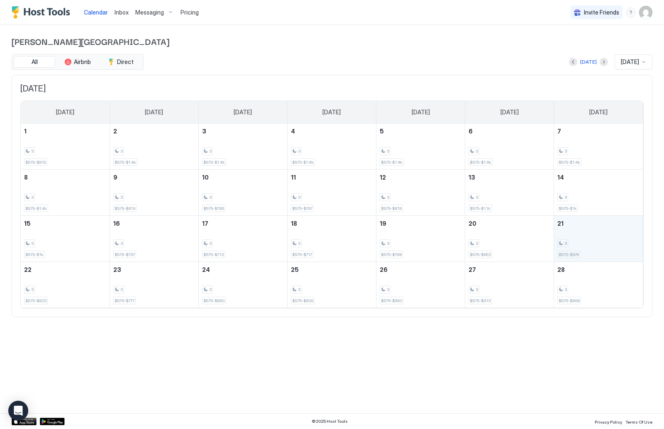
click at [587, 238] on div "3 $575-$874" at bounding box center [599, 238] width 82 height 39
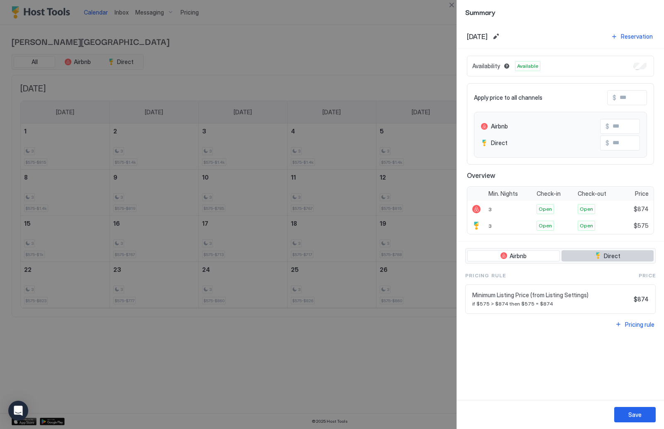
click at [590, 250] on button "Direct" at bounding box center [608, 256] width 92 height 12
click at [306, 355] on div at bounding box center [332, 214] width 664 height 429
click at [627, 419] on button "Save" at bounding box center [636, 414] width 42 height 15
click at [416, 403] on div at bounding box center [332, 214] width 664 height 429
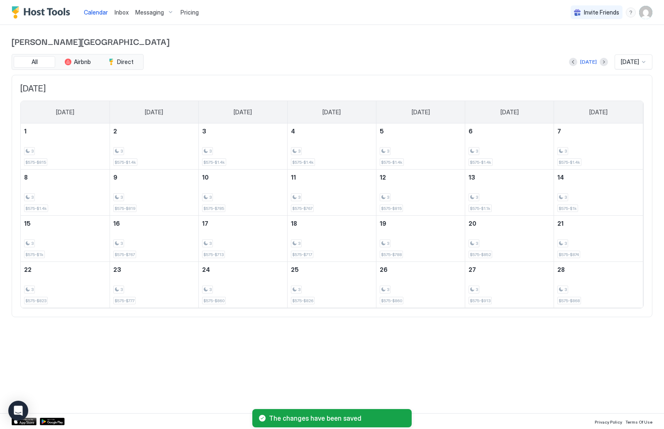
click at [650, 11] on img "User profile" at bounding box center [645, 12] width 13 height 13
click at [635, 48] on div "Settings" at bounding box center [599, 46] width 105 height 15
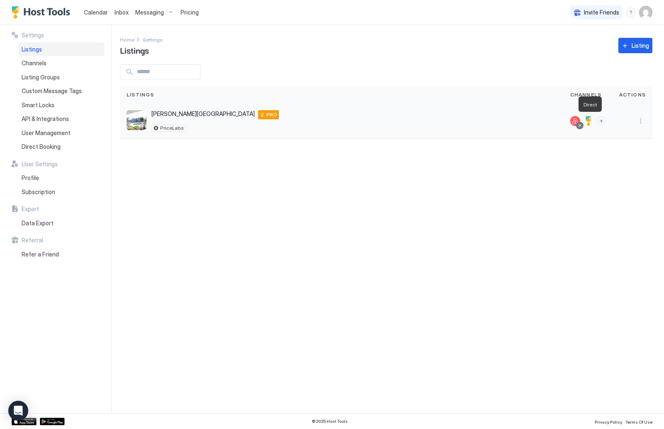
click at [591, 120] on div at bounding box center [589, 121] width 10 height 10
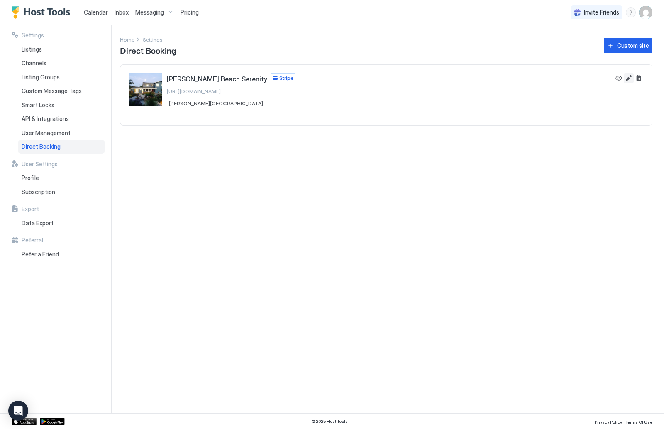
click at [628, 80] on button "Edit" at bounding box center [629, 78] width 10 height 10
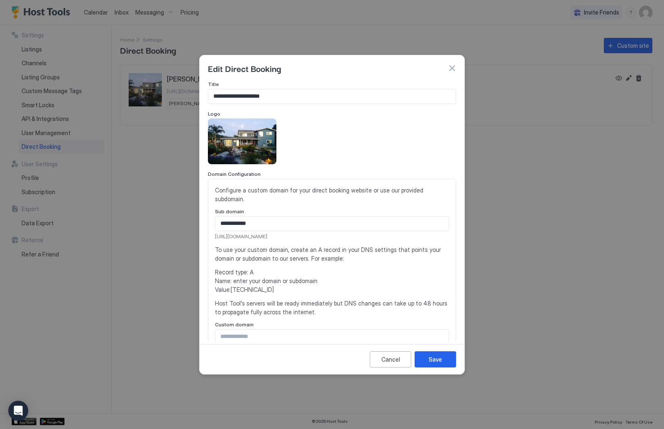
click at [469, 109] on div at bounding box center [332, 214] width 664 height 429
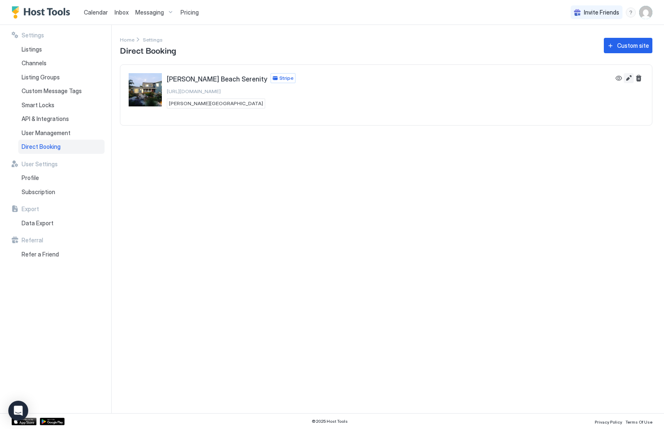
click at [629, 77] on button "Edit" at bounding box center [629, 78] width 10 height 10
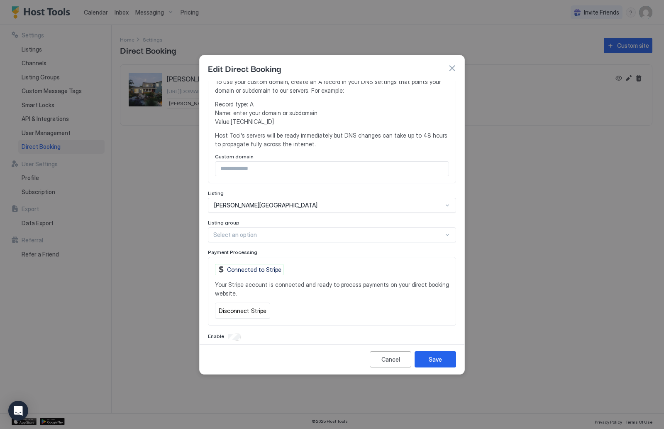
scroll to position [167, 0]
click at [404, 360] on button "Cancel" at bounding box center [391, 359] width 42 height 16
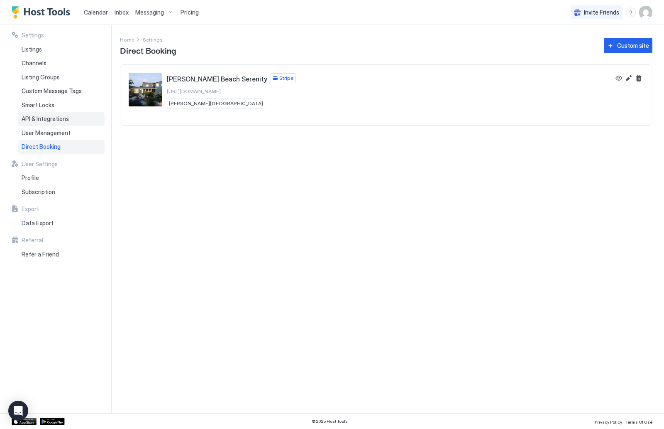
click at [67, 121] on div "API & Integrations" at bounding box center [61, 119] width 86 height 14
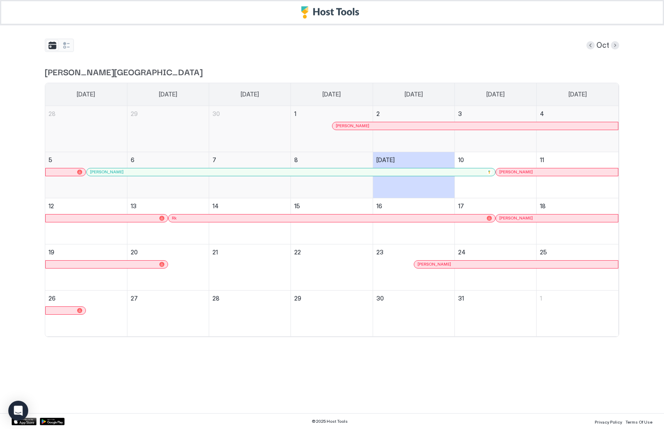
click at [505, 170] on span "[PERSON_NAME]" at bounding box center [517, 171] width 34 height 5
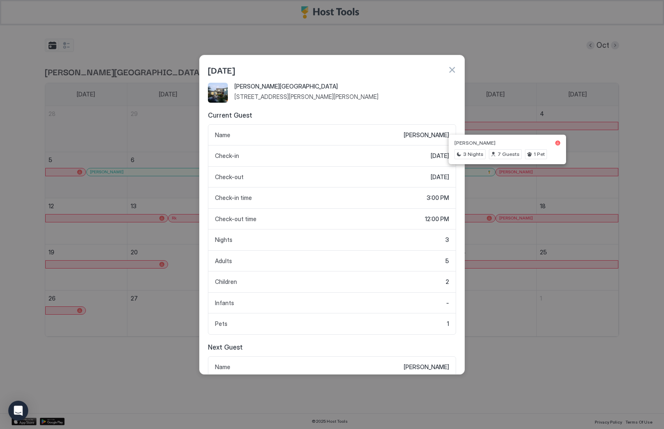
click at [454, 72] on button "button" at bounding box center [452, 70] width 8 height 8
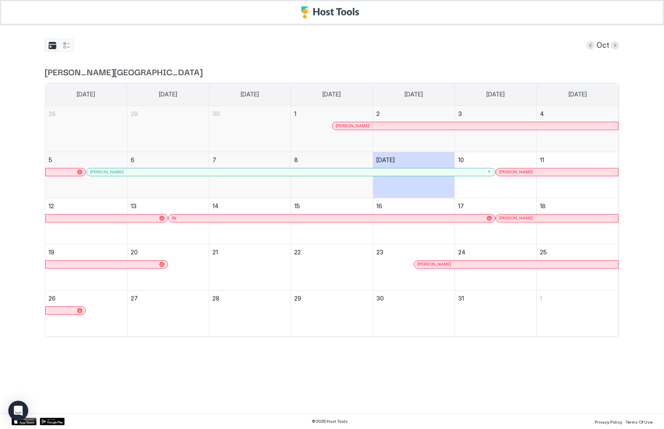
drag, startPoint x: 357, startPoint y: 318, endPoint x: 38, endPoint y: 353, distance: 320.8
drag, startPoint x: 304, startPoint y: 278, endPoint x: 38, endPoint y: 103, distance: 319.0
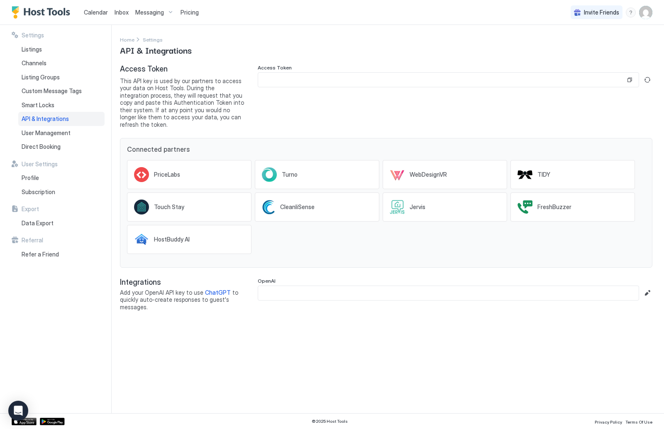
click at [35, 41] on div "Settings Listings Channels Listing Groups Custom Message Tags Smart Locks API &…" at bounding box center [58, 93] width 93 height 122
click at [35, 44] on div "Listings" at bounding box center [61, 49] width 86 height 14
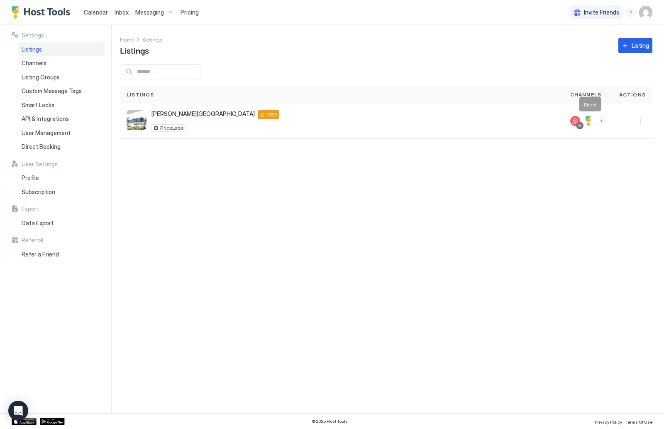
click at [590, 120] on div at bounding box center [589, 121] width 10 height 10
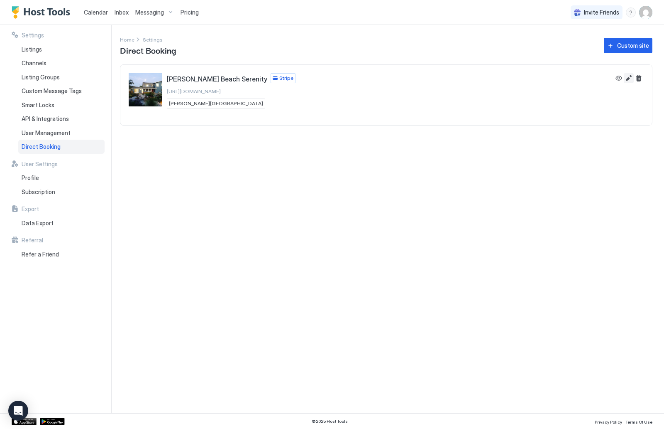
click at [627, 80] on button "Edit" at bounding box center [629, 78] width 10 height 10
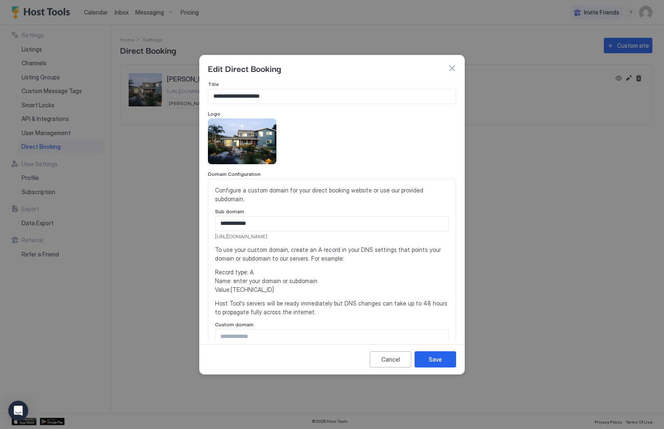
click at [454, 70] on button "button" at bounding box center [452, 68] width 8 height 8
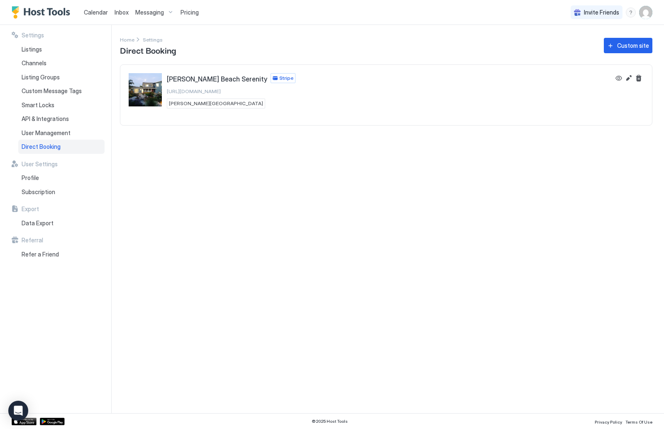
click at [189, 13] on span "Pricing" at bounding box center [190, 12] width 18 height 7
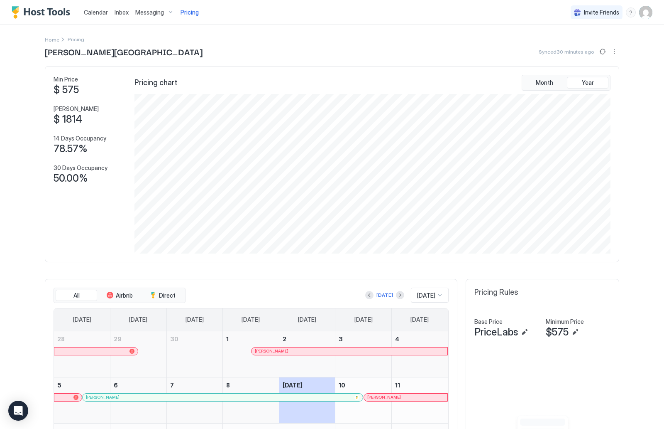
click at [98, 13] on span "Calendar" at bounding box center [96, 12] width 24 height 7
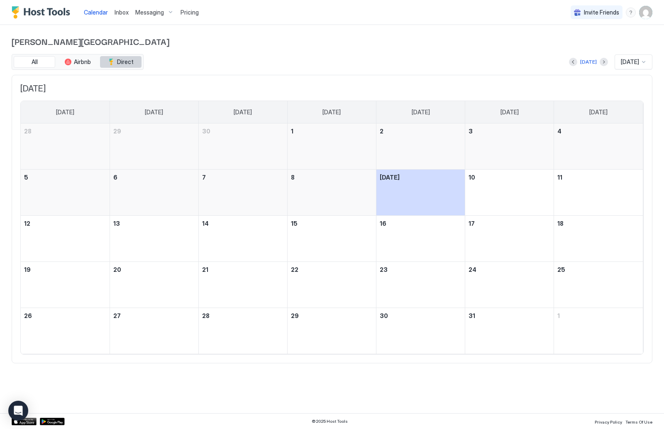
click at [127, 62] on span "Direct" at bounding box center [125, 61] width 17 height 7
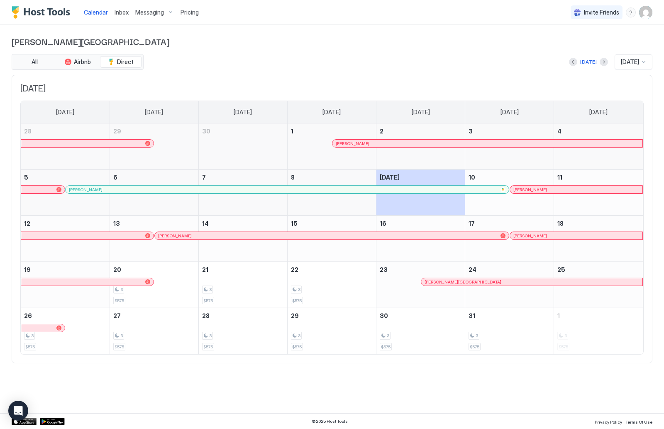
click at [62, 13] on img "Host Tools Logo" at bounding box center [43, 12] width 62 height 12
click at [644, 13] on img "User profile" at bounding box center [645, 12] width 13 height 13
click at [623, 42] on div "Settings" at bounding box center [599, 46] width 105 height 15
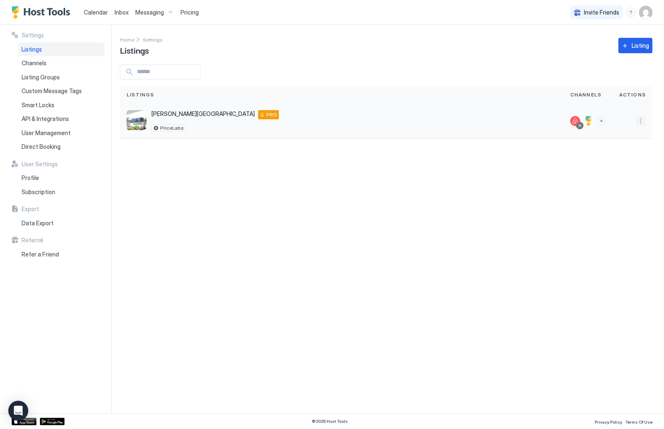
click at [642, 125] on button "More options" at bounding box center [641, 121] width 10 height 10
click at [633, 158] on span "Listing Settings" at bounding box center [622, 159] width 37 height 6
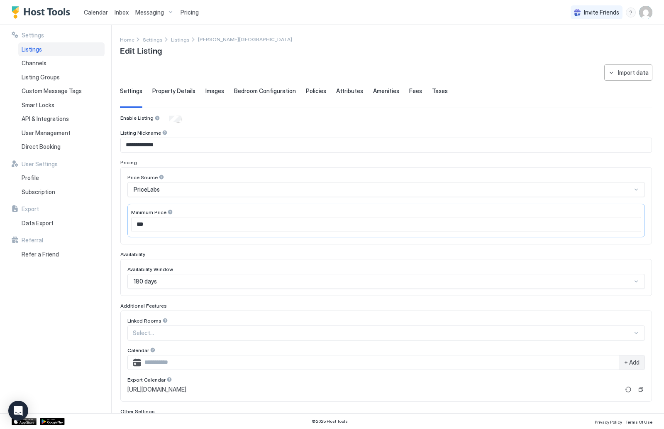
click at [652, 15] on img "User profile" at bounding box center [645, 12] width 13 height 13
click at [635, 43] on div "Settings" at bounding box center [599, 46] width 105 height 15
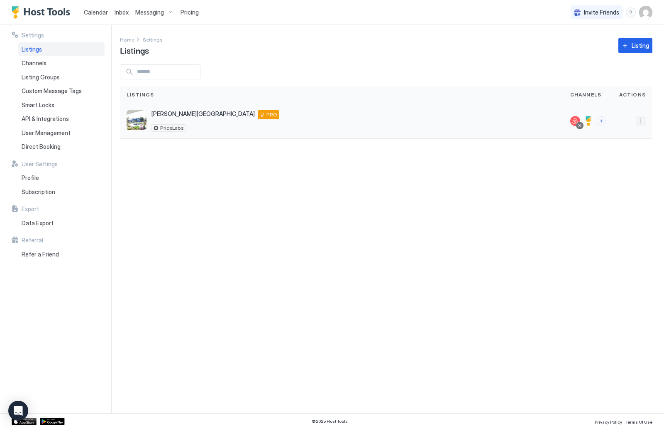
click at [641, 123] on button "More options" at bounding box center [641, 121] width 10 height 10
click at [628, 149] on div "Pricing" at bounding box center [619, 146] width 57 height 13
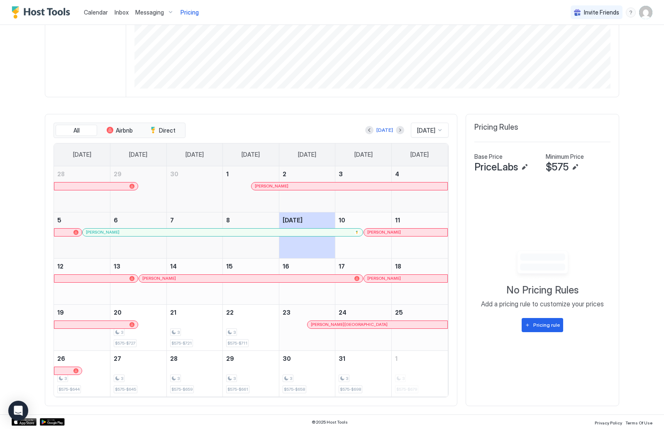
scroll to position [164, 0]
click at [546, 321] on div "Pricing rule" at bounding box center [547, 324] width 27 height 7
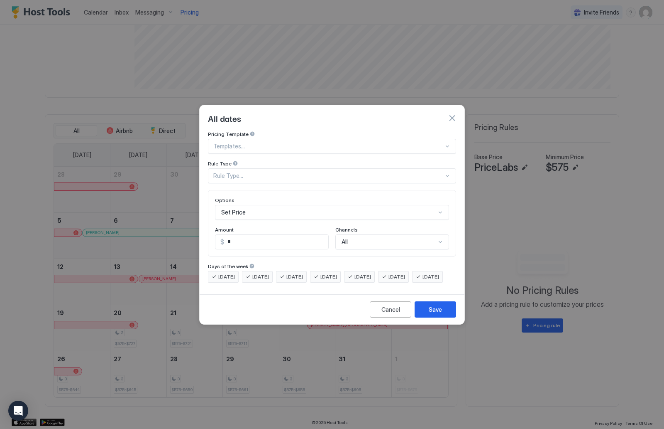
click at [449, 143] on div at bounding box center [447, 146] width 7 height 7
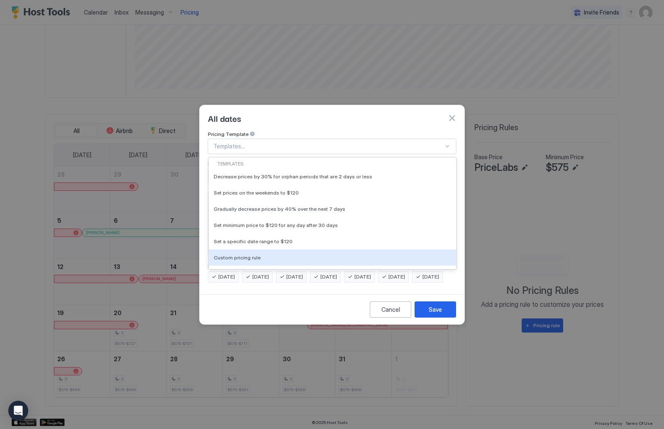
click at [481, 281] on div at bounding box center [332, 214] width 664 height 429
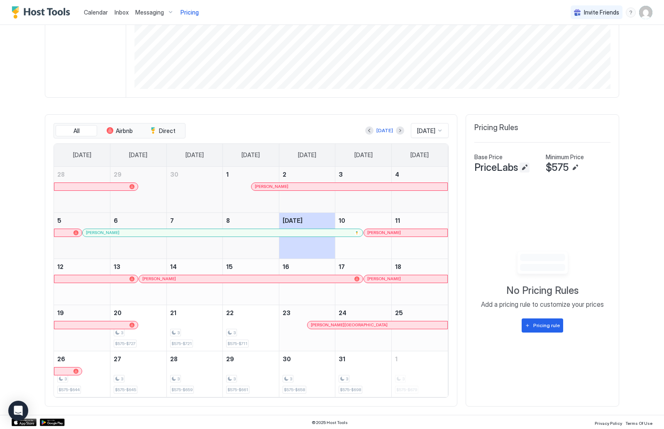
click at [525, 167] on button "Edit" at bounding box center [525, 167] width 10 height 10
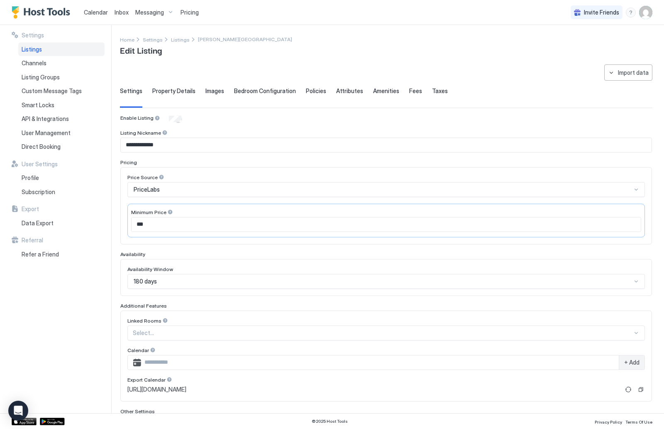
click at [172, 90] on span "Property Details" at bounding box center [173, 90] width 43 height 7
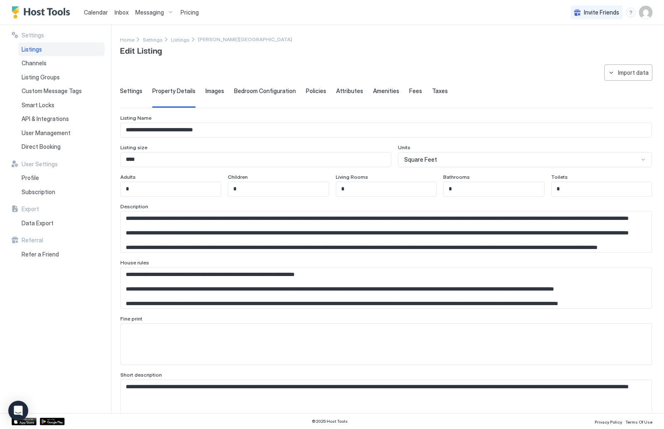
click at [213, 91] on span "Images" at bounding box center [215, 90] width 19 height 7
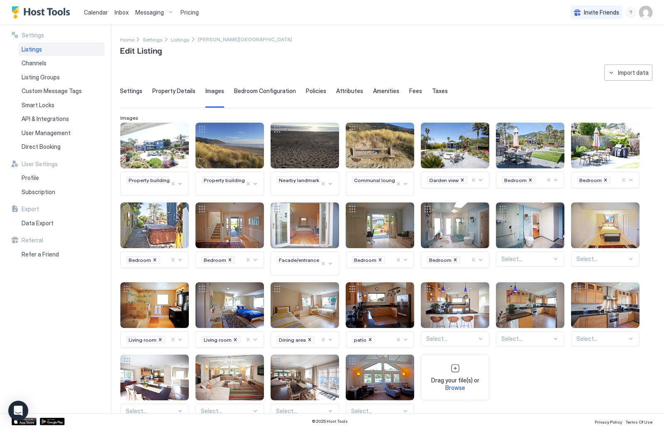
click at [237, 91] on span "Bedroom Configuration" at bounding box center [265, 90] width 62 height 7
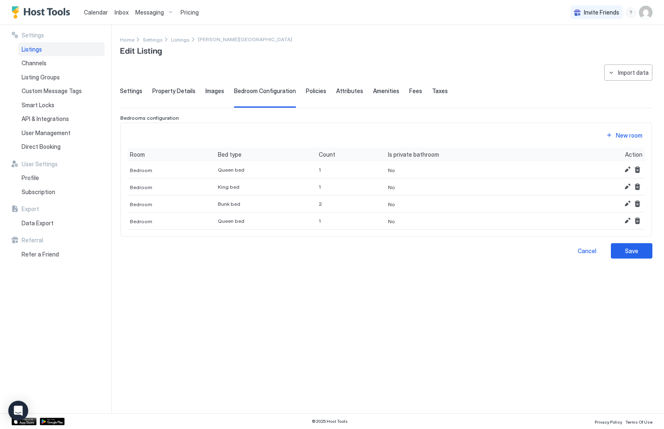
click at [311, 92] on span "Policies" at bounding box center [316, 90] width 20 height 7
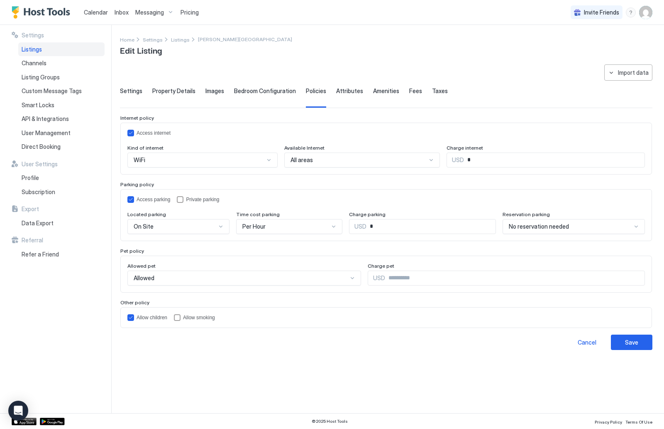
click at [344, 93] on span "Attributes" at bounding box center [349, 90] width 27 height 7
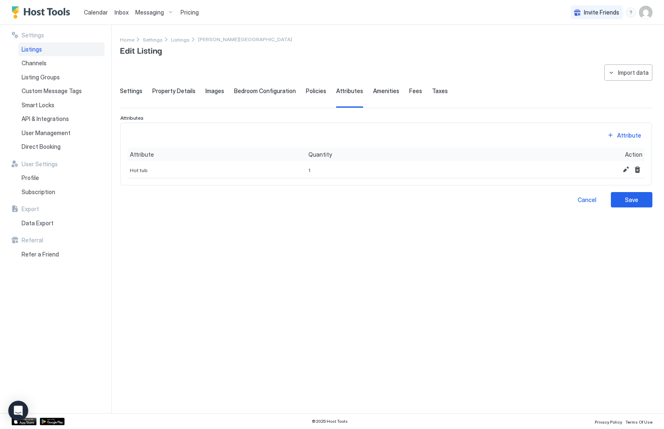
click at [380, 92] on span "Amenities" at bounding box center [386, 90] width 26 height 7
click at [131, 91] on span "Settings" at bounding box center [131, 90] width 22 height 7
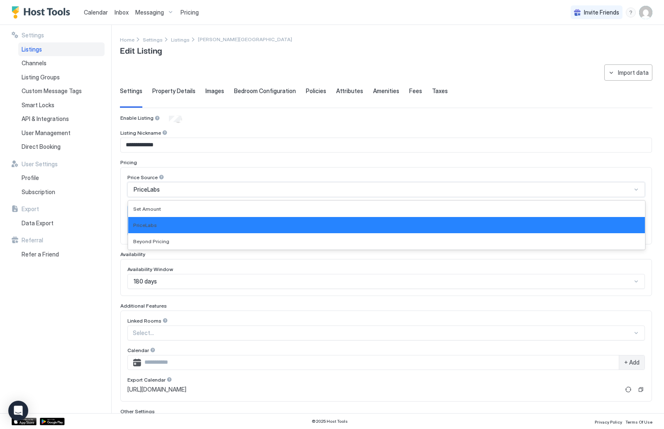
click at [640, 189] on div "PriceLabs" at bounding box center [386, 189] width 518 height 15
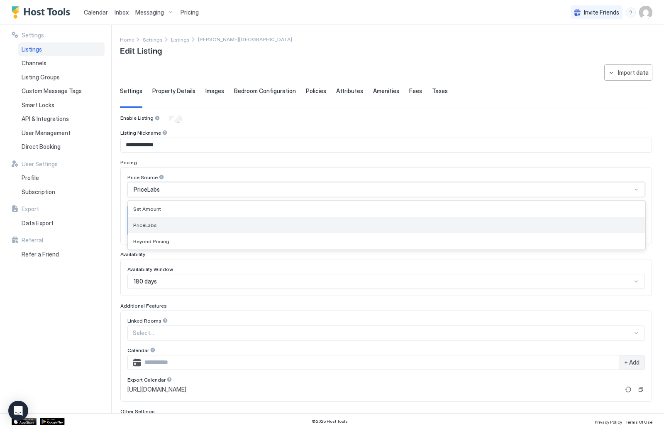
click at [375, 230] on div "PriceLabs" at bounding box center [386, 225] width 517 height 16
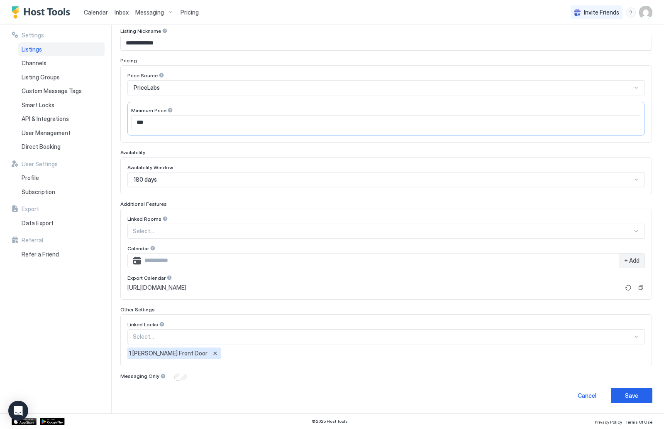
scroll to position [101, 0]
click at [638, 394] on div "Save" at bounding box center [631, 395] width 13 height 9
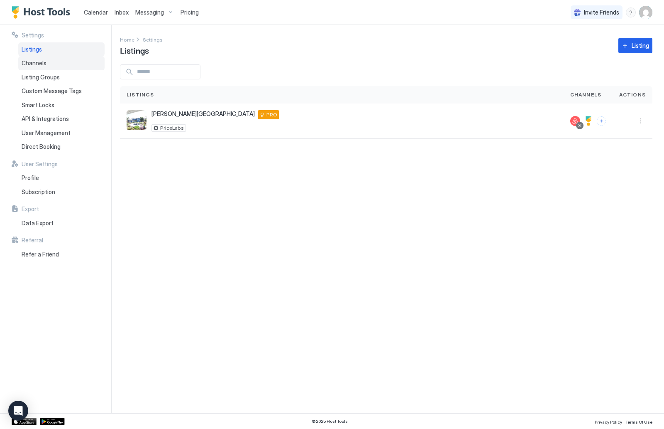
click at [34, 62] on span "Channels" at bounding box center [34, 62] width 25 height 7
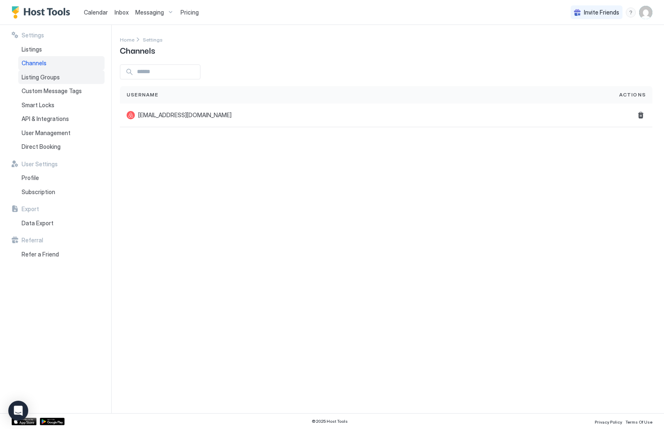
click at [57, 77] on span "Listing Groups" at bounding box center [41, 76] width 38 height 7
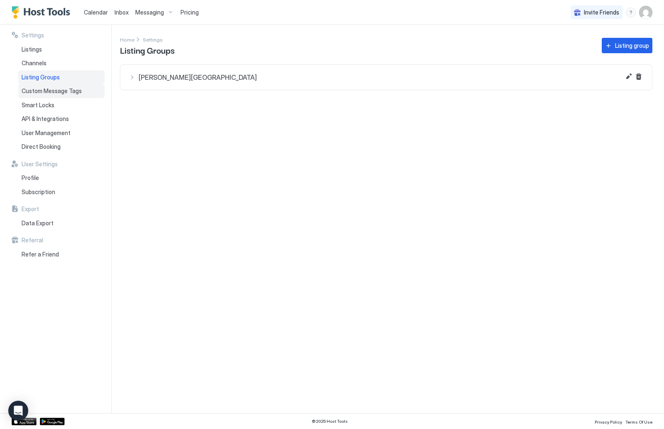
click at [58, 90] on span "Custom Message Tags" at bounding box center [52, 90] width 60 height 7
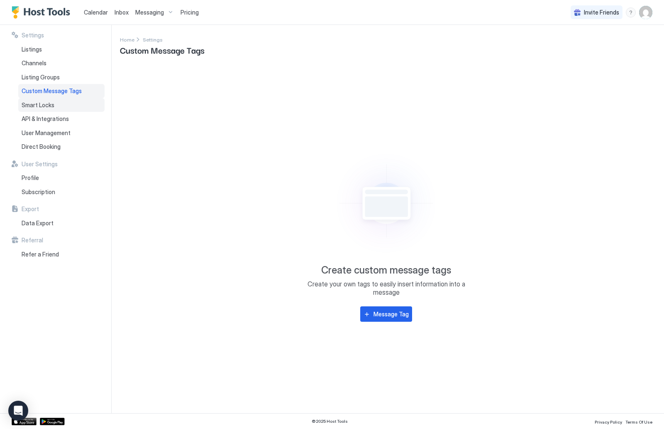
click at [59, 102] on div "Smart Locks" at bounding box center [61, 105] width 86 height 14
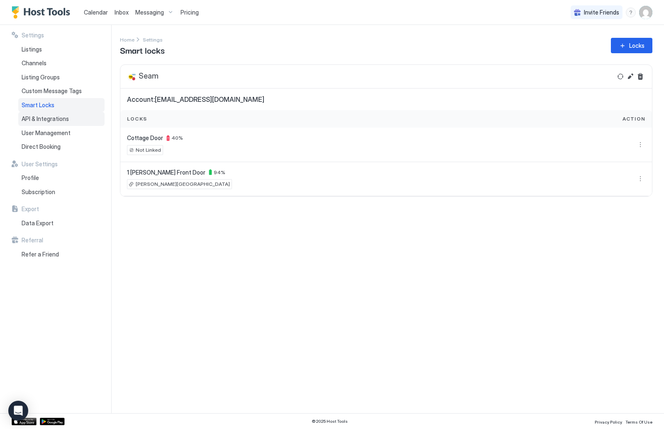
click at [60, 116] on span "API & Integrations" at bounding box center [45, 118] width 47 height 7
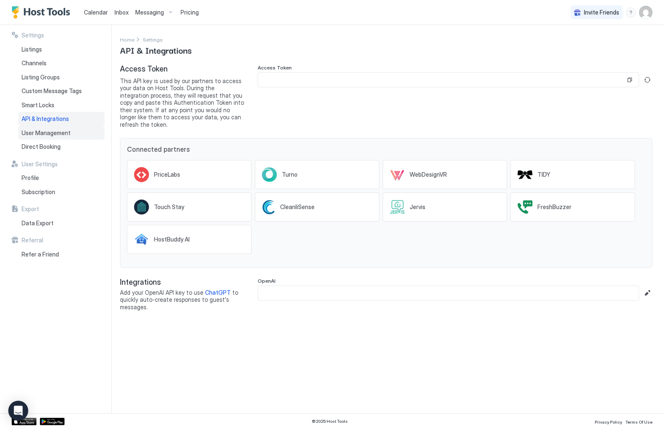
click at [73, 132] on div "User Management" at bounding box center [61, 133] width 86 height 14
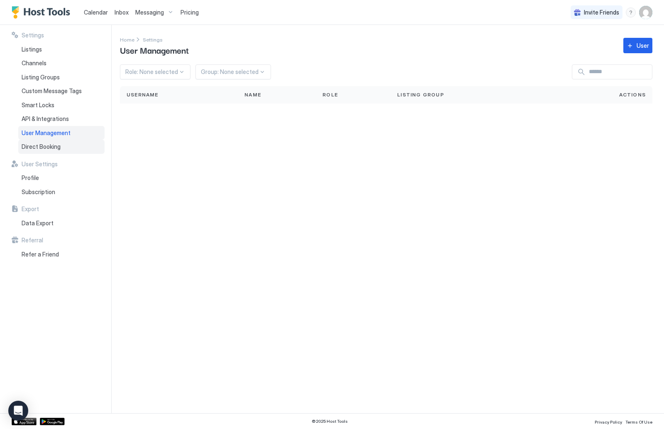
click at [63, 148] on div "Direct Booking" at bounding box center [61, 147] width 86 height 14
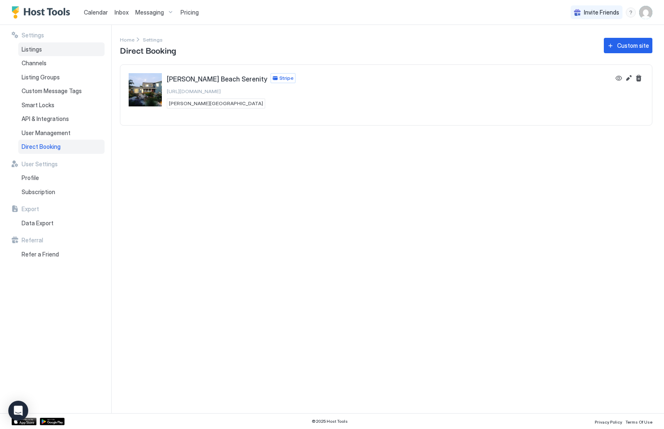
click at [61, 52] on div "Listings" at bounding box center [61, 49] width 86 height 14
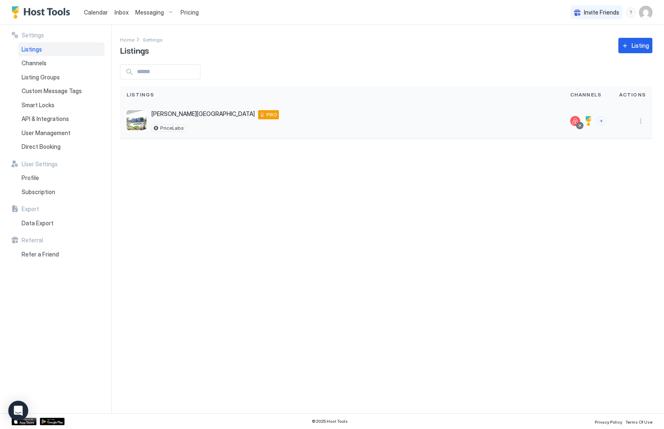
click at [135, 116] on img "listing image" at bounding box center [137, 120] width 20 height 20
click at [574, 118] on div at bounding box center [576, 121] width 10 height 10
click at [639, 125] on button "More options" at bounding box center [641, 121] width 10 height 10
click at [621, 149] on div "Pricing" at bounding box center [619, 146] width 57 height 13
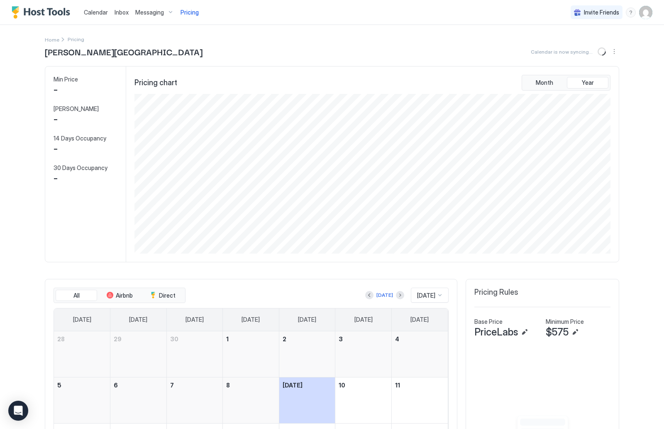
scroll to position [159, 478]
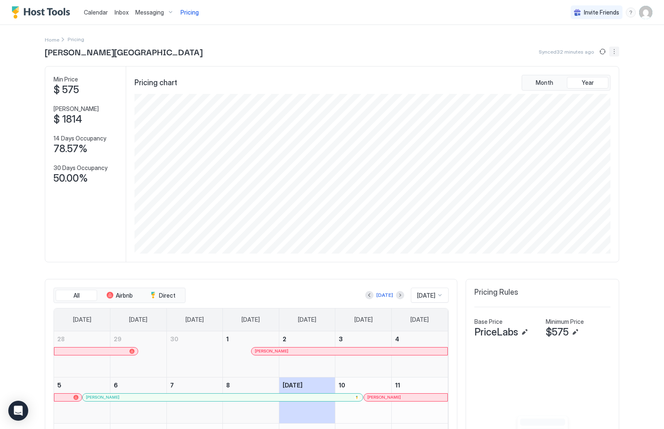
click at [617, 49] on button "More options" at bounding box center [615, 52] width 10 height 10
click at [611, 77] on span "Listing Settings" at bounding box center [600, 76] width 37 height 6
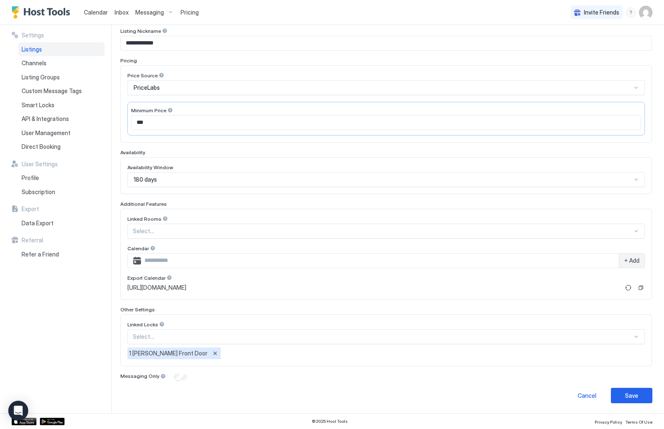
scroll to position [101, 0]
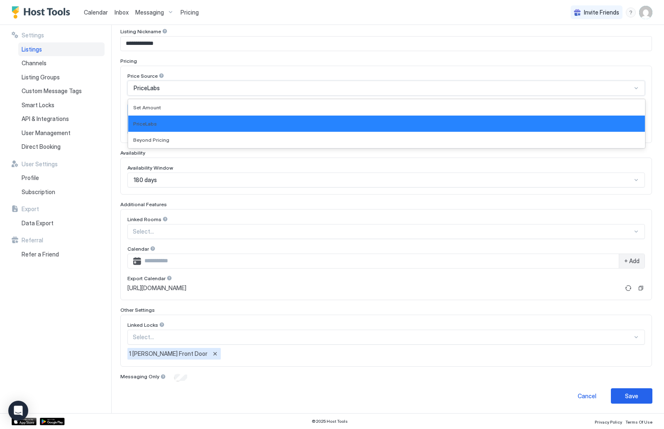
click at [637, 90] on div at bounding box center [636, 88] width 7 height 7
click at [551, 76] on div "Price Source" at bounding box center [386, 77] width 518 height 8
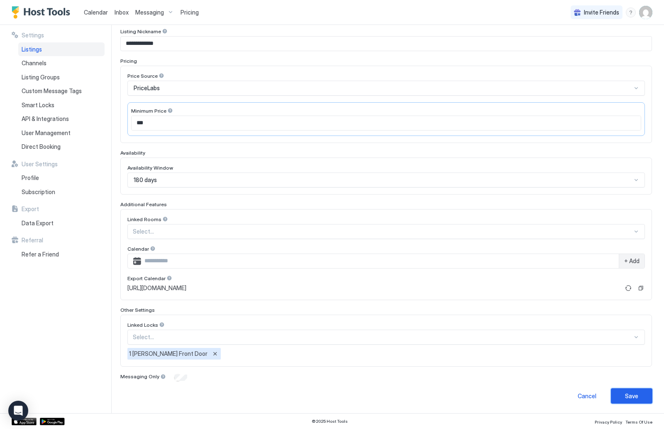
click at [632, 402] on button "Save" at bounding box center [632, 395] width 42 height 15
click at [637, 395] on div "Save" at bounding box center [631, 395] width 13 height 9
click at [86, 59] on div "Channels" at bounding box center [61, 63] width 86 height 14
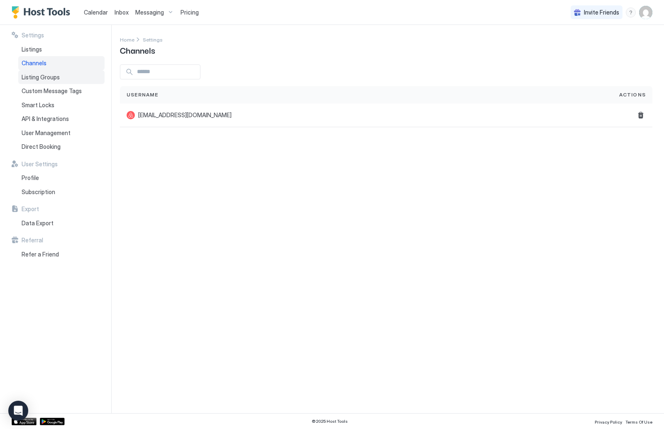
click at [81, 82] on div "Listing Groups" at bounding box center [61, 77] width 86 height 14
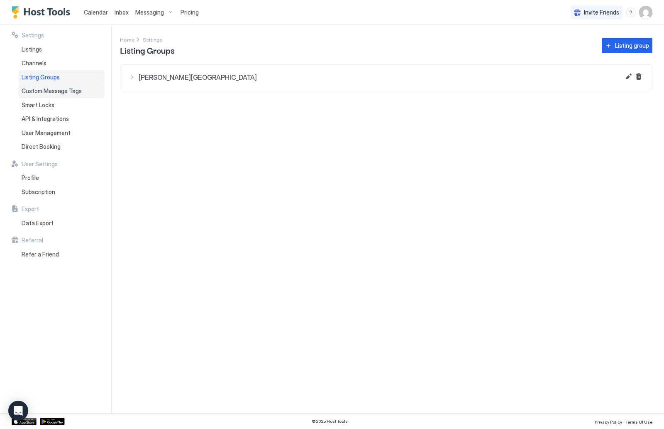
click at [80, 94] on div "Custom Message Tags" at bounding box center [61, 91] width 86 height 14
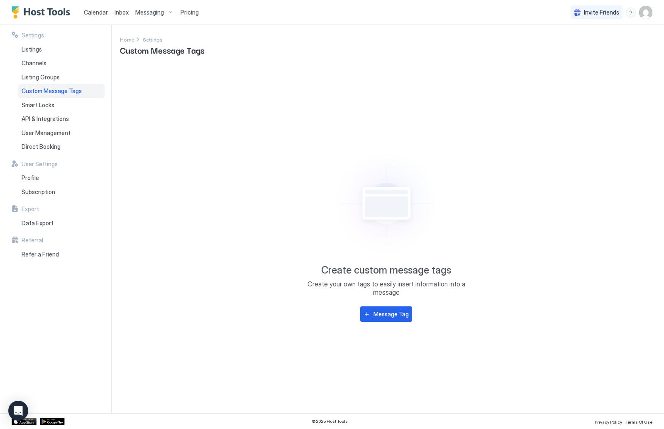
click at [192, 12] on span "Pricing" at bounding box center [190, 12] width 18 height 7
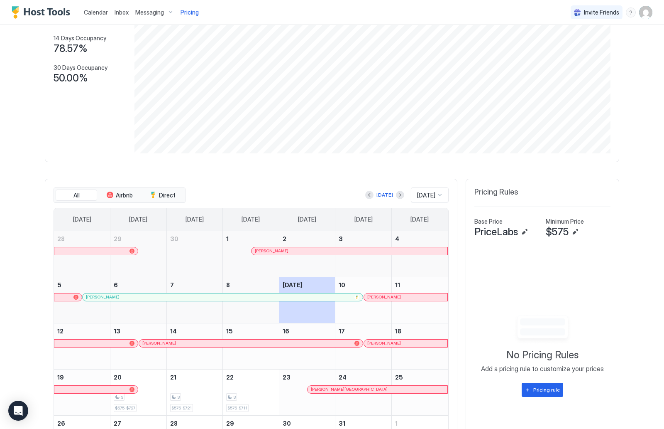
scroll to position [111, 0]
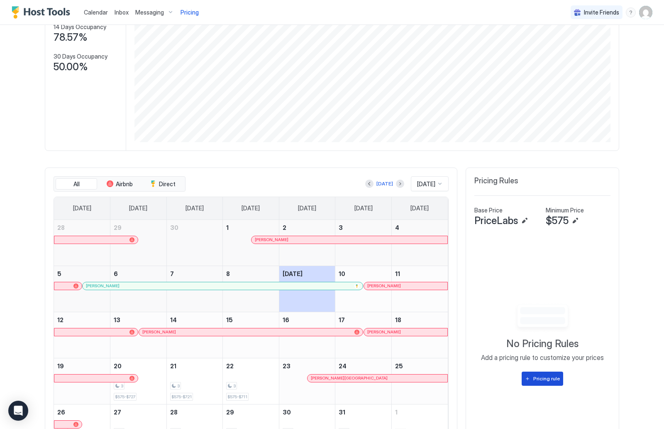
click at [548, 380] on div "Pricing rule" at bounding box center [547, 378] width 27 height 7
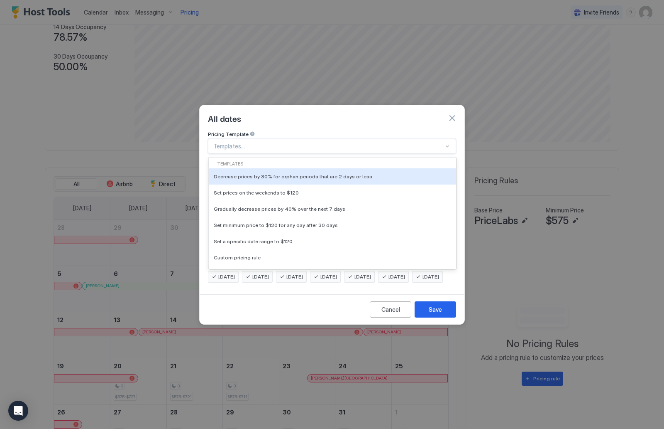
click at [447, 143] on div at bounding box center [447, 146] width 7 height 7
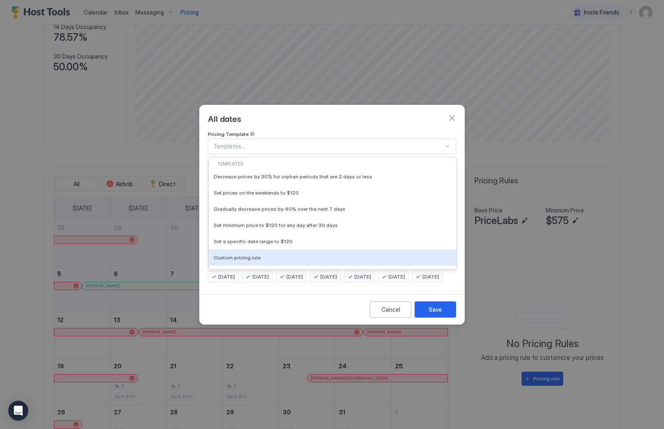
click at [320, 309] on div "Cancel Save" at bounding box center [332, 309] width 265 height 30
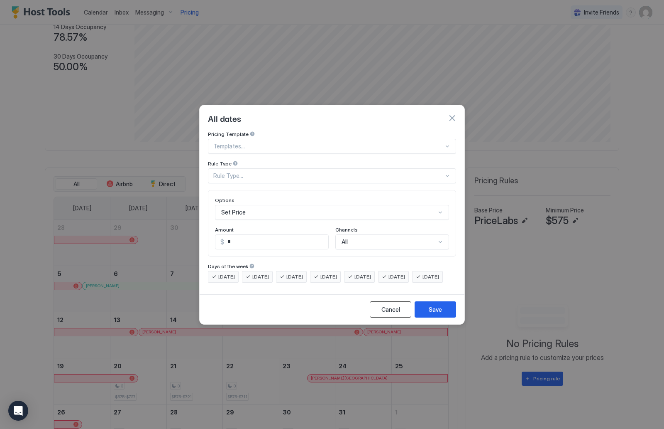
click at [401, 317] on button "Cancel" at bounding box center [391, 309] width 42 height 16
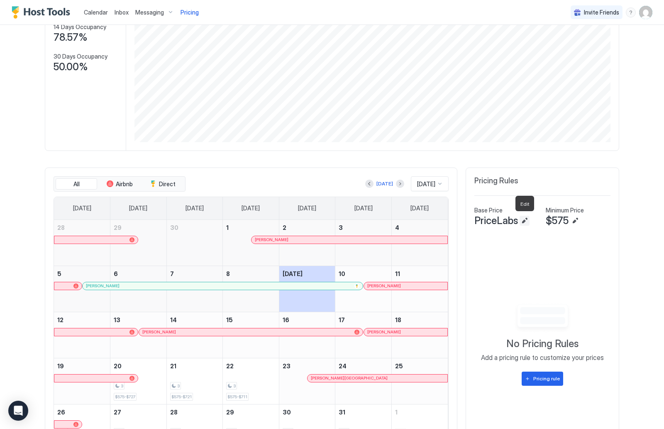
click at [526, 221] on button "Edit" at bounding box center [525, 221] width 10 height 10
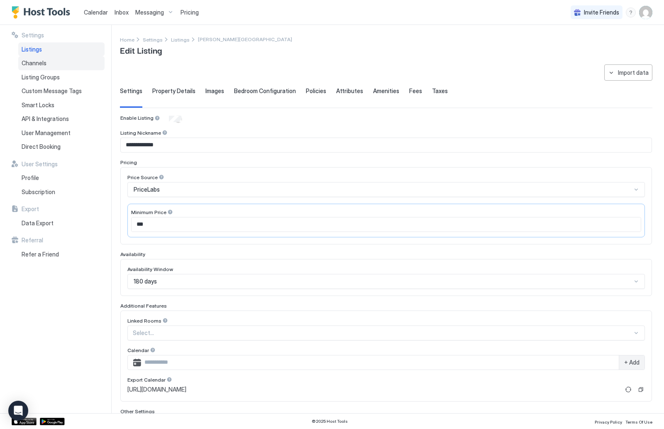
click at [67, 64] on div "Channels" at bounding box center [61, 63] width 86 height 14
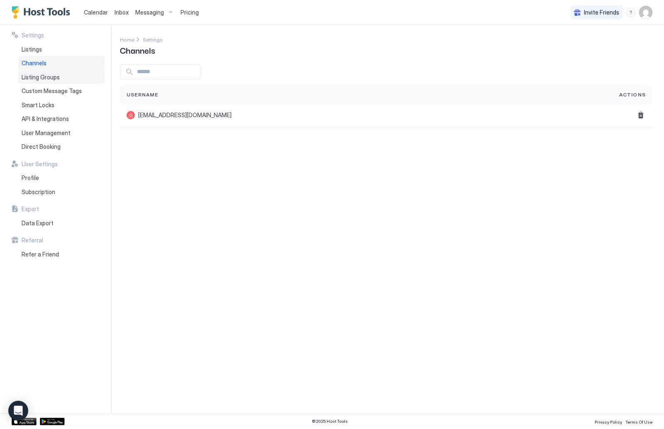
click at [70, 75] on div "Listing Groups" at bounding box center [61, 77] width 86 height 14
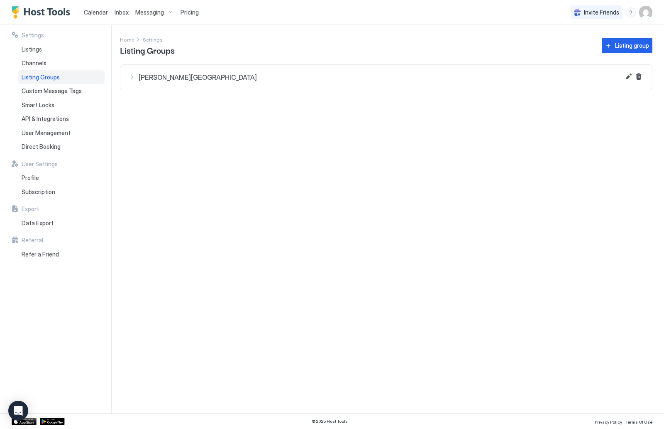
click at [38, 34] on span "Settings" at bounding box center [33, 35] width 22 height 7
click at [36, 13] on img "Host Tools Logo" at bounding box center [43, 12] width 62 height 12
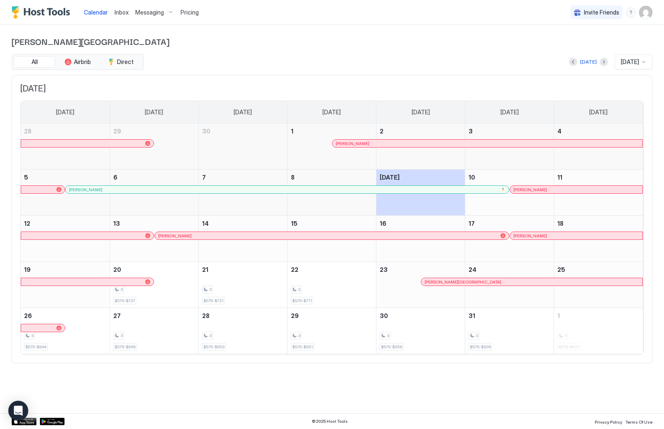
click at [194, 10] on span "Pricing" at bounding box center [190, 12] width 18 height 7
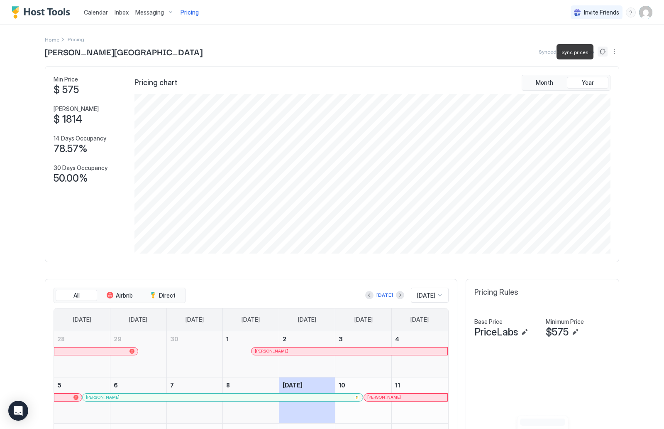
click at [604, 53] on button "Sync prices" at bounding box center [603, 52] width 10 height 10
click at [615, 55] on button "More options" at bounding box center [615, 52] width 10 height 10
click at [612, 77] on span "Listing Settings" at bounding box center [600, 76] width 37 height 6
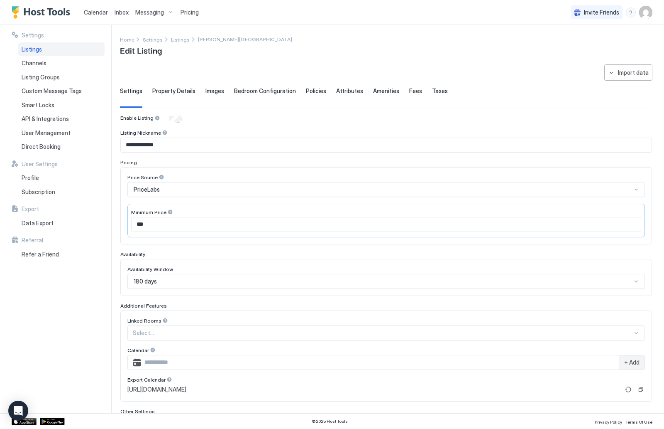
click at [409, 95] on div "Fees" at bounding box center [415, 97] width 13 height 20
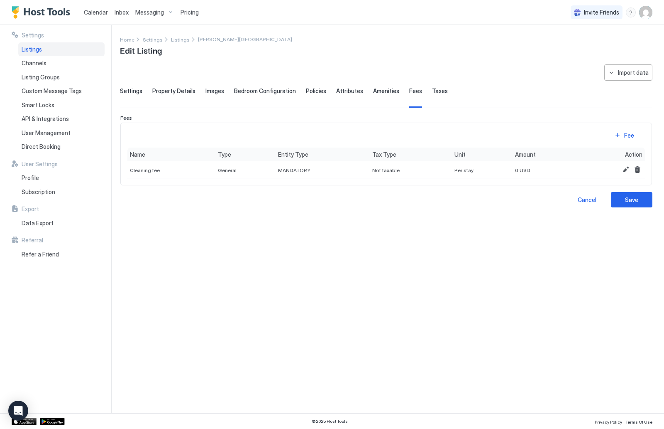
click at [385, 92] on span "Amenities" at bounding box center [386, 90] width 26 height 7
click at [306, 92] on span "Policies" at bounding box center [316, 90] width 20 height 7
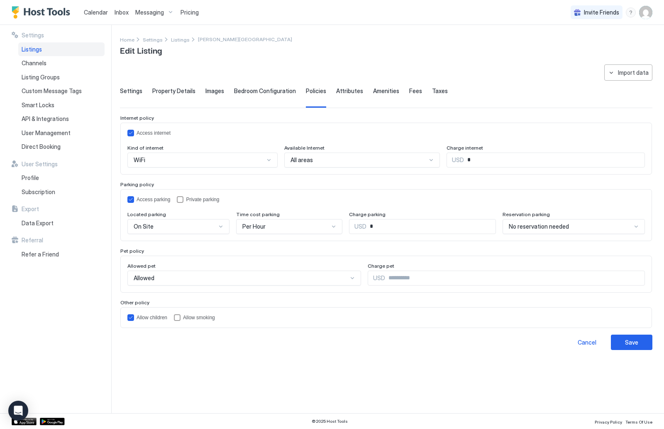
click at [132, 93] on span "Settings" at bounding box center [131, 90] width 22 height 7
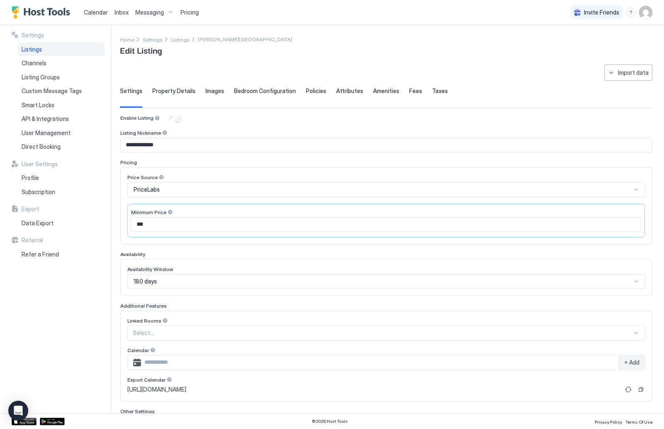
click at [644, 13] on img "User profile" at bounding box center [645, 12] width 13 height 13
click at [595, 23] on span "[PERSON_NAME]" at bounding box center [590, 25] width 45 height 7
click at [50, 16] on div at bounding box center [332, 214] width 664 height 429
click at [18, 15] on img "Host Tools Logo" at bounding box center [43, 12] width 62 height 12
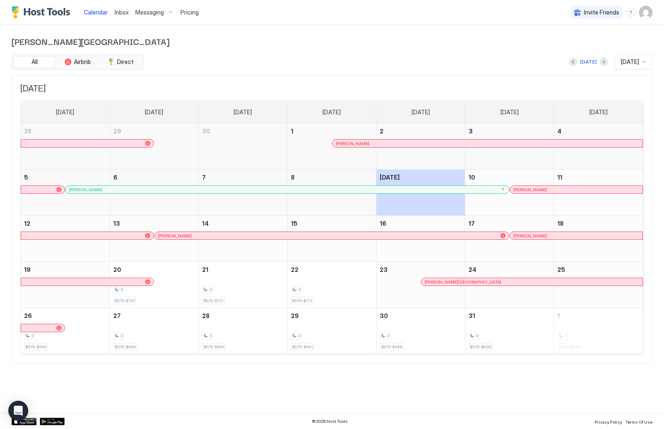
click at [647, 5] on div "Invite Friends PB" at bounding box center [612, 12] width 82 height 24
click at [649, 9] on img "User profile" at bounding box center [645, 12] width 13 height 13
click at [649, 9] on div at bounding box center [332, 214] width 664 height 429
click at [155, 9] on span "Messaging" at bounding box center [149, 12] width 29 height 7
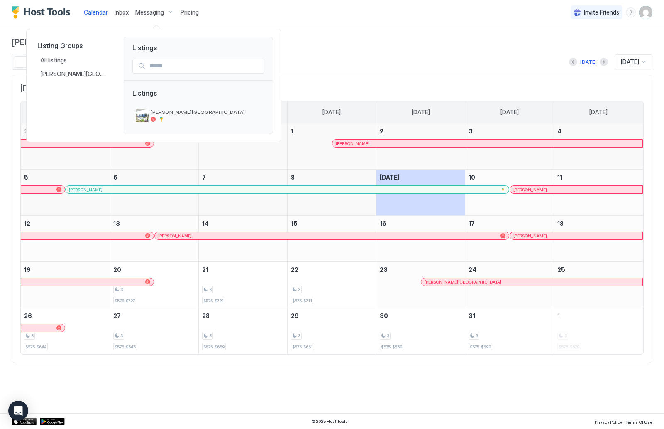
click at [158, 12] on div at bounding box center [332, 214] width 664 height 429
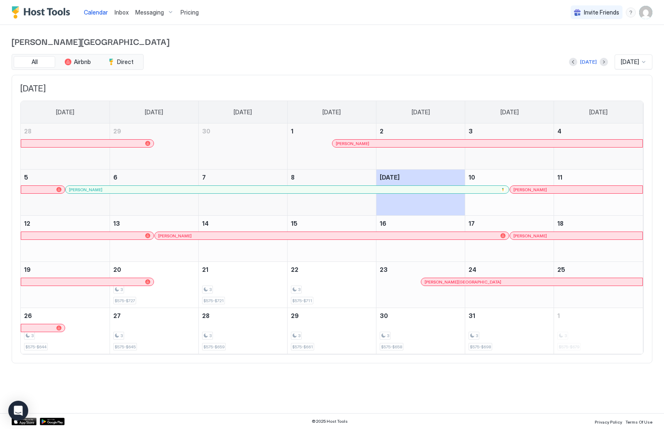
click at [191, 9] on span "Pricing" at bounding box center [190, 12] width 18 height 7
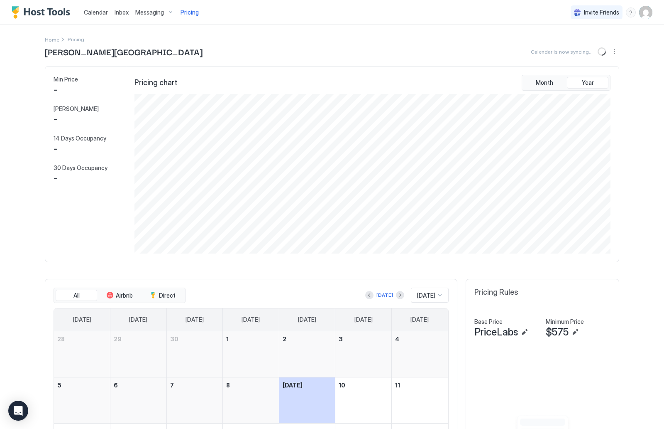
scroll to position [159, 478]
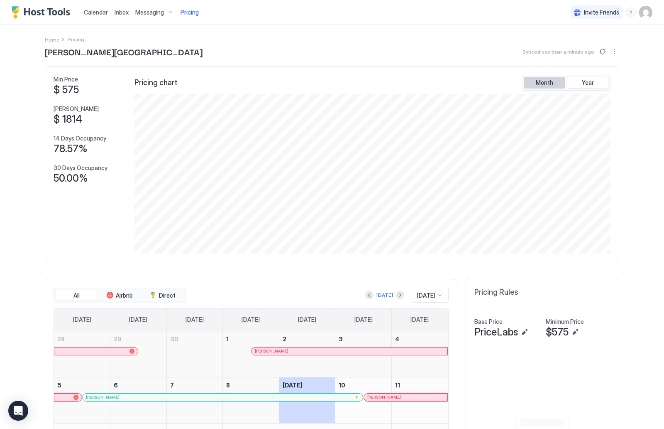
click at [556, 80] on button "Month" at bounding box center [545, 83] width 42 height 12
click at [606, 84] on button "Year" at bounding box center [588, 83] width 42 height 12
click at [549, 83] on span "Month" at bounding box center [544, 82] width 17 height 7
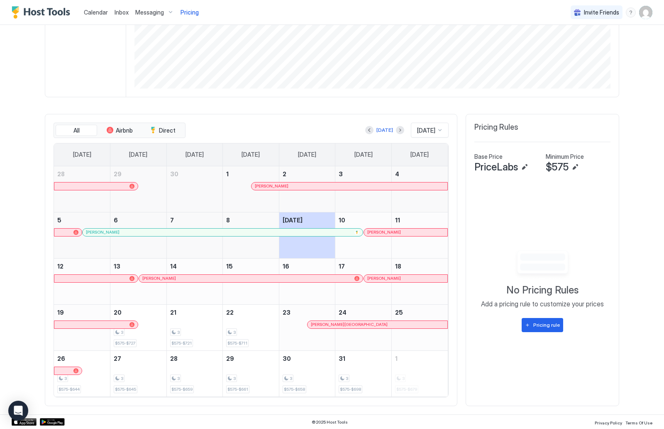
scroll to position [164, 0]
click at [19, 407] on icon "Open Intercom Messenger" at bounding box center [18, 410] width 10 height 11
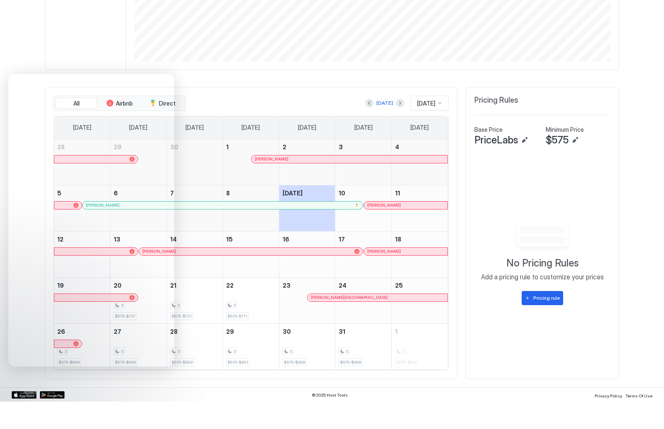
click at [648, 258] on div "Calendar Inbox Messaging Pricing Invite Friends PB Home Pricing [PERSON_NAME] B…" at bounding box center [332, 214] width 664 height 429
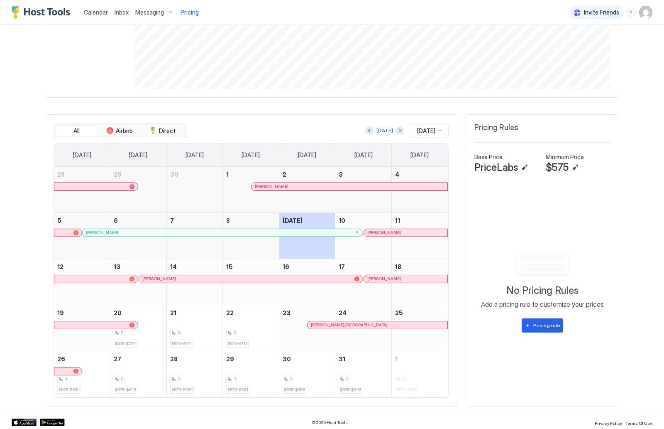
click at [635, 11] on div "menu" at bounding box center [631, 12] width 10 height 10
click at [624, 26] on div "Help Center" at bounding box center [583, 24] width 99 height 7
click at [649, 11] on img "User profile" at bounding box center [645, 12] width 13 height 13
click at [572, 46] on span "Settings" at bounding box center [571, 46] width 22 height 7
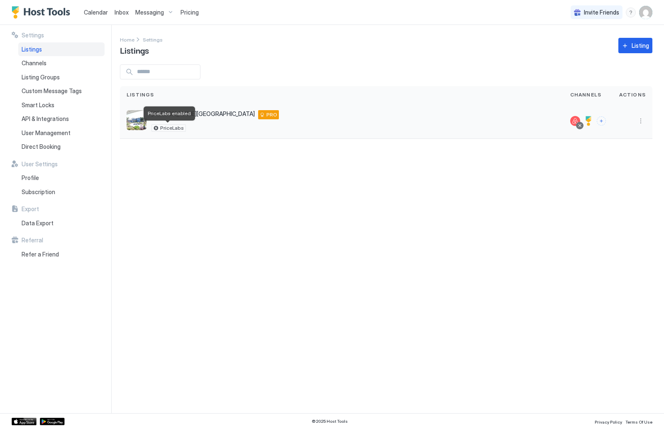
click at [166, 128] on span "PriceLabs" at bounding box center [172, 128] width 24 height 0
click at [135, 125] on img "listing image" at bounding box center [137, 120] width 20 height 20
click at [55, 16] on img "Host Tools Logo" at bounding box center [43, 12] width 62 height 12
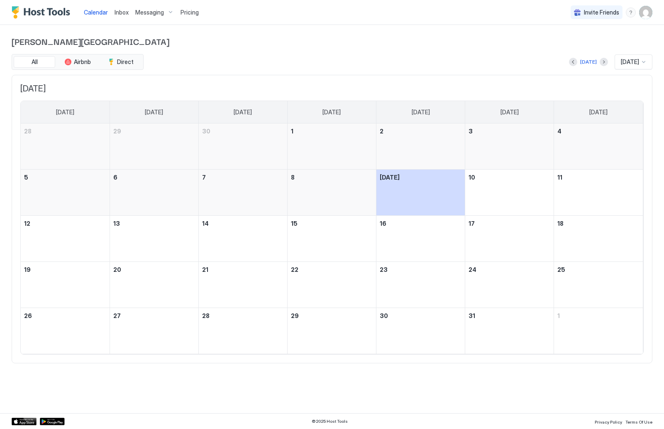
click at [647, 12] on img "User profile" at bounding box center [645, 12] width 13 height 13
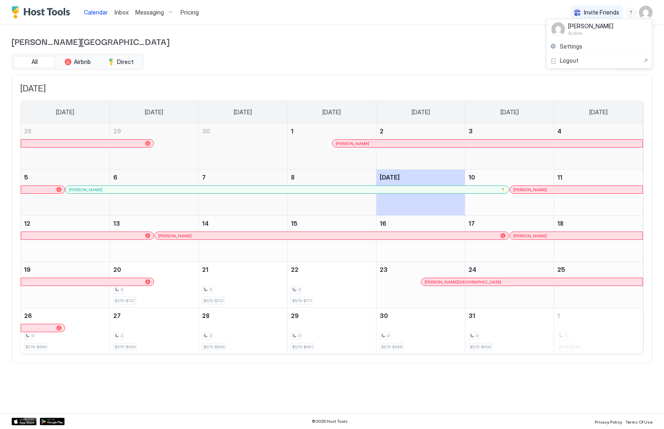
click at [627, 12] on div at bounding box center [332, 214] width 664 height 429
click at [632, 12] on div "menu" at bounding box center [631, 12] width 10 height 10
click at [571, 56] on div "Chat with us" at bounding box center [582, 53] width 105 height 15
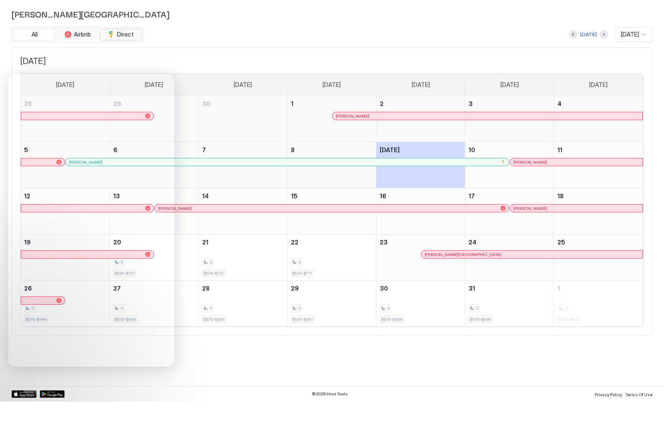
click at [115, 35] on div "[PERSON_NAME][GEOGRAPHIC_DATA] All Airbnb Direct [DATE] [DATE] [DATE] [DATE] [D…" at bounding box center [332, 199] width 641 height 348
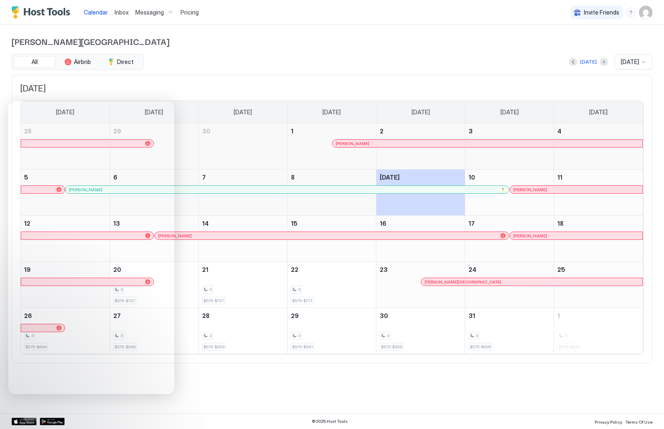
click at [647, 11] on img "User profile" at bounding box center [645, 12] width 13 height 13
click at [581, 45] on span "Settings" at bounding box center [571, 46] width 22 height 7
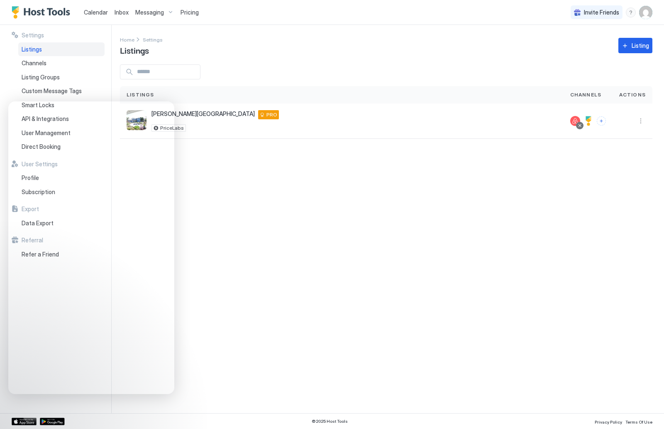
click at [521, 73] on div at bounding box center [386, 71] width 533 height 15
click at [593, 118] on div at bounding box center [589, 121] width 10 height 10
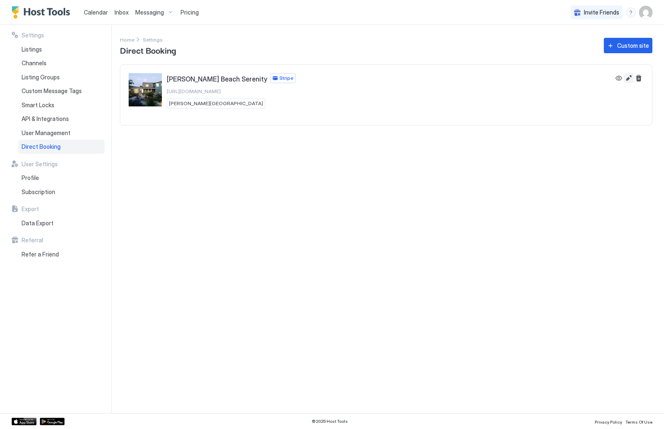
click at [631, 78] on button "Edit" at bounding box center [629, 78] width 10 height 10
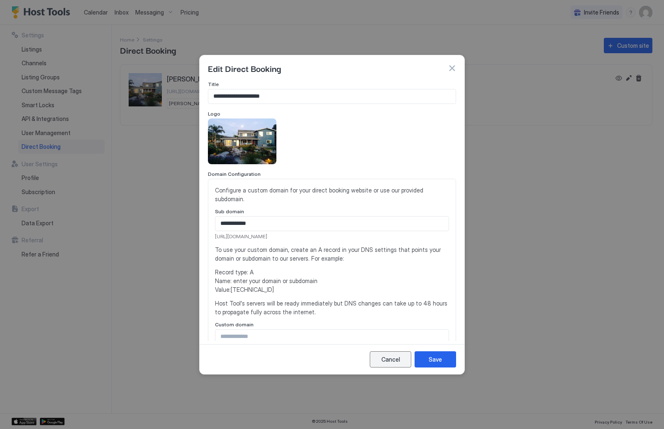
click at [392, 354] on button "Cancel" at bounding box center [391, 359] width 42 height 16
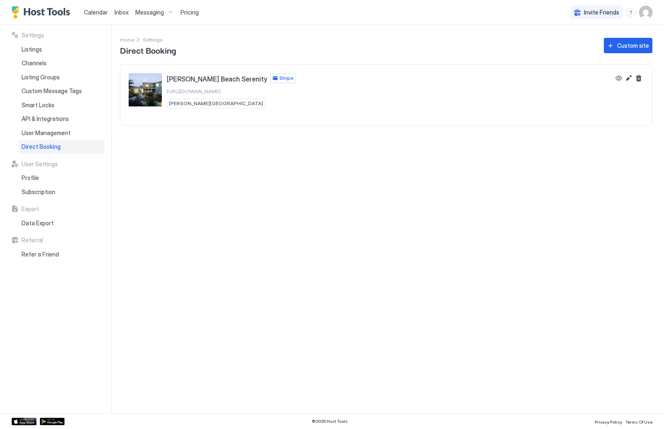
click at [642, 16] on img "User profile" at bounding box center [645, 12] width 13 height 13
click at [598, 43] on div "Settings" at bounding box center [599, 46] width 105 height 15
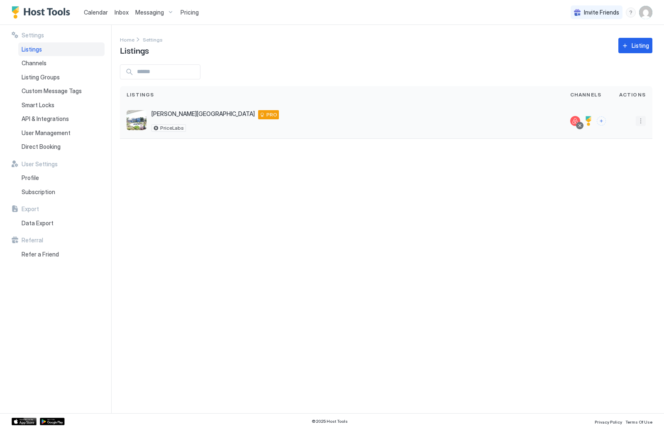
click at [643, 120] on button "More options" at bounding box center [641, 121] width 10 height 10
click at [634, 158] on span "Listing Settings" at bounding box center [622, 159] width 37 height 6
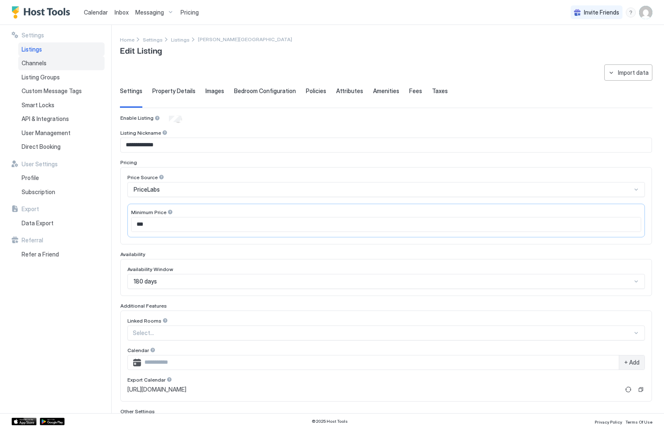
click at [88, 67] on div "Channels" at bounding box center [61, 63] width 86 height 14
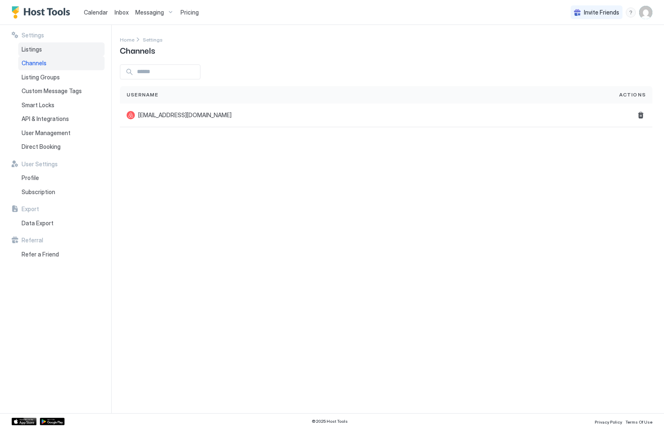
click at [82, 50] on div "Listings" at bounding box center [61, 49] width 86 height 14
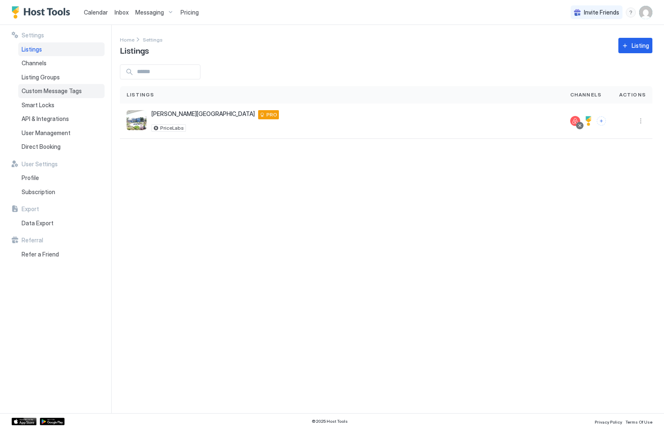
click at [72, 87] on span "Custom Message Tags" at bounding box center [52, 90] width 60 height 7
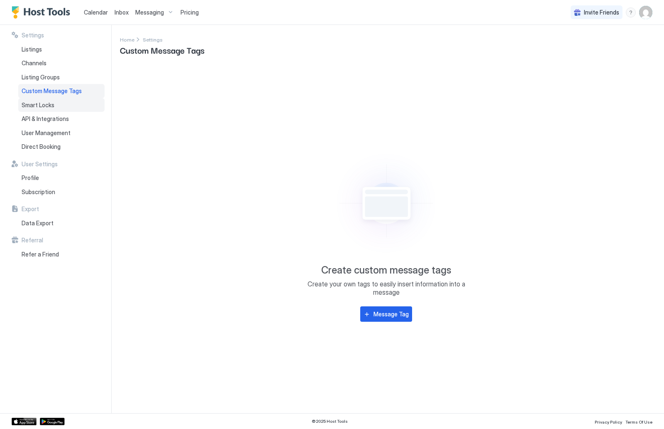
click at [72, 101] on div "Smart Locks" at bounding box center [61, 105] width 86 height 14
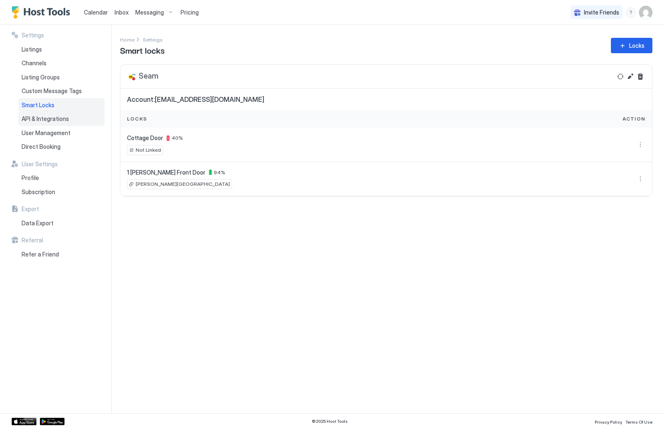
click at [72, 119] on div "API & Integrations" at bounding box center [61, 119] width 86 height 14
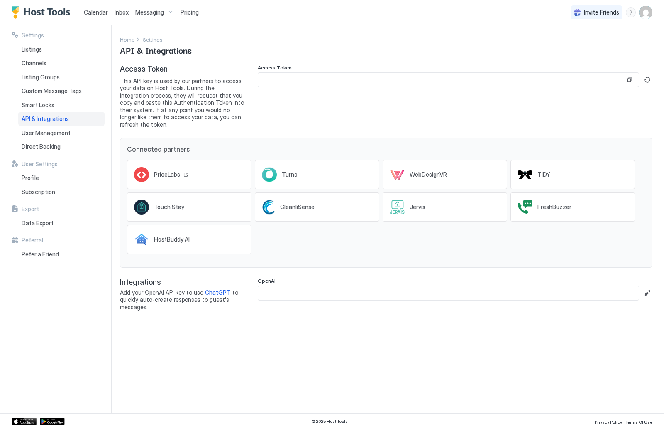
click at [139, 171] on icon at bounding box center [142, 174] width 10 height 7
click at [65, 129] on span "User Management" at bounding box center [46, 132] width 49 height 7
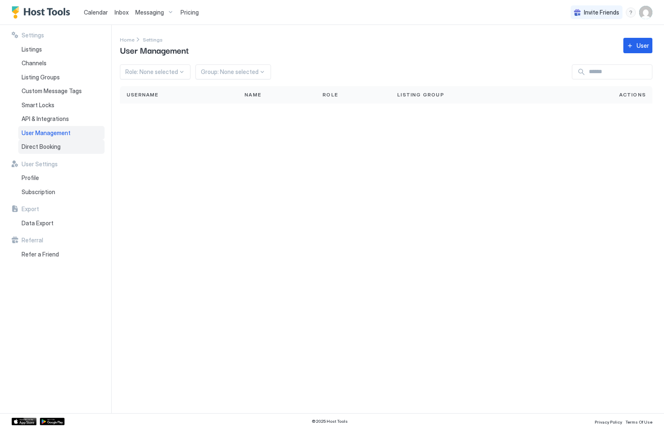
click at [63, 141] on div "Direct Booking" at bounding box center [61, 147] width 86 height 14
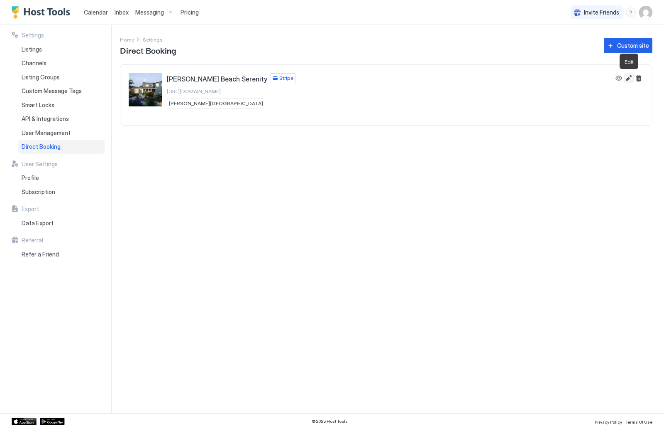
click at [630, 79] on button "Edit" at bounding box center [629, 78] width 10 height 10
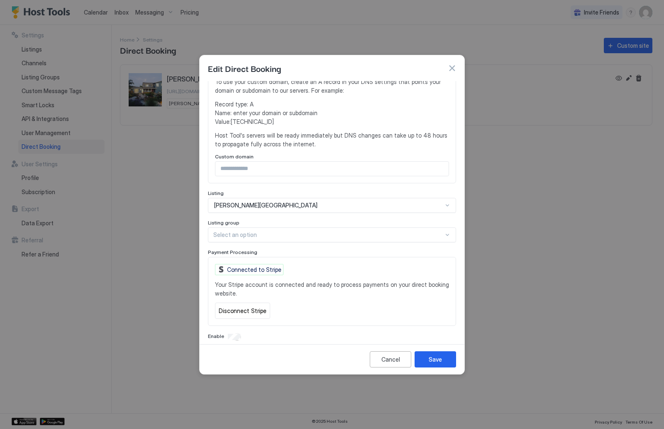
scroll to position [167, 0]
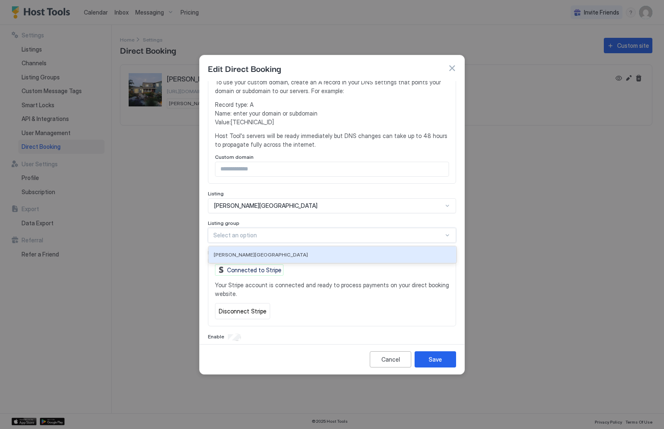
click at [451, 228] on div "Select an option" at bounding box center [332, 235] width 248 height 15
click at [427, 251] on div "[PERSON_NAME][GEOGRAPHIC_DATA]" at bounding box center [333, 254] width 238 height 6
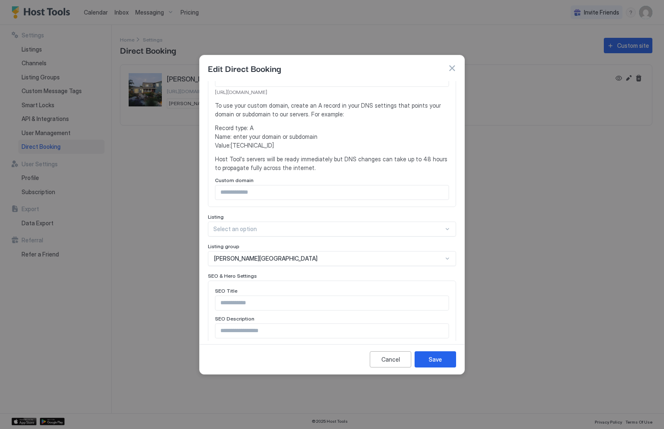
scroll to position [164, 0]
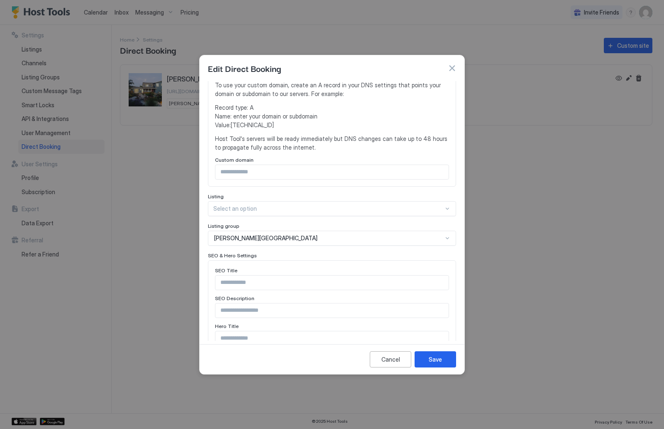
click at [448, 205] on div at bounding box center [447, 208] width 7 height 7
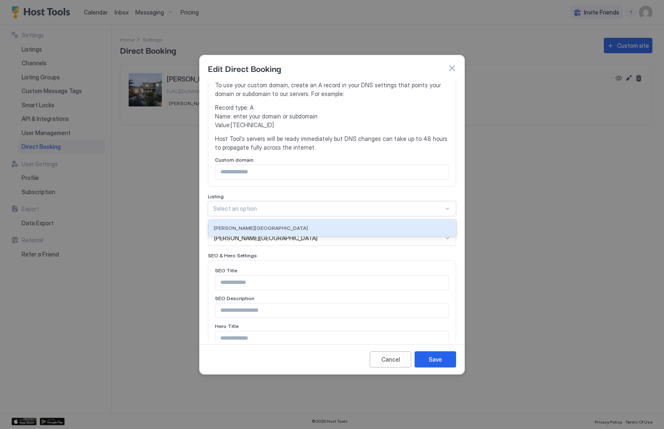
click at [443, 209] on div "**********" at bounding box center [332, 208] width 248 height 582
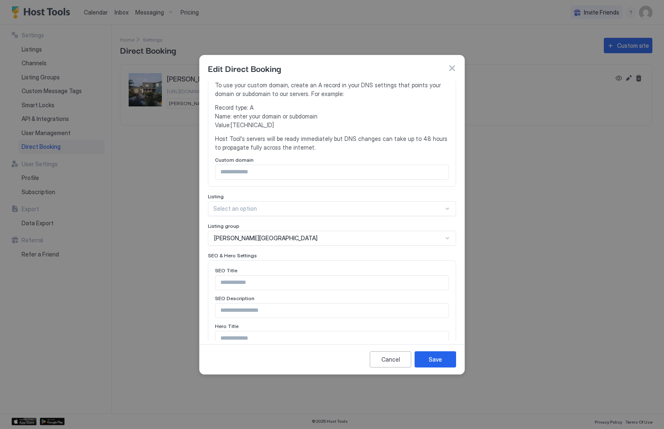
click at [448, 230] on div "[PERSON_NAME][GEOGRAPHIC_DATA]" at bounding box center [332, 237] width 248 height 15
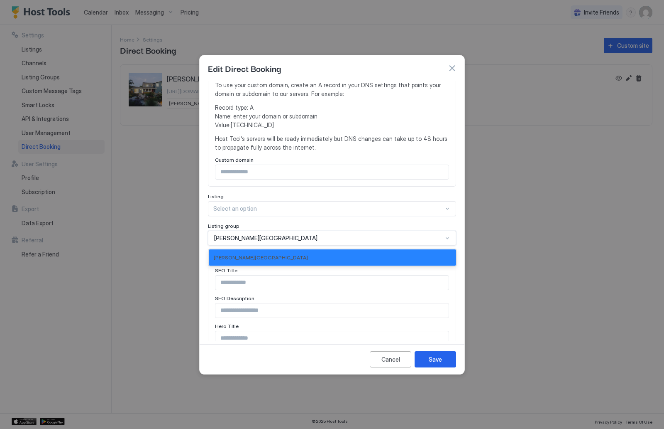
click at [438, 238] on div "**********" at bounding box center [332, 208] width 248 height 582
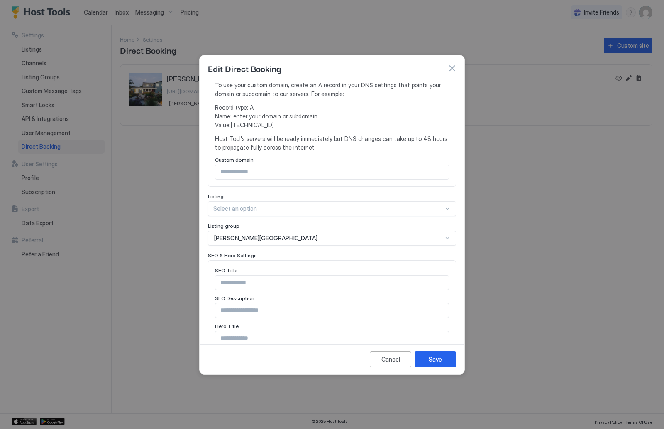
click at [443, 205] on div at bounding box center [328, 208] width 230 height 7
click at [395, 220] on div "[PERSON_NAME][GEOGRAPHIC_DATA]" at bounding box center [332, 228] width 247 height 16
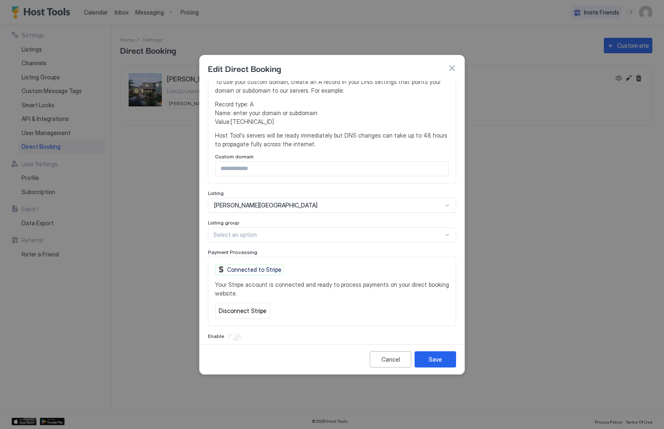
scroll to position [167, 0]
click at [383, 363] on button "Cancel" at bounding box center [391, 359] width 42 height 16
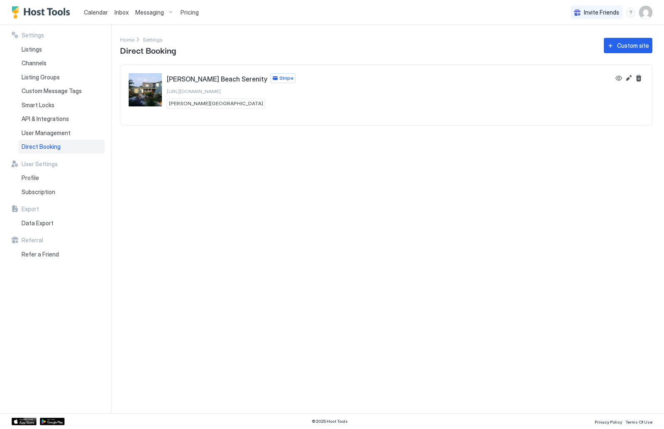
click at [643, 14] on img "User profile" at bounding box center [645, 12] width 13 height 13
click at [595, 46] on div "Settings" at bounding box center [599, 46] width 105 height 15
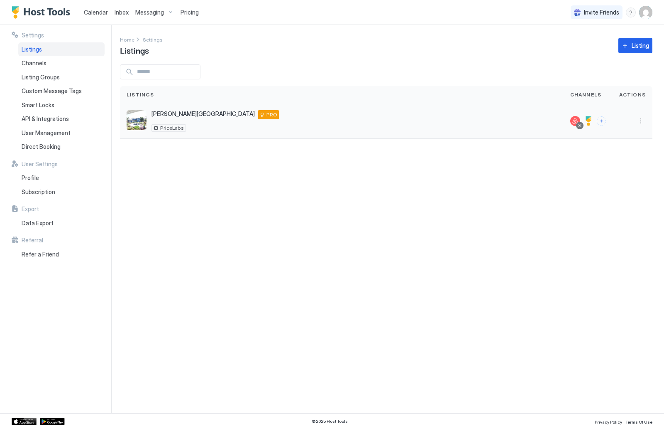
click at [636, 124] on div at bounding box center [633, 121] width 27 height 10
click at [646, 118] on button "More options" at bounding box center [641, 121] width 10 height 10
click at [623, 149] on div "Pricing" at bounding box center [619, 146] width 57 height 13
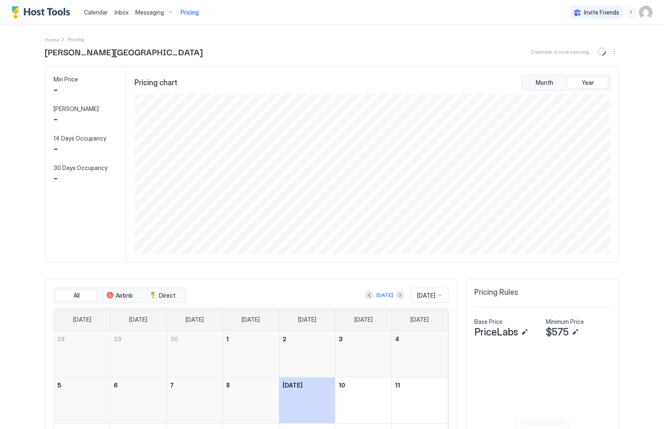
scroll to position [159, 478]
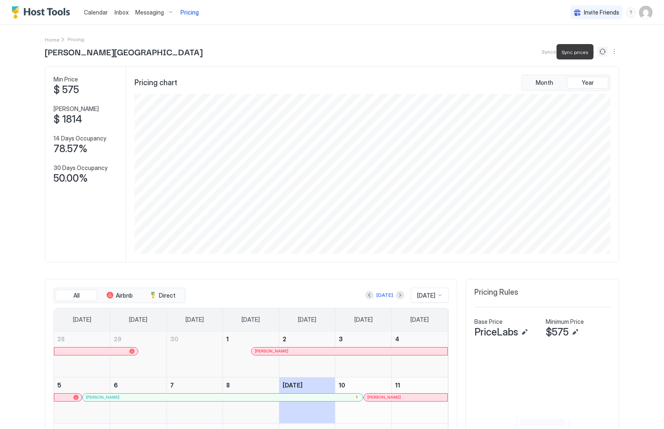
click at [600, 51] on button "Sync prices" at bounding box center [603, 52] width 10 height 10
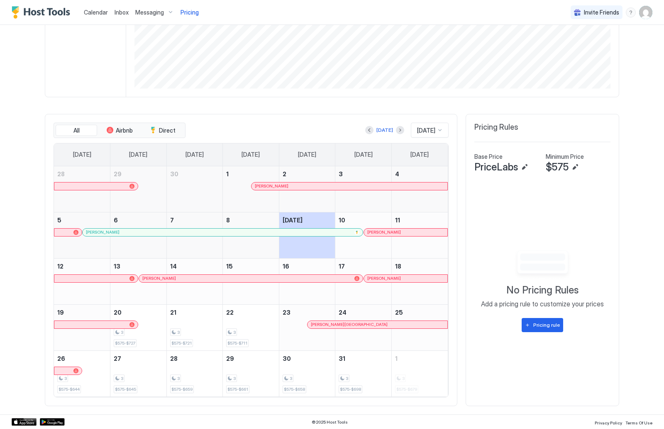
scroll to position [164, 0]
click at [396, 128] on button "Next month" at bounding box center [400, 130] width 8 height 8
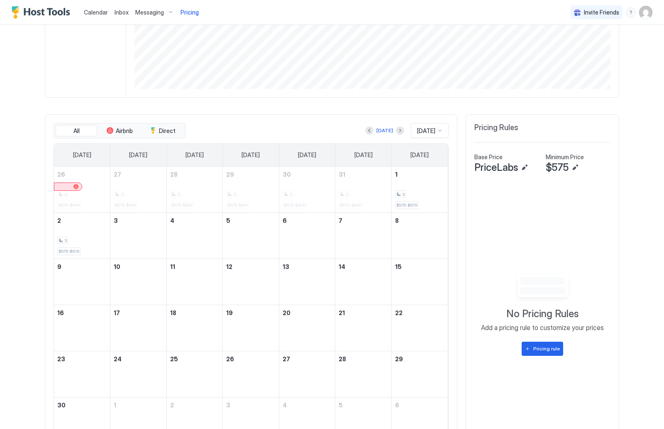
scroll to position [148, 0]
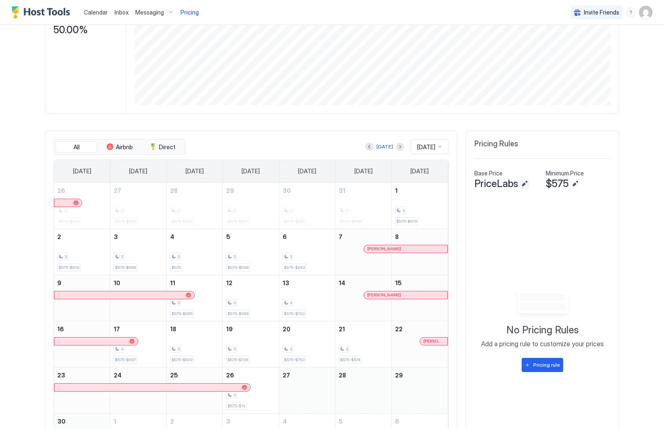
click at [527, 184] on button "Edit" at bounding box center [525, 184] width 10 height 10
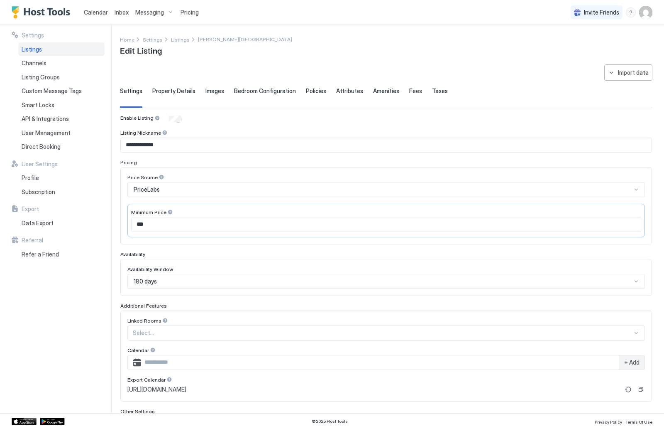
click at [636, 189] on div at bounding box center [636, 189] width 7 height 7
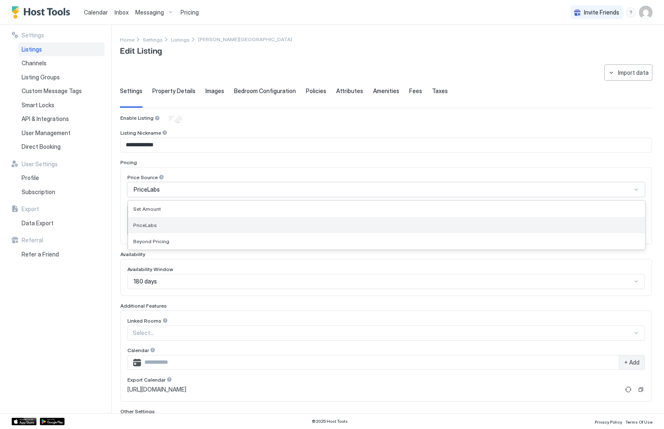
click at [610, 227] on div "PriceLabs" at bounding box center [386, 225] width 507 height 6
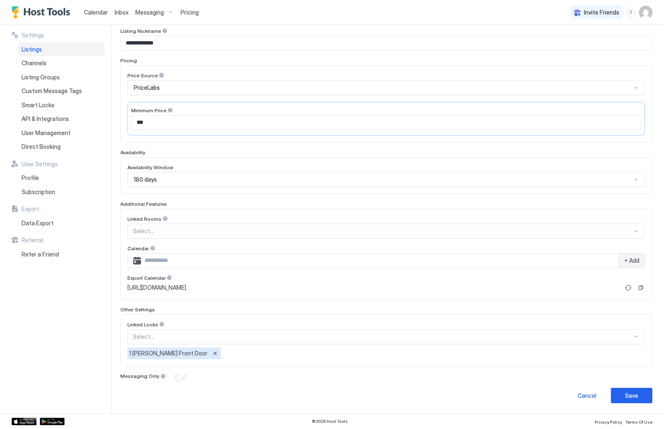
scroll to position [101, 0]
click at [630, 396] on div "Save" at bounding box center [631, 395] width 13 height 9
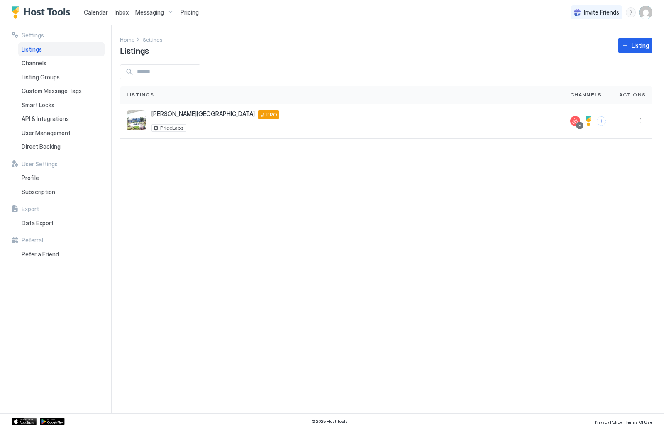
click at [646, 18] on img "User profile" at bounding box center [645, 12] width 13 height 13
click at [617, 39] on div "Settings" at bounding box center [599, 46] width 105 height 15
click at [50, 181] on div "Profile" at bounding box center [61, 178] width 86 height 14
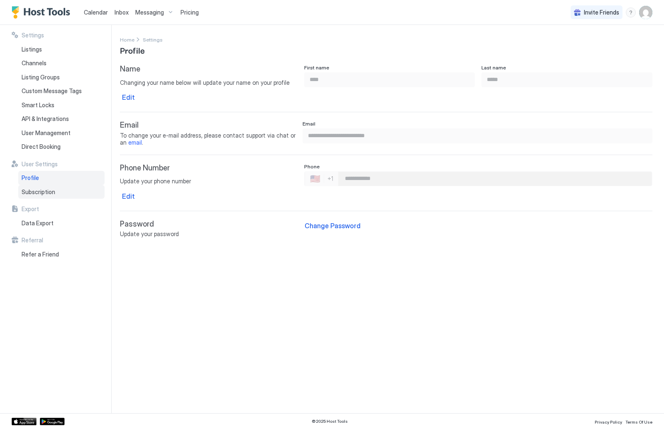
click at [50, 188] on span "Subscription" at bounding box center [39, 191] width 34 height 7
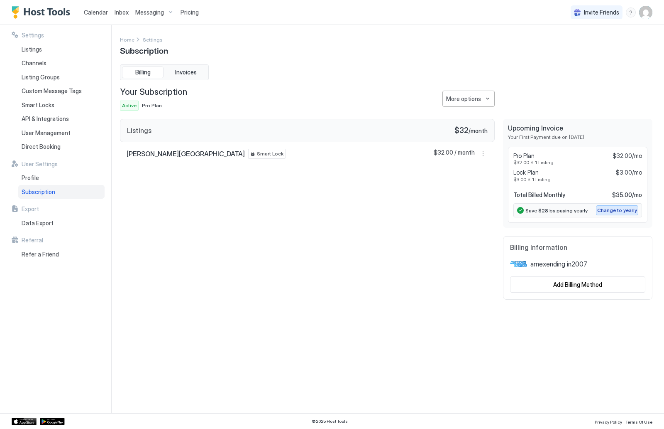
click at [627, 208] on div "Change to yearly" at bounding box center [618, 209] width 40 height 7
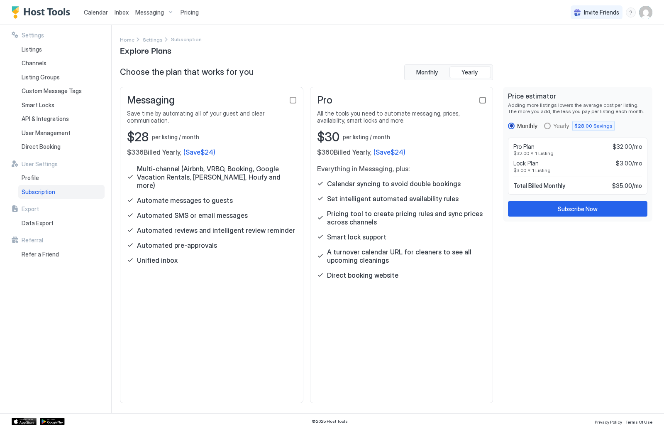
click at [484, 102] on div "checkbox" at bounding box center [483, 100] width 7 height 7
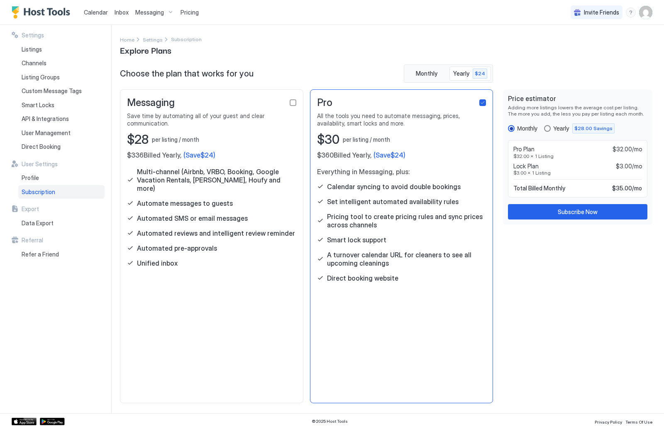
click at [549, 127] on div "yearly" at bounding box center [547, 128] width 7 height 7
click at [559, 213] on div "Subscribe Now" at bounding box center [578, 211] width 40 height 9
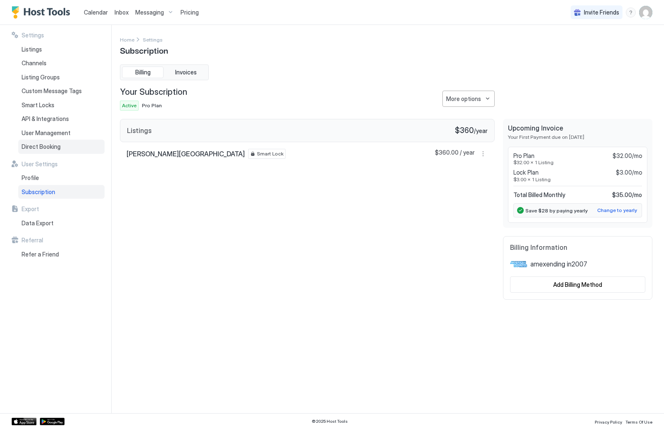
click at [73, 149] on div "Direct Booking" at bounding box center [61, 147] width 86 height 14
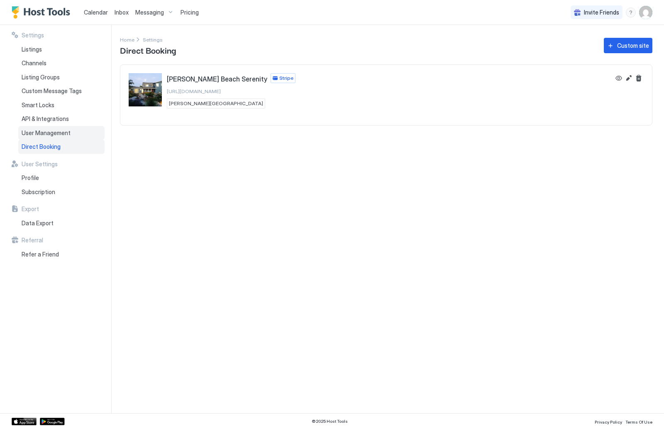
click at [69, 134] on div "User Management" at bounding box center [61, 133] width 86 height 14
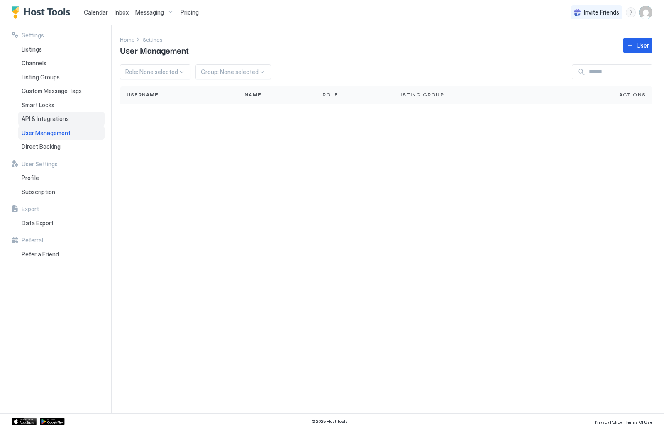
click at [67, 121] on div "API & Integrations" at bounding box center [61, 119] width 86 height 14
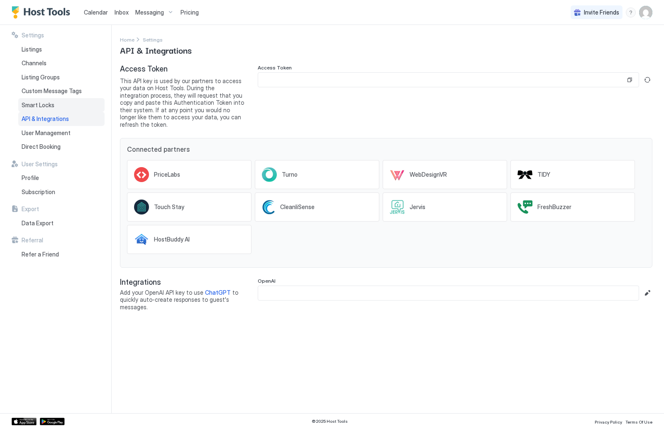
click at [64, 105] on div "Smart Locks" at bounding box center [61, 105] width 86 height 14
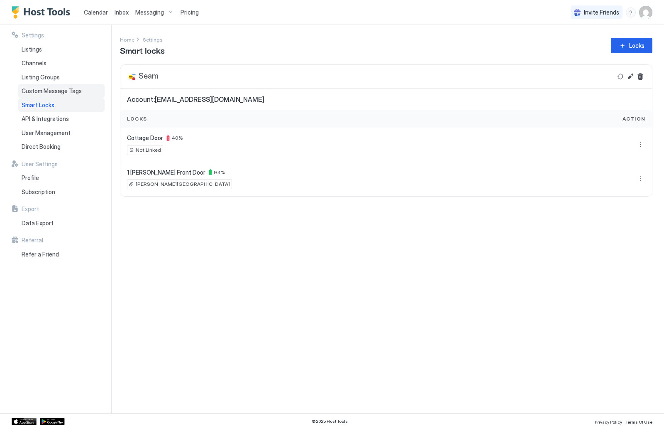
click at [61, 91] on span "Custom Message Tags" at bounding box center [52, 90] width 60 height 7
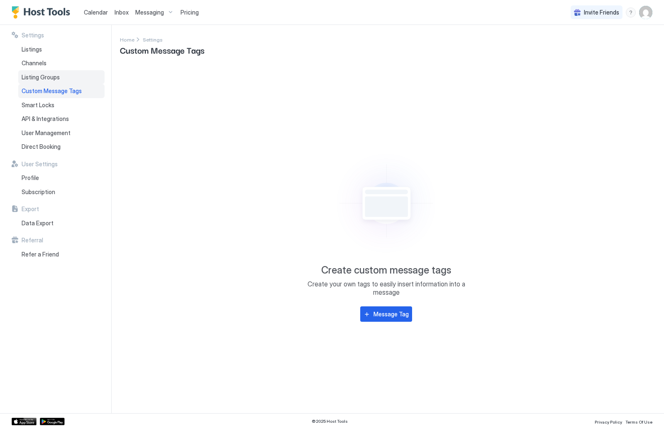
click at [55, 74] on span "Listing Groups" at bounding box center [41, 76] width 38 height 7
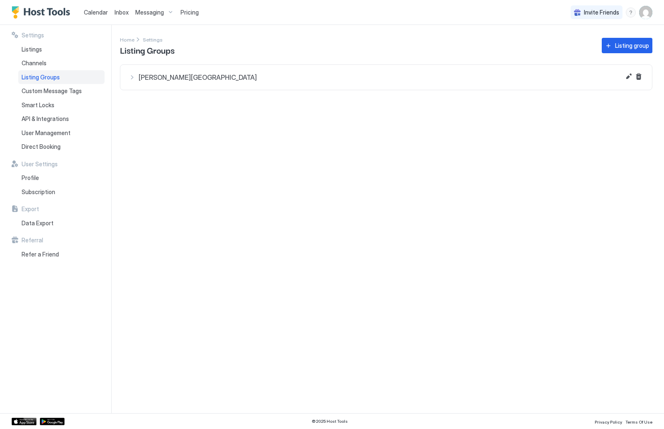
click at [134, 76] on div "[PERSON_NAME][GEOGRAPHIC_DATA]" at bounding box center [386, 77] width 515 height 8
click at [620, 113] on div "[PERSON_NAME][GEOGRAPHIC_DATA]" at bounding box center [399, 107] width 476 height 20
click at [175, 109] on div at bounding box center [174, 109] width 7 height 7
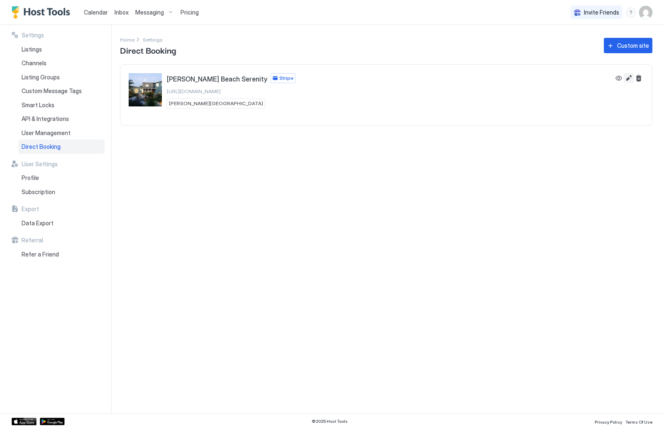
click at [630, 79] on button "Edit" at bounding box center [629, 78] width 10 height 10
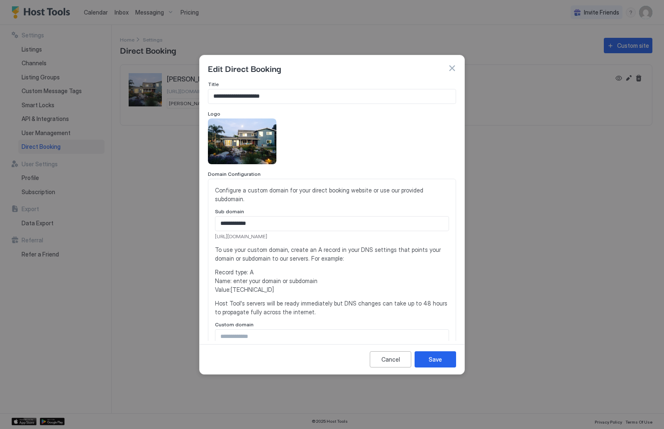
click at [456, 67] on div "Edit Direct Booking" at bounding box center [332, 68] width 265 height 26
click at [284, 233] on span "[URL][DOMAIN_NAME]" at bounding box center [332, 236] width 234 height 7
click at [451, 68] on button "button" at bounding box center [452, 68] width 8 height 8
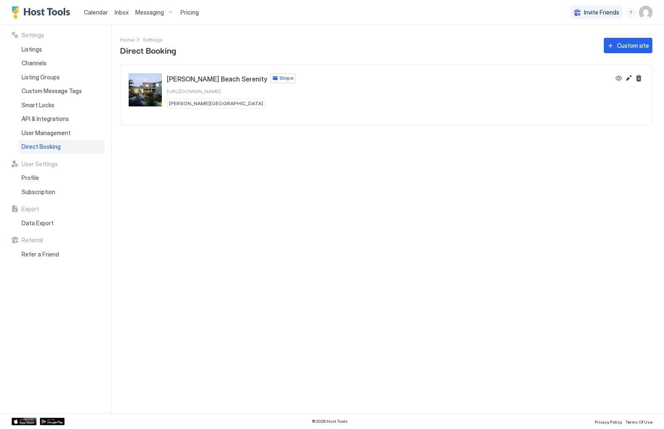
click at [200, 92] on span "[URL][DOMAIN_NAME]" at bounding box center [194, 91] width 54 height 6
click at [26, 137] on div "User Management" at bounding box center [61, 133] width 86 height 14
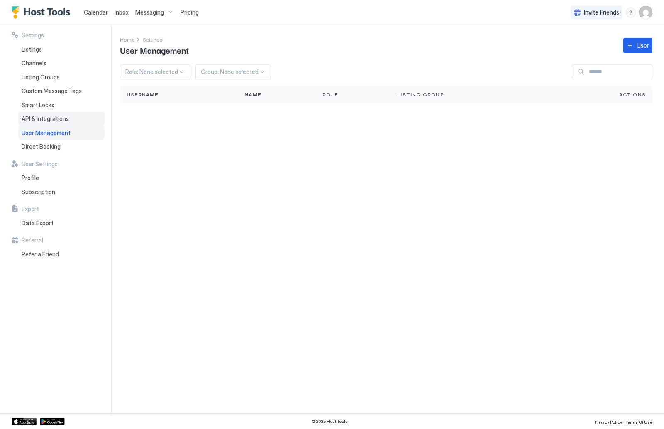
click at [37, 118] on span "API & Integrations" at bounding box center [45, 118] width 47 height 7
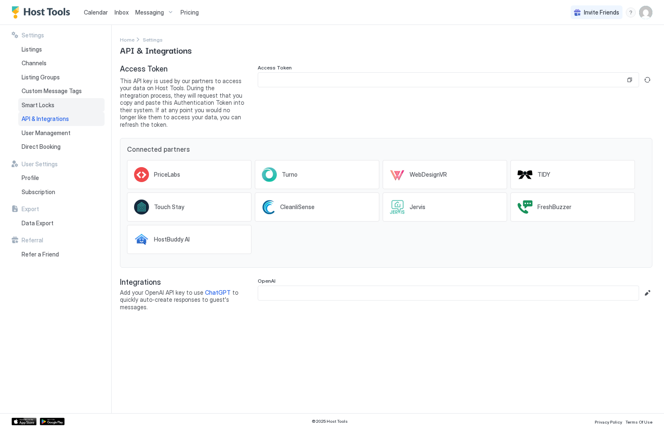
click at [40, 105] on span "Smart Locks" at bounding box center [38, 104] width 33 height 7
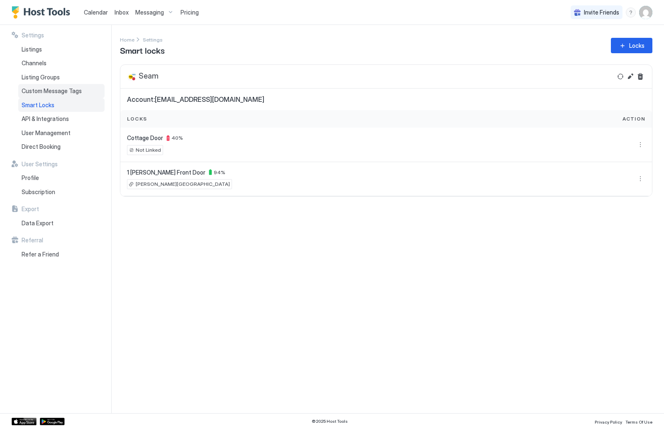
click at [42, 94] on div "Custom Message Tags" at bounding box center [61, 91] width 86 height 14
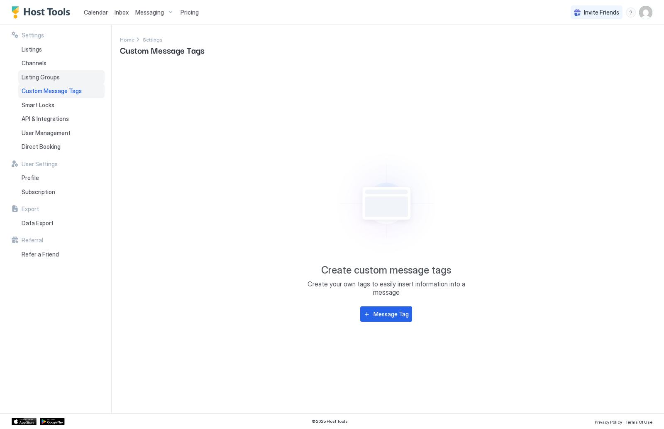
click at [42, 82] on div "Listing Groups" at bounding box center [61, 77] width 86 height 14
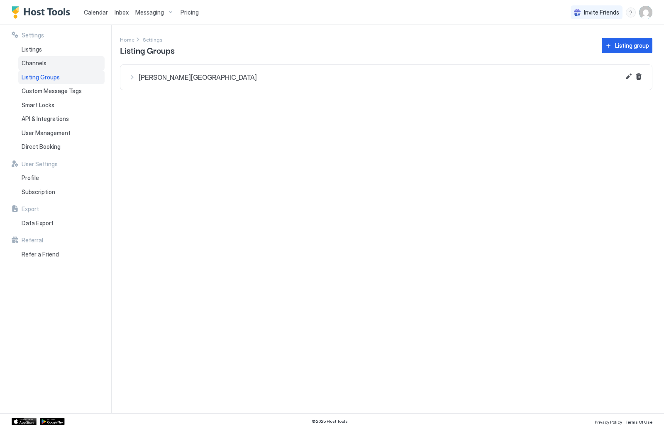
click at [42, 63] on span "Channels" at bounding box center [34, 62] width 25 height 7
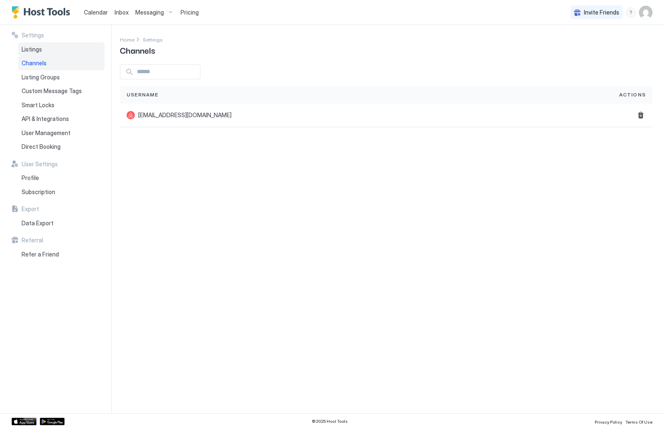
click at [43, 49] on div "Listings" at bounding box center [61, 49] width 86 height 14
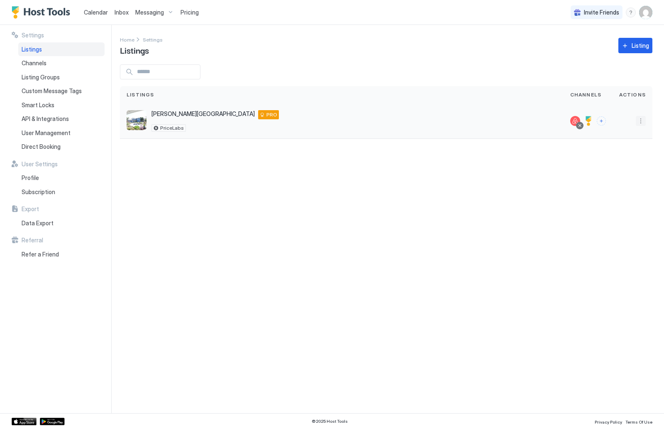
click at [640, 122] on button "More options" at bounding box center [641, 121] width 10 height 10
click at [634, 152] on div "Pricing" at bounding box center [619, 146] width 57 height 13
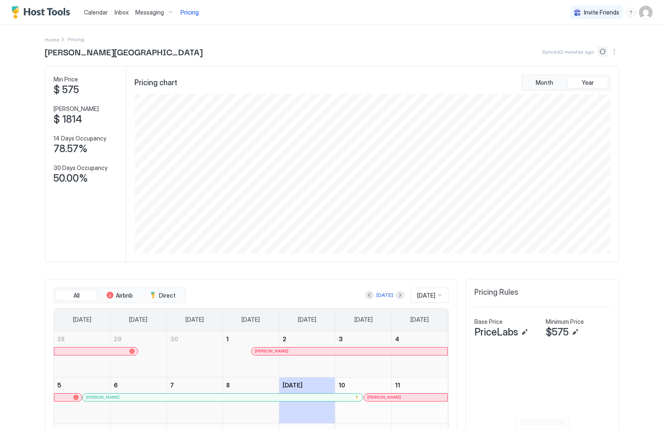
click at [605, 51] on button "Sync prices" at bounding box center [603, 52] width 10 height 10
click at [613, 51] on button "More options" at bounding box center [615, 52] width 10 height 10
click at [612, 76] on span "Listing Settings" at bounding box center [600, 76] width 37 height 6
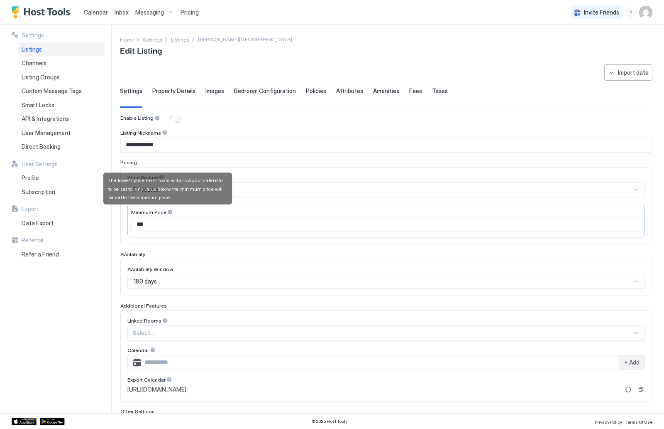
click at [169, 211] on div at bounding box center [170, 212] width 6 height 6
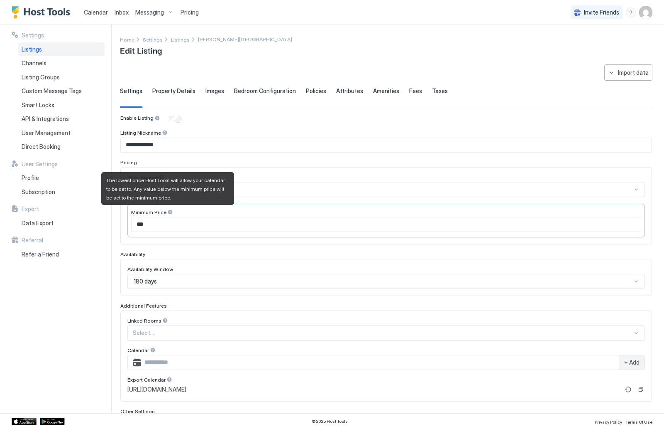
click at [105, 230] on div "Settings Listings Channels Listing Groups Custom Message Tags Smart Locks API &…" at bounding box center [62, 219] width 100 height 388
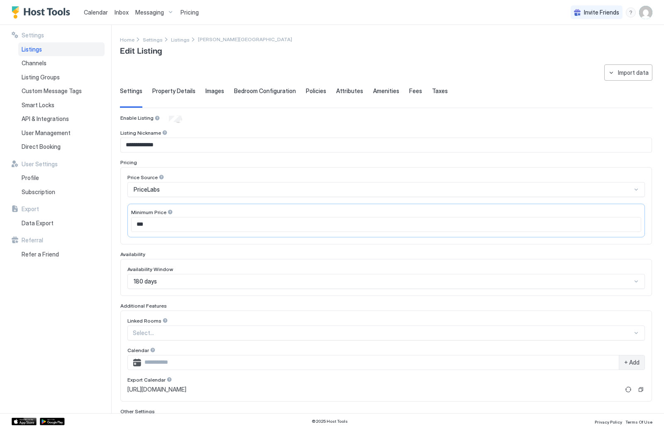
click at [159, 178] on div at bounding box center [162, 177] width 6 height 6
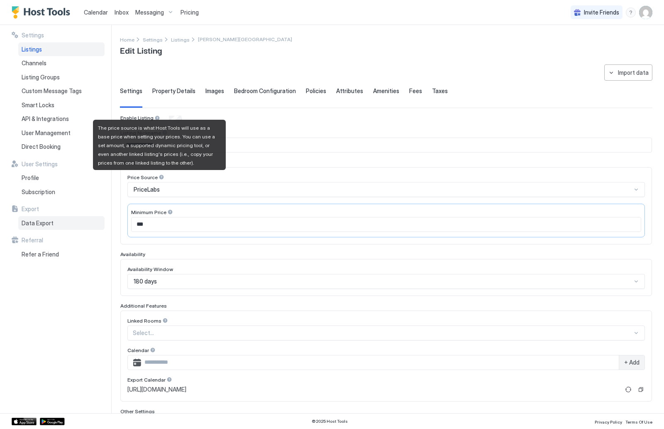
click at [98, 216] on div "Data Export" at bounding box center [61, 223] width 86 height 14
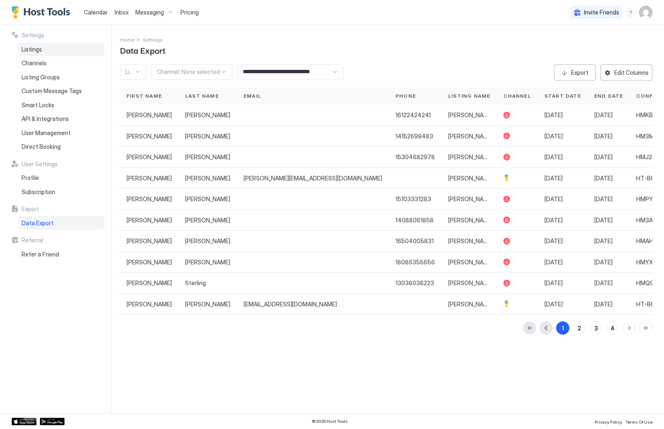
click at [69, 50] on div "Listings" at bounding box center [61, 49] width 86 height 14
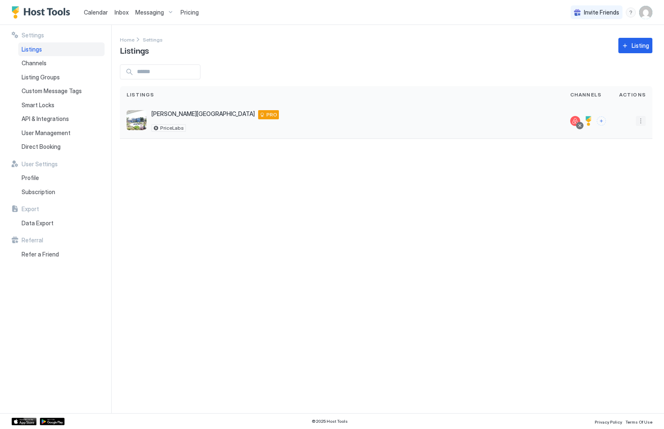
click at [636, 122] on button "More options" at bounding box center [641, 121] width 10 height 10
click at [630, 142] on div "Pricing" at bounding box center [619, 146] width 57 height 13
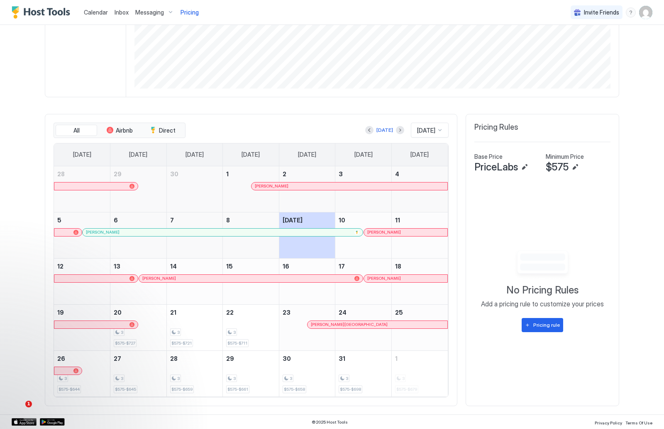
scroll to position [164, 0]
click at [94, 11] on span "Calendar" at bounding box center [96, 12] width 24 height 7
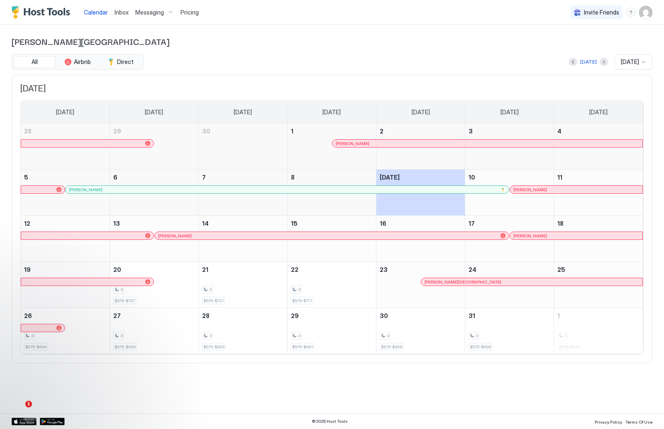
click at [123, 14] on span "Inbox" at bounding box center [122, 12] width 14 height 7
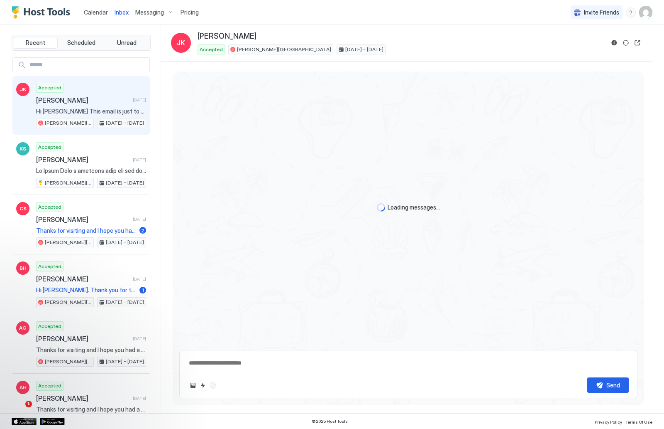
scroll to position [420, 0]
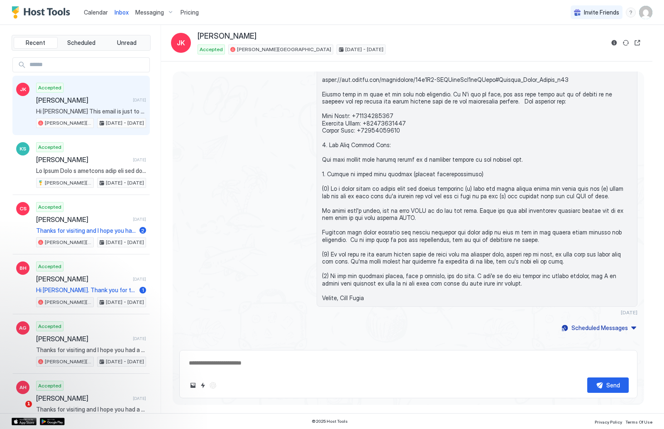
click at [144, 16] on div "Messaging" at bounding box center [154, 12] width 45 height 14
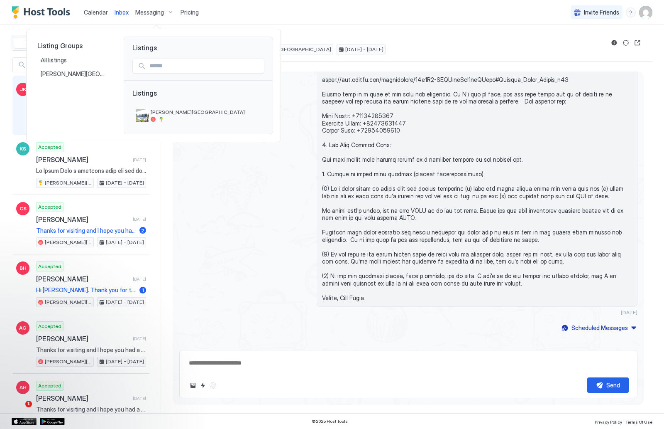
click at [185, 13] on div at bounding box center [332, 214] width 664 height 429
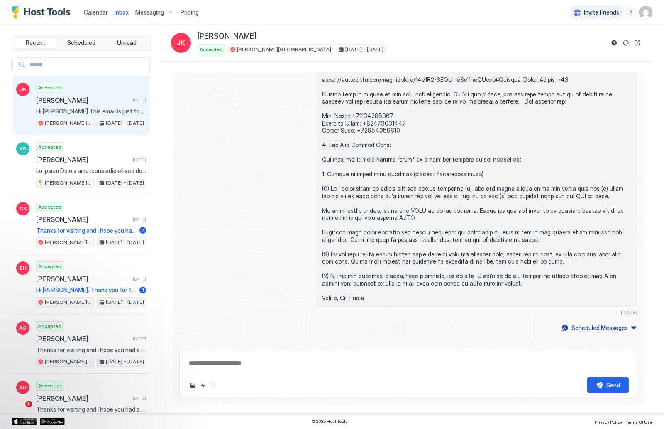
click at [184, 13] on span "Pricing" at bounding box center [190, 12] width 18 height 7
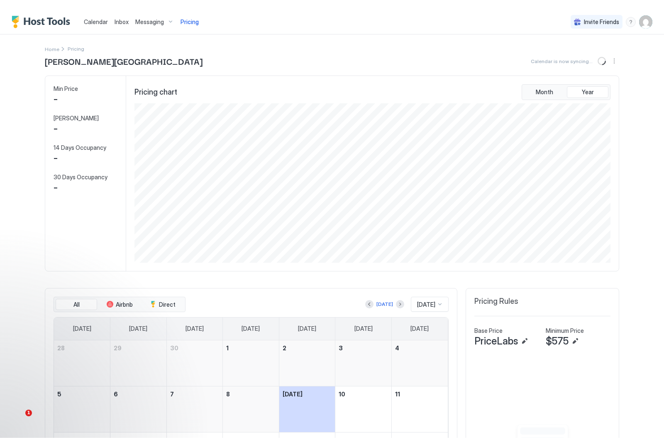
scroll to position [159, 478]
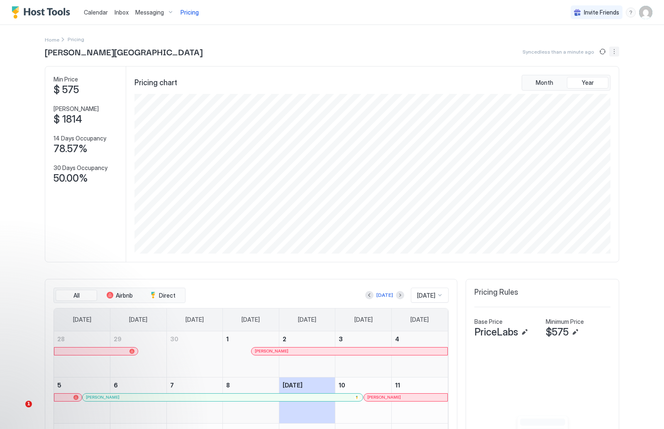
click at [617, 50] on button "More options" at bounding box center [615, 52] width 10 height 10
click at [610, 76] on span "Listing Settings" at bounding box center [600, 76] width 37 height 6
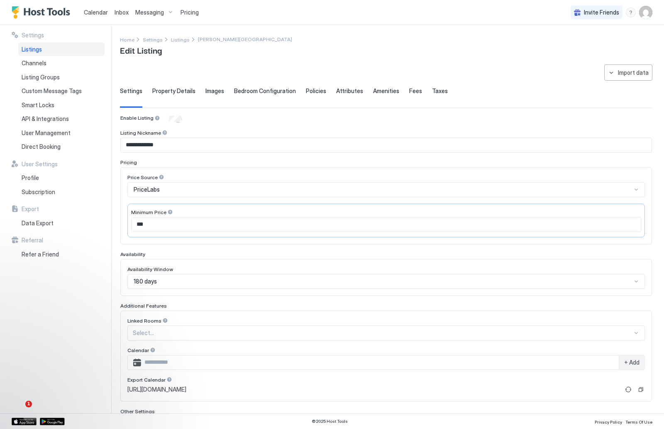
click at [632, 12] on div "menu" at bounding box center [631, 12] width 10 height 10
click at [592, 64] on div "Contact us" at bounding box center [583, 67] width 99 height 7
